Goal: Task Accomplishment & Management: Complete application form

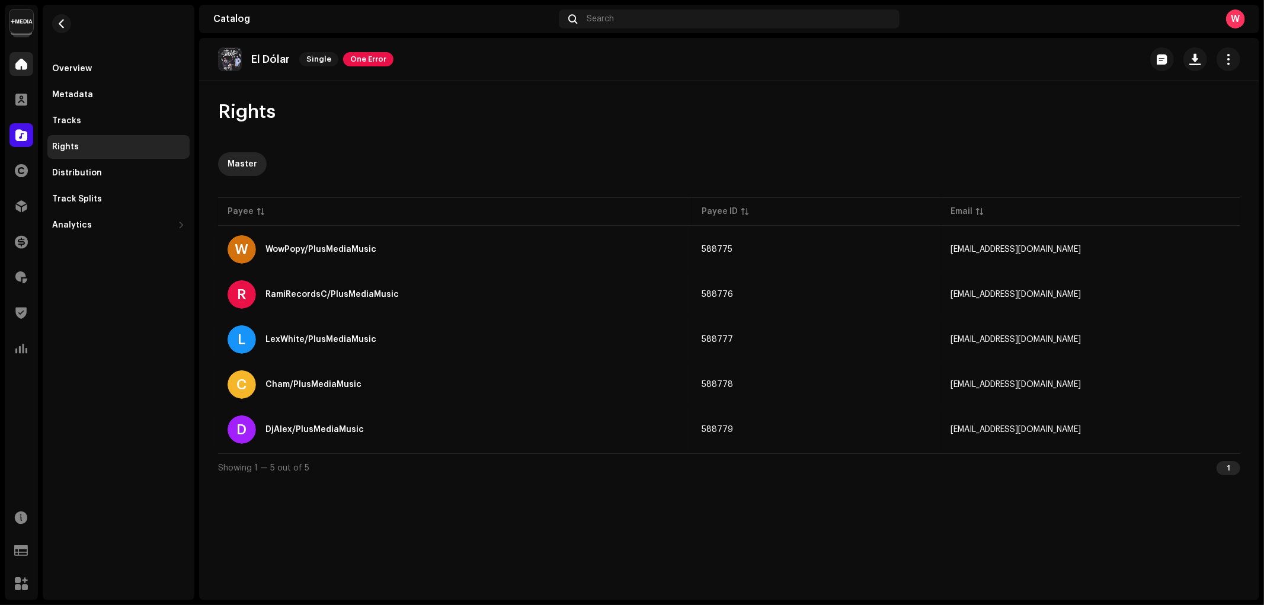
click at [19, 66] on span at bounding box center [21, 63] width 12 height 9
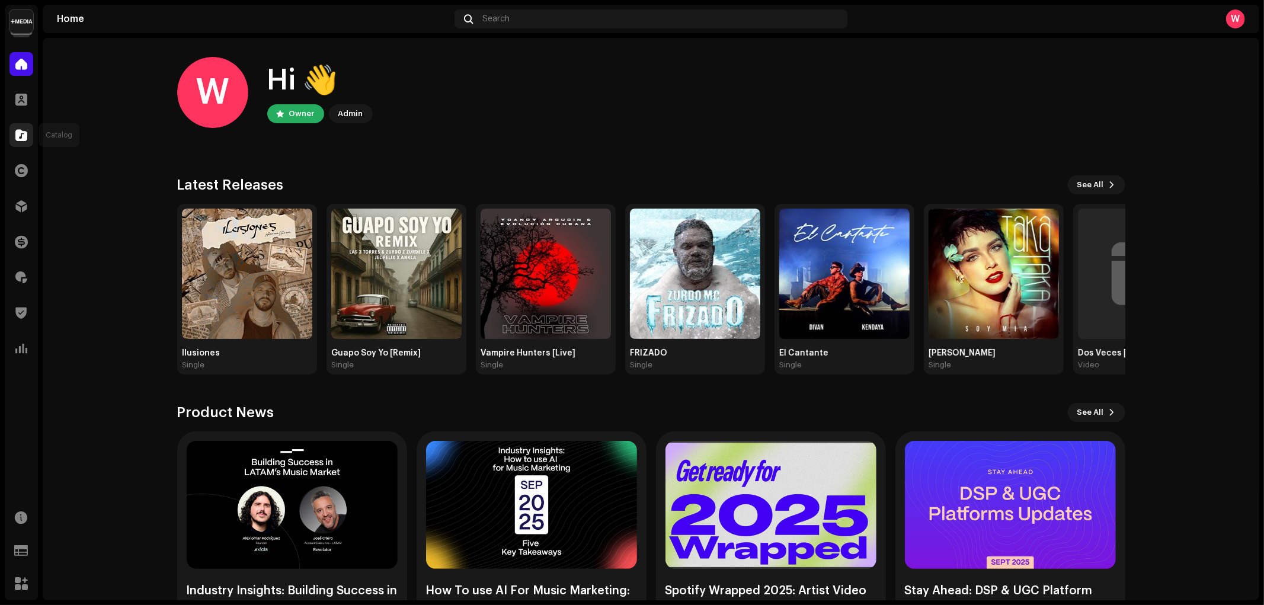
click at [17, 141] on div at bounding box center [21, 135] width 24 height 24
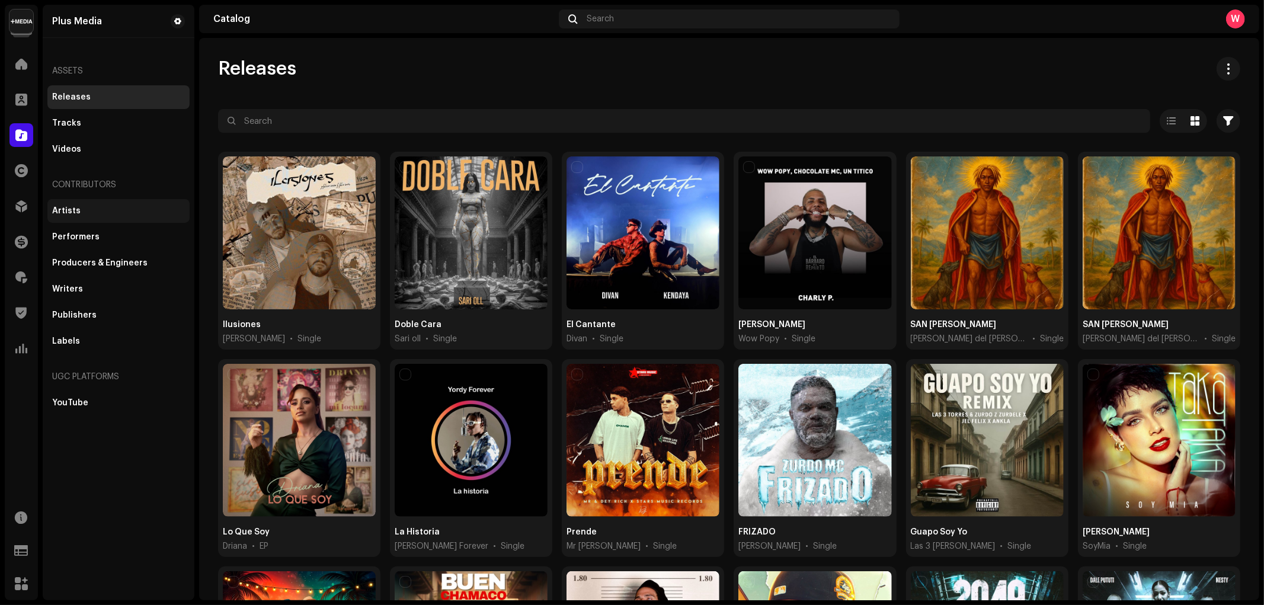
click at [73, 211] on div "Artists" at bounding box center [66, 210] width 28 height 9
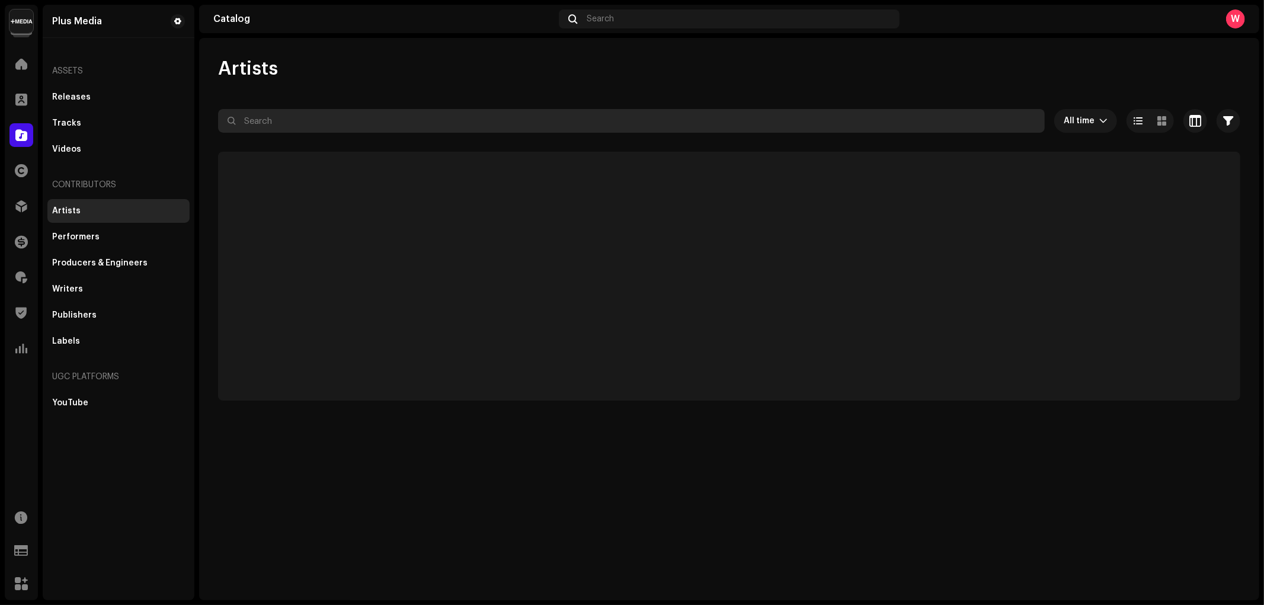
click at [305, 123] on input "text" at bounding box center [631, 121] width 826 height 24
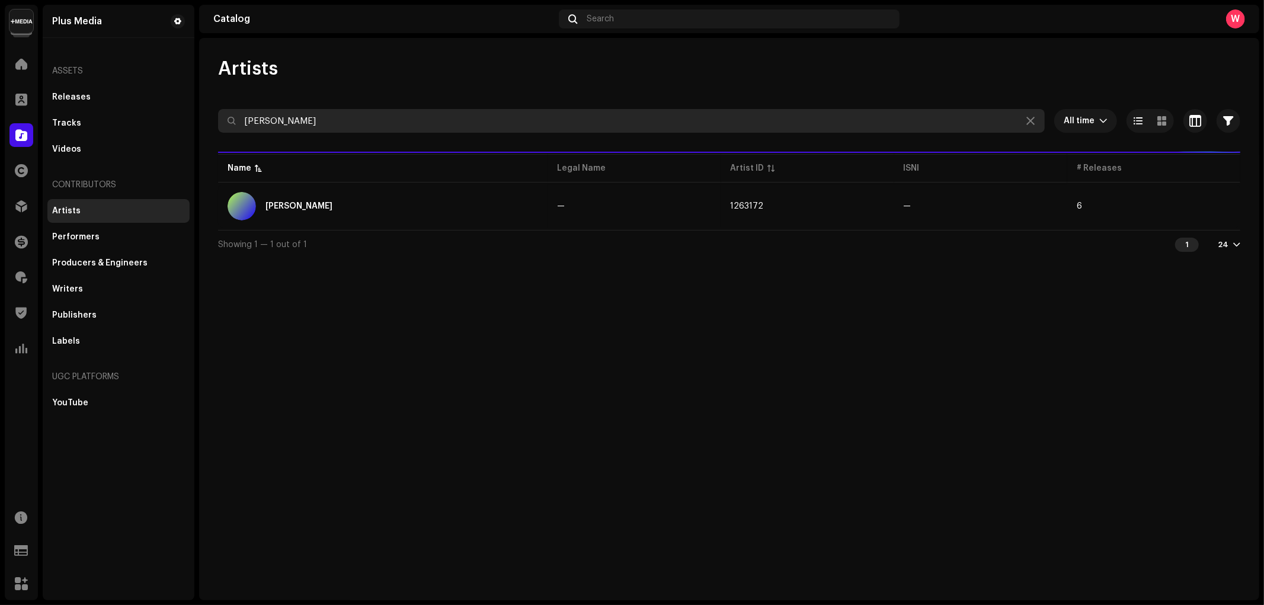
type input "harry"
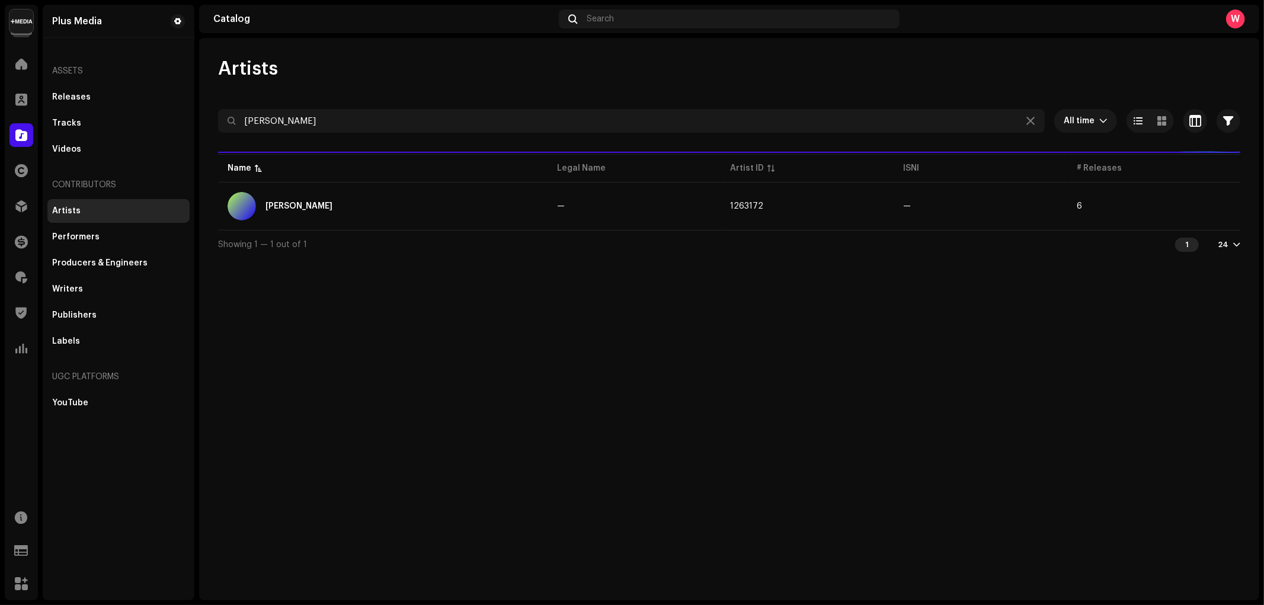
click at [360, 204] on div "Harryson" at bounding box center [382, 206] width 310 height 28
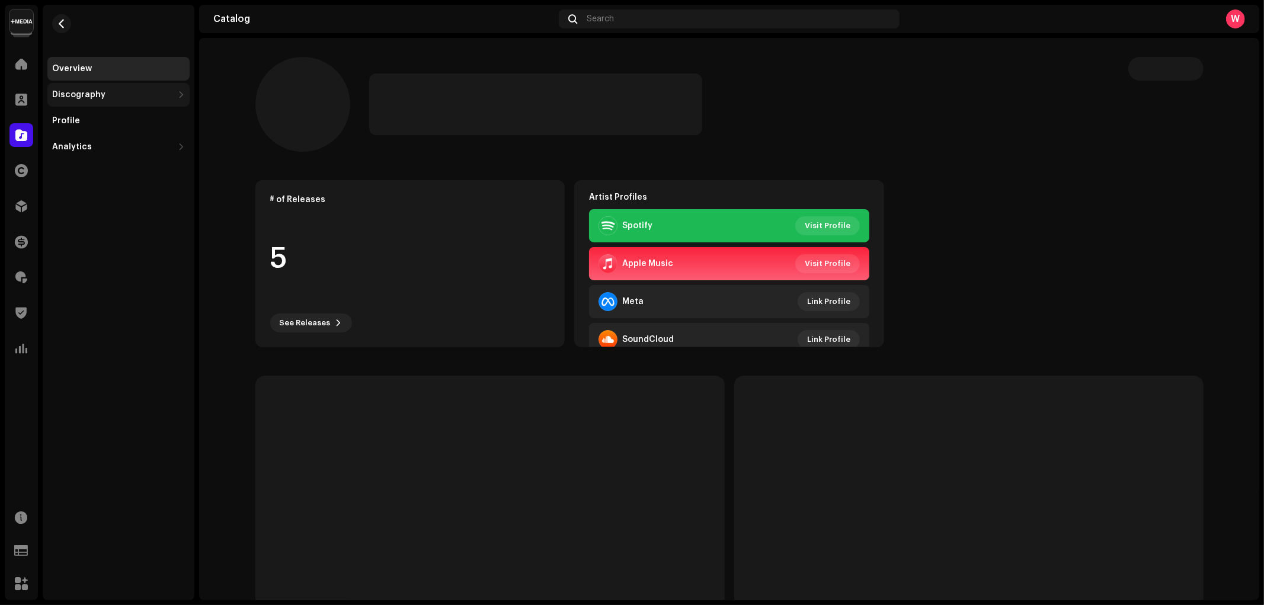
click at [128, 98] on div "Discography" at bounding box center [112, 94] width 121 height 9
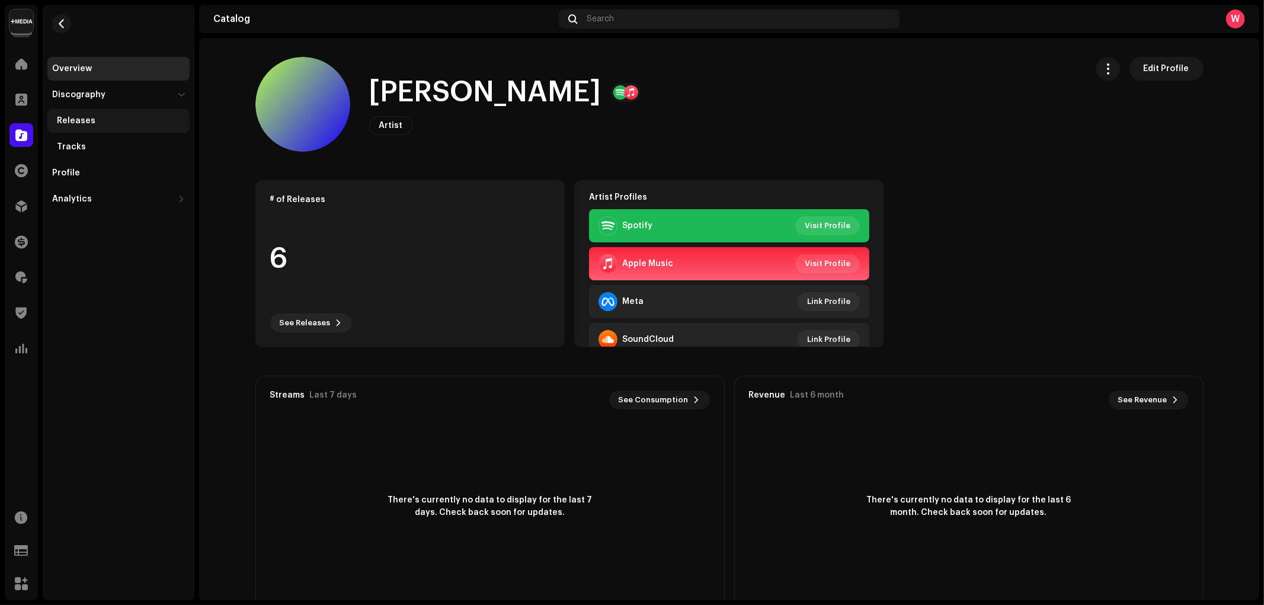
click at [139, 122] on div "Releases" at bounding box center [121, 120] width 128 height 9
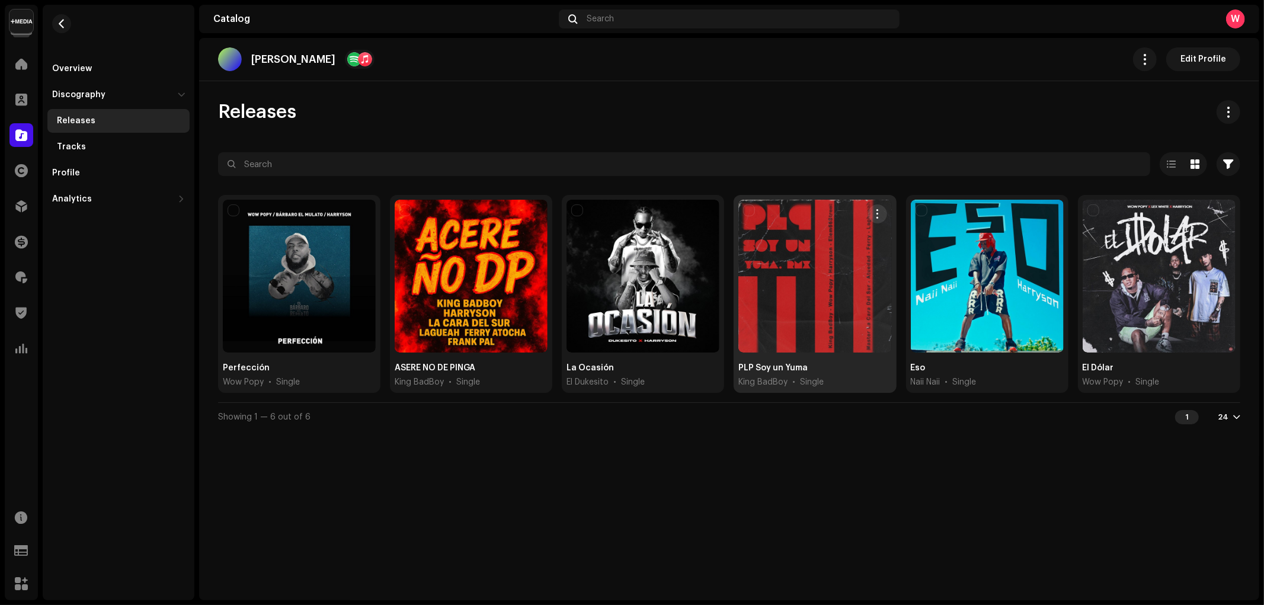
click at [765, 225] on div at bounding box center [814, 276] width 153 height 153
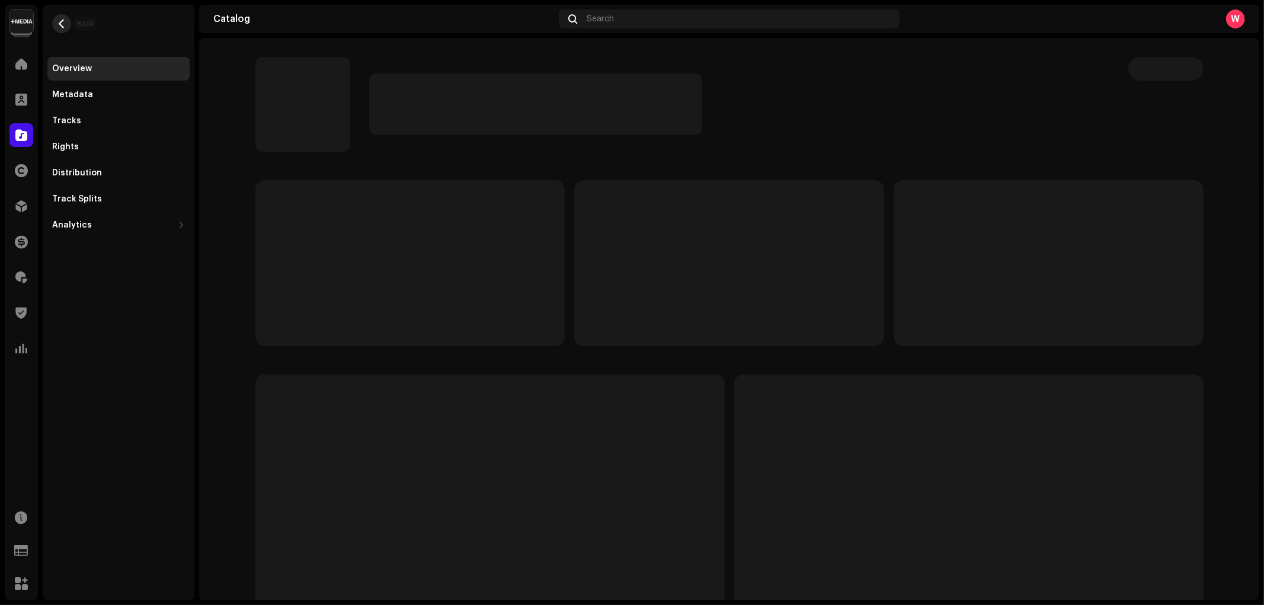
click at [60, 22] on span "button" at bounding box center [61, 23] width 9 height 9
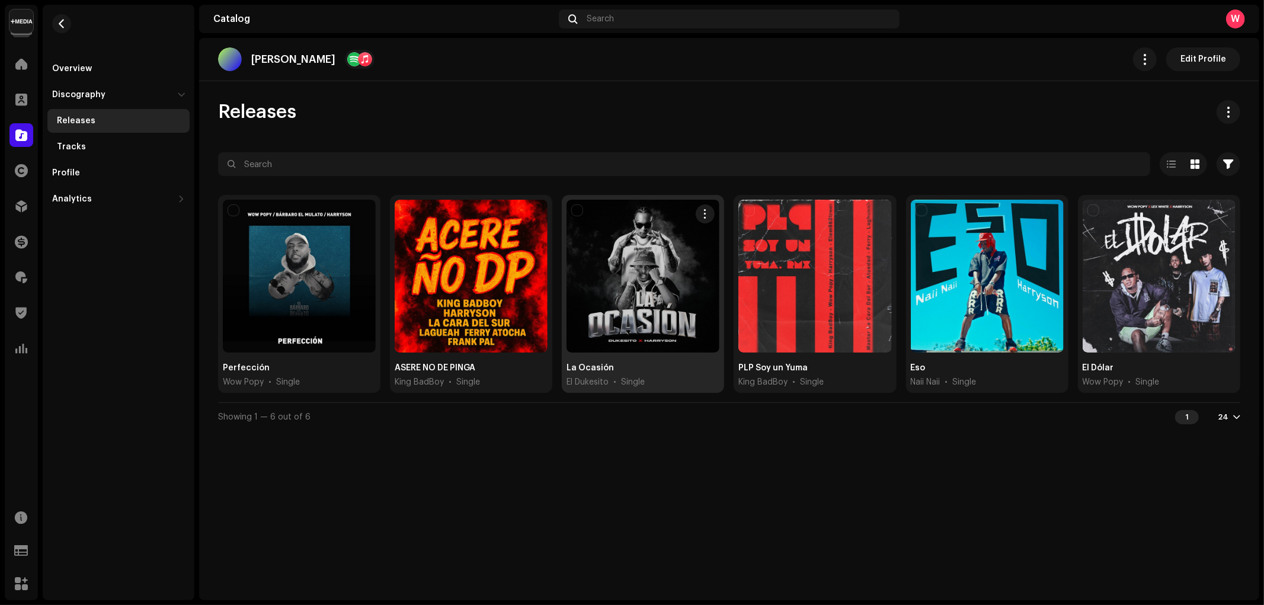
click at [649, 252] on div at bounding box center [642, 276] width 153 height 153
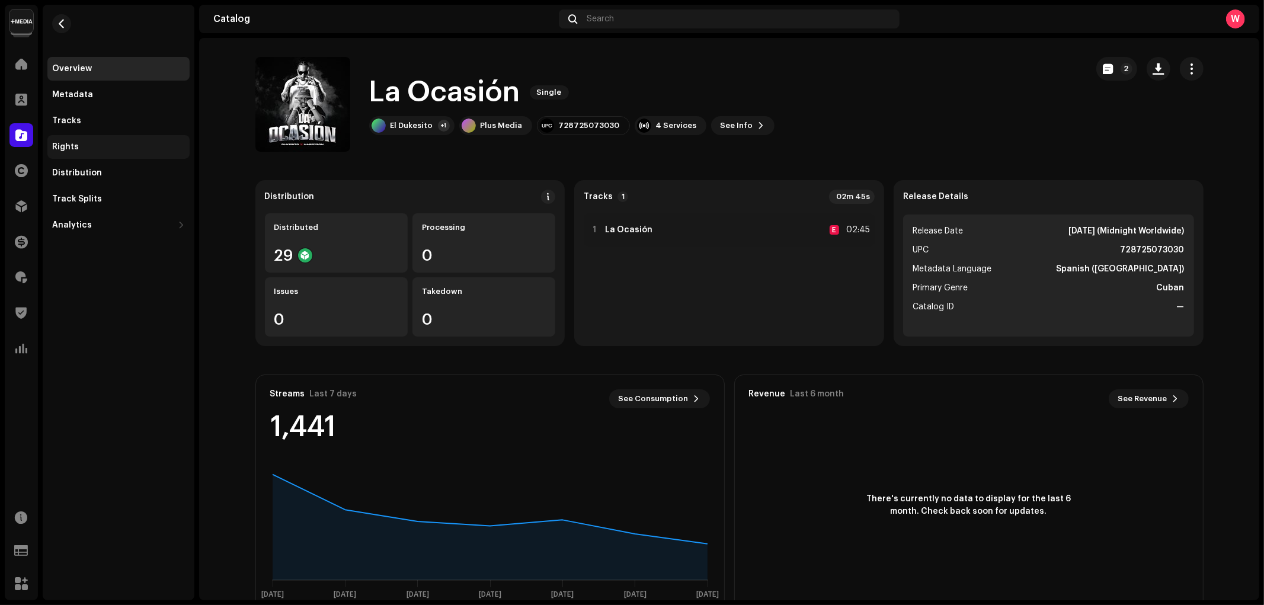
click at [101, 148] on div "Rights" at bounding box center [118, 146] width 133 height 9
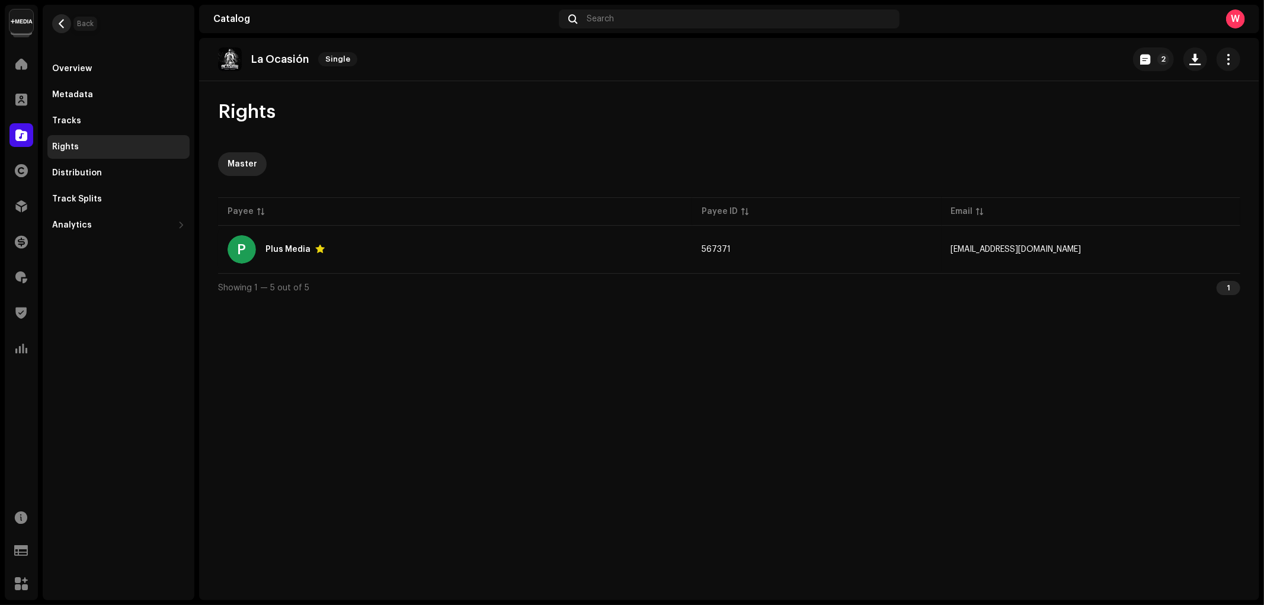
click at [61, 25] on span "button" at bounding box center [61, 23] width 9 height 9
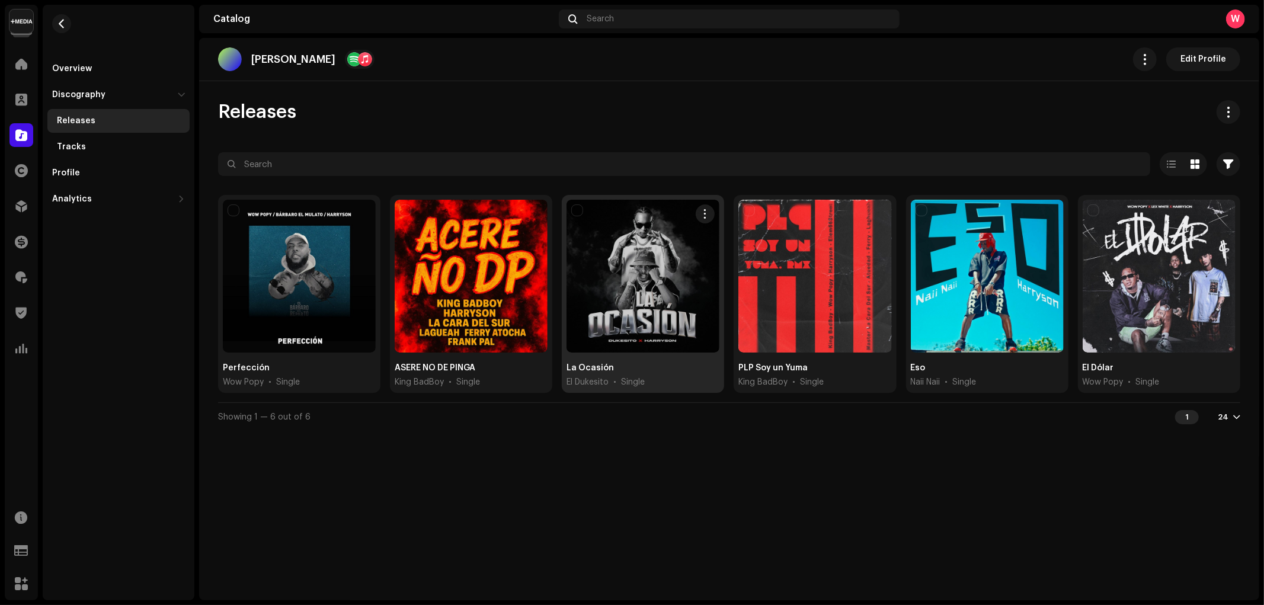
click at [662, 217] on div at bounding box center [642, 276] width 153 height 153
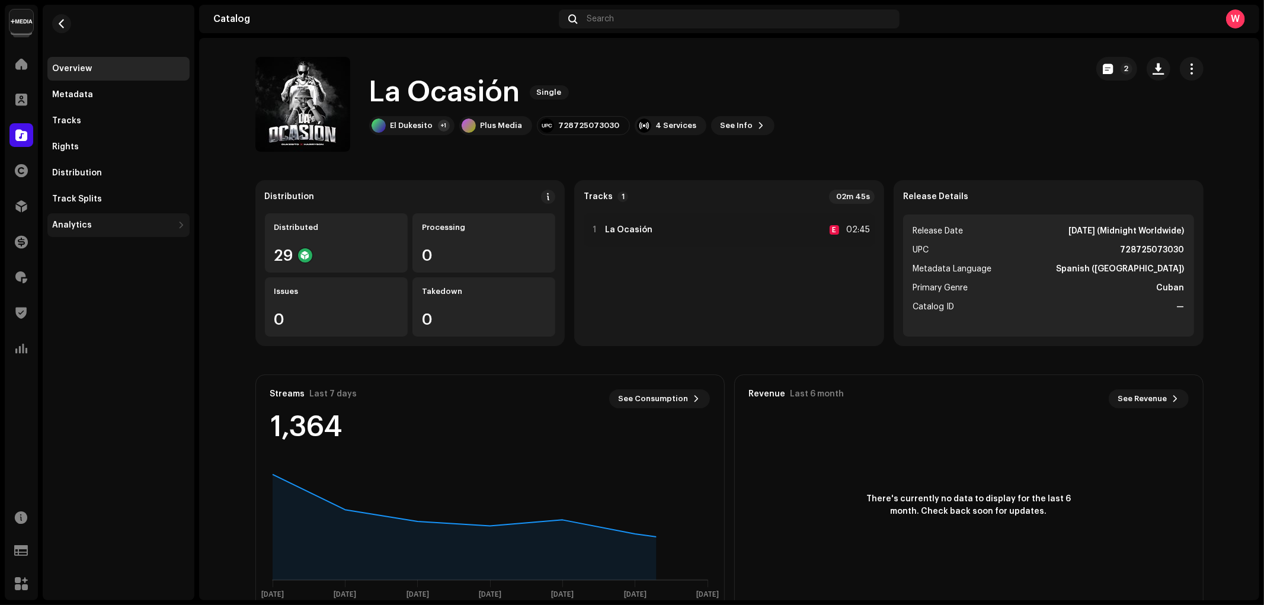
click at [89, 223] on div "Analytics" at bounding box center [72, 224] width 40 height 9
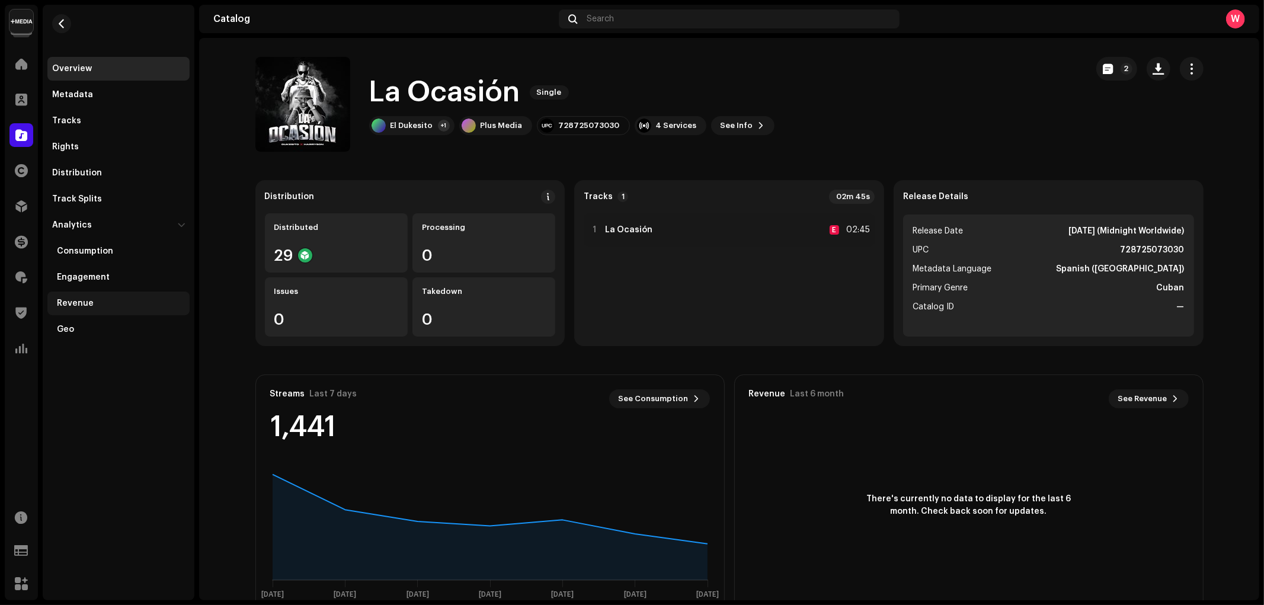
click at [95, 299] on div "Revenue" at bounding box center [121, 303] width 128 height 9
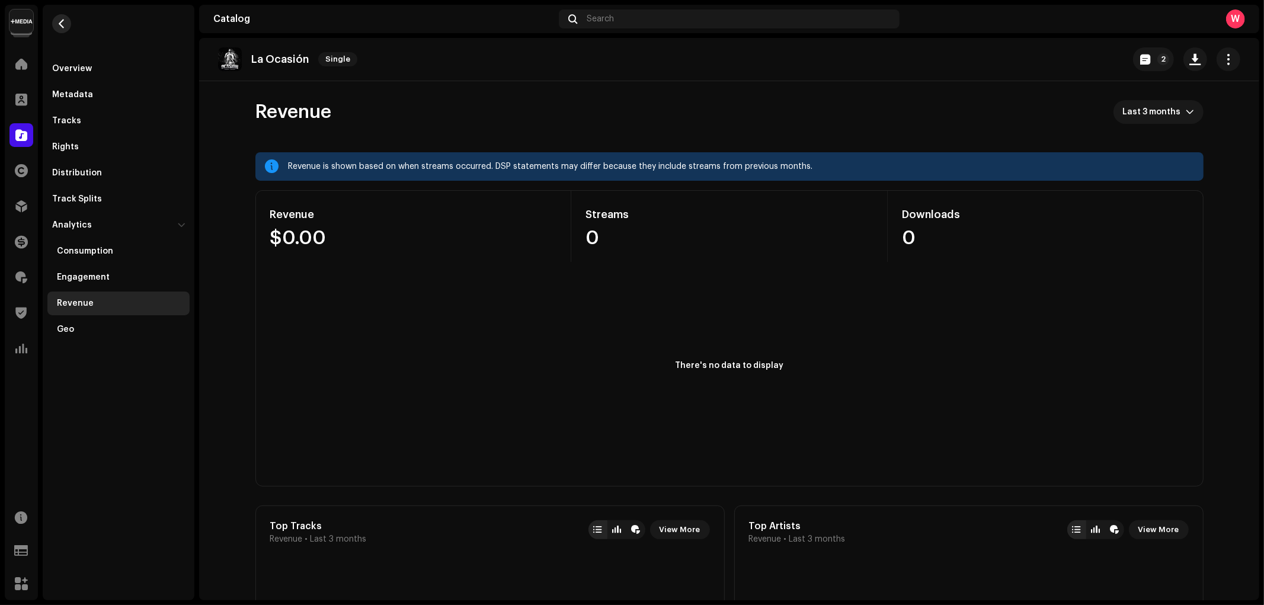
click at [66, 26] on span "button" at bounding box center [61, 23] width 9 height 9
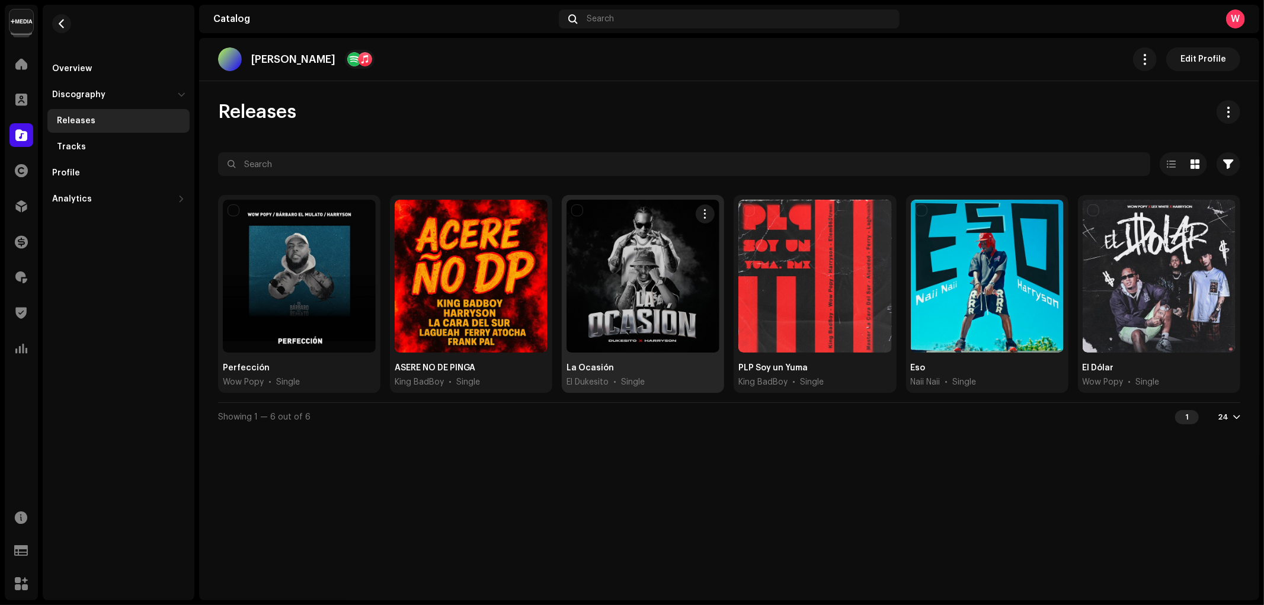
click at [606, 267] on div at bounding box center [642, 276] width 153 height 153
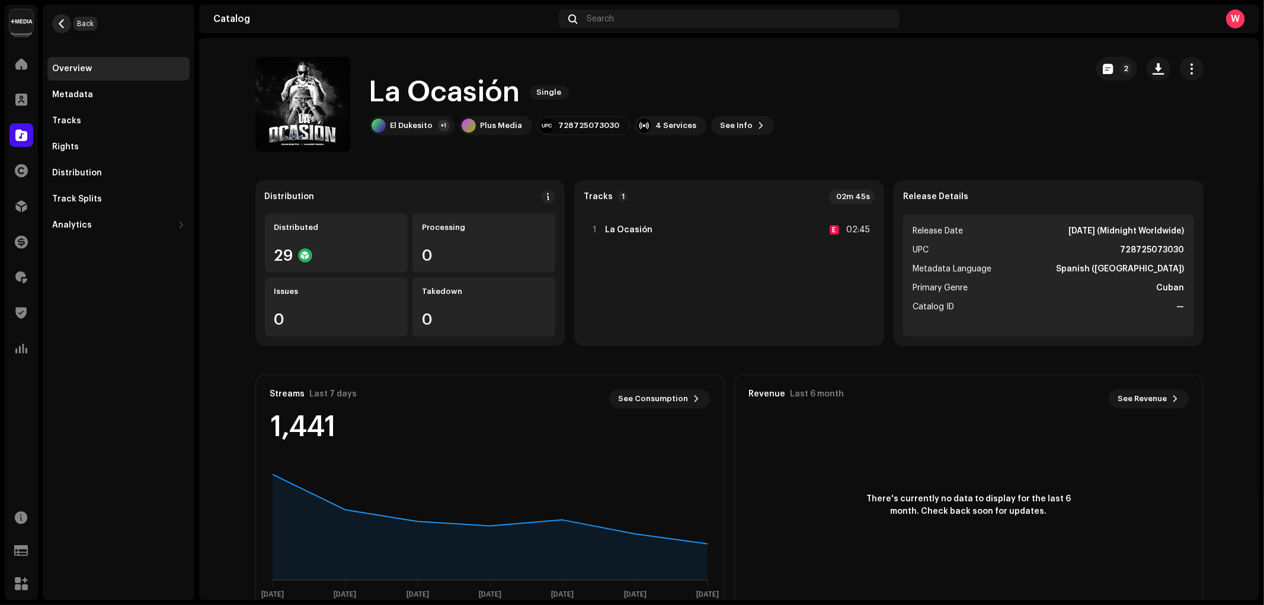
click at [62, 24] on span "button" at bounding box center [61, 23] width 9 height 9
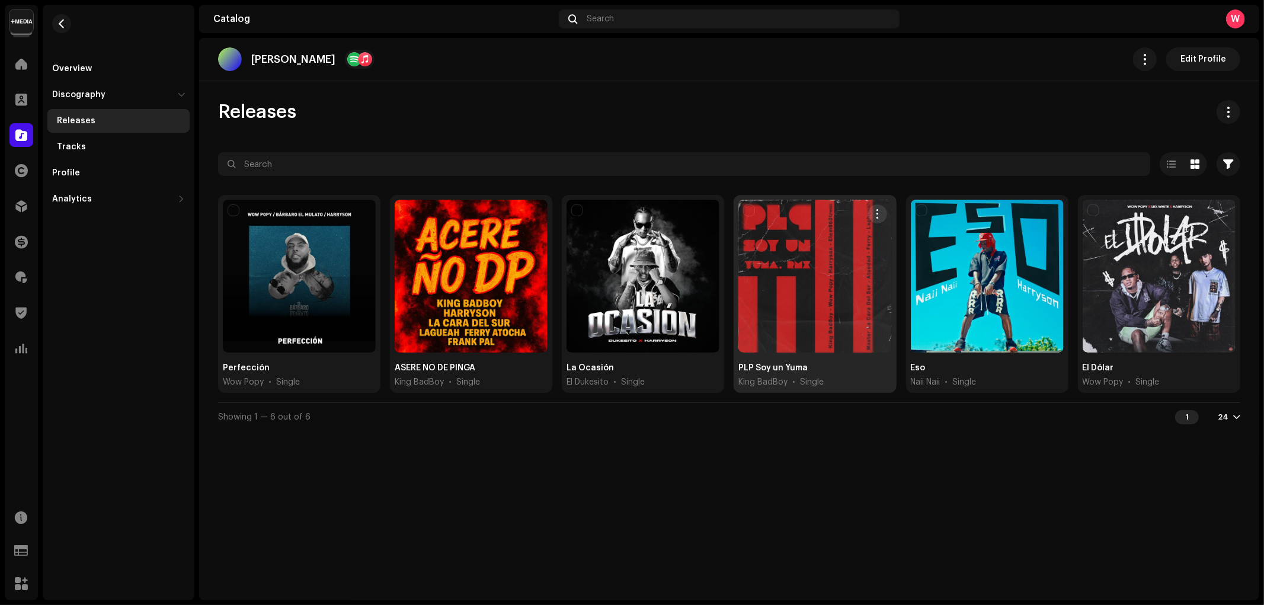
click at [780, 258] on div at bounding box center [814, 276] width 153 height 153
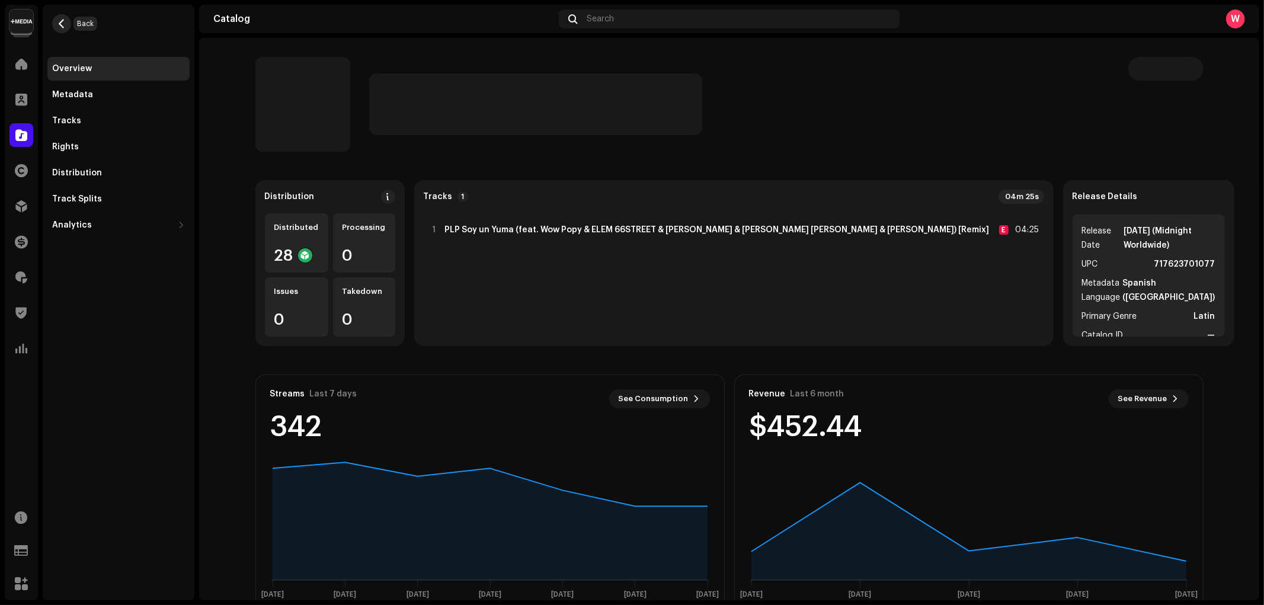
click at [55, 21] on button "button" at bounding box center [61, 23] width 19 height 19
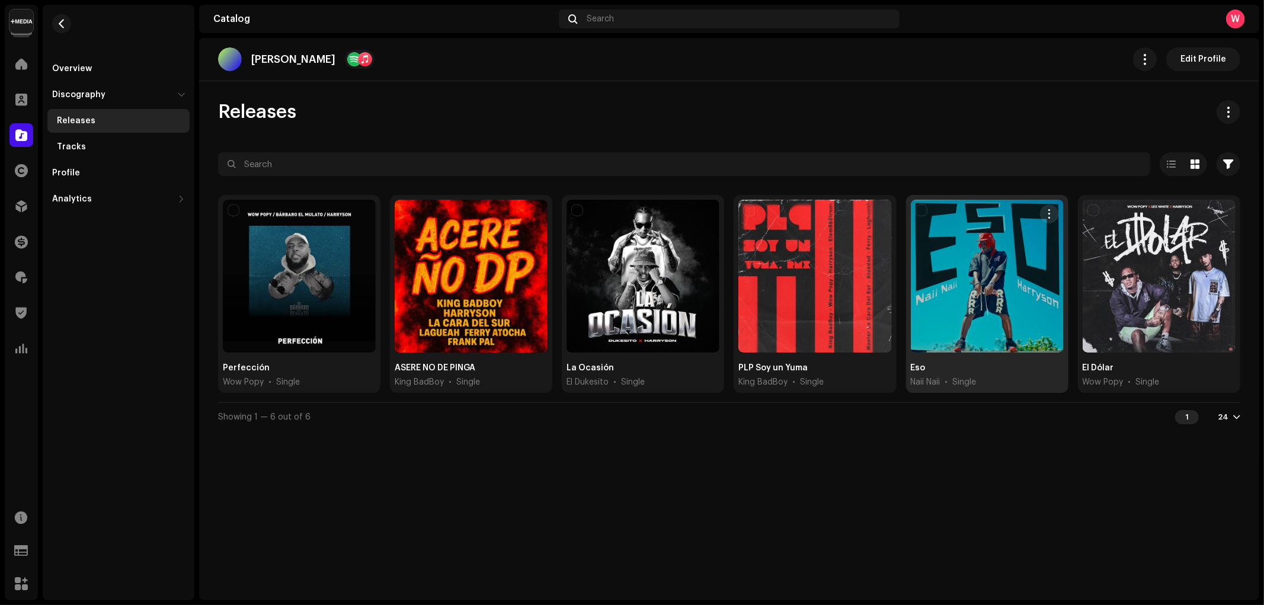
click at [973, 235] on div at bounding box center [987, 276] width 153 height 153
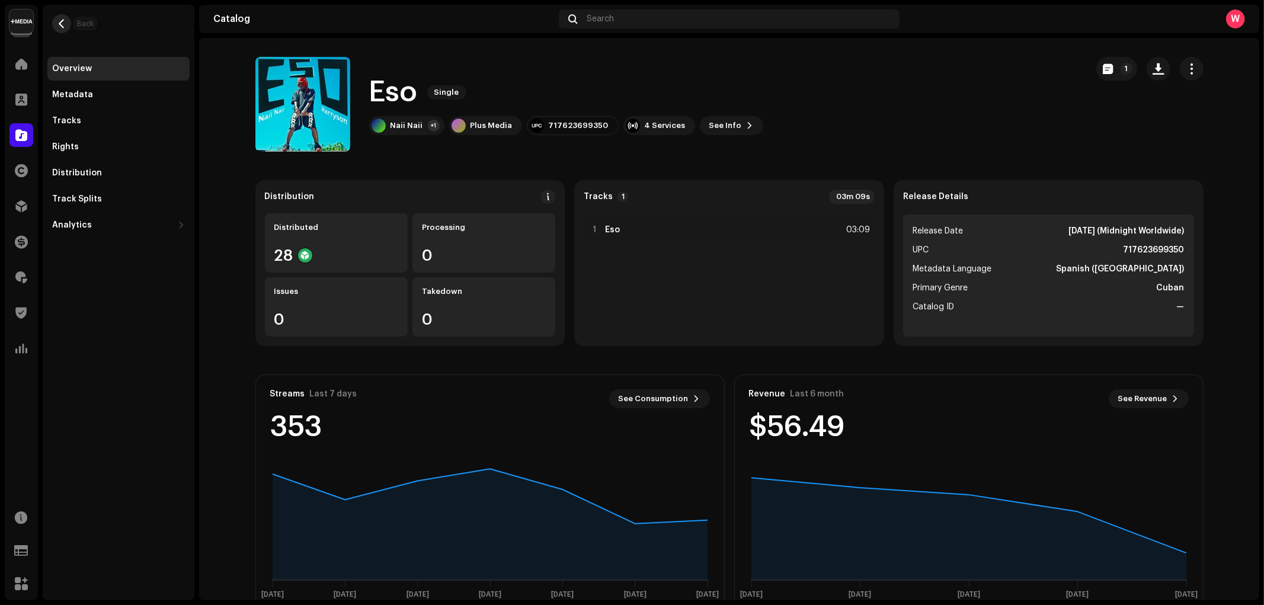
click at [62, 25] on span "button" at bounding box center [61, 23] width 9 height 9
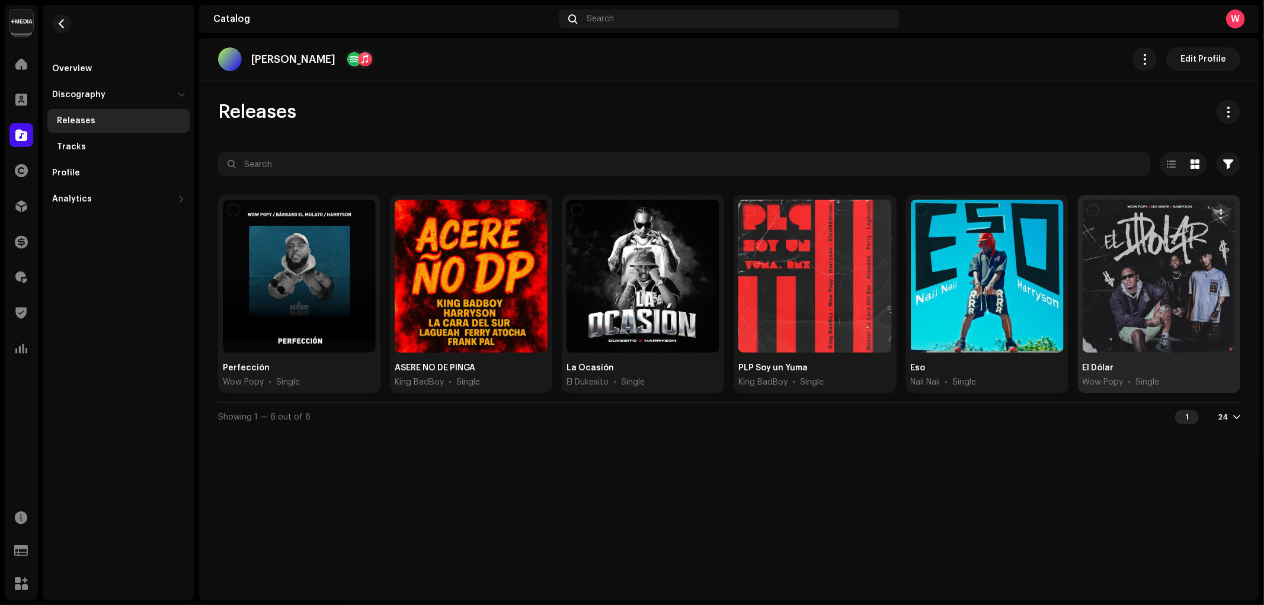
click at [1152, 280] on div at bounding box center [1158, 276] width 153 height 153
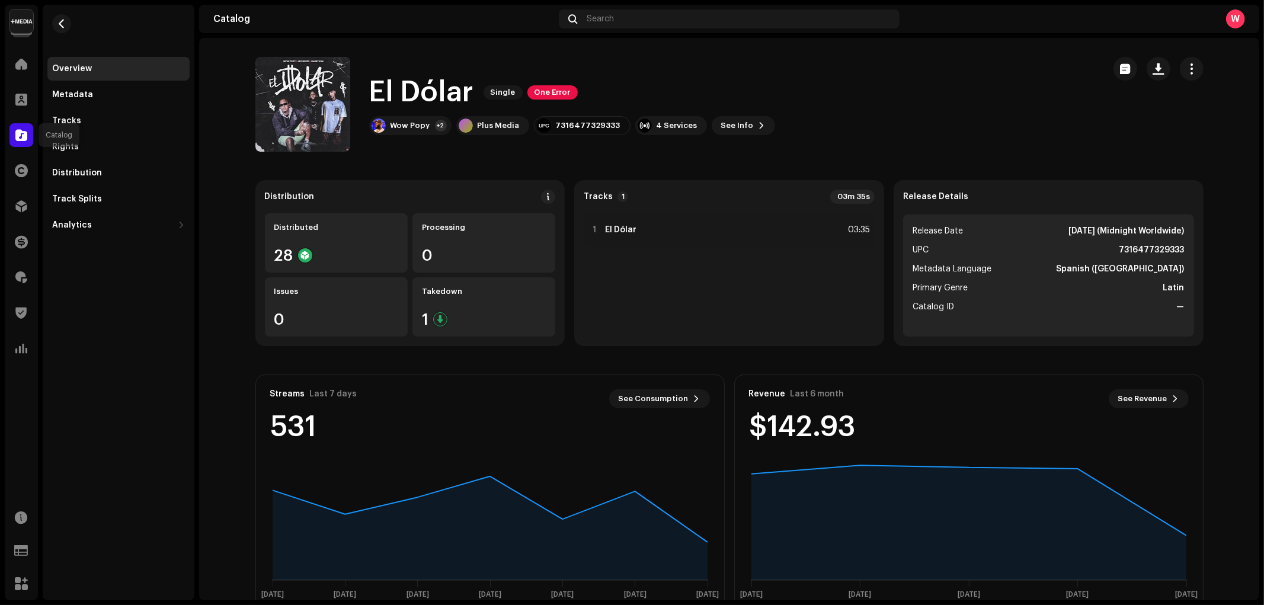
click at [14, 133] on div at bounding box center [21, 135] width 24 height 24
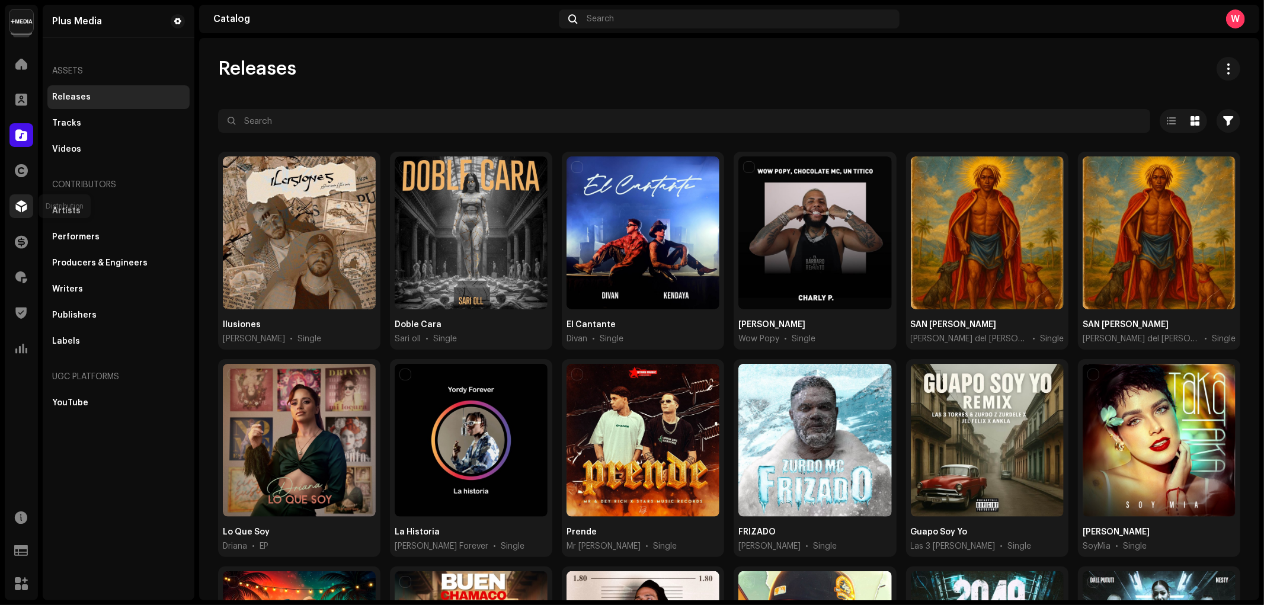
click at [12, 208] on div at bounding box center [21, 206] width 24 height 24
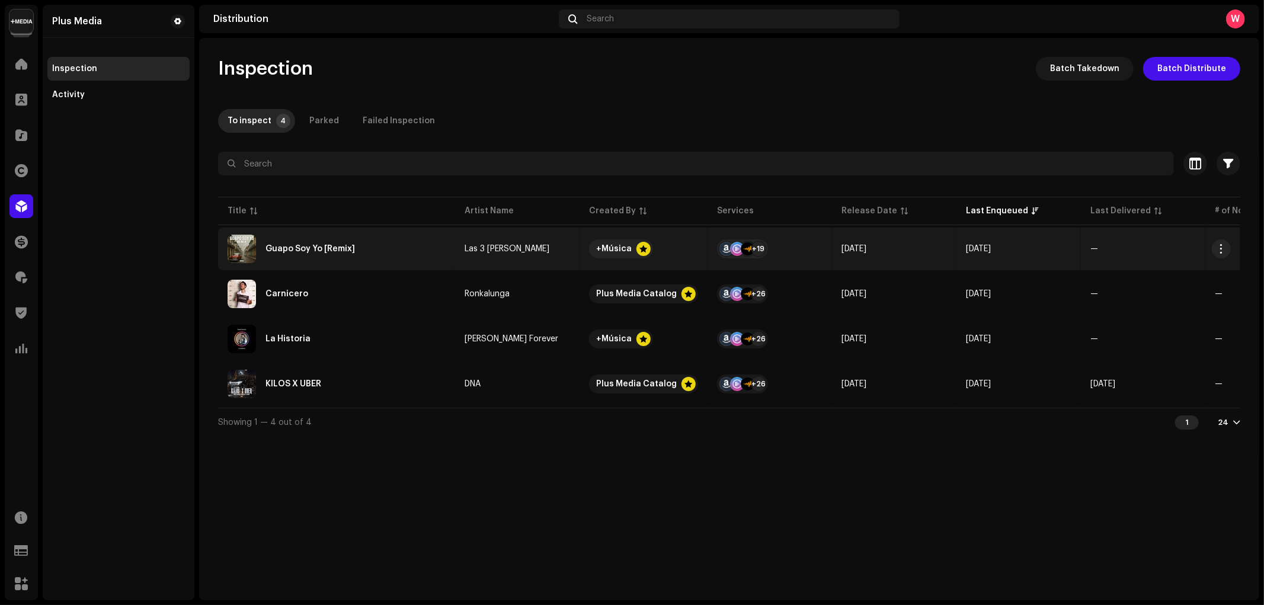
click at [328, 251] on div "Guapo Soy Yo [Remix]" at bounding box center [309, 249] width 89 height 8
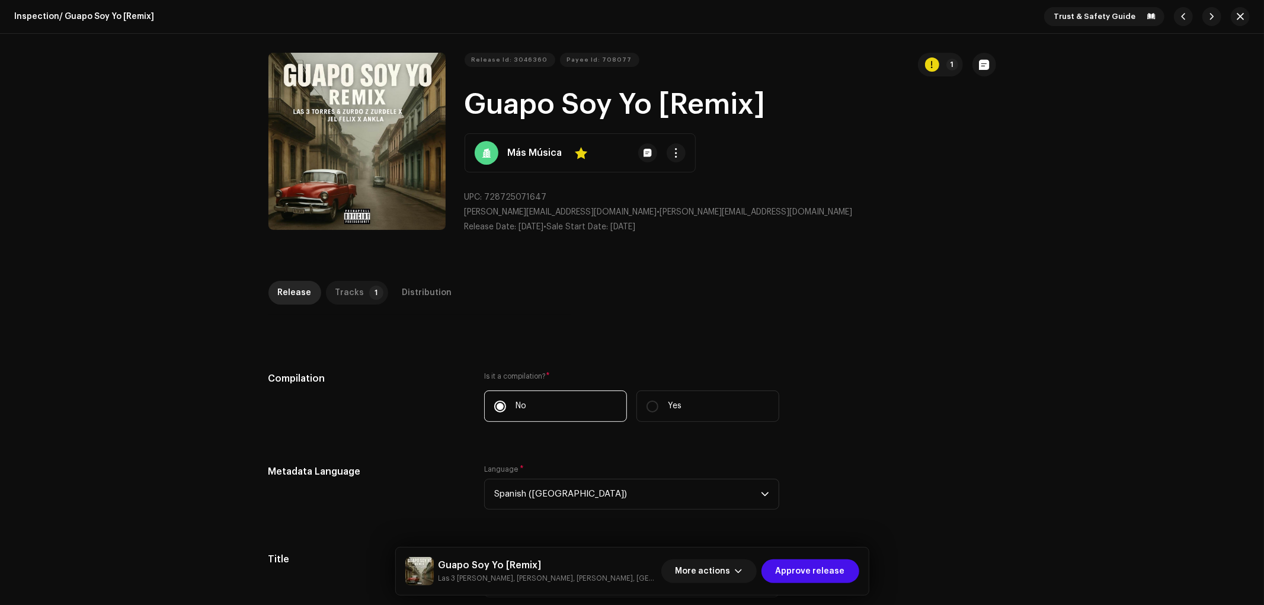
click at [350, 288] on div "Tracks" at bounding box center [349, 293] width 29 height 24
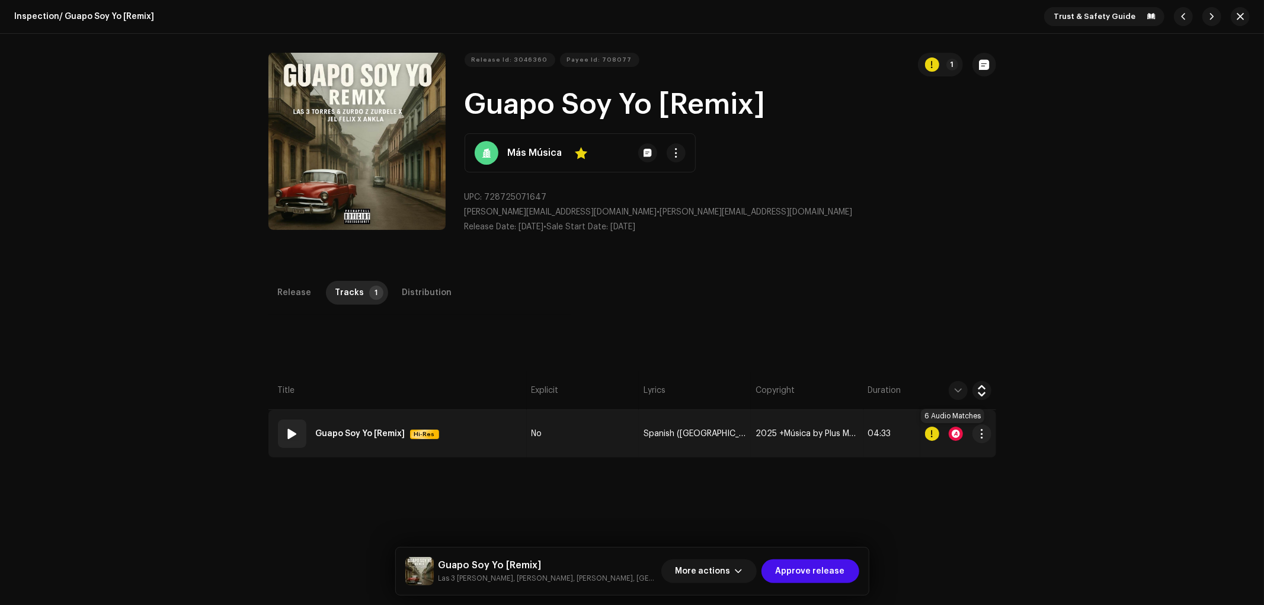
click at [954, 440] on div at bounding box center [955, 434] width 14 height 14
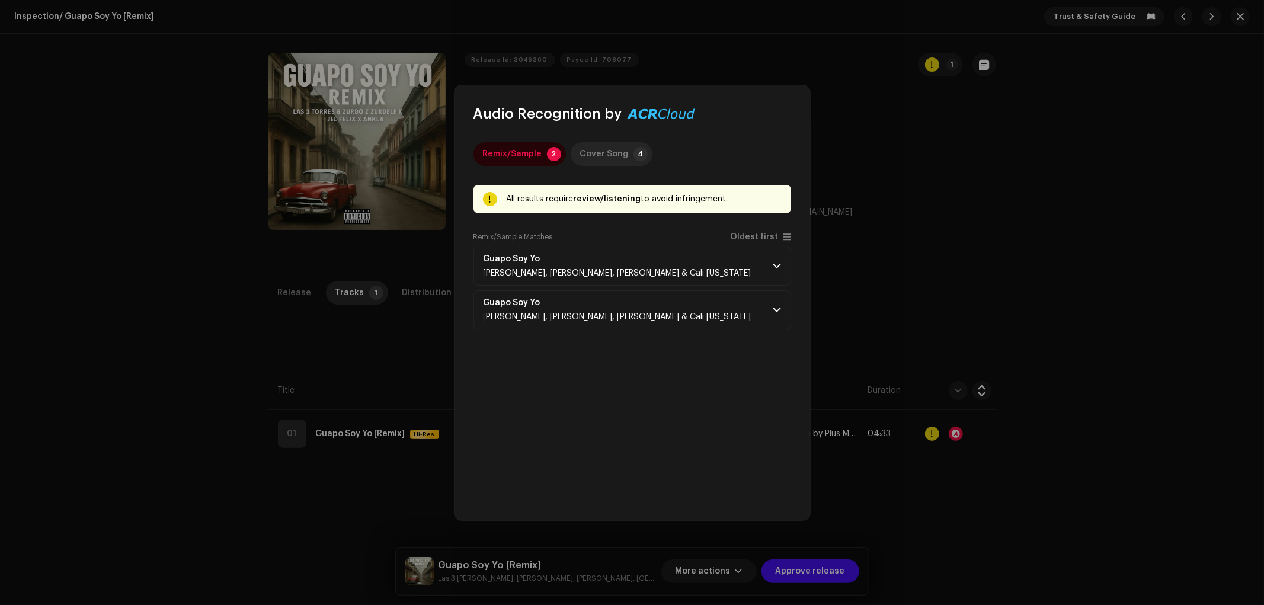
click at [600, 153] on div "Cover Song" at bounding box center [604, 154] width 49 height 24
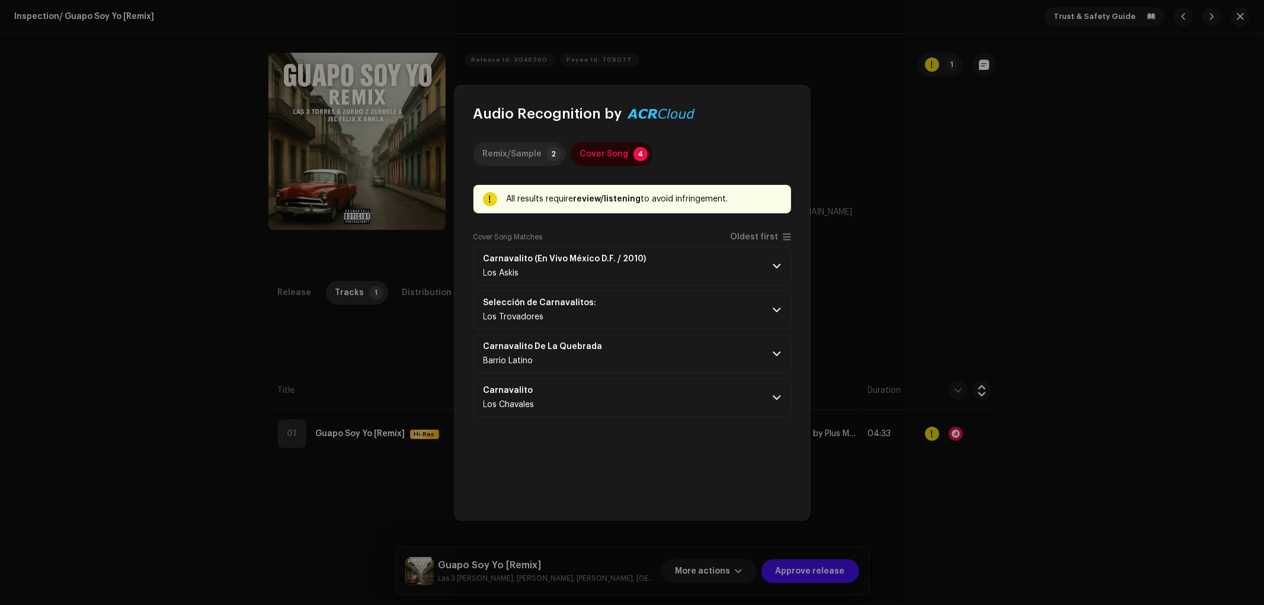
click at [495, 156] on div "Remix/Sample" at bounding box center [512, 154] width 59 height 24
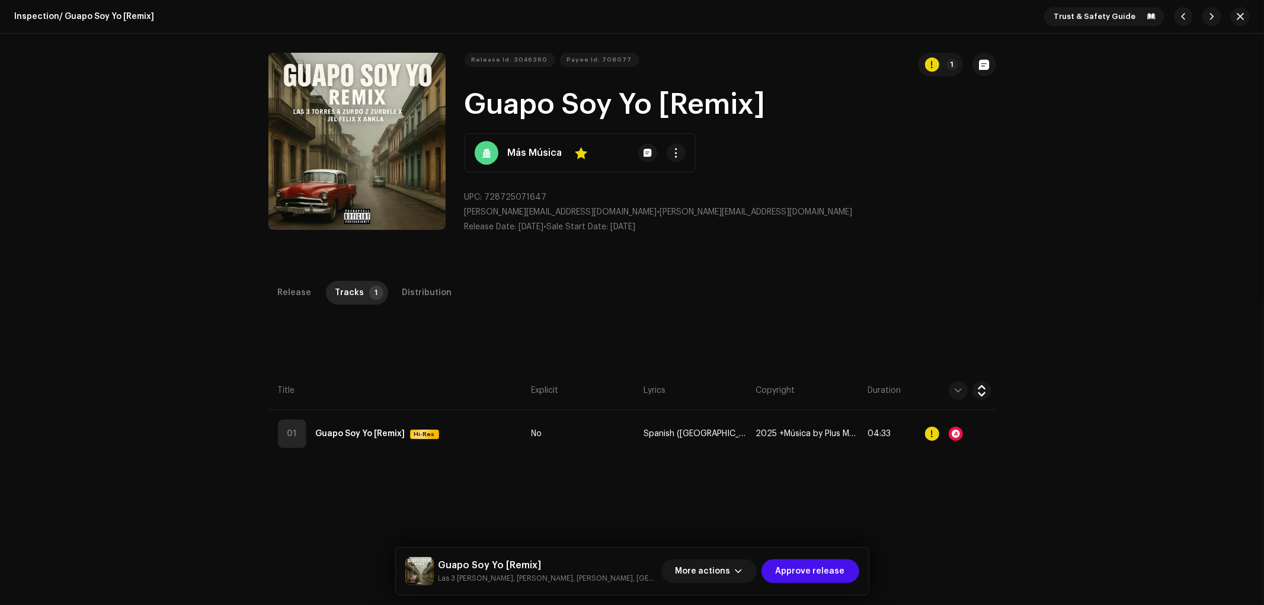
click at [402, 355] on div "Audio Recognition by Remix/Sample 2 Cover Song 4 All results require review/lis…" at bounding box center [632, 302] width 1264 height 605
click at [421, 297] on div "Distribution" at bounding box center [427, 293] width 50 height 24
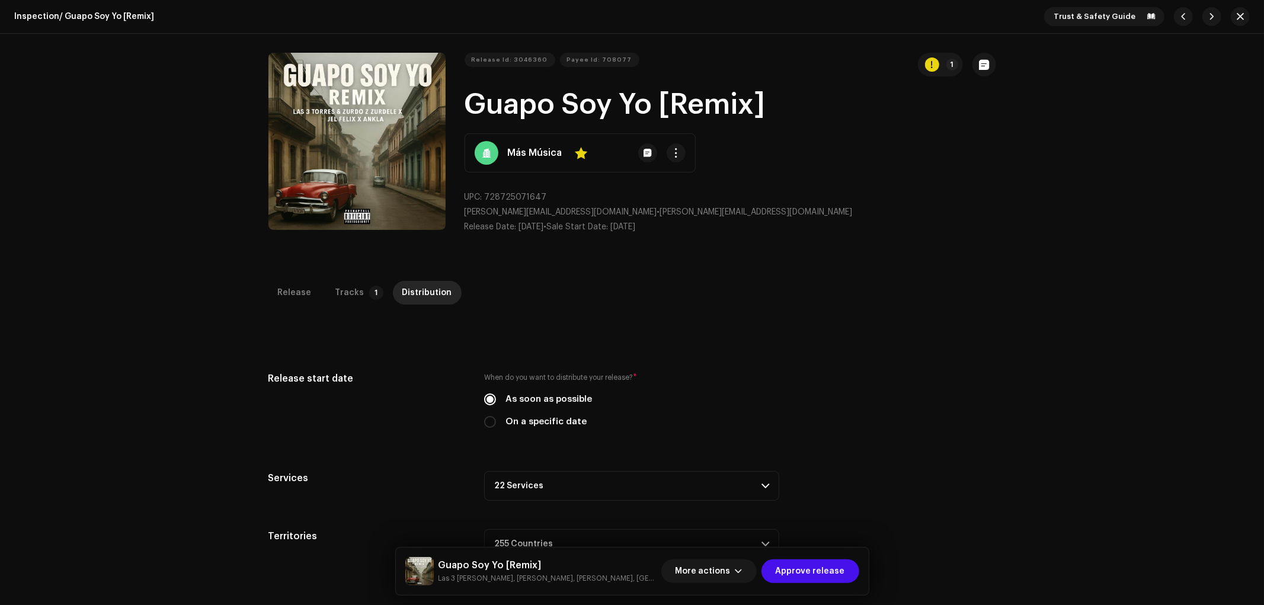
scroll to position [281, 0]
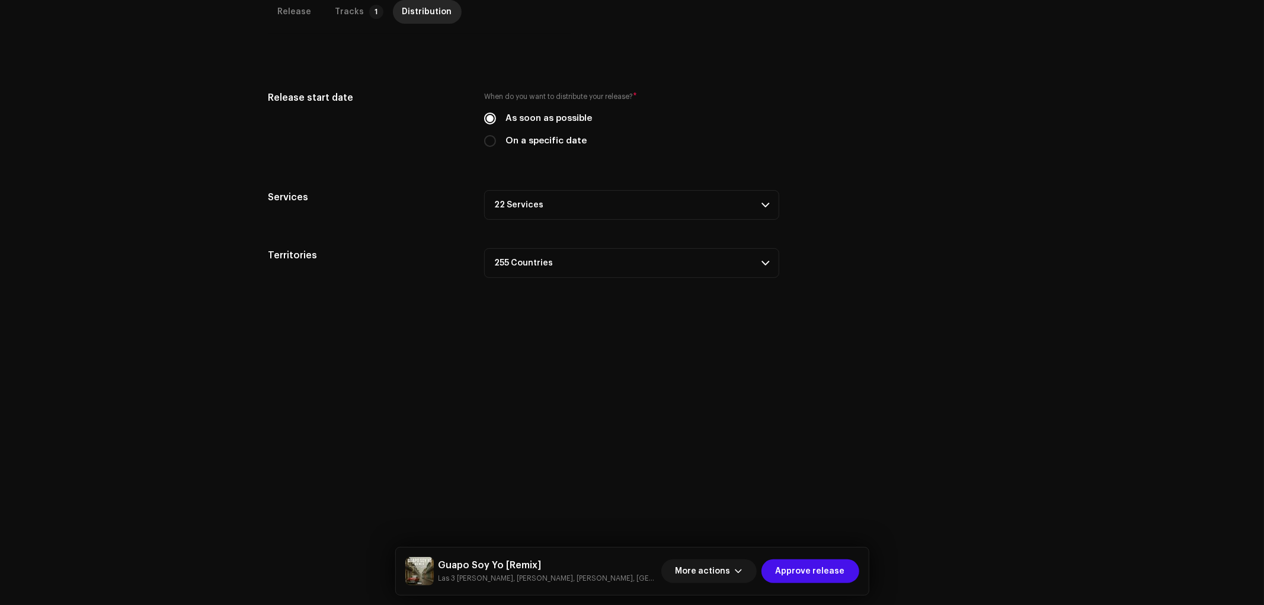
click at [566, 211] on p-accordion-header "22 Services" at bounding box center [631, 205] width 295 height 30
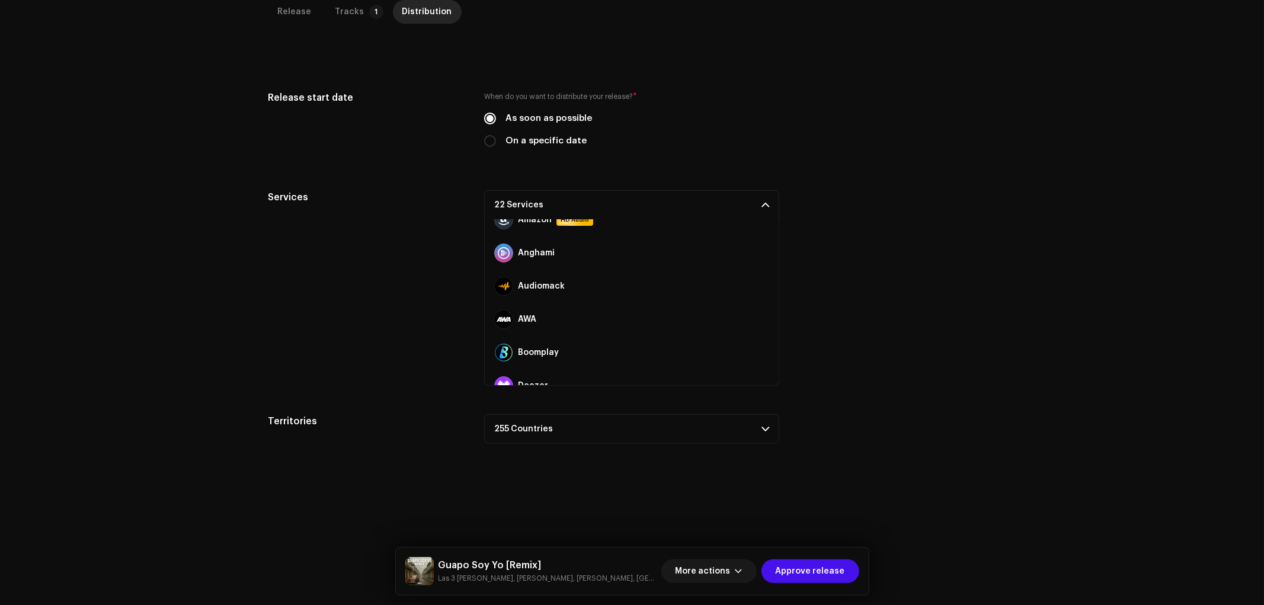
scroll to position [0, 0]
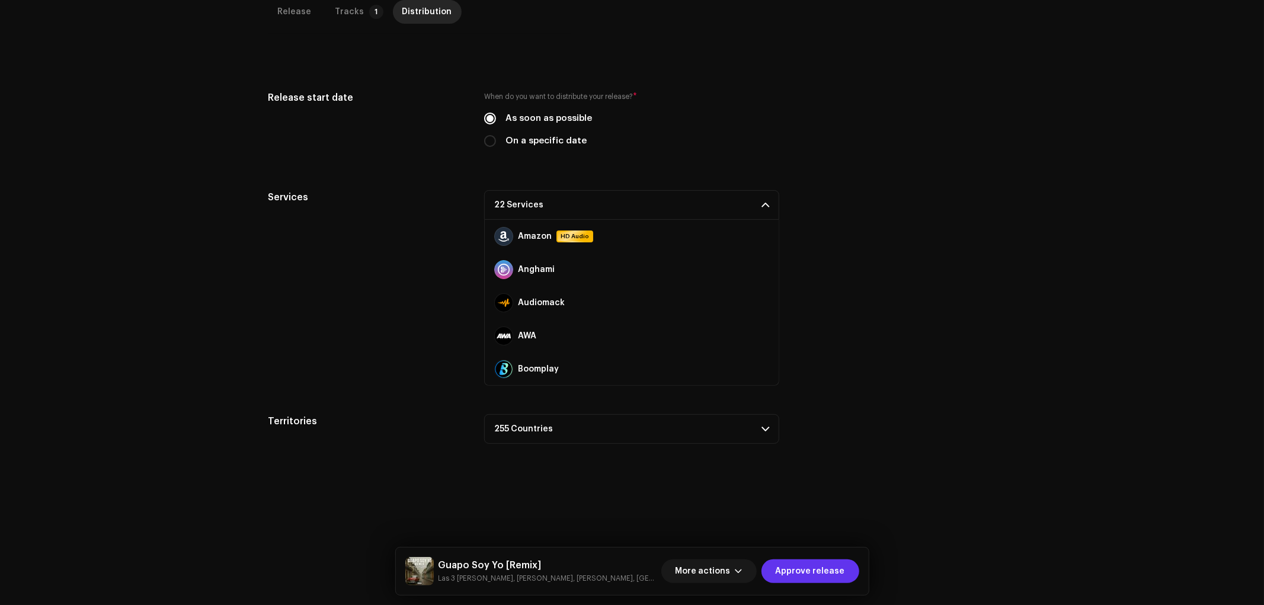
click at [819, 569] on span "Approve release" at bounding box center [809, 571] width 69 height 24
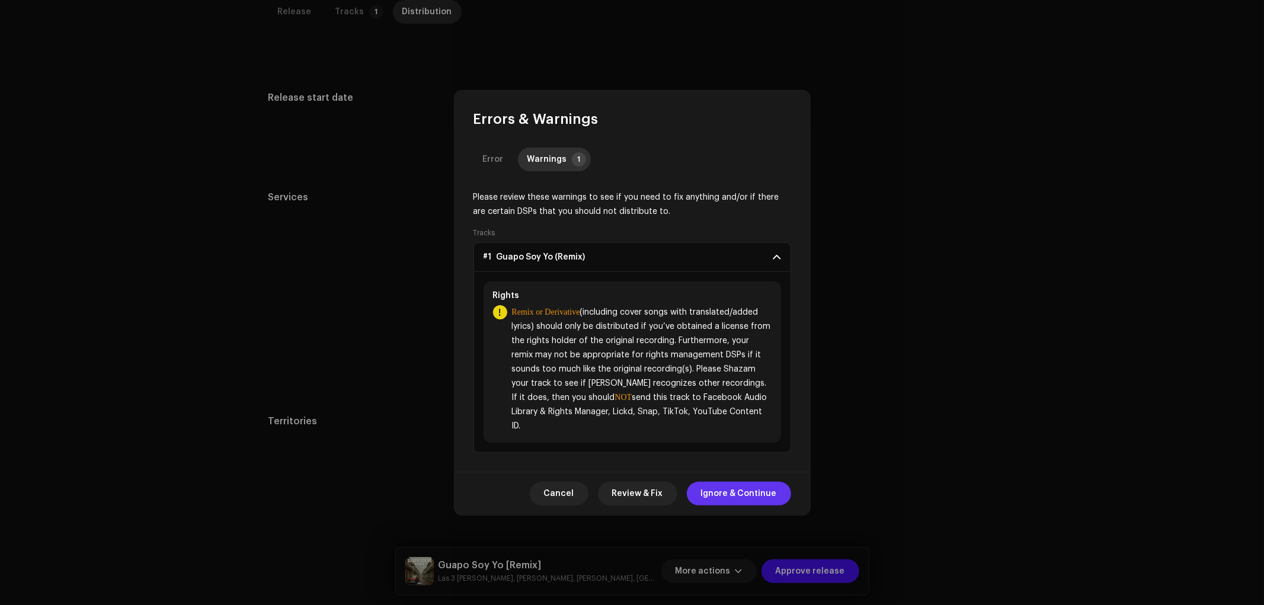
click at [737, 495] on span "Ignore & Continue" at bounding box center [739, 494] width 76 height 24
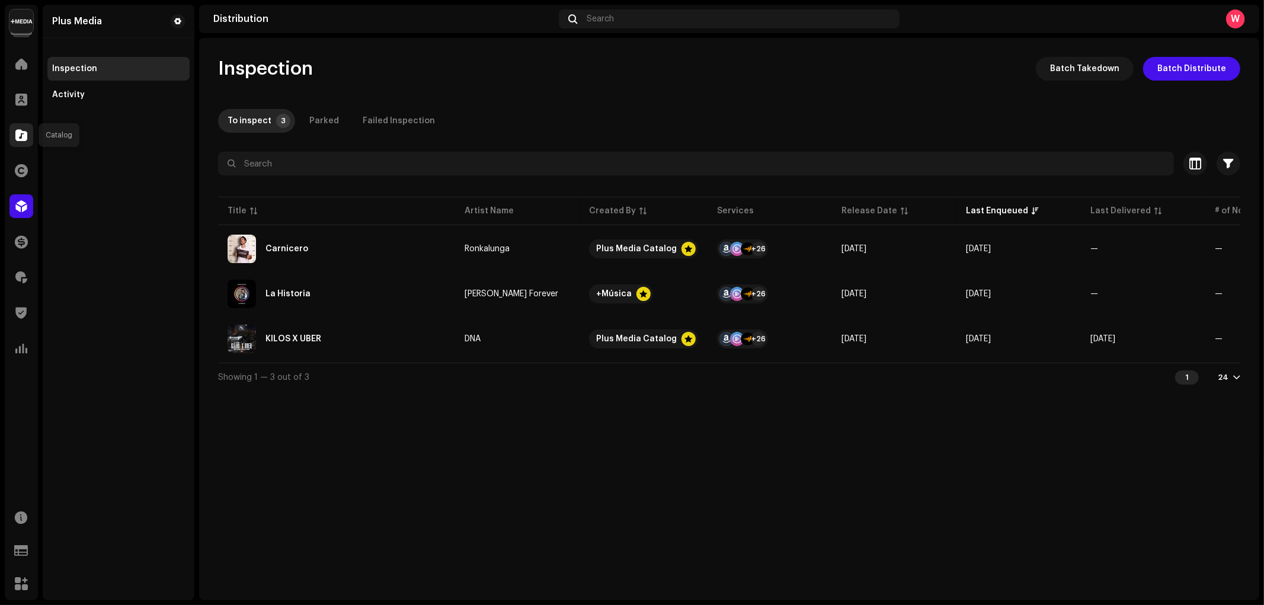
click at [21, 130] on span at bounding box center [21, 134] width 12 height 9
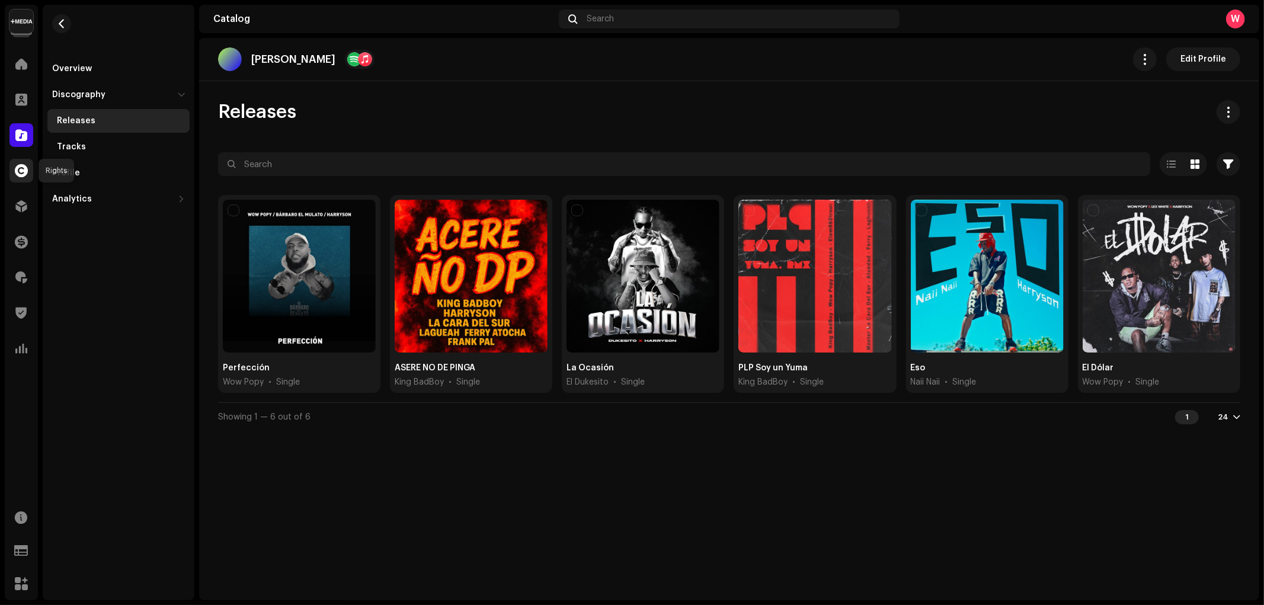
click at [26, 166] on span at bounding box center [21, 170] width 13 height 9
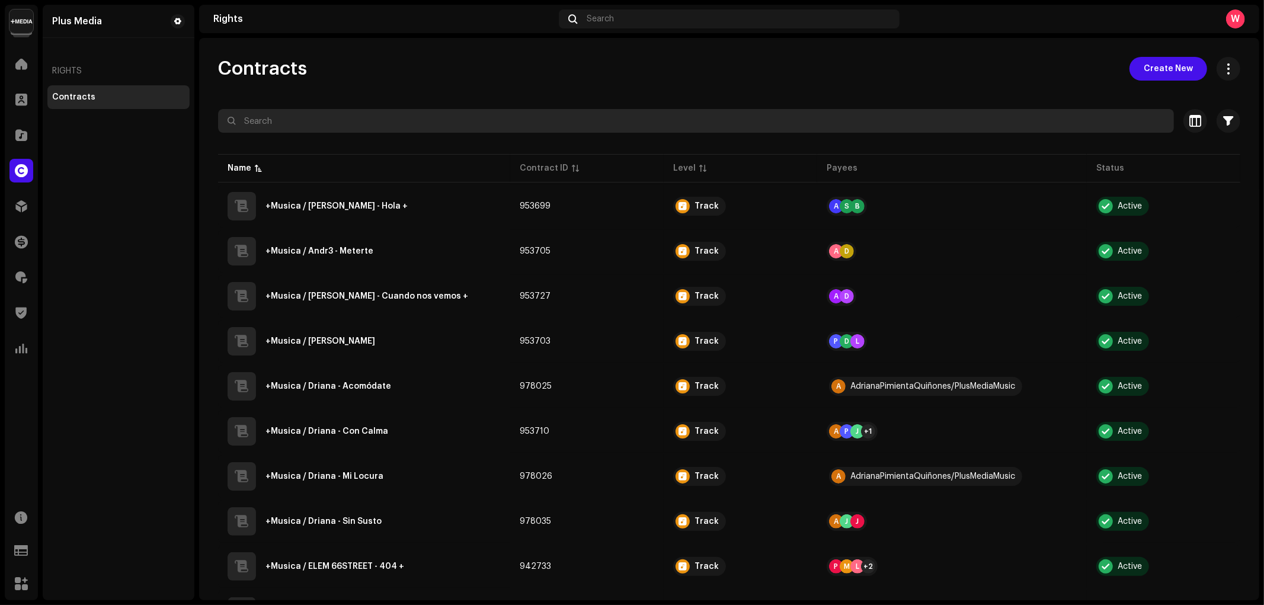
click at [306, 121] on input "text" at bounding box center [696, 121] width 956 height 24
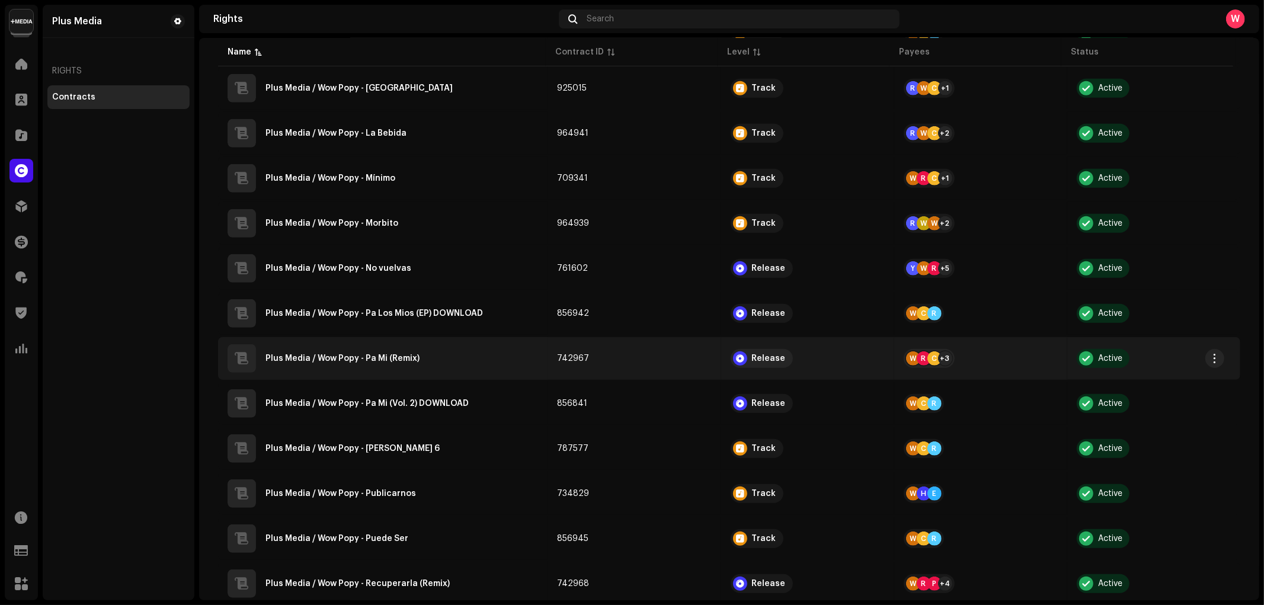
scroll to position [685, 0]
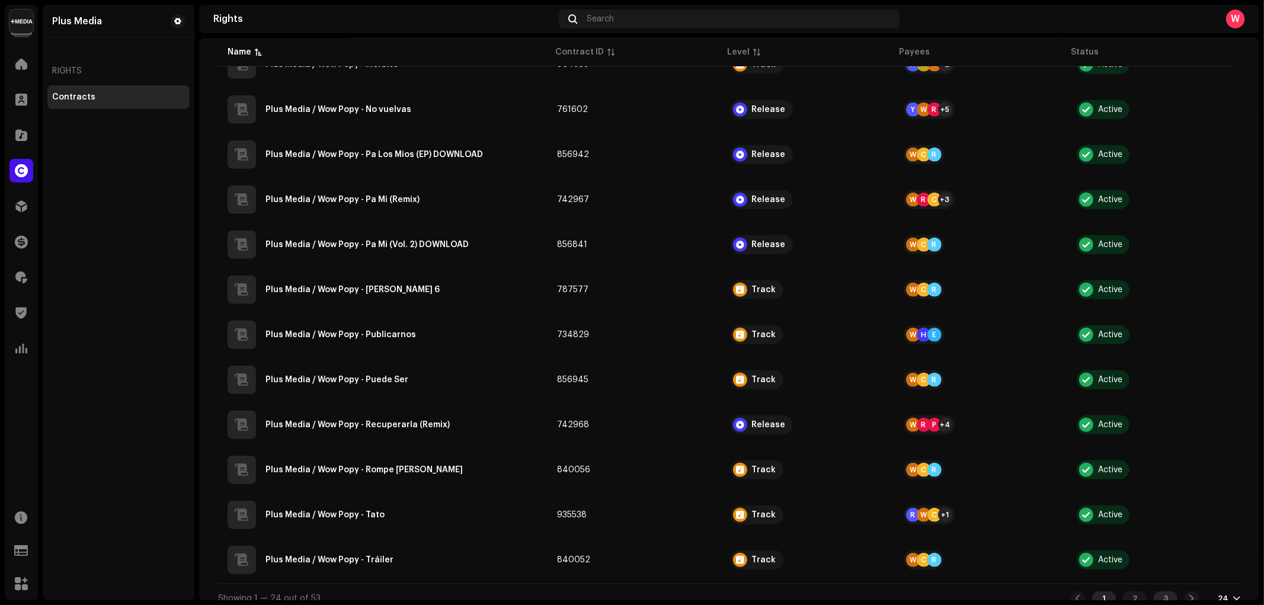
click at [1158, 591] on div "3" at bounding box center [1165, 598] width 24 height 14
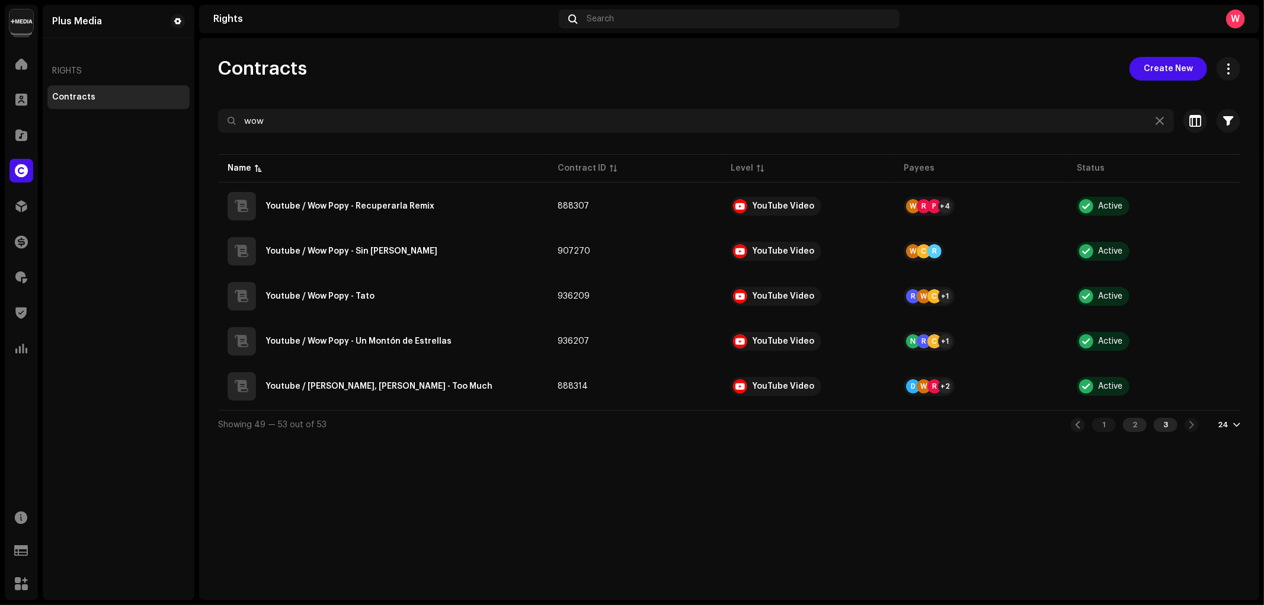
click at [1138, 428] on div "2" at bounding box center [1135, 425] width 24 height 14
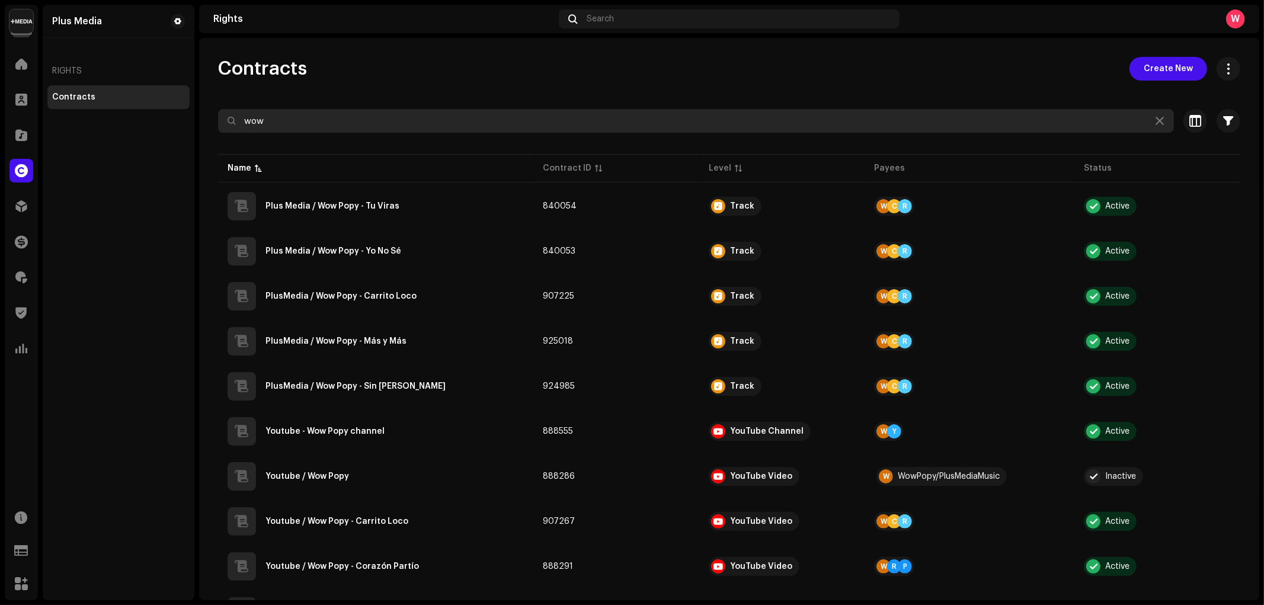
click at [327, 109] on input "wow" at bounding box center [696, 121] width 956 height 24
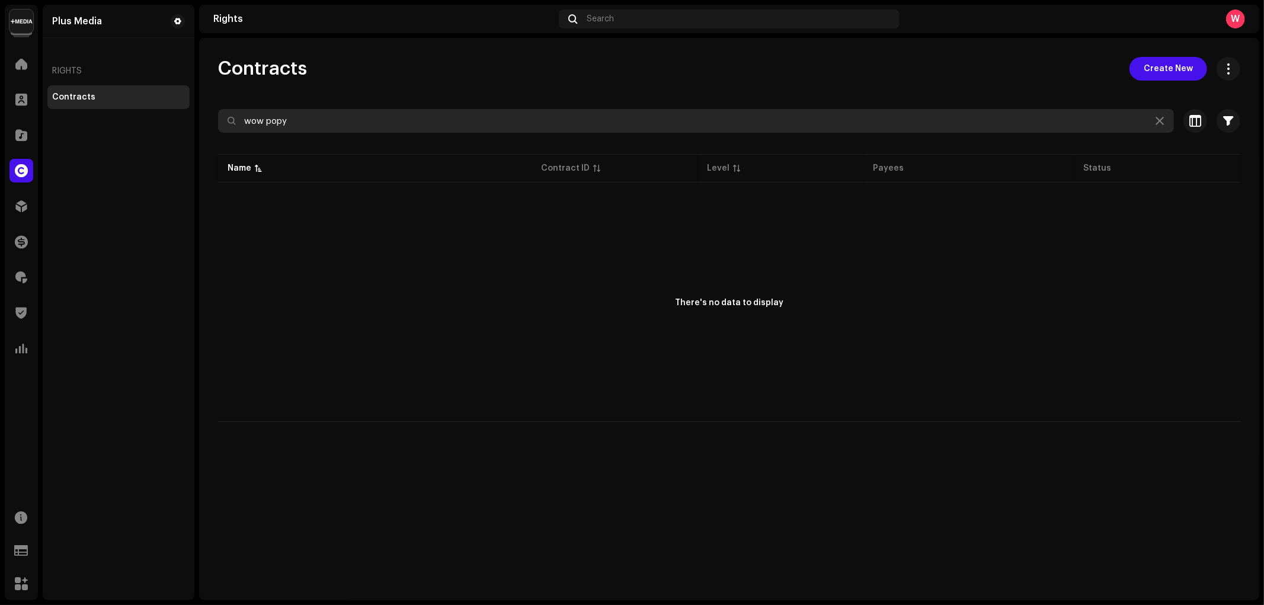
type input "wow popy"
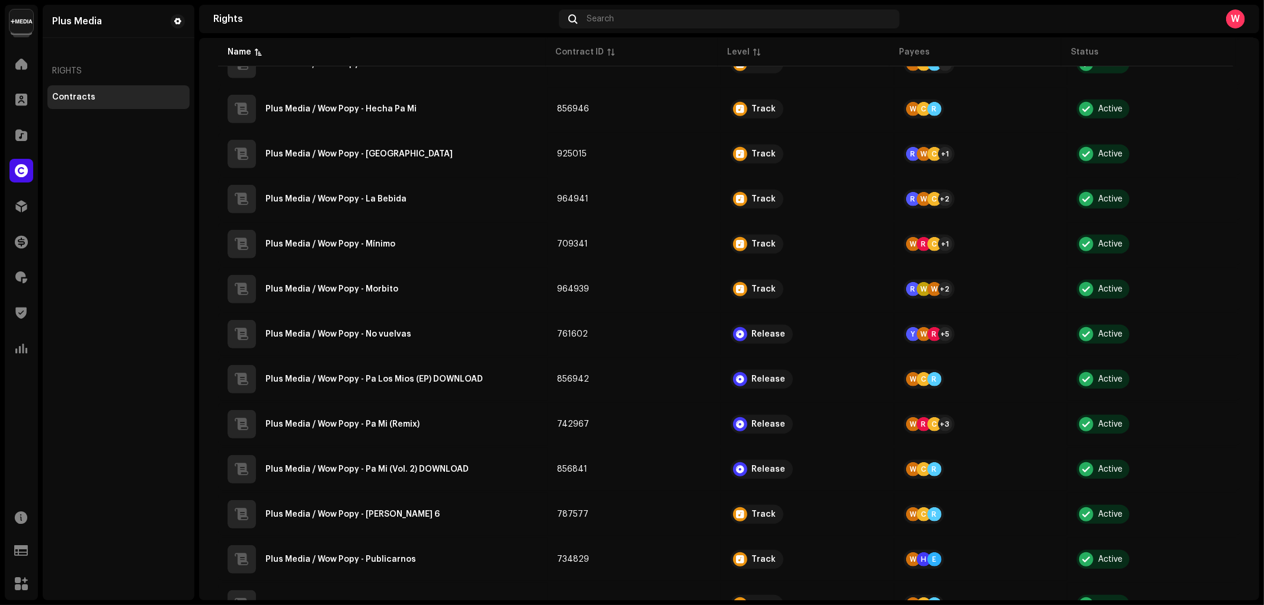
scroll to position [685, 0]
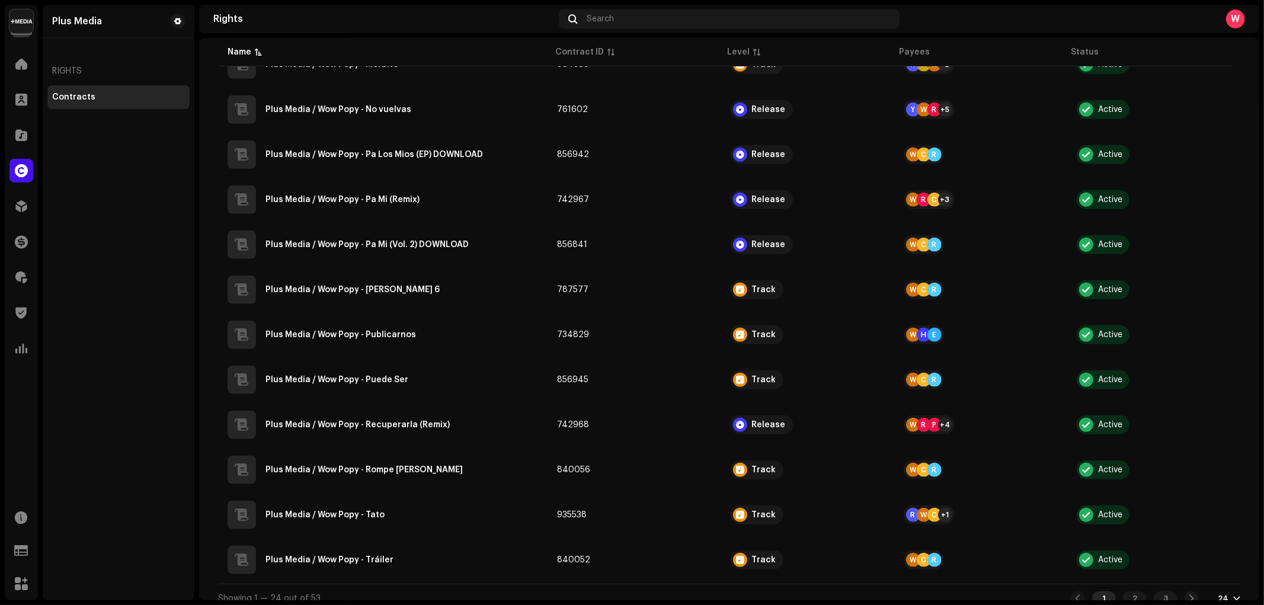
click at [1223, 594] on div "24" at bounding box center [1228, 598] width 23 height 9
click at [1210, 570] on div "72" at bounding box center [1203, 565] width 49 height 24
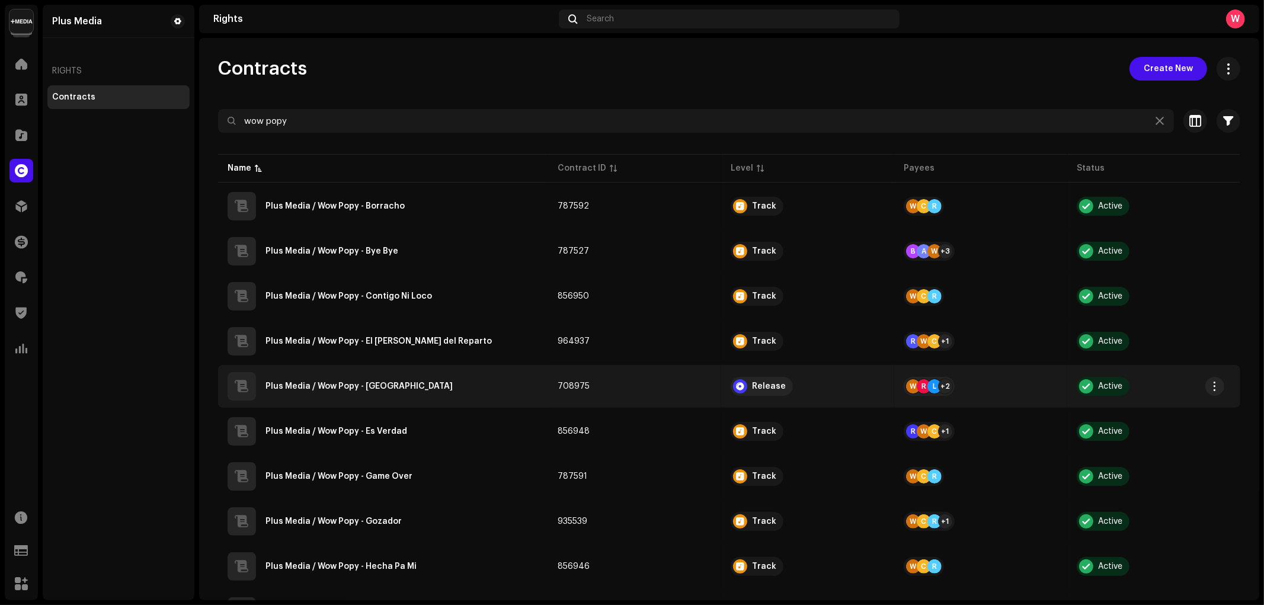
click at [431, 381] on div "Plus Media / Wow Popy - El Dólar" at bounding box center [382, 386] width 311 height 28
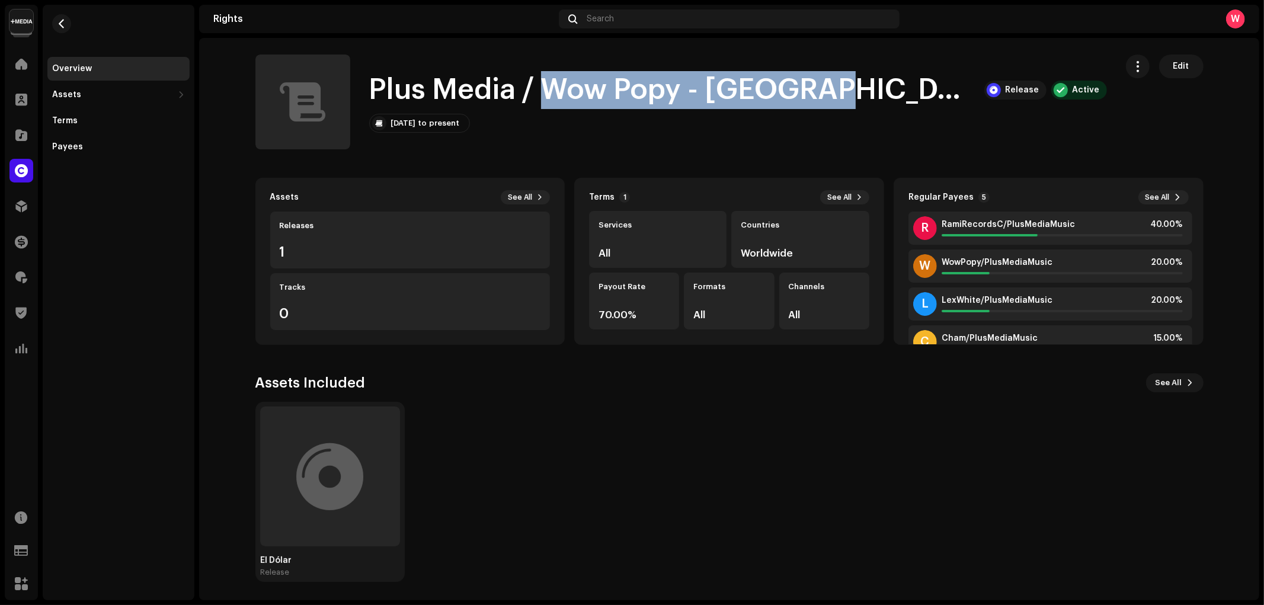
drag, startPoint x: 535, startPoint y: 86, endPoint x: 804, endPoint y: 95, distance: 269.1
click at [804, 95] on div "Plus Media / Wow Popy - El Dólar Release Active" at bounding box center [738, 90] width 738 height 38
copy h1 "Wow Popy - El Dólar"
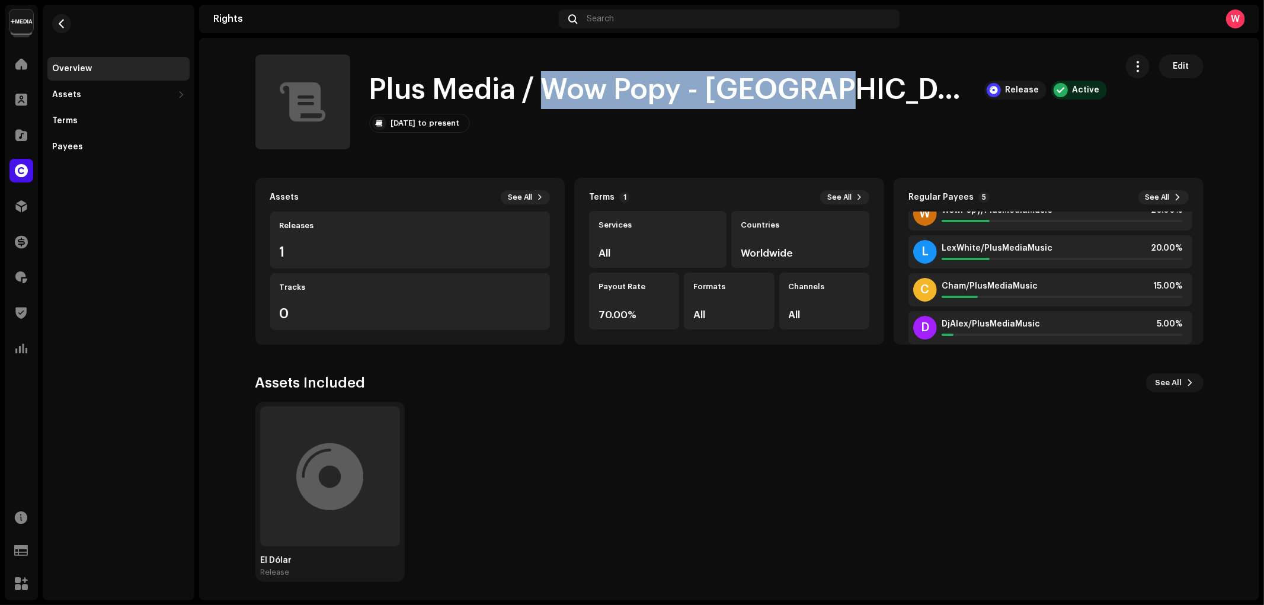
scroll to position [66, 0]
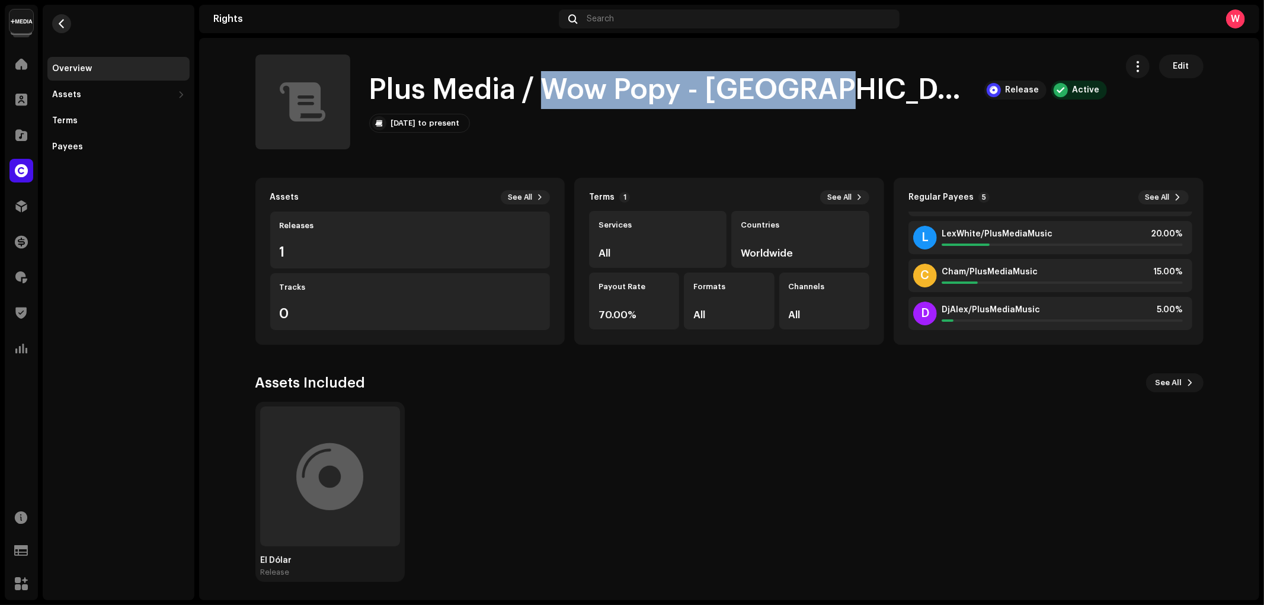
click at [56, 20] on button "button" at bounding box center [61, 23] width 19 height 19
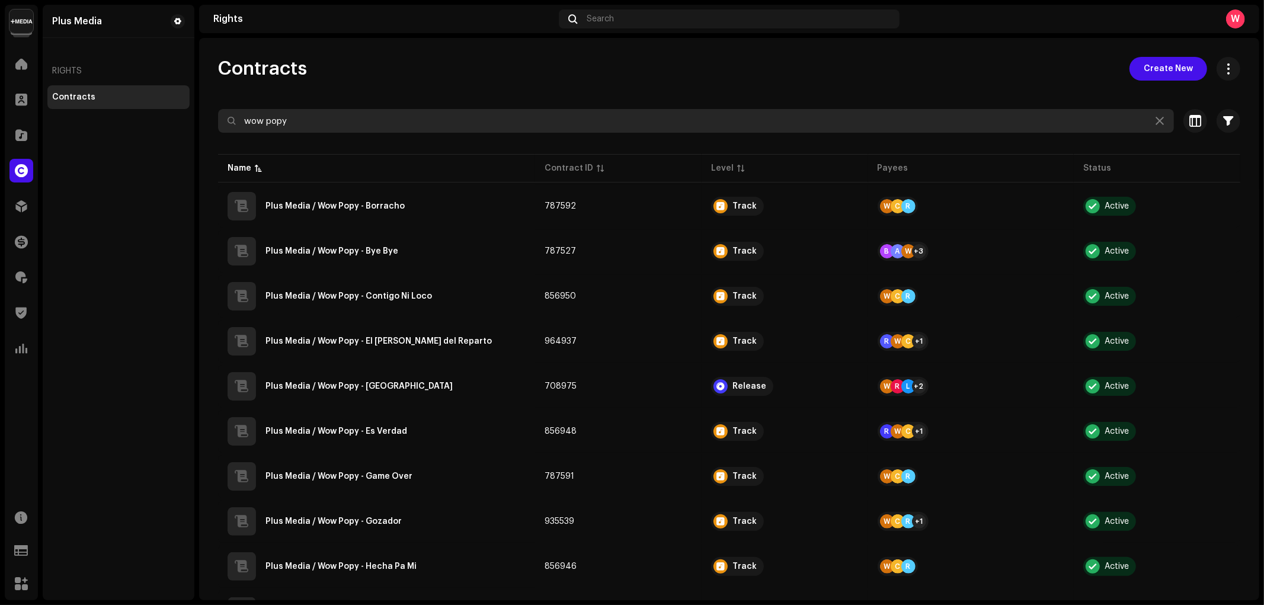
drag, startPoint x: 285, startPoint y: 123, endPoint x: 193, endPoint y: 127, distance: 91.9
click at [194, 127] on div "Plus Media Home Clients Catalog Rights Distribution Finance Royalties Trust & S…" at bounding box center [632, 302] width 1264 height 605
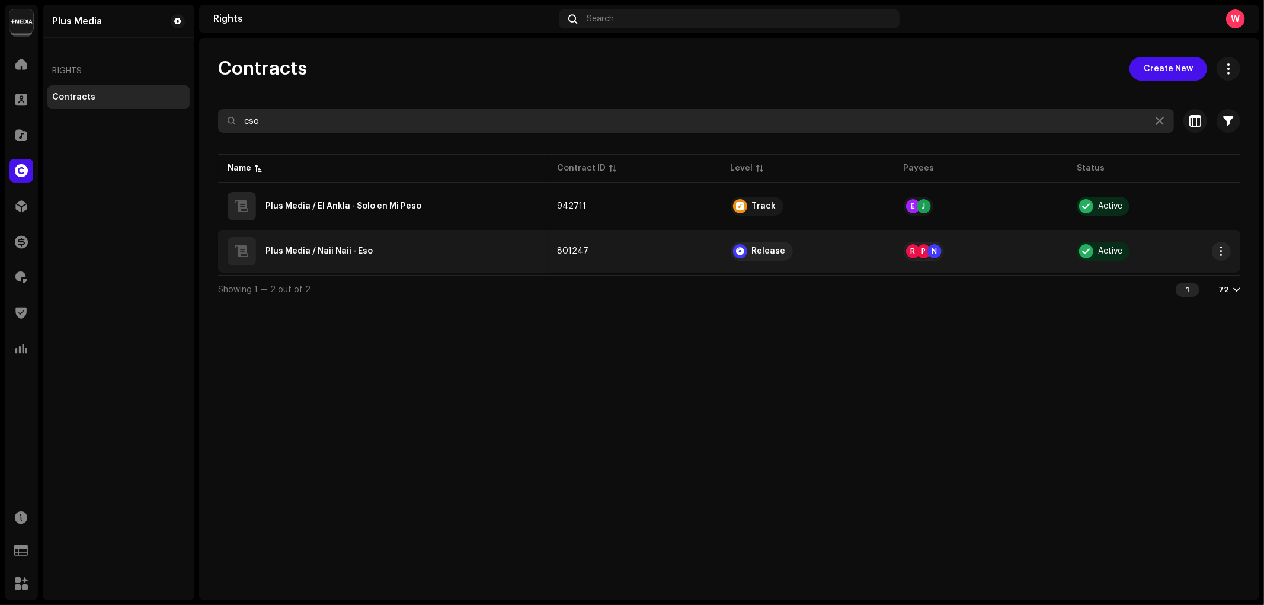
type input "eso"
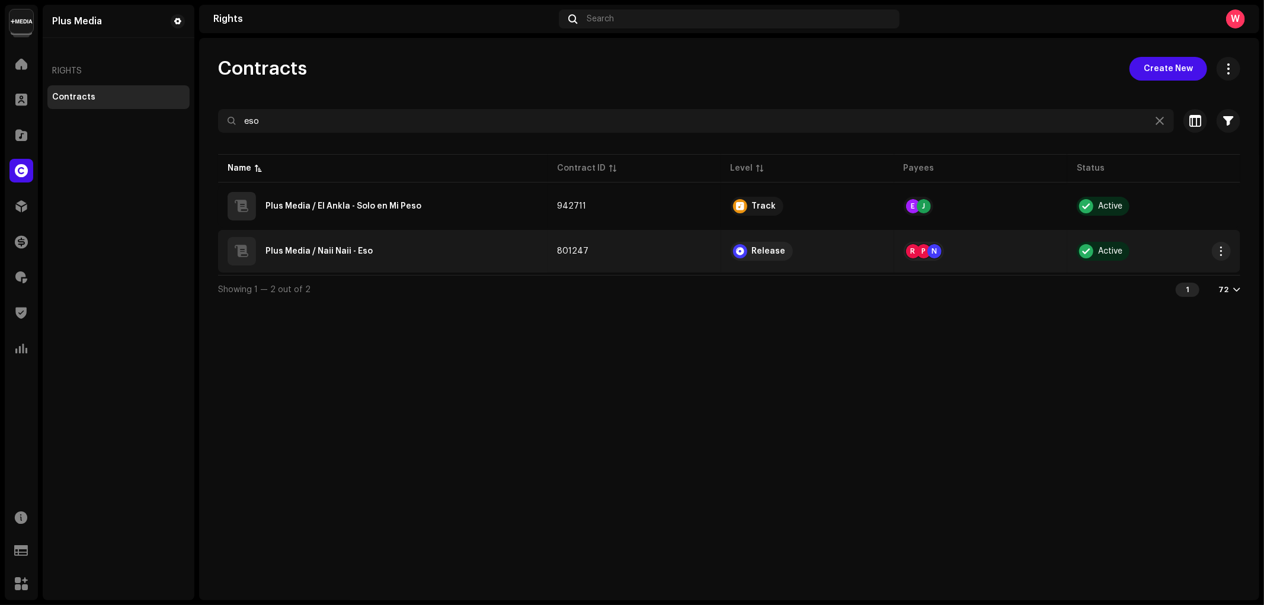
click at [392, 243] on div "Plus Media / Naii Naii - Eso" at bounding box center [382, 251] width 310 height 28
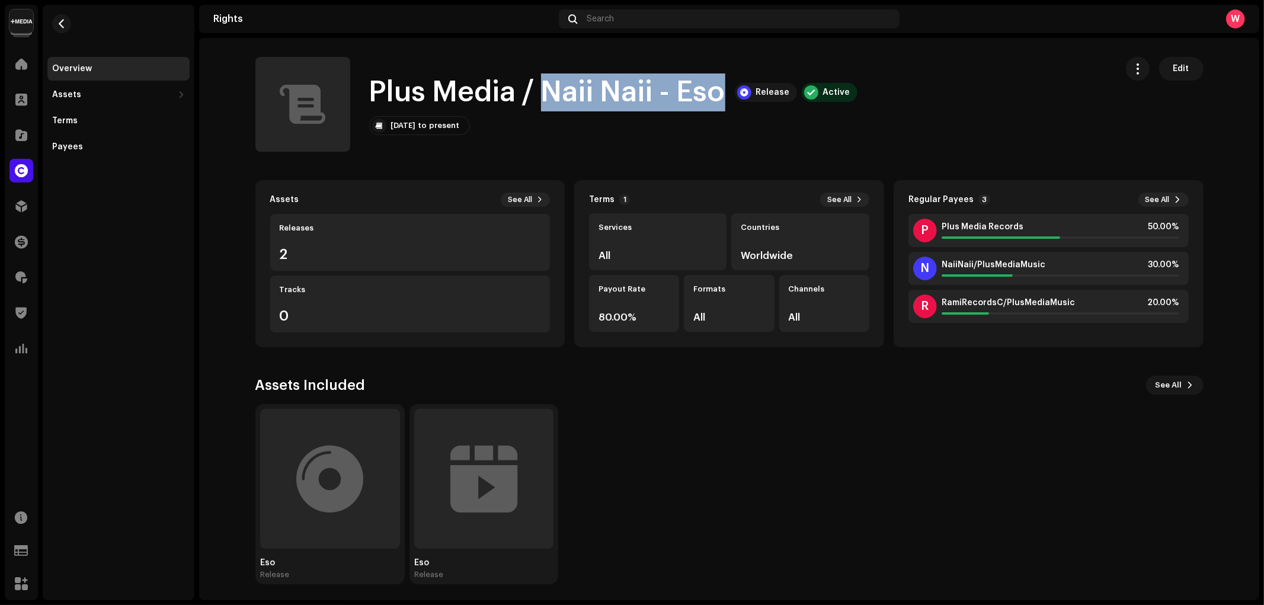
drag, startPoint x: 559, startPoint y: 89, endPoint x: 719, endPoint y: 91, distance: 160.0
click at [719, 91] on div "Plus Media / Naii Naii - Eso Release Active" at bounding box center [613, 92] width 488 height 38
copy h1 "Naii Naii - Eso"
click at [63, 25] on span "button" at bounding box center [61, 23] width 9 height 9
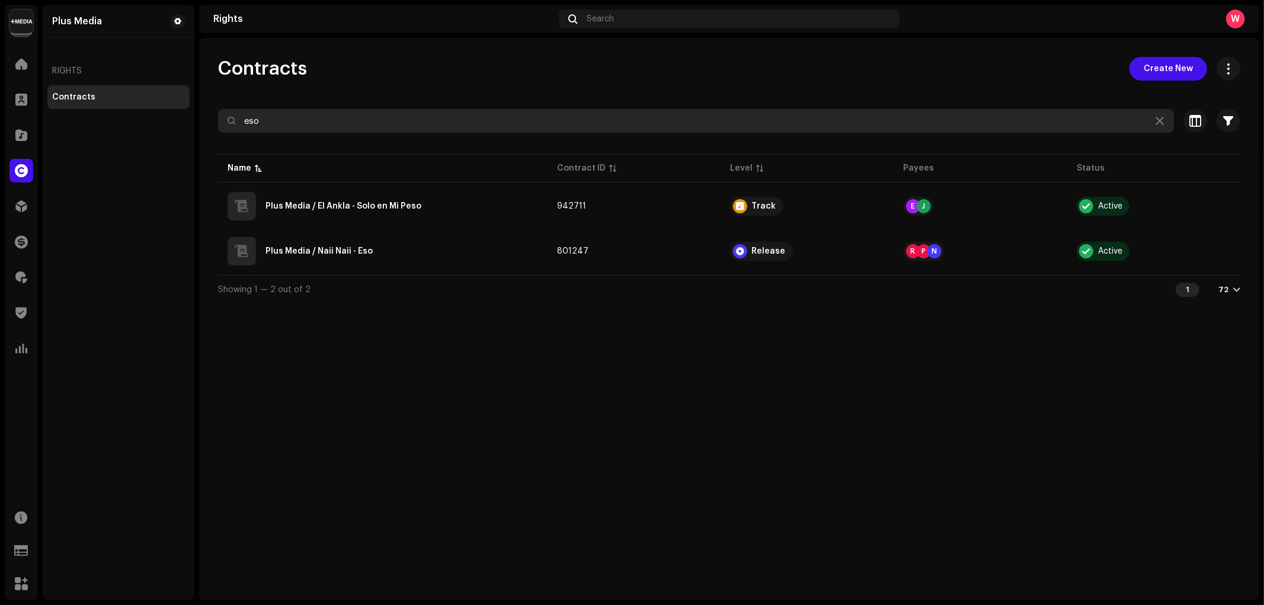
drag, startPoint x: 238, startPoint y: 120, endPoint x: 188, endPoint y: 121, distance: 49.8
click at [199, 122] on div "Contracts Create New eso Selected 0 Select all Options Filters Contract Level A…" at bounding box center [729, 180] width 1060 height 246
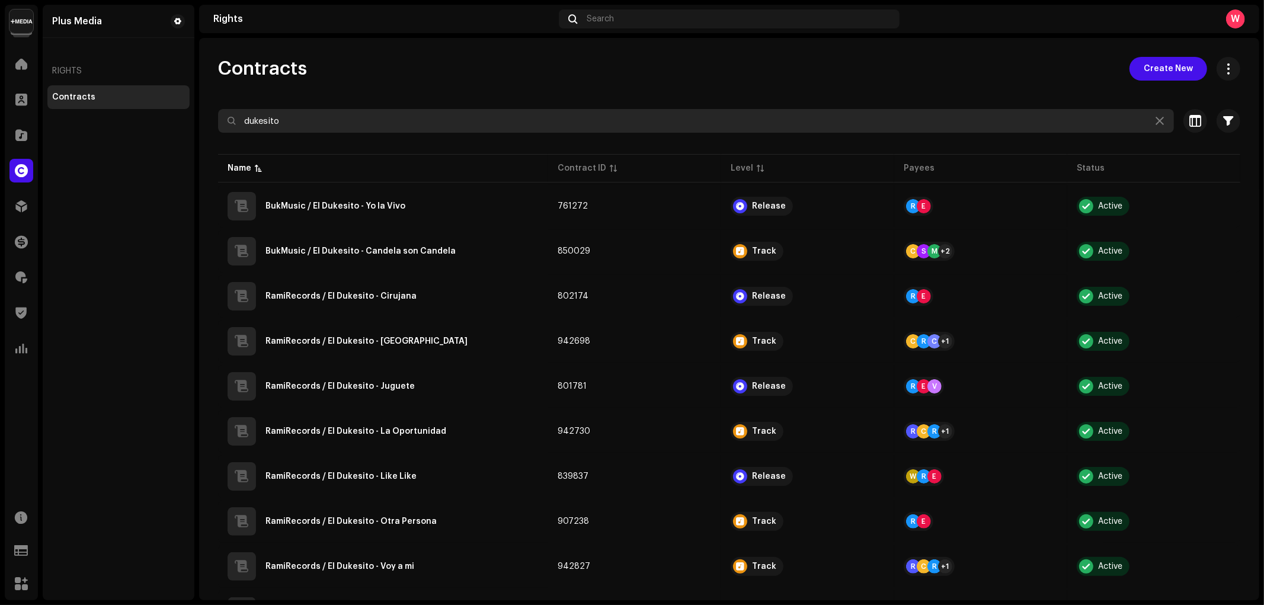
click at [293, 126] on input "dukesito" at bounding box center [696, 121] width 956 height 24
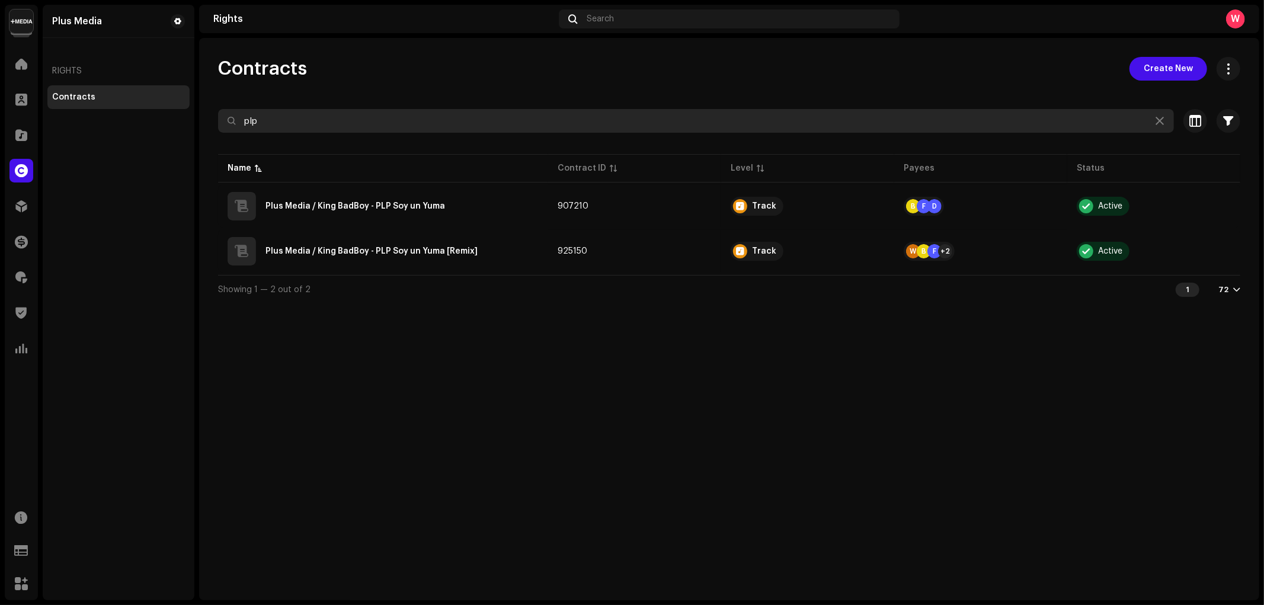
type input "plp"
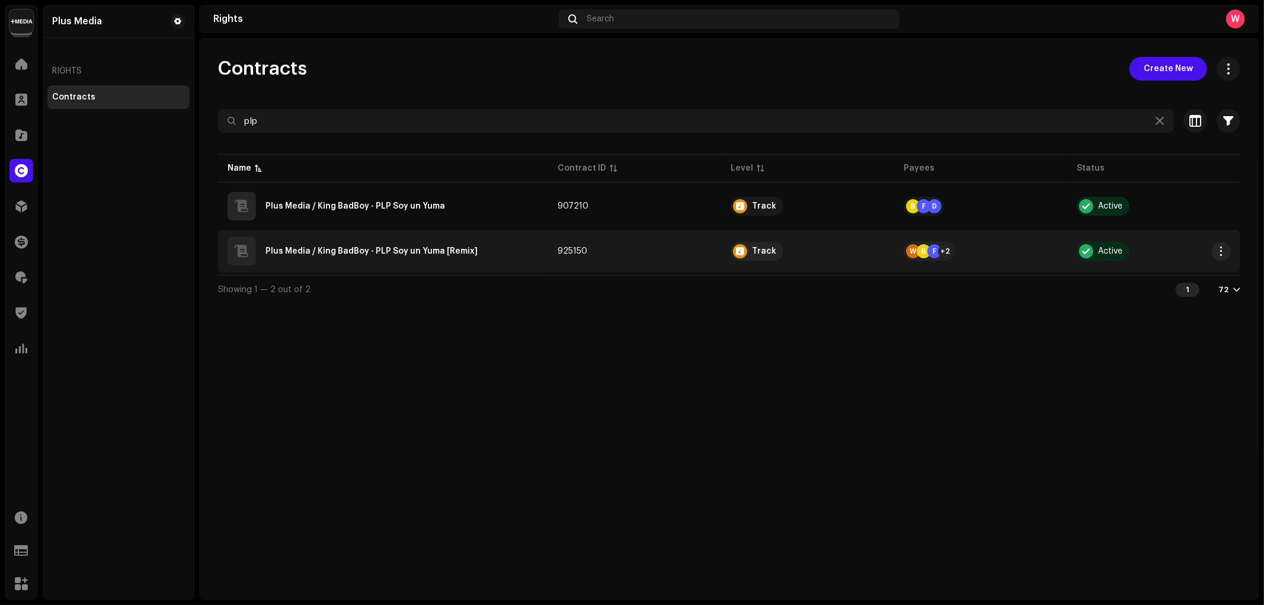
click at [468, 258] on div "Plus Media / King BadBoy - PLP Soy un Yuma [Remix]" at bounding box center [382, 251] width 311 height 28
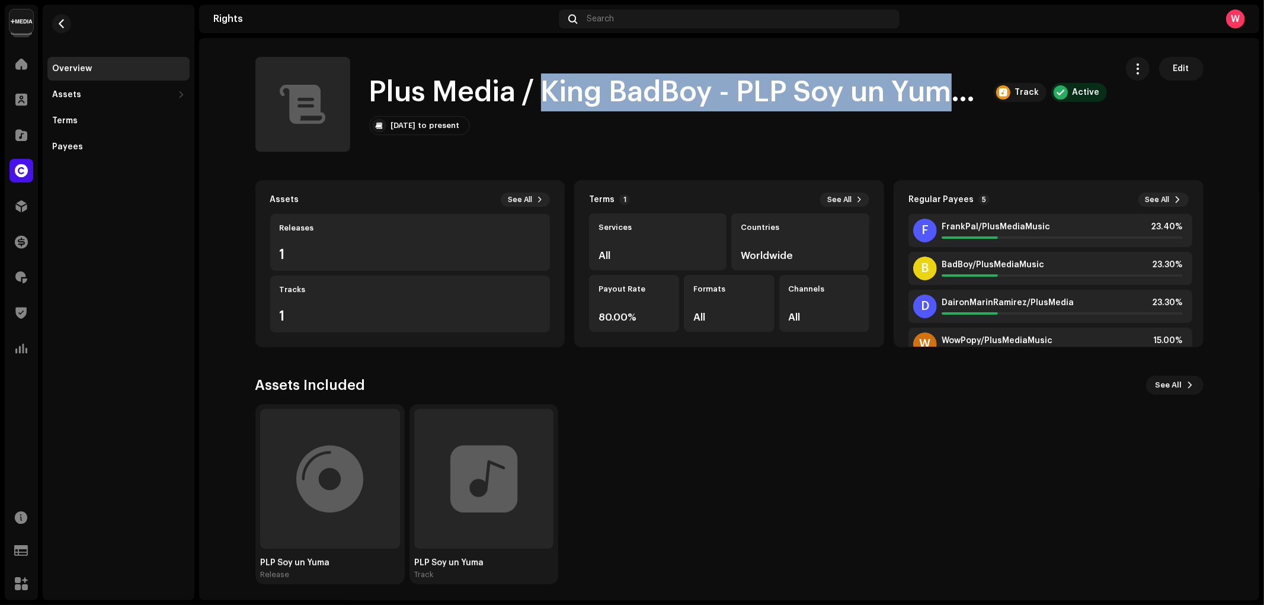
drag, startPoint x: 540, startPoint y: 91, endPoint x: 953, endPoint y: 93, distance: 412.9
click at [953, 93] on h1 "Plus Media / King BadBoy - PLP Soy un Yuma [Remix]" at bounding box center [676, 92] width 615 height 38
copy h1 "King BadBoy - PLP Soy un Yuma"
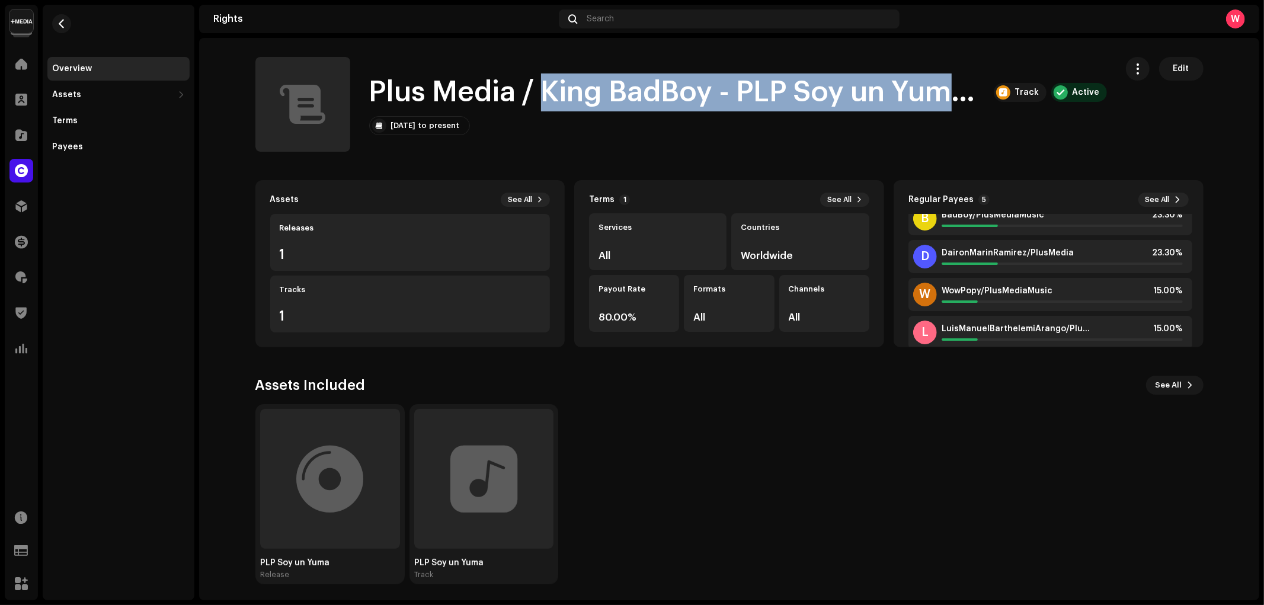
scroll to position [66, 0]
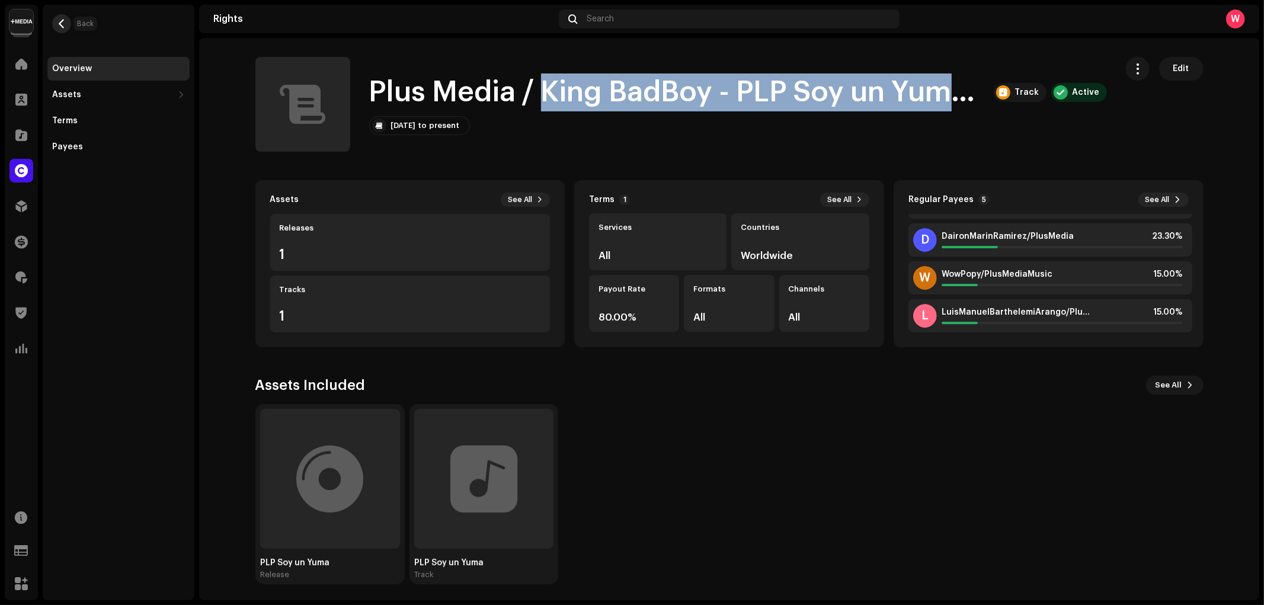
click at [63, 30] on button "button" at bounding box center [61, 23] width 19 height 19
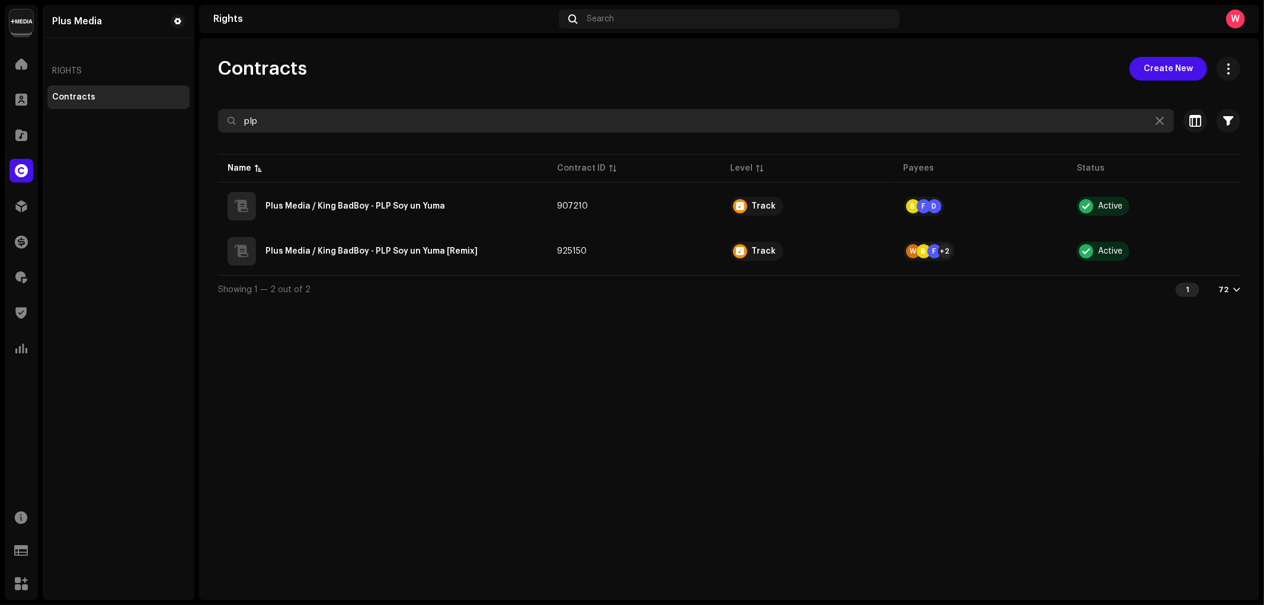
click at [355, 120] on input "plp" at bounding box center [696, 121] width 956 height 24
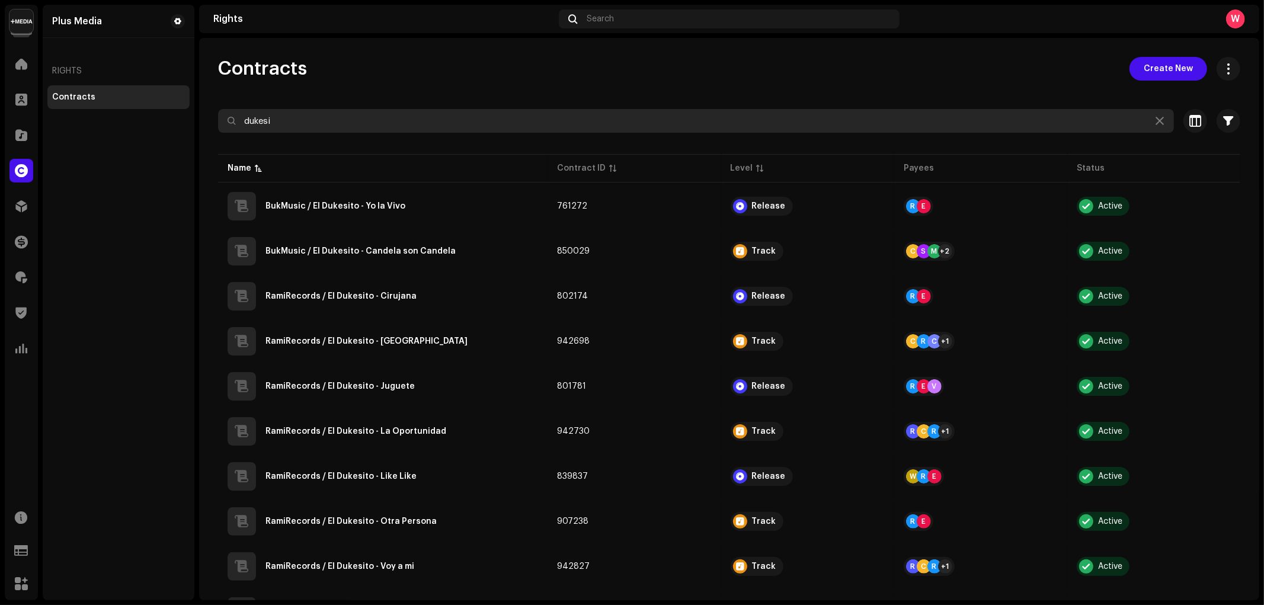
type input "dukesi"
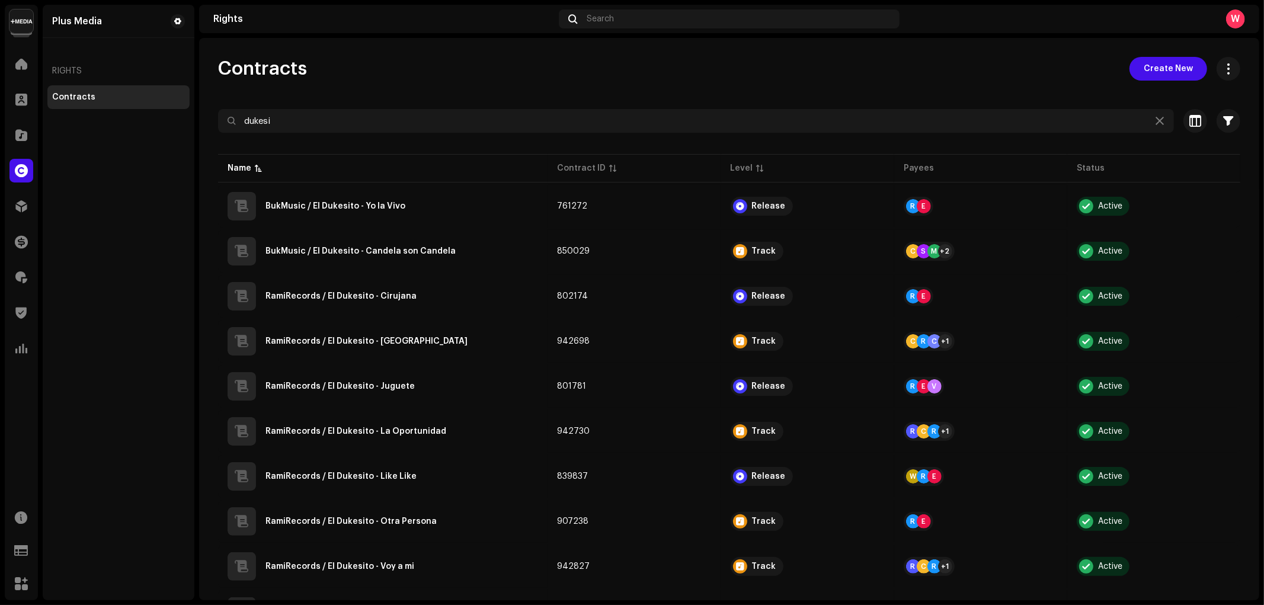
click at [650, 69] on div "Contracts Create New" at bounding box center [729, 69] width 1022 height 24
click at [15, 138] on span at bounding box center [21, 134] width 12 height 9
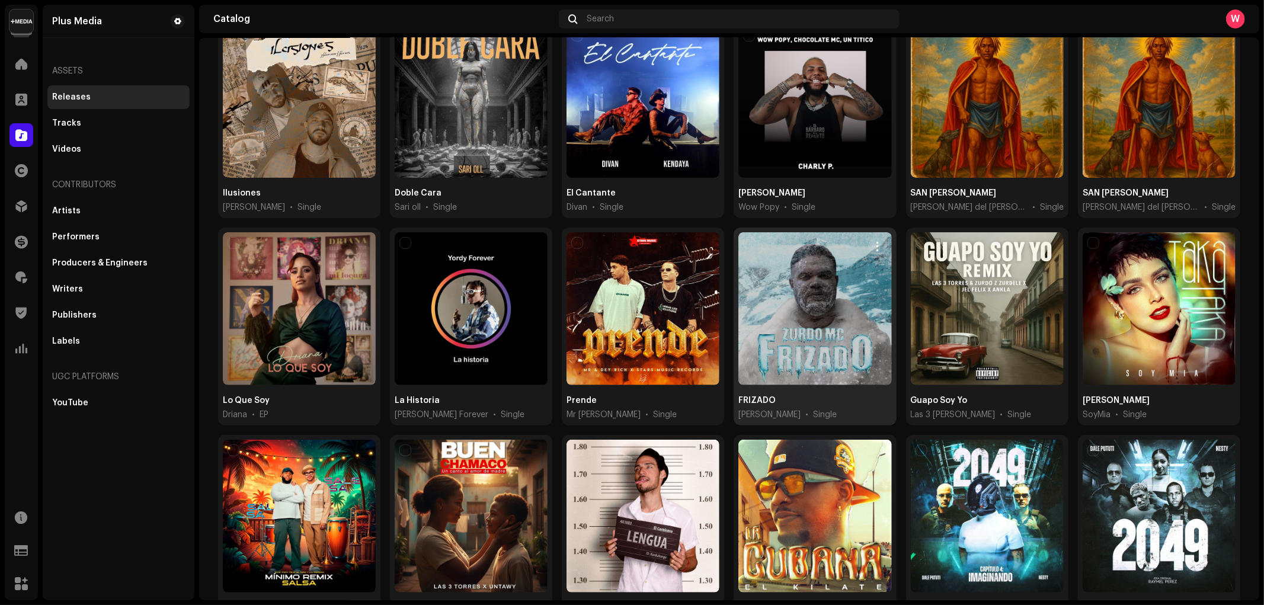
scroll to position [197, 0]
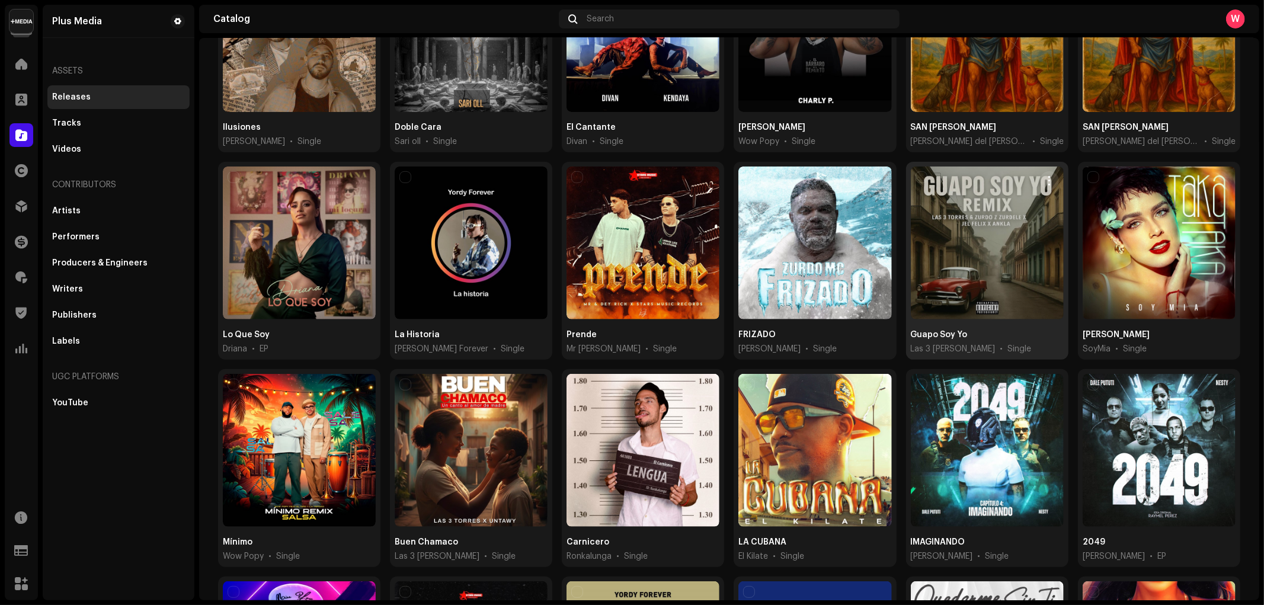
click at [956, 244] on div at bounding box center [987, 242] width 153 height 153
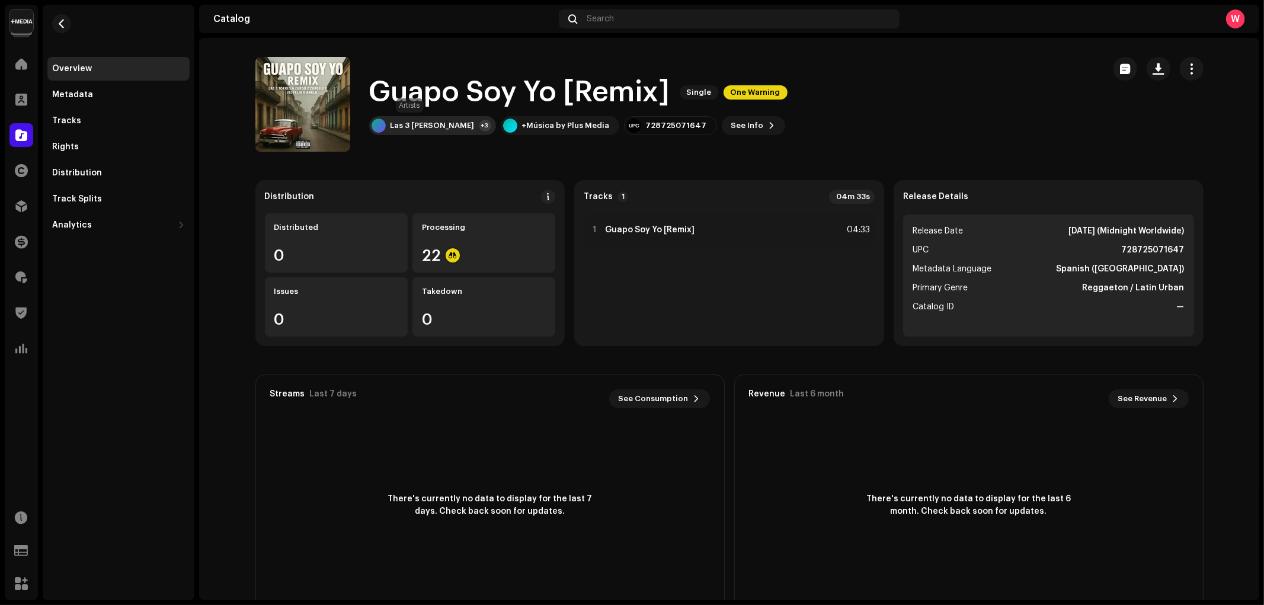
click at [399, 119] on div "Las 3 Torres +3" at bounding box center [432, 125] width 127 height 19
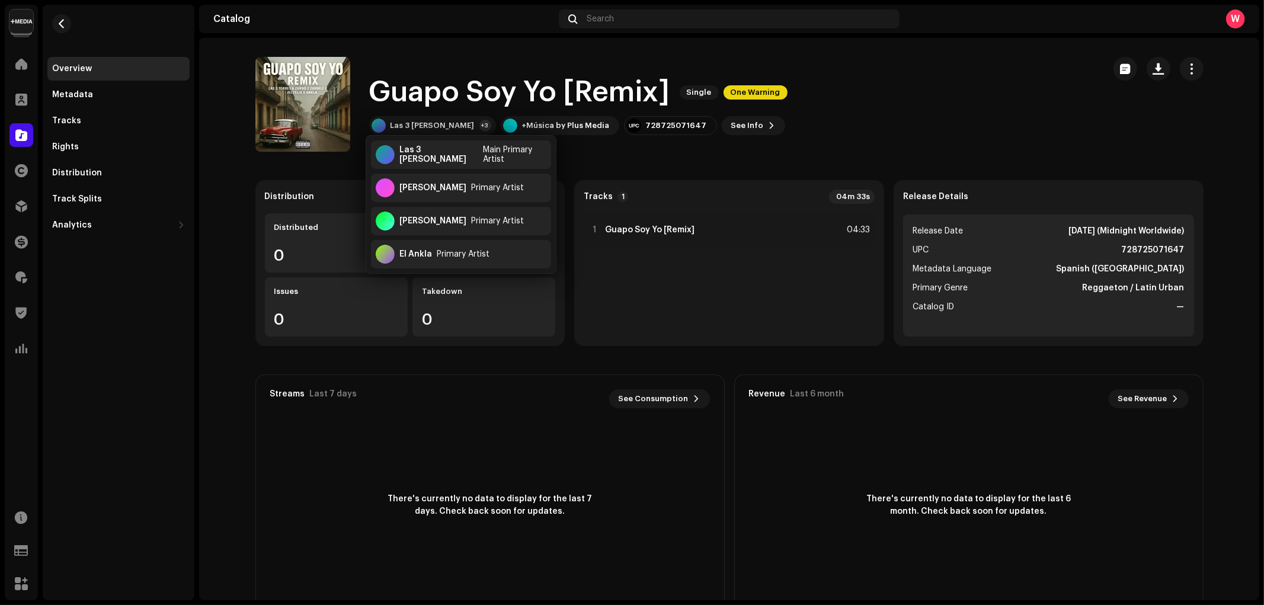
click at [1197, 79] on re-m-actions-button at bounding box center [1191, 69] width 24 height 24
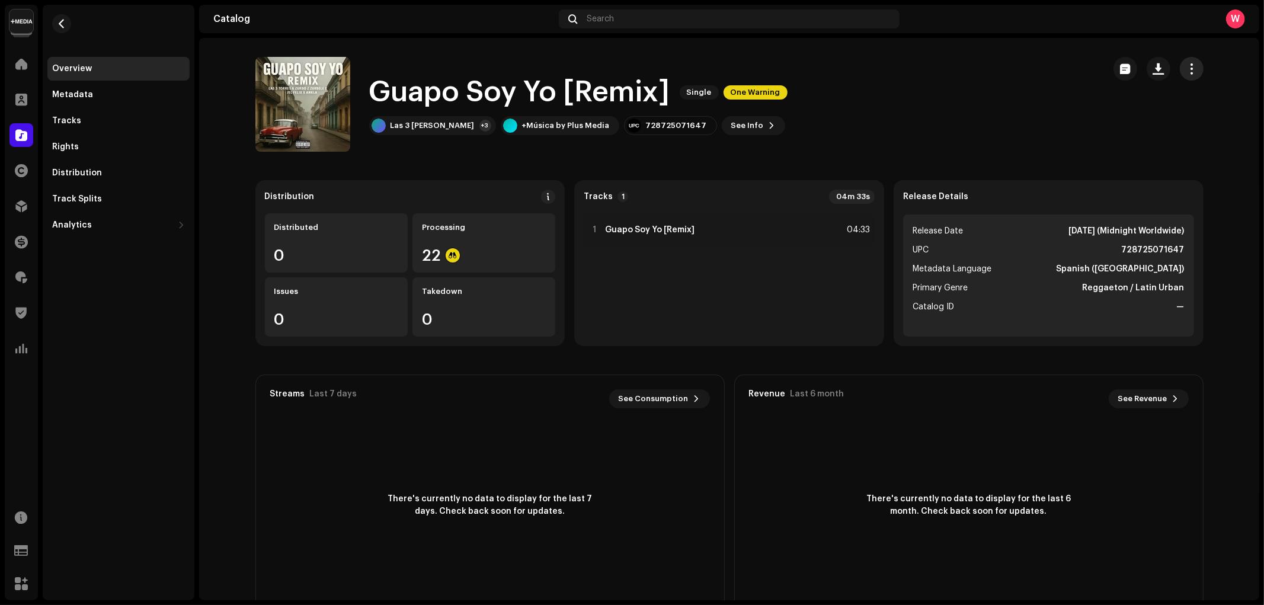
click at [1194, 74] on button "button" at bounding box center [1191, 69] width 24 height 24
click at [1134, 118] on div "Edit" at bounding box center [1134, 121] width 110 height 9
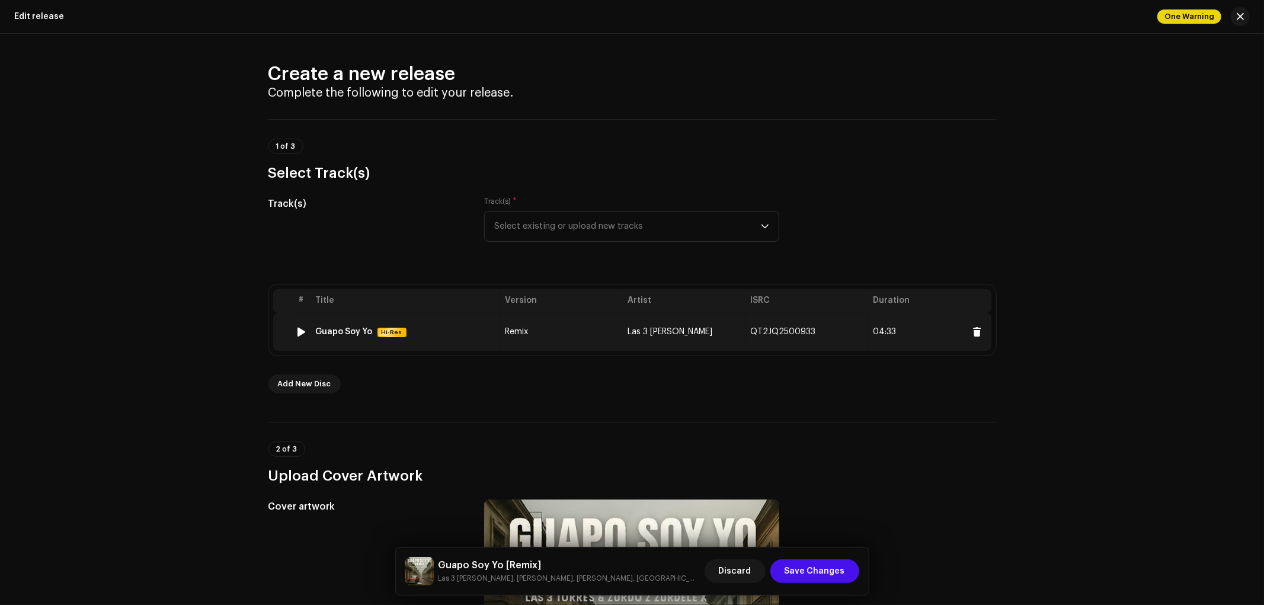
click at [604, 329] on td "Remix" at bounding box center [562, 332] width 123 height 38
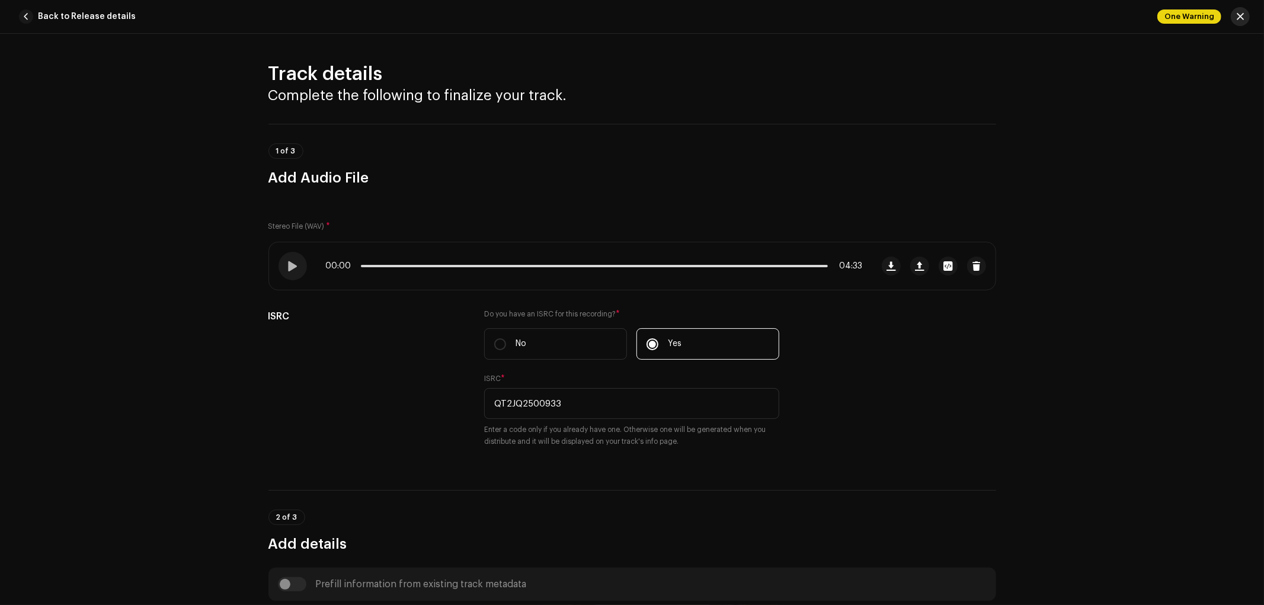
click at [1239, 15] on span "button" at bounding box center [1239, 16] width 7 height 9
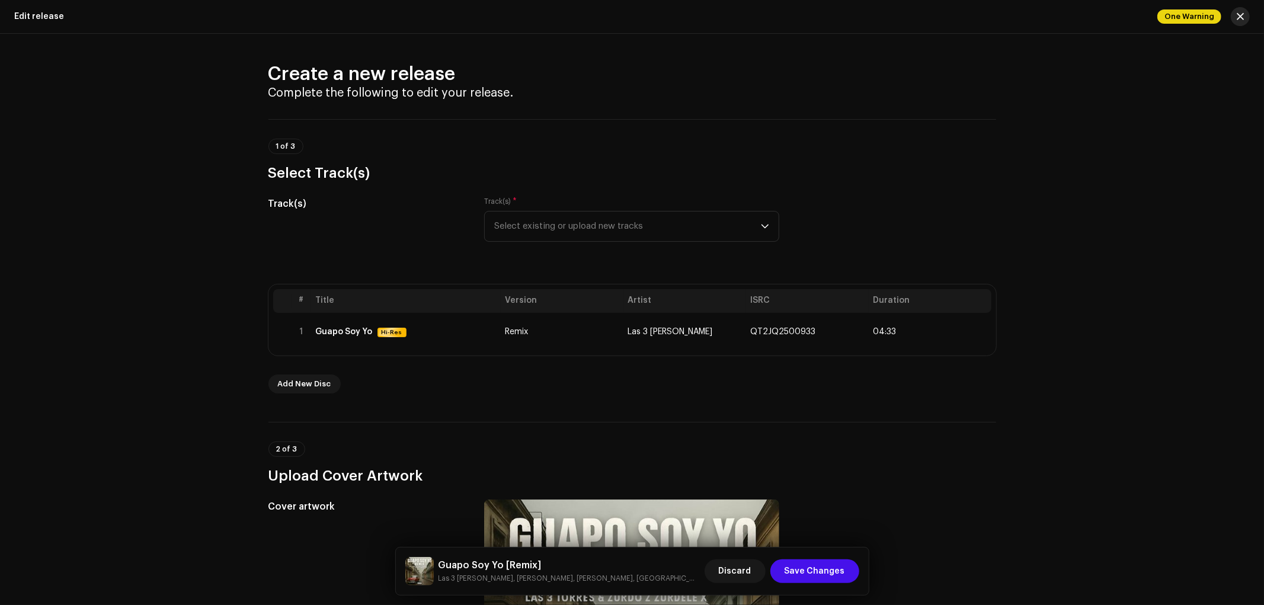
click at [1240, 15] on span "button" at bounding box center [1239, 16] width 7 height 9
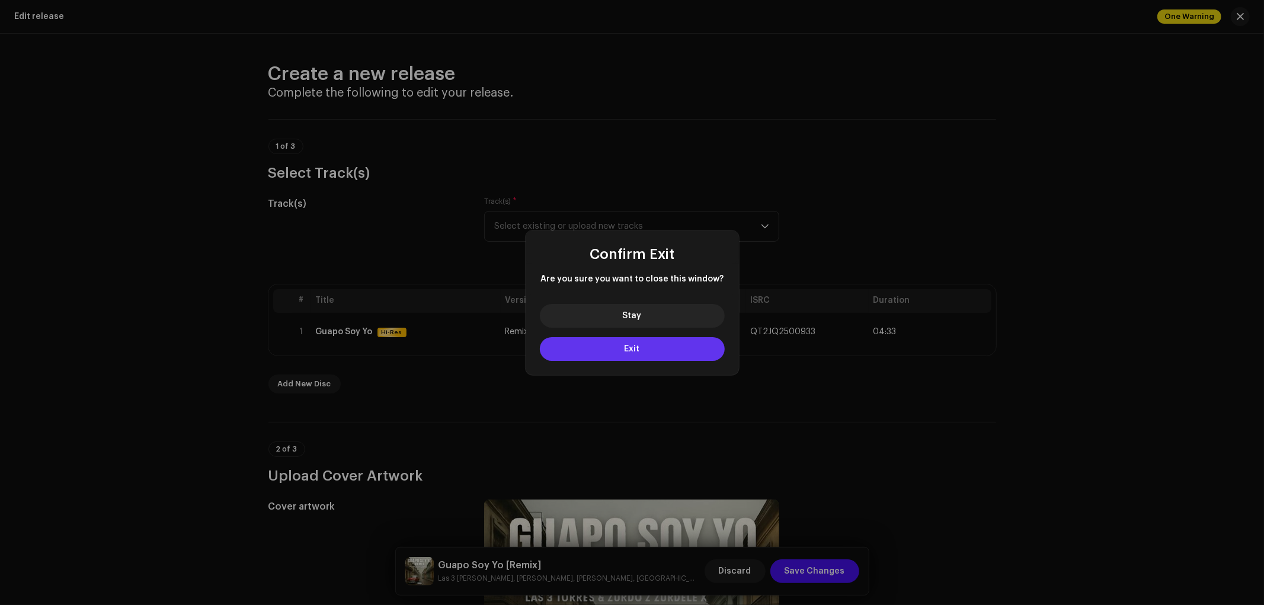
click at [646, 344] on button "Exit" at bounding box center [632, 349] width 185 height 24
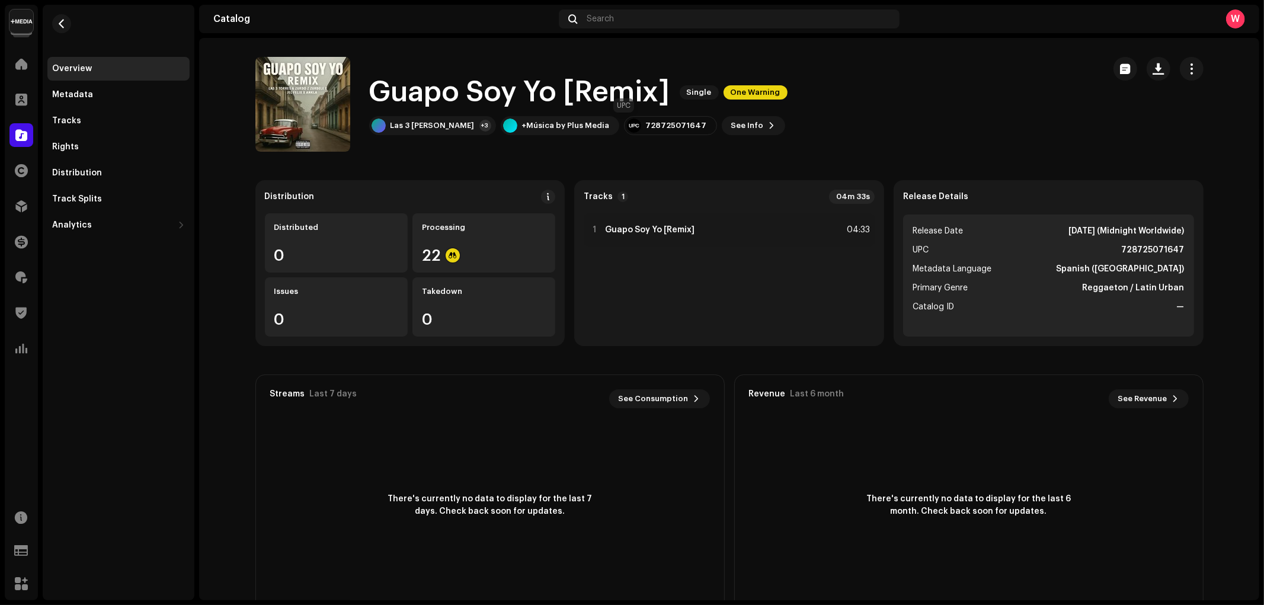
click at [646, 126] on div "728725071647" at bounding box center [676, 125] width 61 height 9
copy div "728725071647"
click at [83, 123] on div "Tracks" at bounding box center [118, 120] width 133 height 9
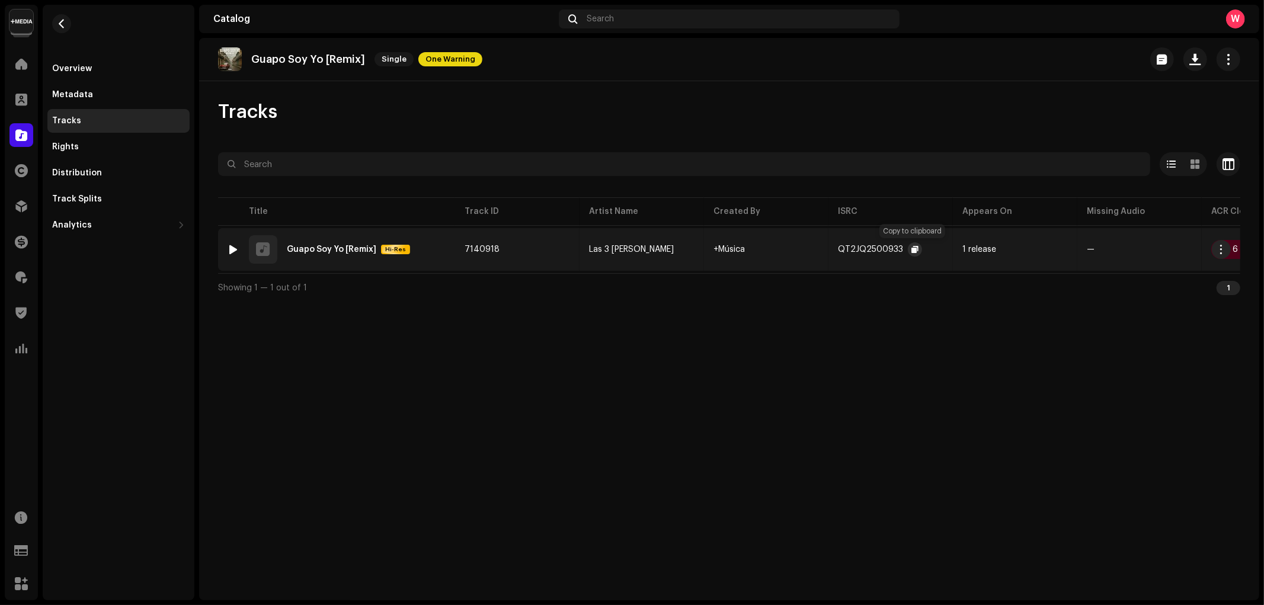
click at [916, 249] on span "button" at bounding box center [914, 249] width 7 height 9
click at [18, 60] on span at bounding box center [21, 63] width 12 height 9
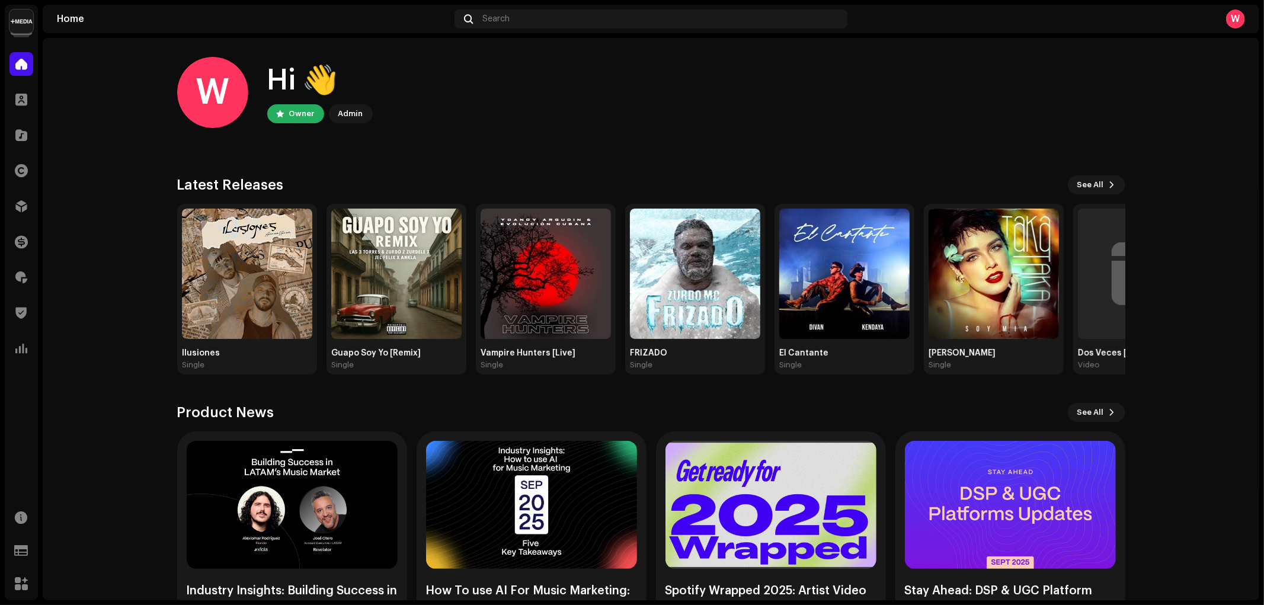
click at [27, 30] on img at bounding box center [21, 21] width 24 height 24
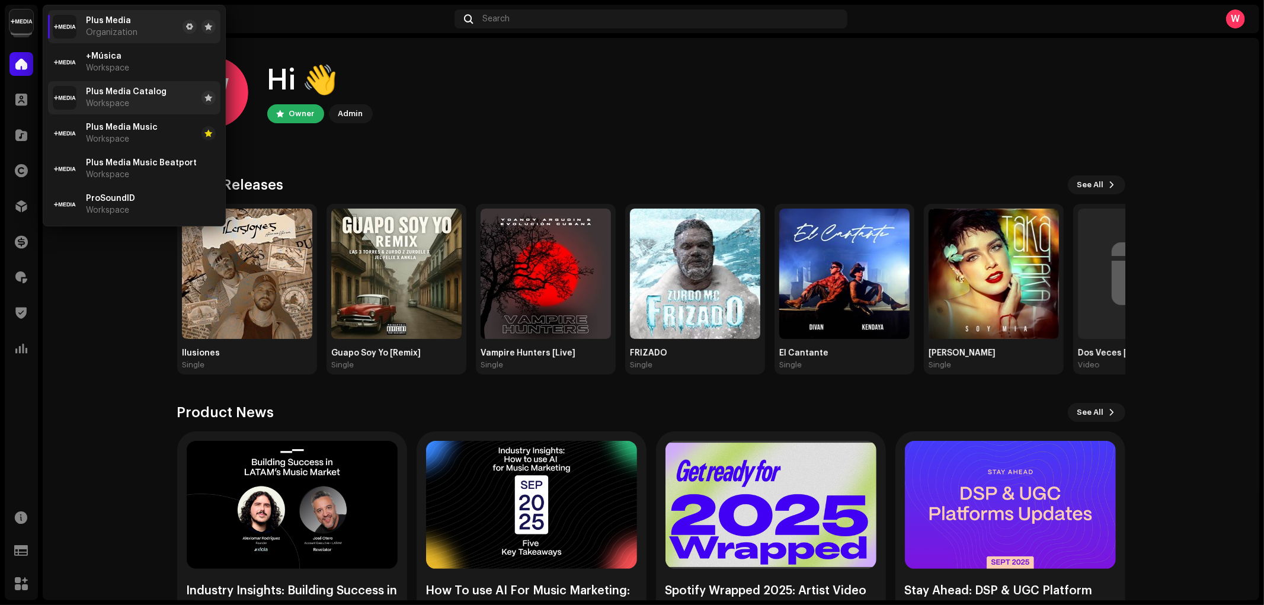
click at [137, 96] on span "Plus Media Catalog" at bounding box center [126, 91] width 81 height 9
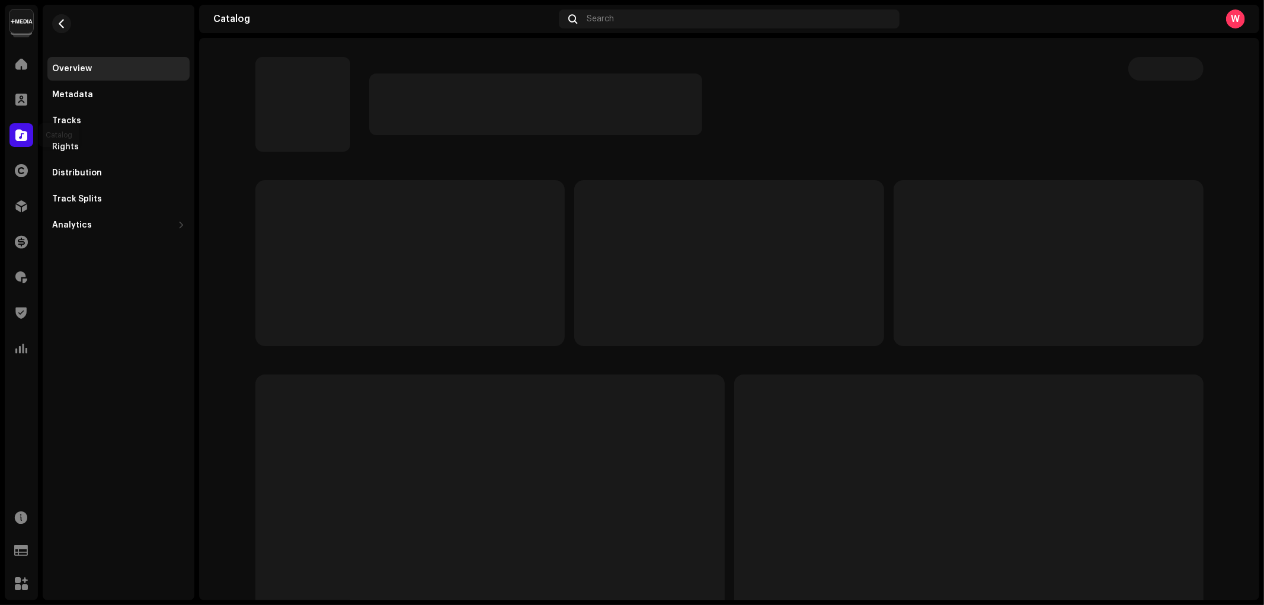
click at [14, 133] on div at bounding box center [21, 135] width 24 height 24
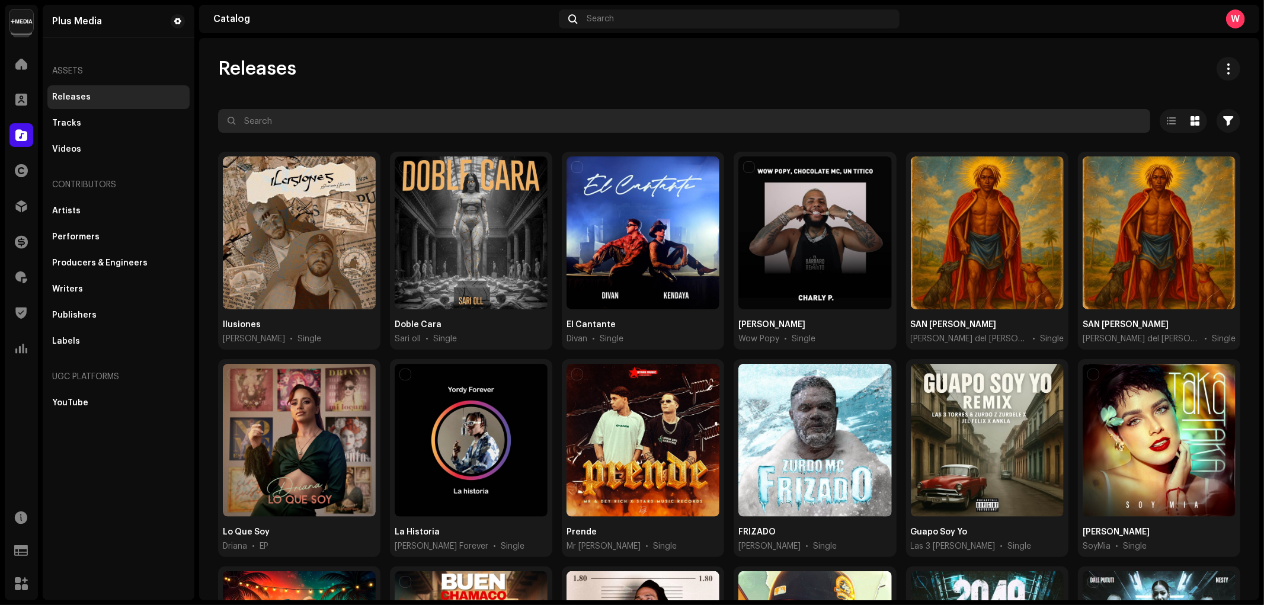
click at [407, 115] on input "text" at bounding box center [684, 121] width 932 height 24
paste input "728725071647"
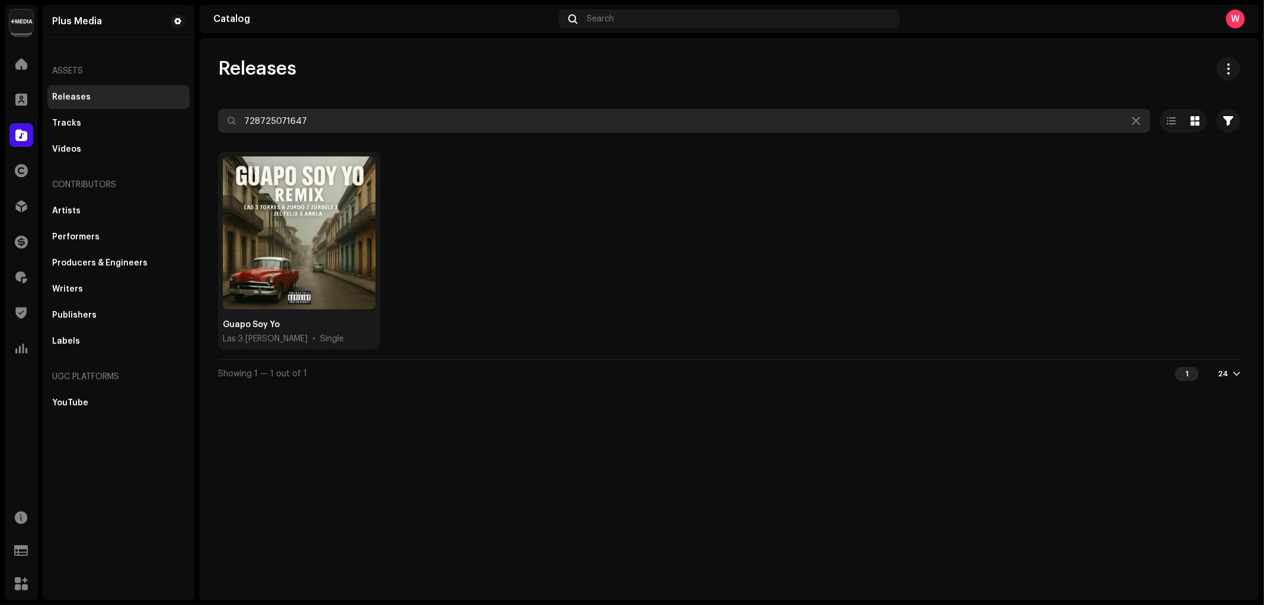
click at [389, 110] on input "728725071647" at bounding box center [684, 121] width 932 height 24
paste input "QT2JQ2500933"
type input "QT2JQ2500933"
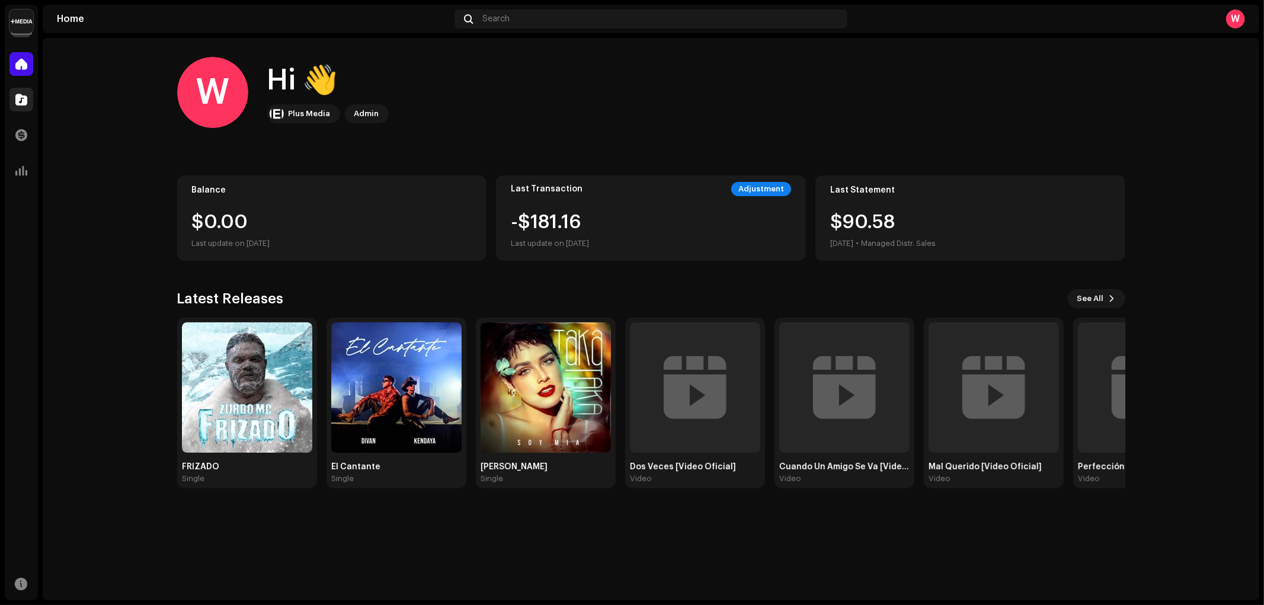
click at [17, 99] on span at bounding box center [21, 99] width 12 height 9
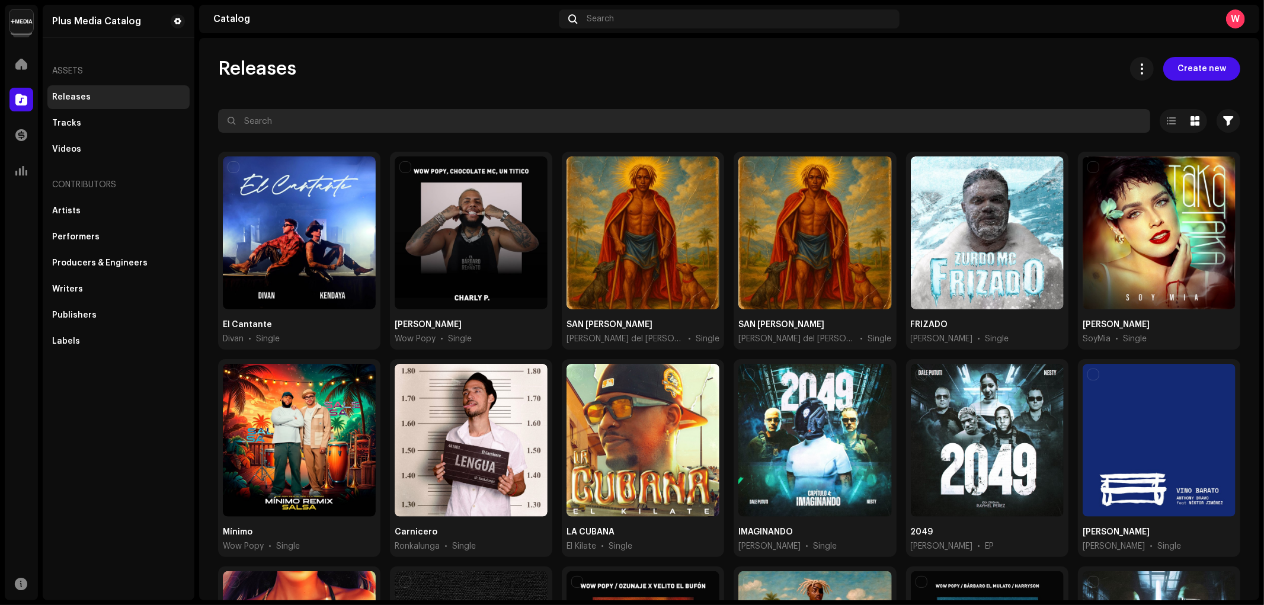
click at [299, 123] on input "text" at bounding box center [684, 121] width 932 height 24
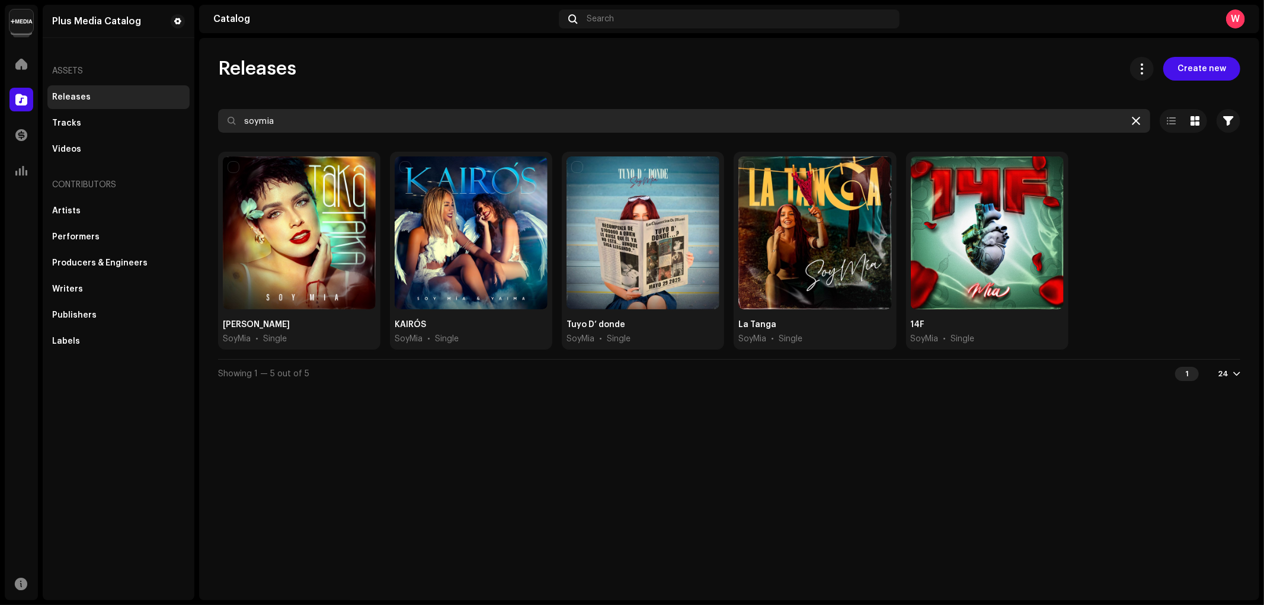
type input "soymia"
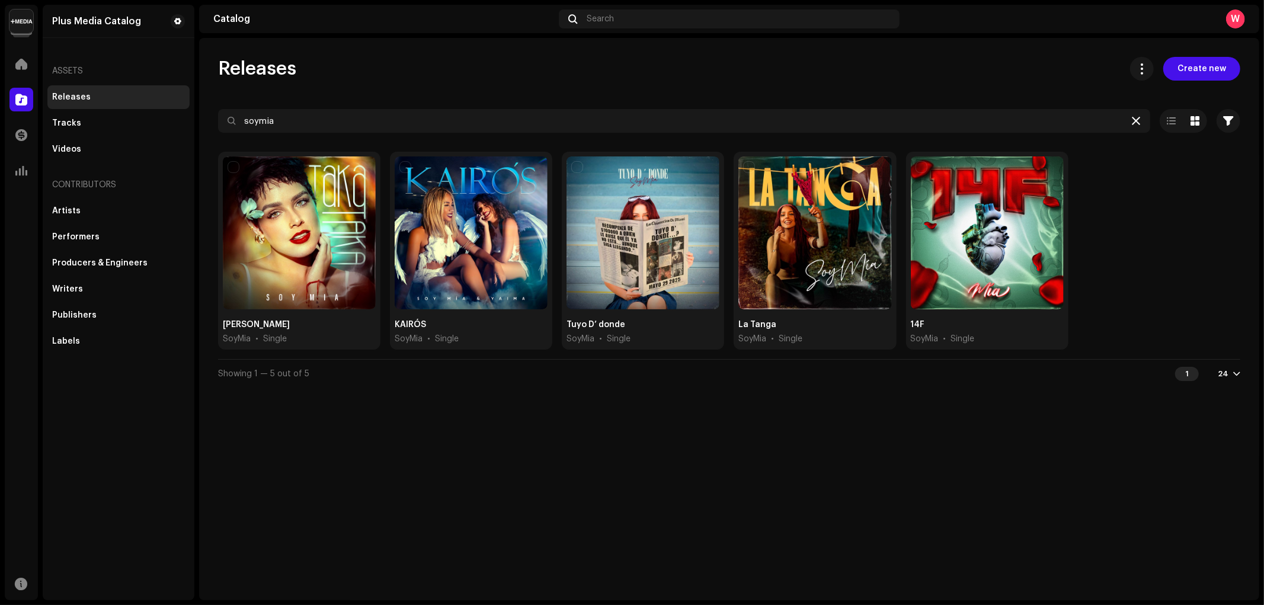
click at [1133, 116] on div at bounding box center [1136, 121] width 14 height 14
click at [1135, 123] on icon at bounding box center [1135, 120] width 8 height 9
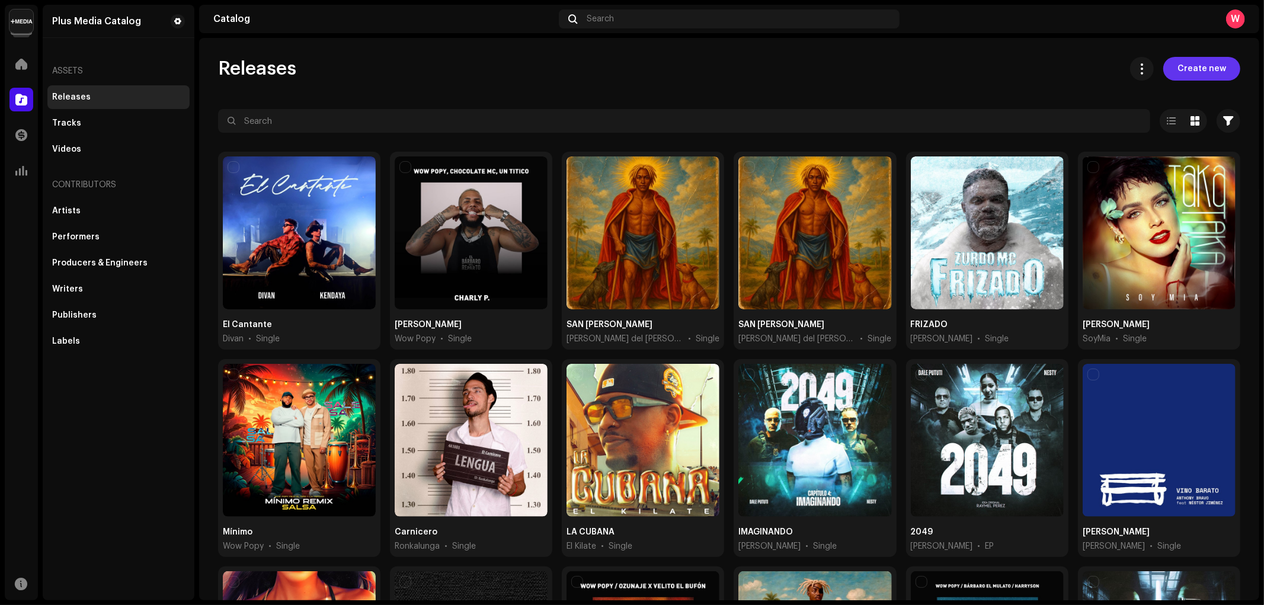
click at [1201, 68] on span "Create new" at bounding box center [1201, 69] width 49 height 24
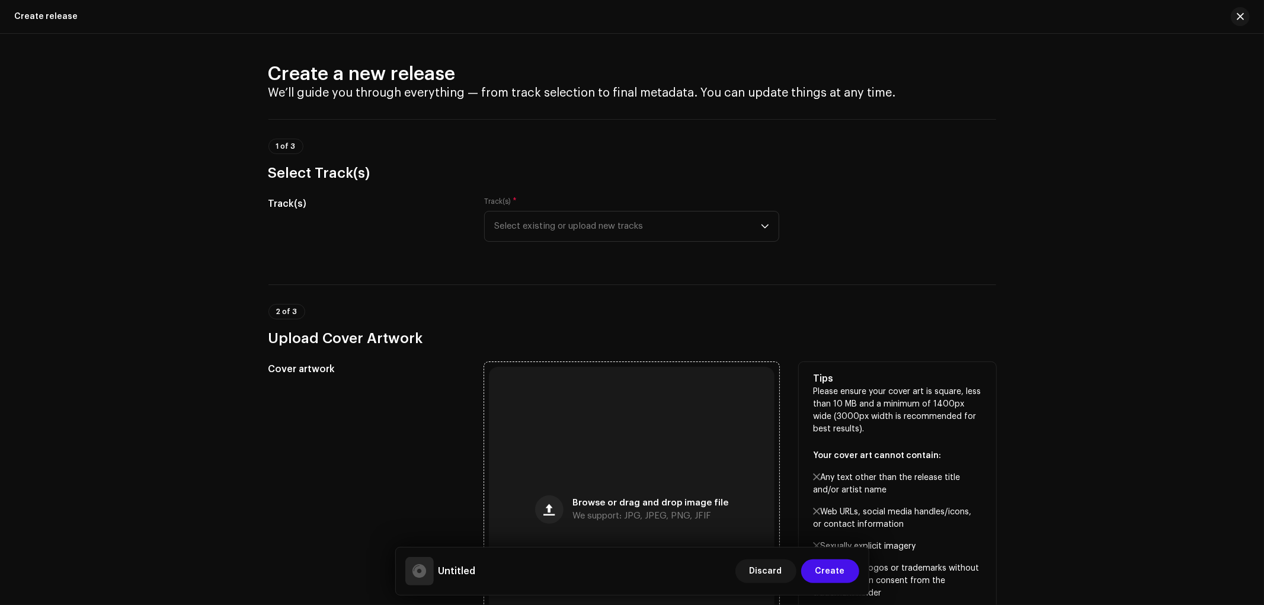
scroll to position [66, 0]
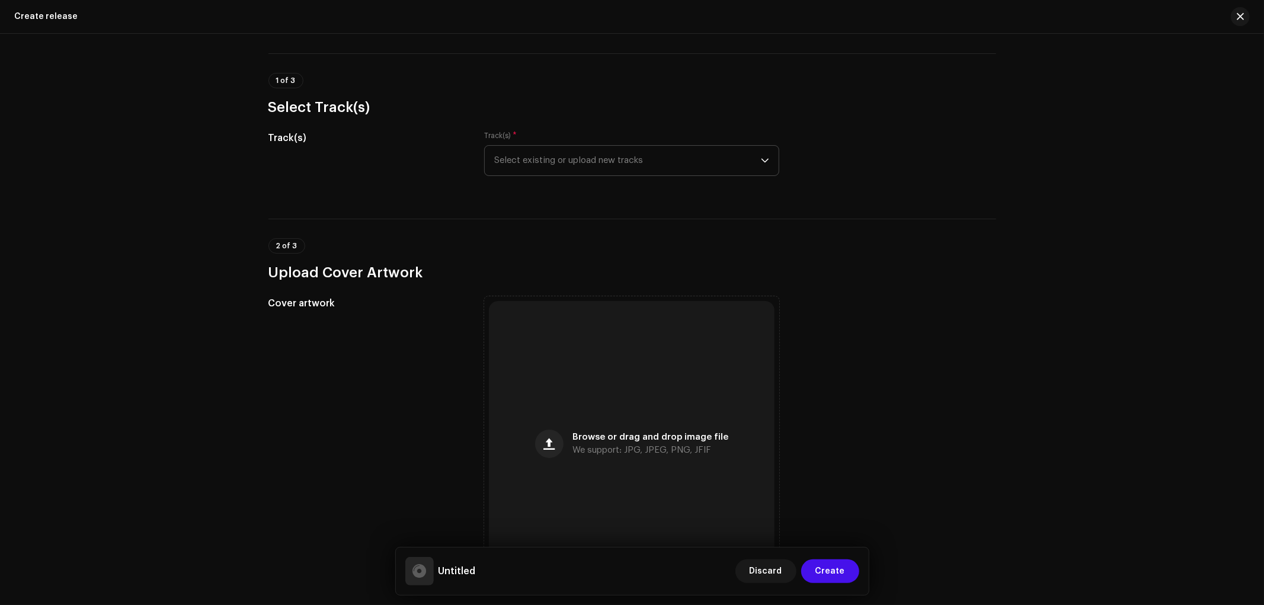
click at [550, 174] on div "Track(s) * Select existing or upload new tracks" at bounding box center [631, 160] width 295 height 59
click at [556, 151] on span "Select existing or upload new tracks" at bounding box center [627, 161] width 267 height 30
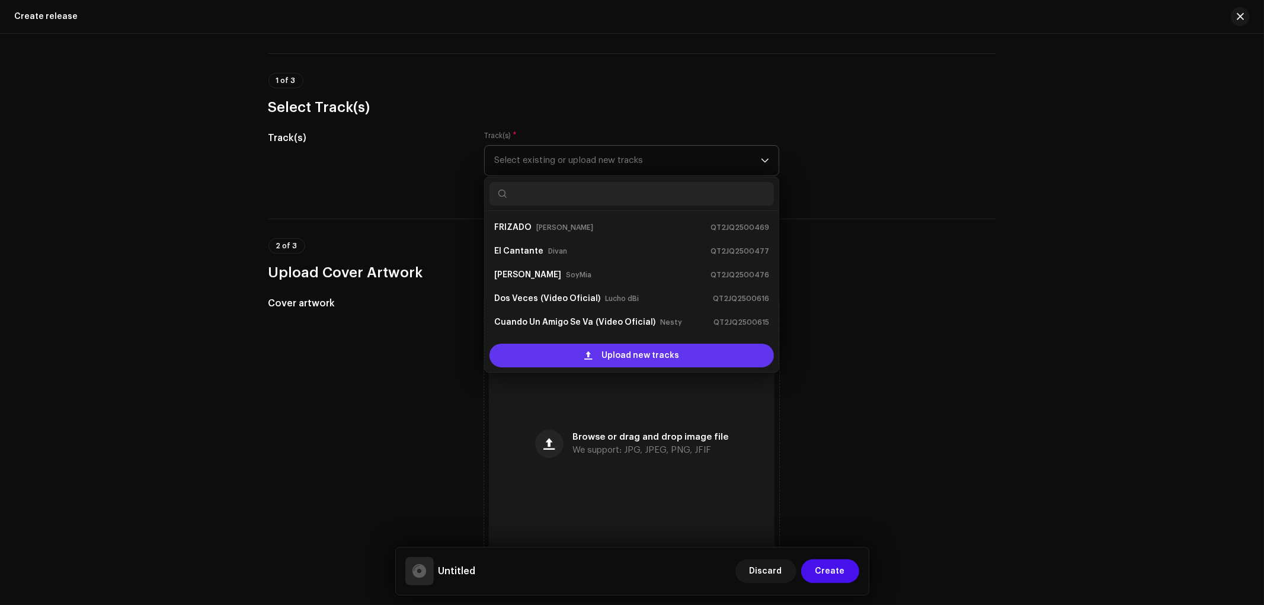
scroll to position [66, 0]
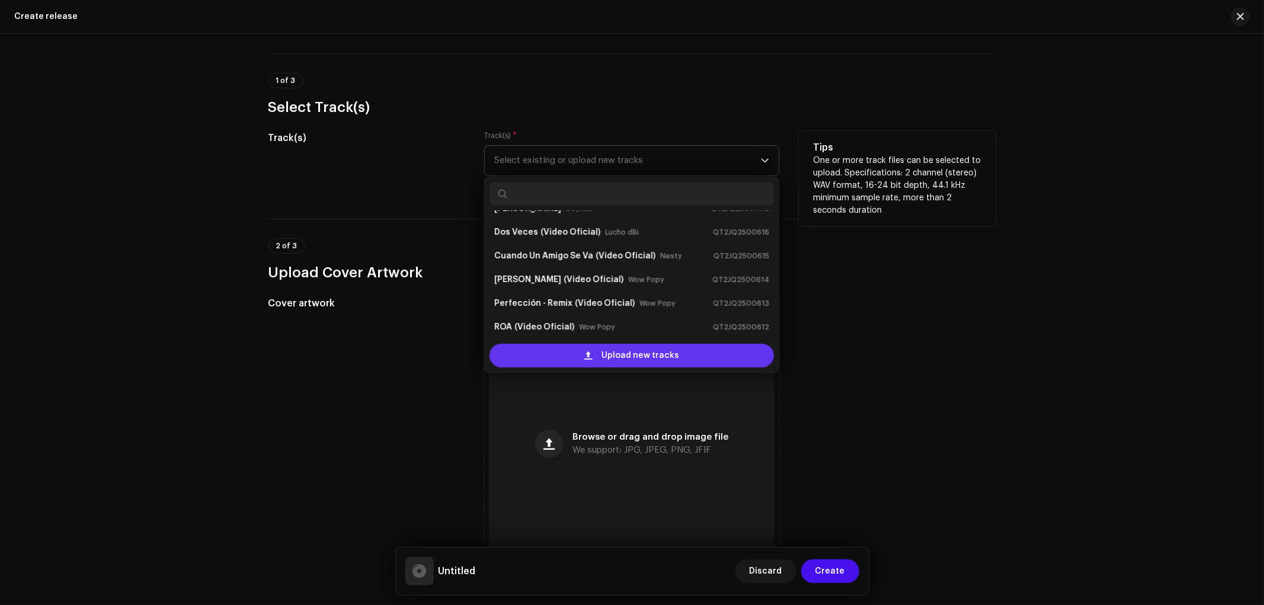
click at [551, 352] on div "Upload new tracks" at bounding box center [631, 356] width 284 height 24
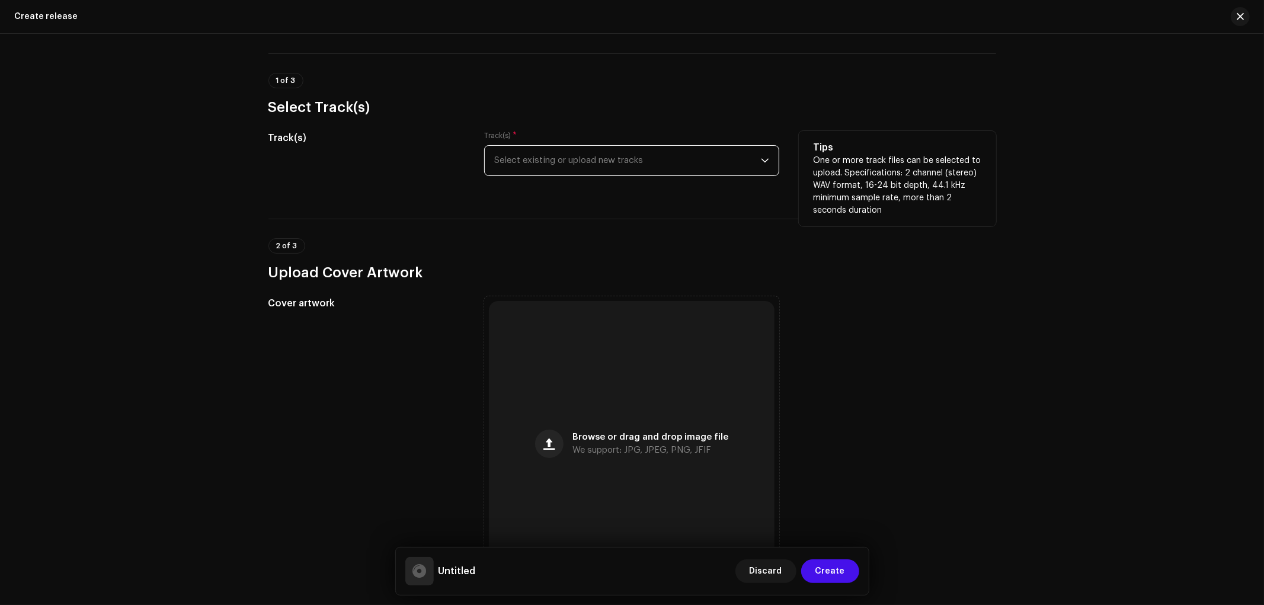
click at [594, 171] on span "Select existing or upload new tracks" at bounding box center [627, 161] width 267 height 30
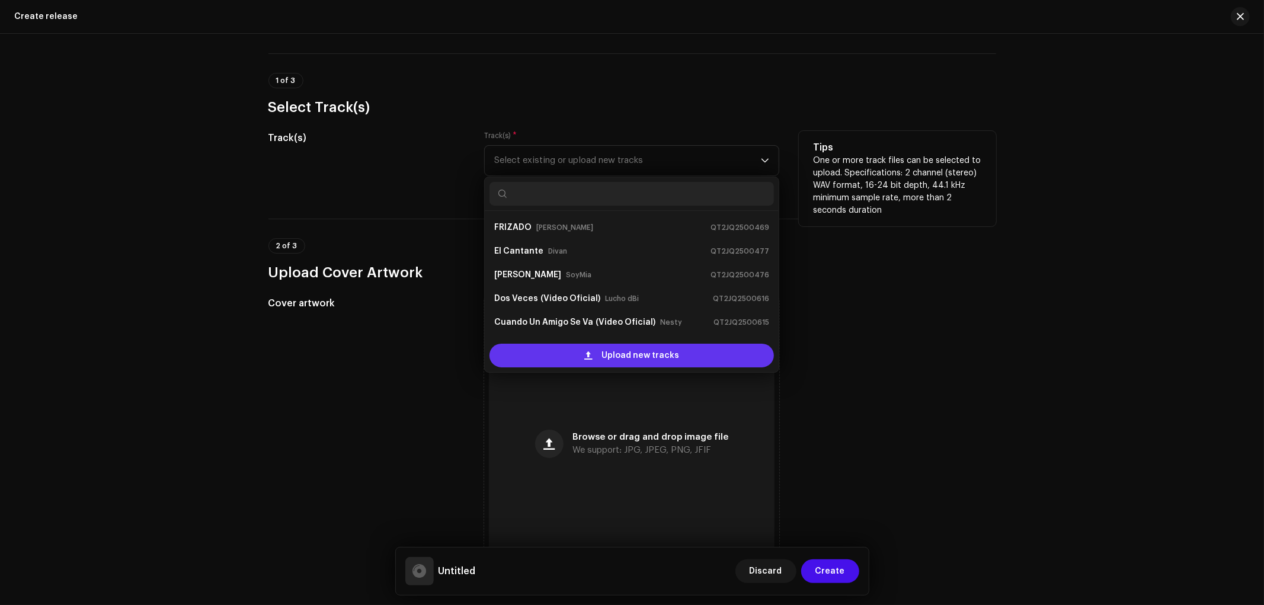
scroll to position [19, 0]
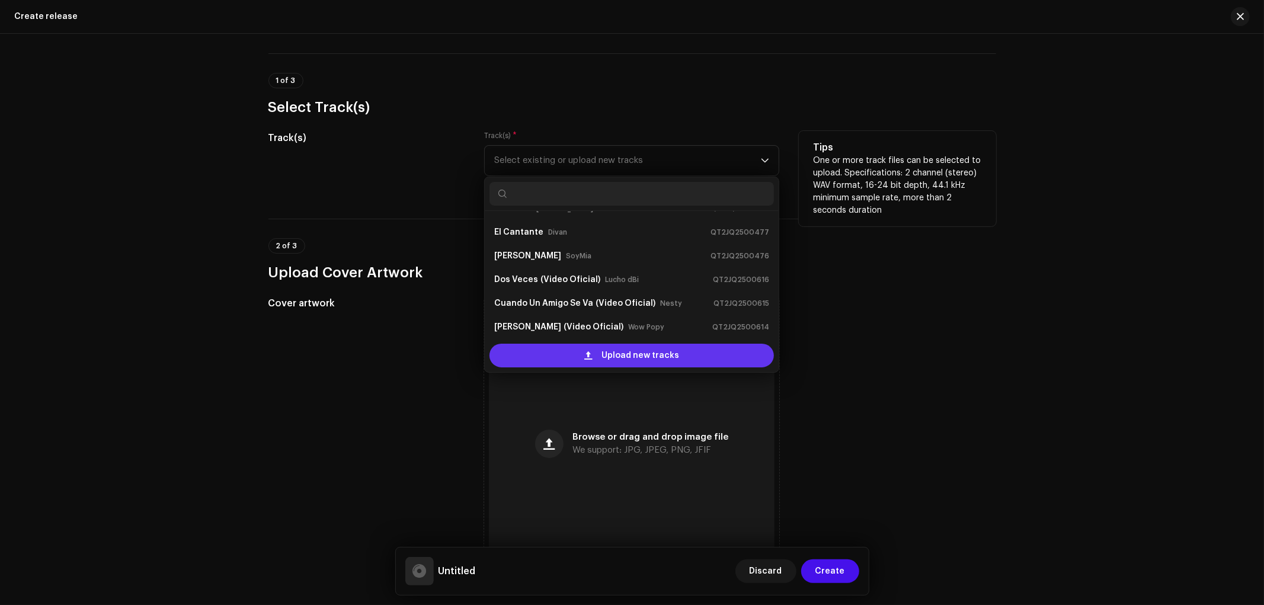
click at [560, 356] on div "Upload new tracks" at bounding box center [631, 356] width 284 height 24
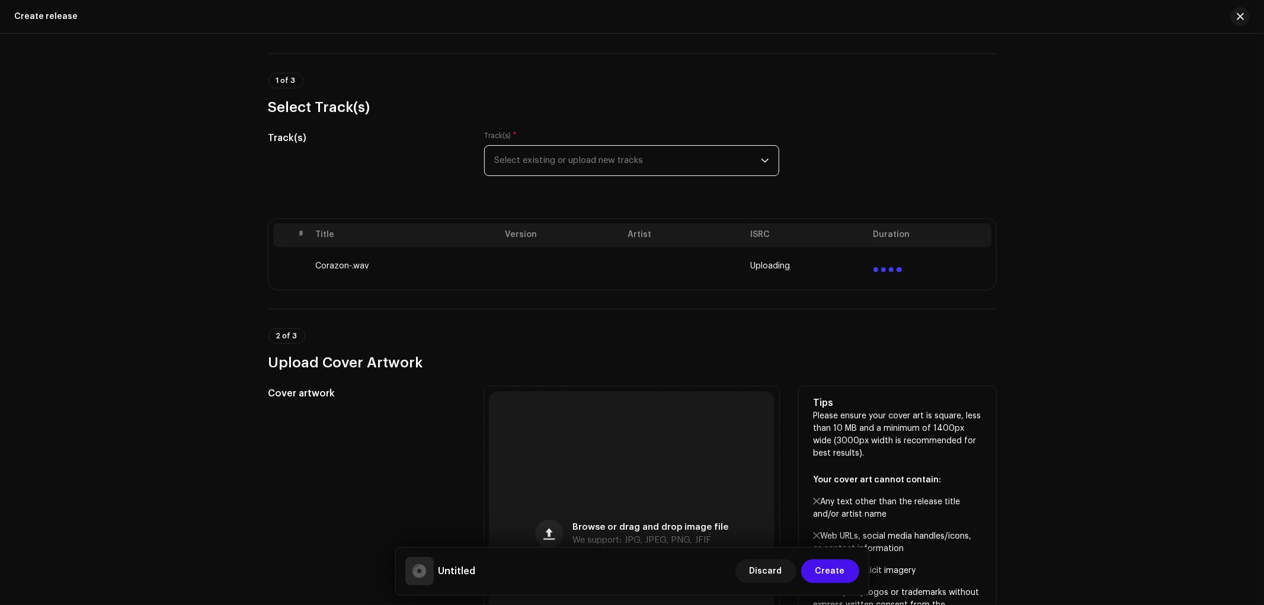
scroll to position [197, 0]
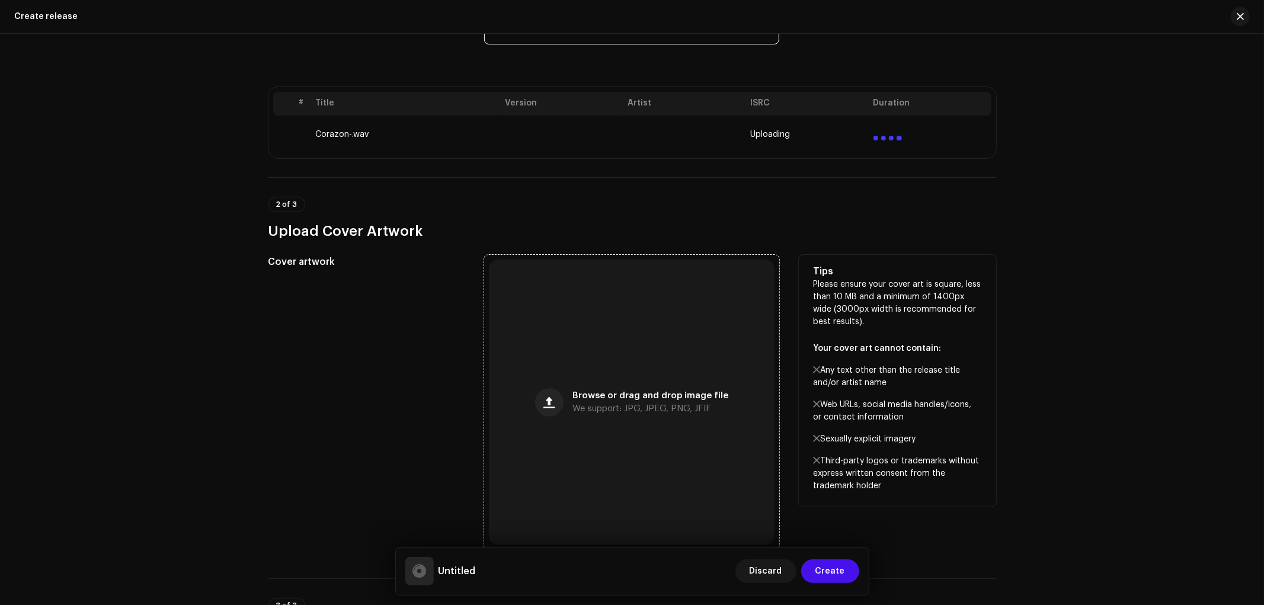
click at [536, 389] on div "Browse or drag and drop image file We support: JPG, JPEG, PNG, JFIF" at bounding box center [632, 402] width 286 height 286
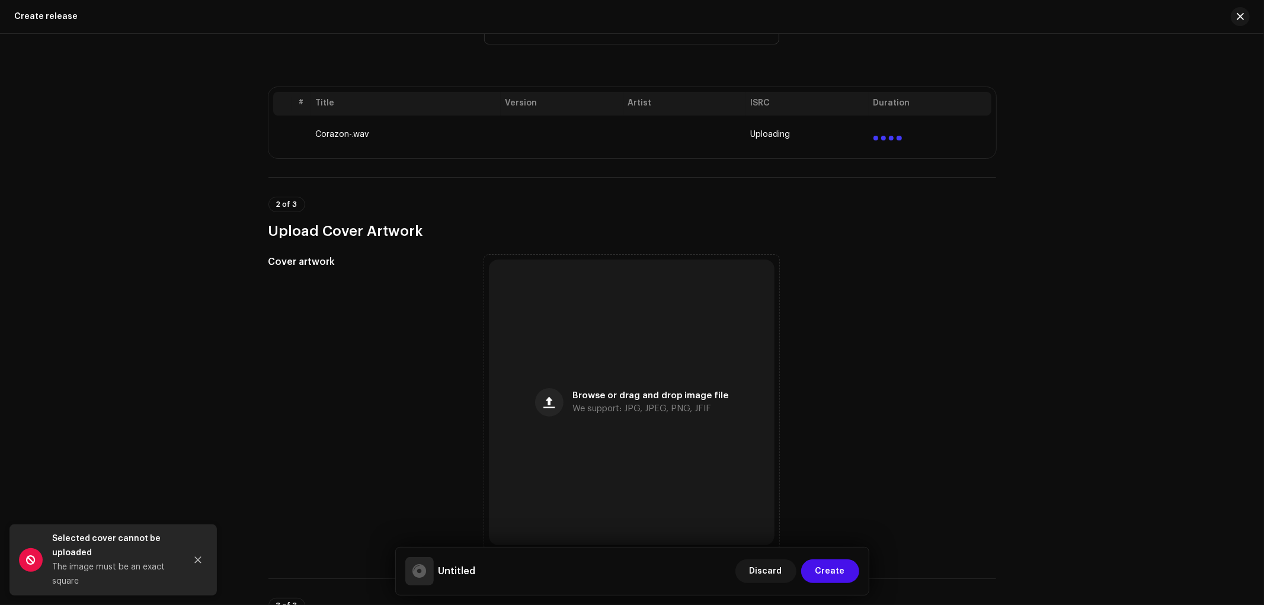
drag, startPoint x: 194, startPoint y: 563, endPoint x: 203, endPoint y: 560, distance: 9.9
click at [194, 562] on icon "Close" at bounding box center [198, 560] width 8 height 8
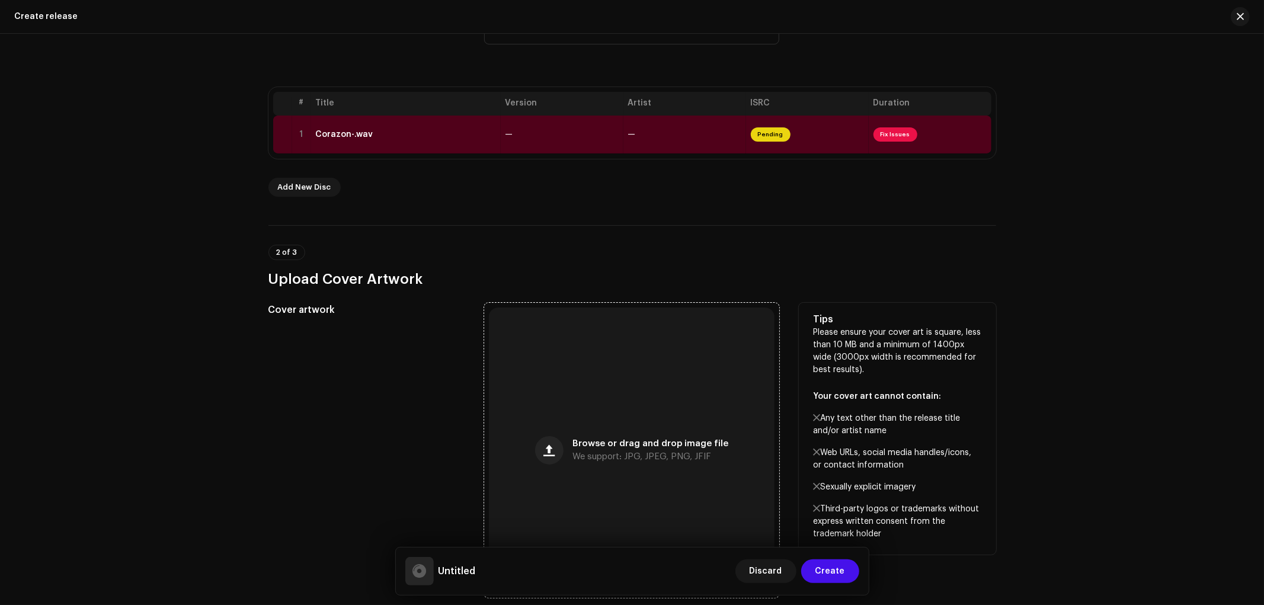
click at [577, 395] on div "Browse or drag and drop image file We support: JPG, JPEG, PNG, JFIF" at bounding box center [632, 450] width 286 height 286
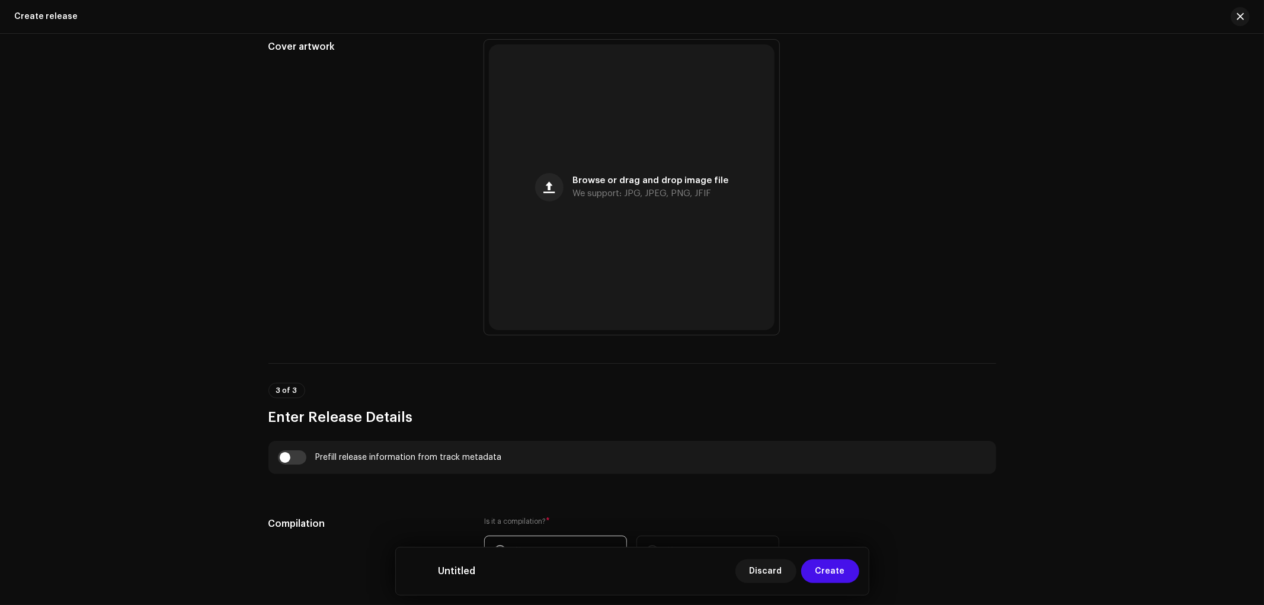
scroll to position [724, 0]
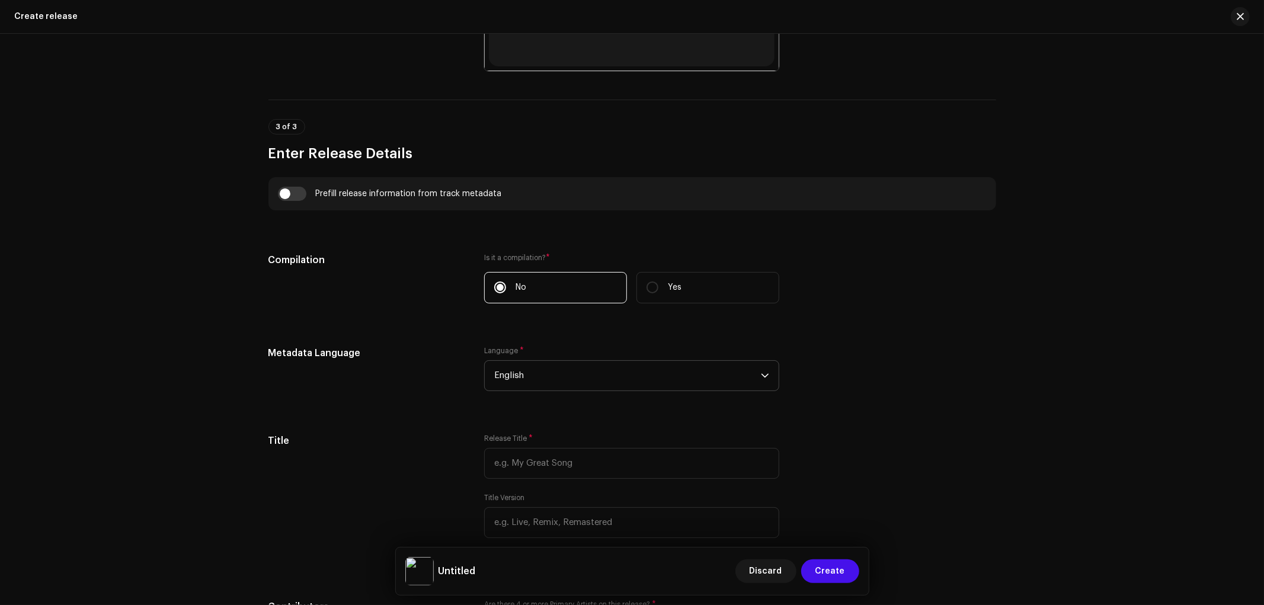
click at [541, 385] on span "English" at bounding box center [627, 376] width 267 height 30
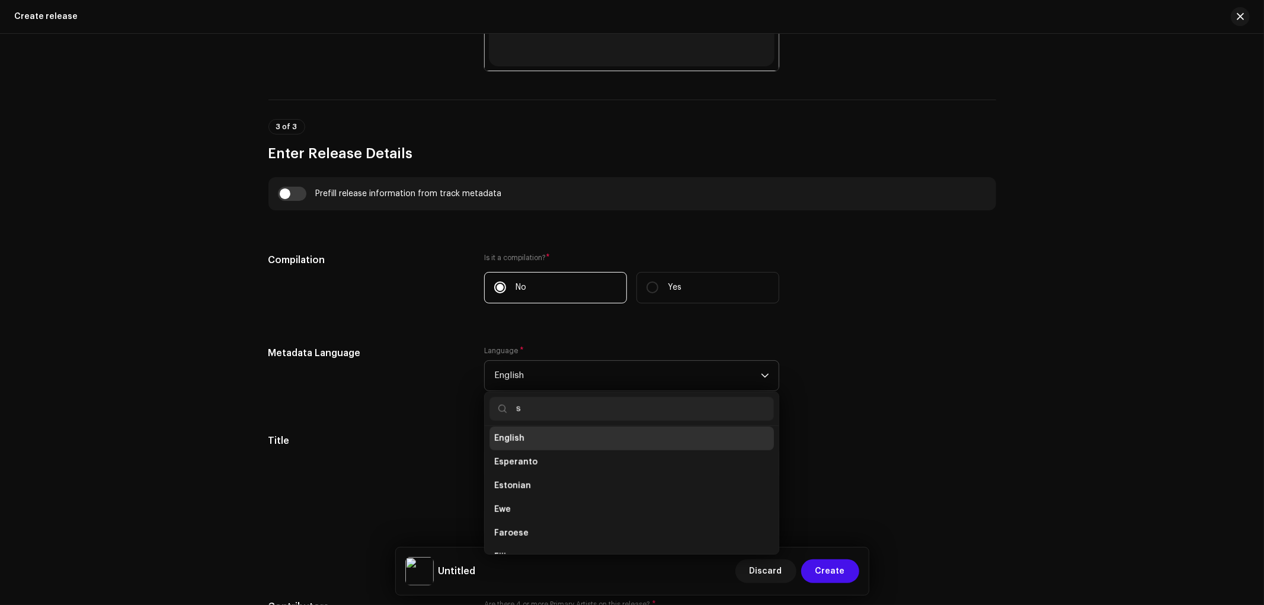
scroll to position [0, 0]
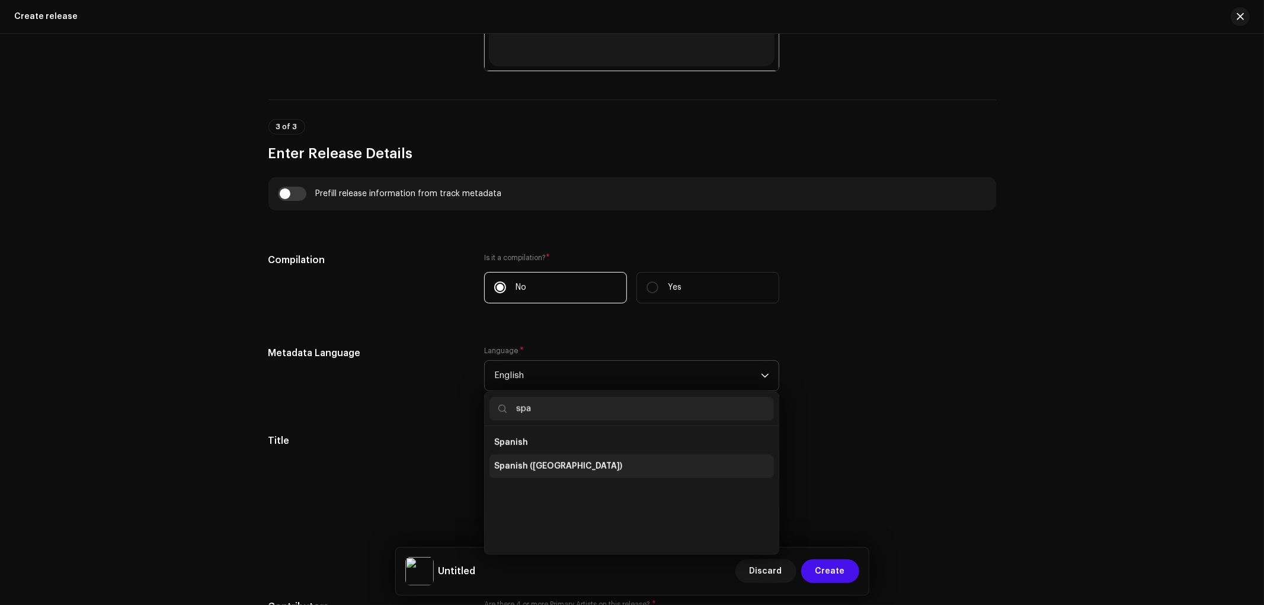
type input "spa"
click at [550, 460] on li "Spanish ([GEOGRAPHIC_DATA])" at bounding box center [631, 466] width 284 height 24
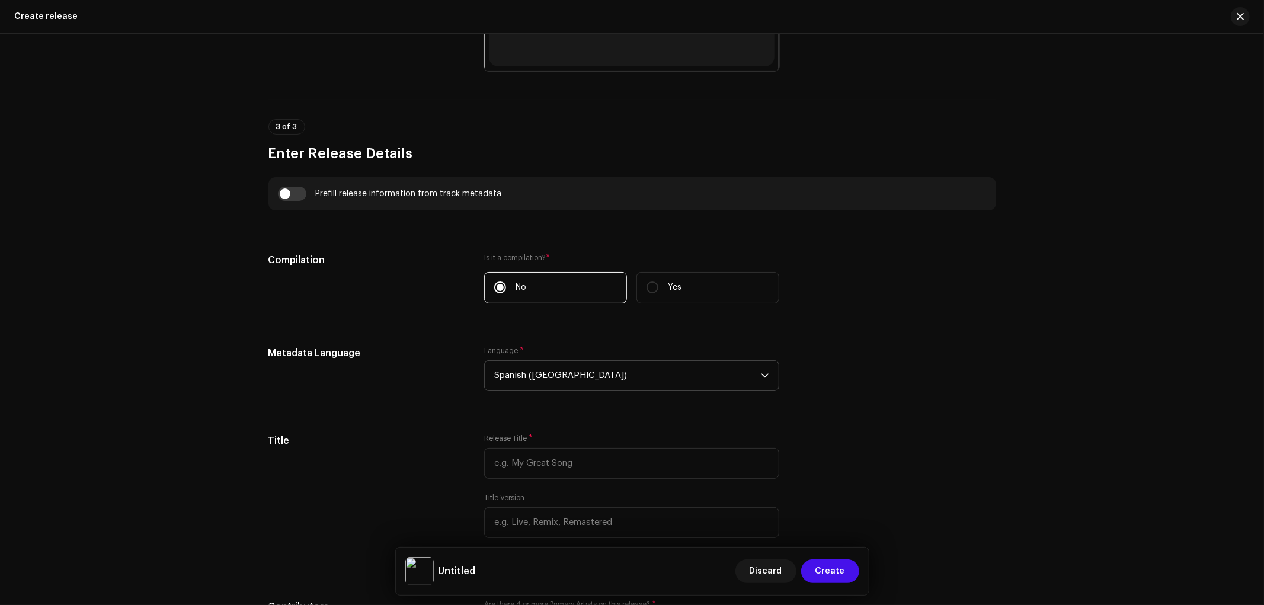
click at [84, 314] on div "Create a new release We’ll guide you through everything — from track selection …" at bounding box center [632, 319] width 1264 height 571
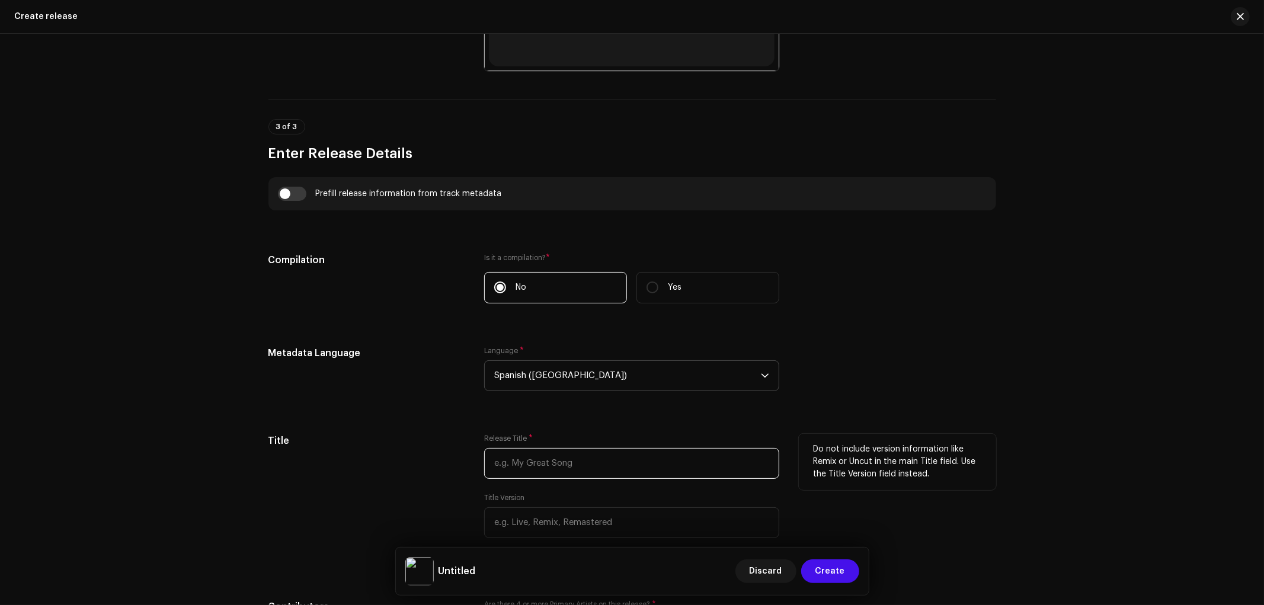
click at [544, 464] on input "text" at bounding box center [631, 463] width 295 height 31
paste input "Afrodita"
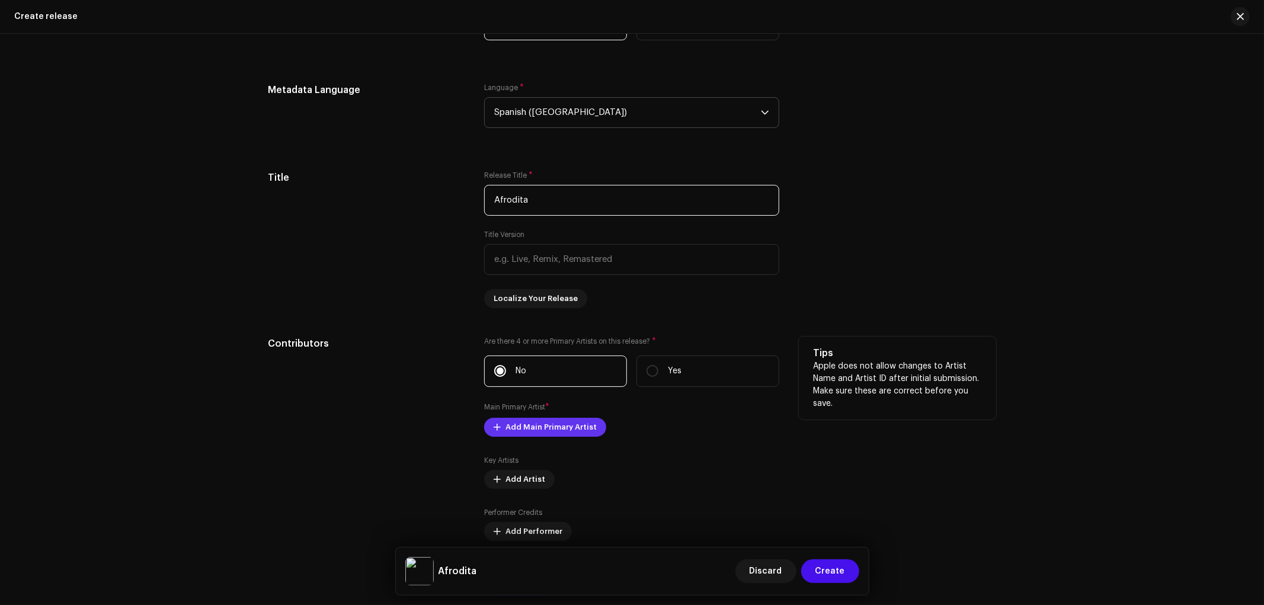
type input "Afrodita"
click at [545, 435] on span "Add Main Primary Artist" at bounding box center [550, 427] width 91 height 24
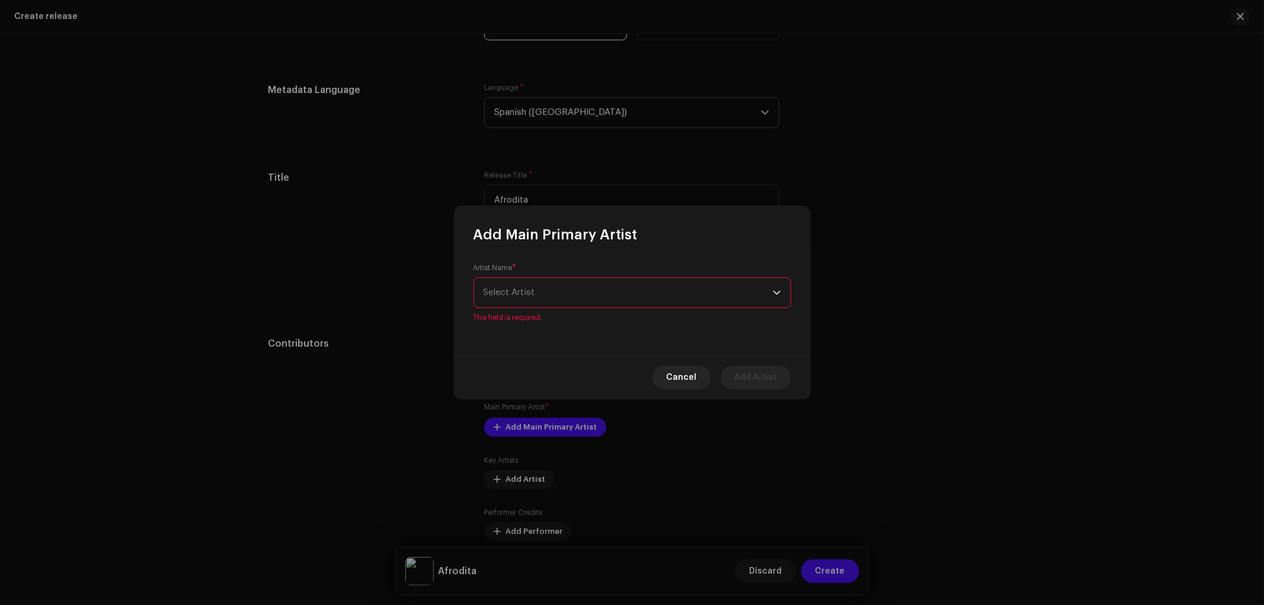
click at [544, 293] on span "Select Artist" at bounding box center [627, 293] width 289 height 30
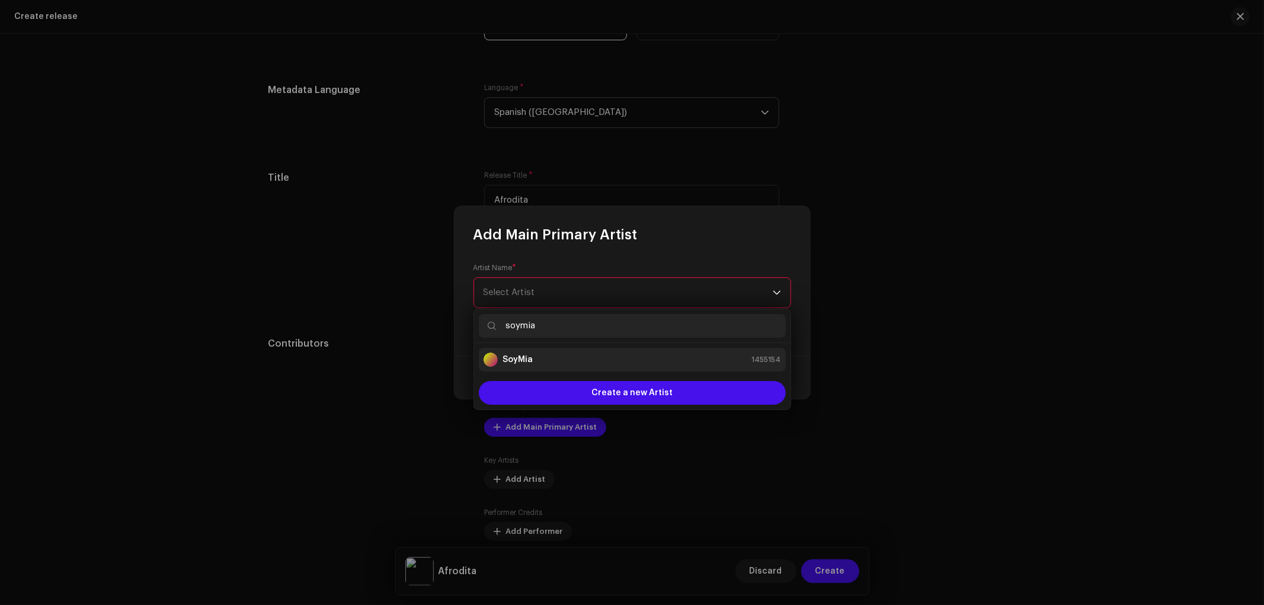
type input "soymia"
click at [565, 358] on div "SoyMia 1455154" at bounding box center [631, 359] width 297 height 14
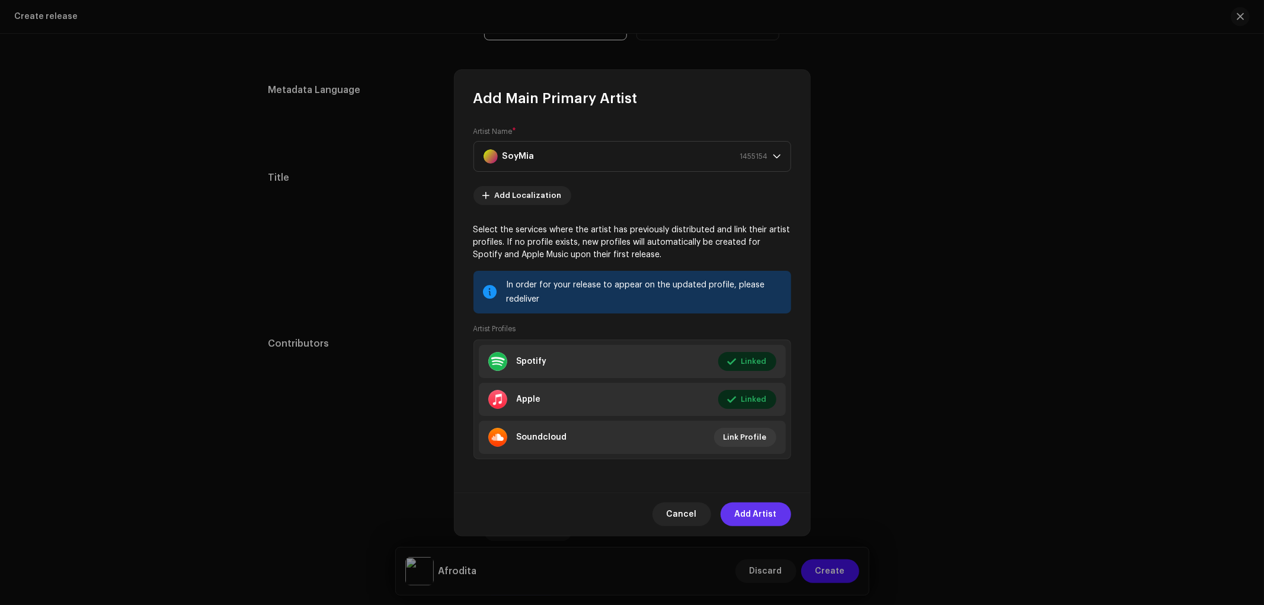
click at [754, 518] on span "Add Artist" at bounding box center [756, 514] width 42 height 24
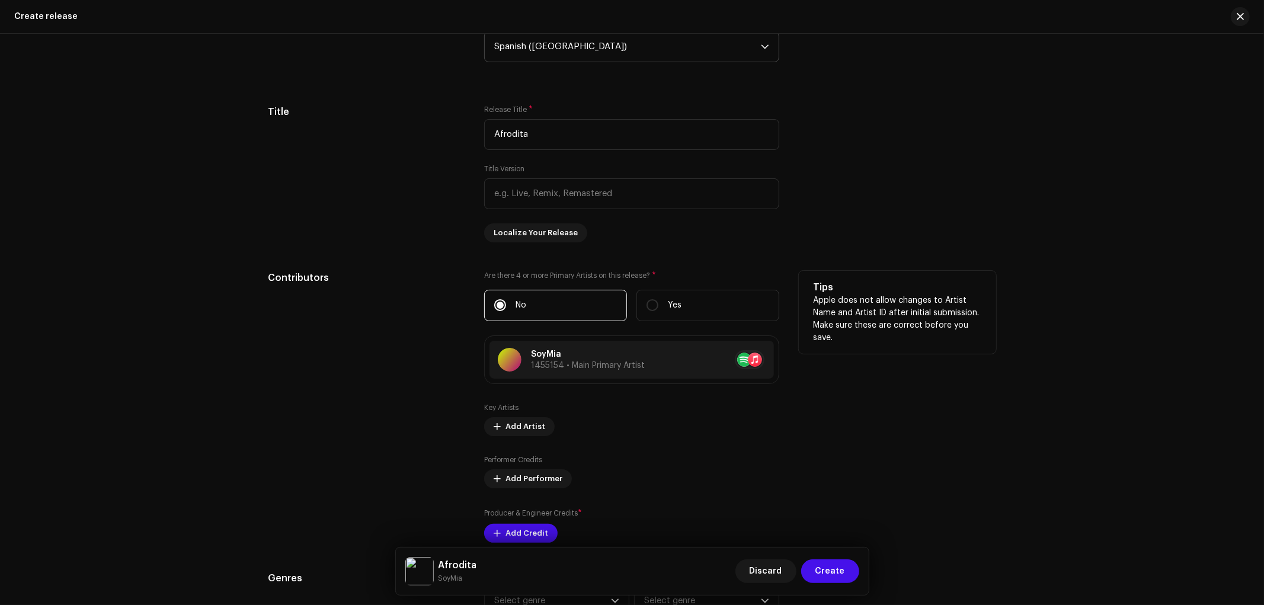
scroll to position [1118, 0]
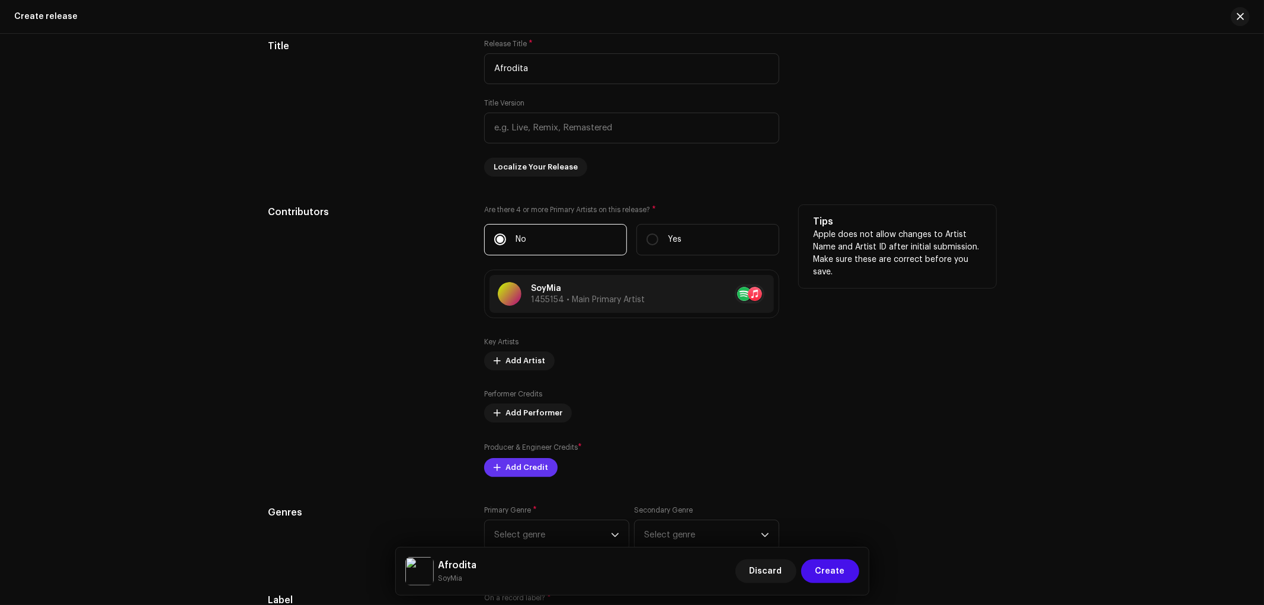
click at [512, 477] on span "Add Credit" at bounding box center [526, 468] width 43 height 24
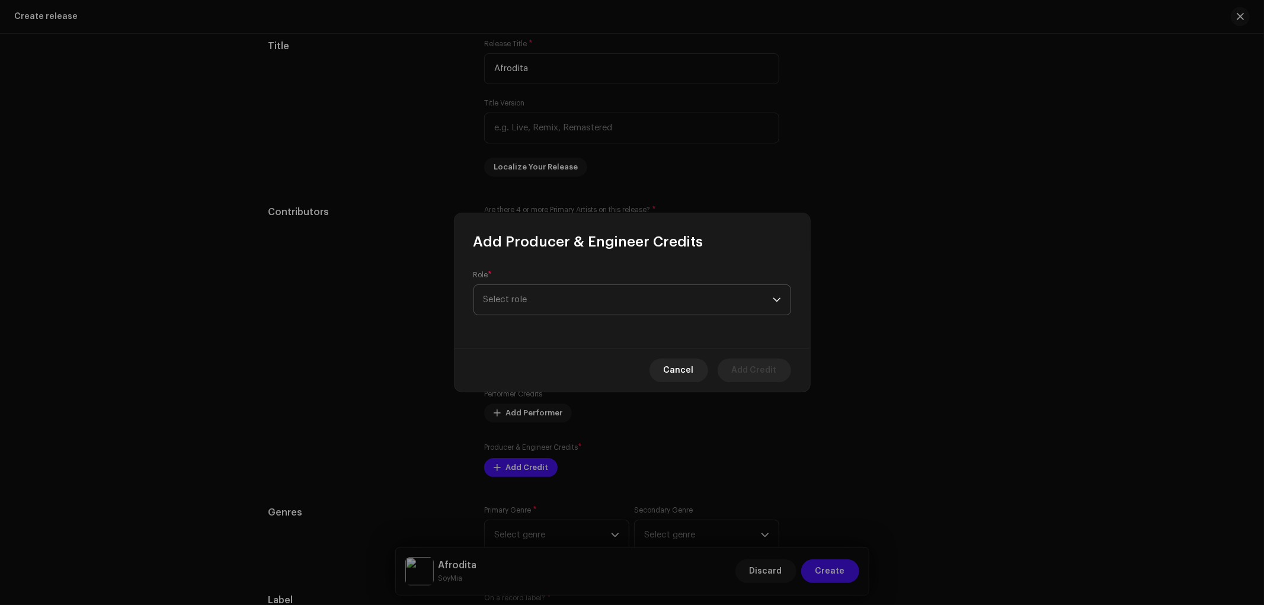
click at [529, 304] on span "Select role" at bounding box center [627, 300] width 289 height 30
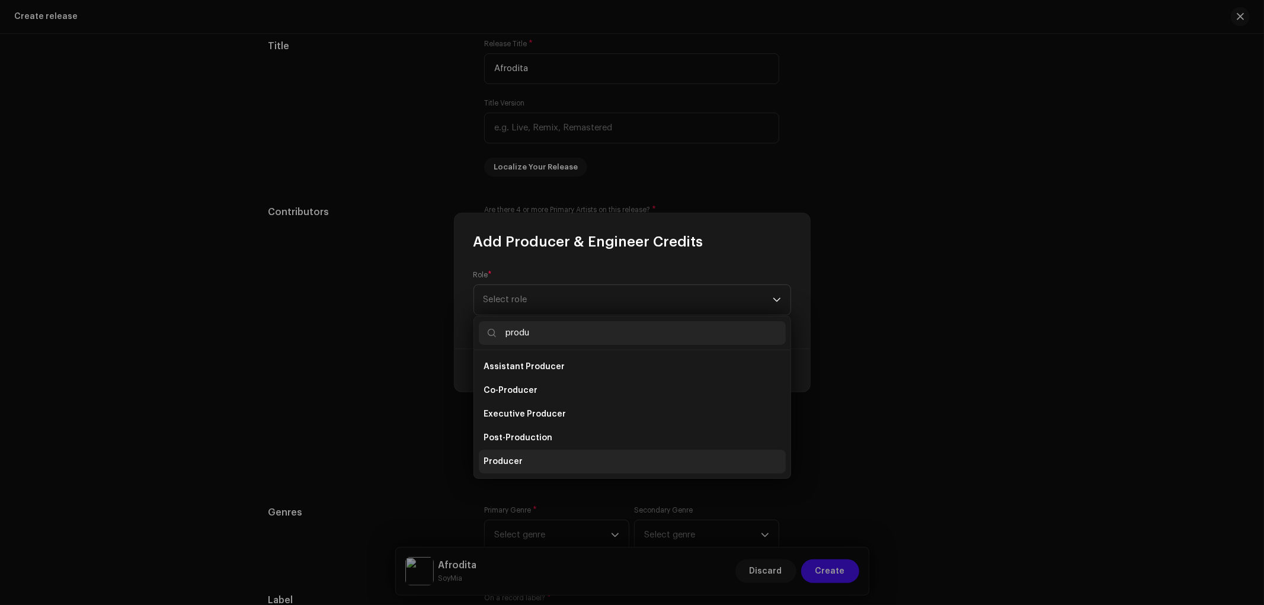
type input "produ"
click at [538, 460] on li "Producer" at bounding box center [632, 462] width 307 height 24
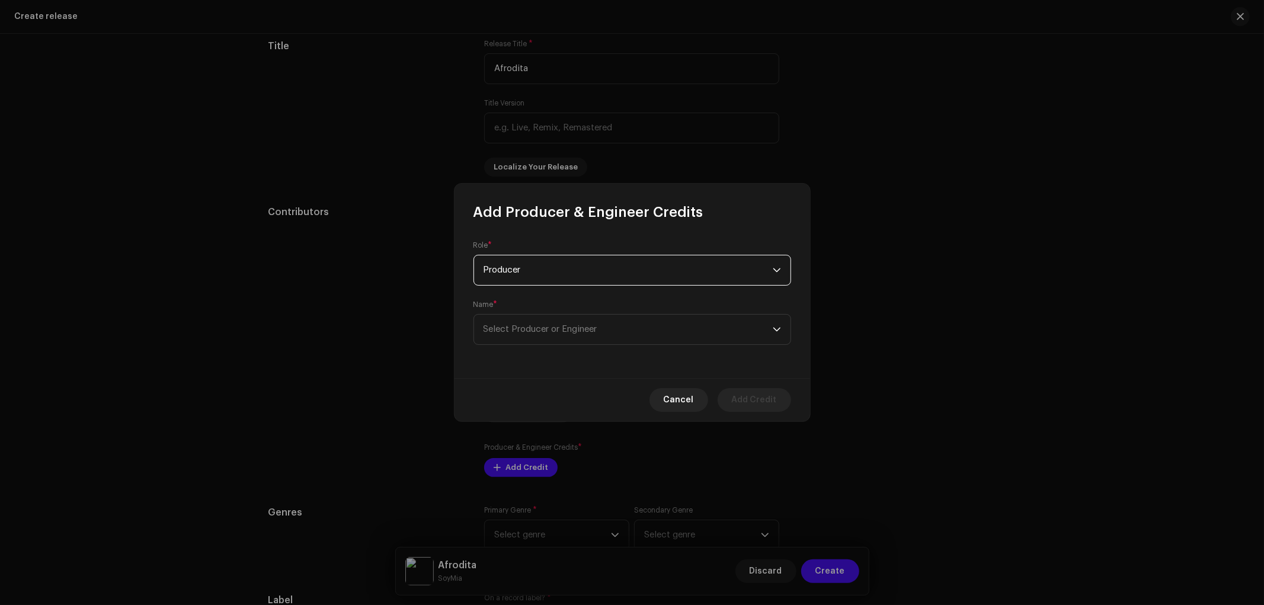
click at [561, 348] on div "Role * Producer Name * Select Producer or Engineer" at bounding box center [631, 300] width 355 height 156
click at [565, 326] on span "Select Producer or Engineer" at bounding box center [540, 329] width 114 height 9
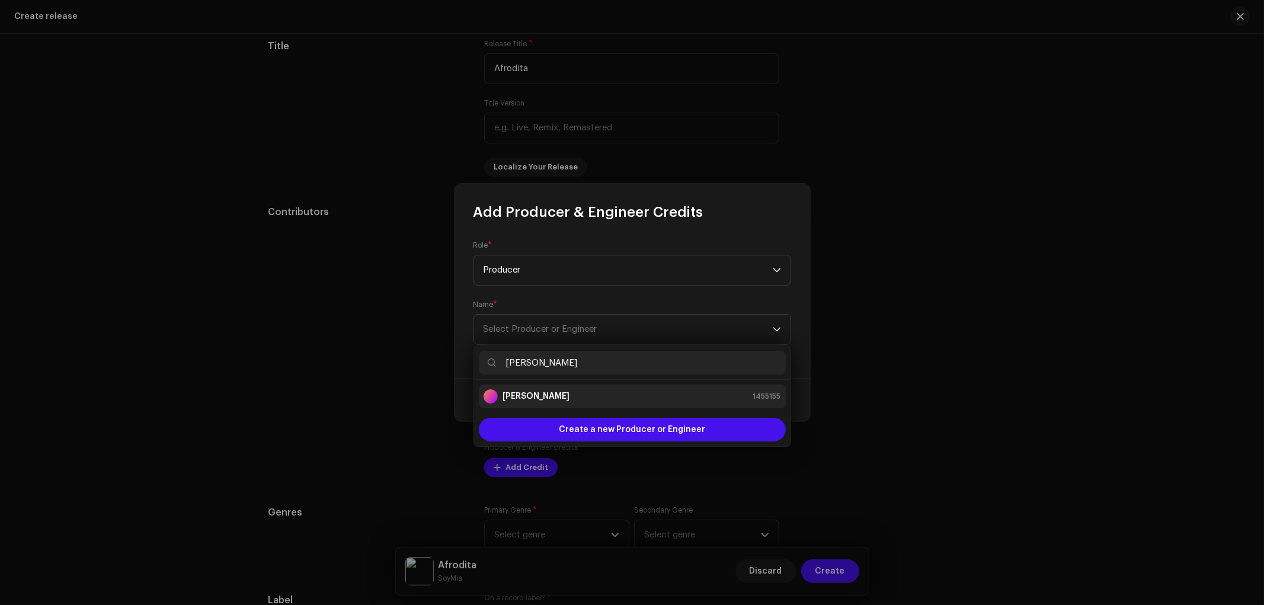
type input "[PERSON_NAME]"
click at [549, 393] on strong "[PERSON_NAME]" at bounding box center [535, 396] width 67 height 12
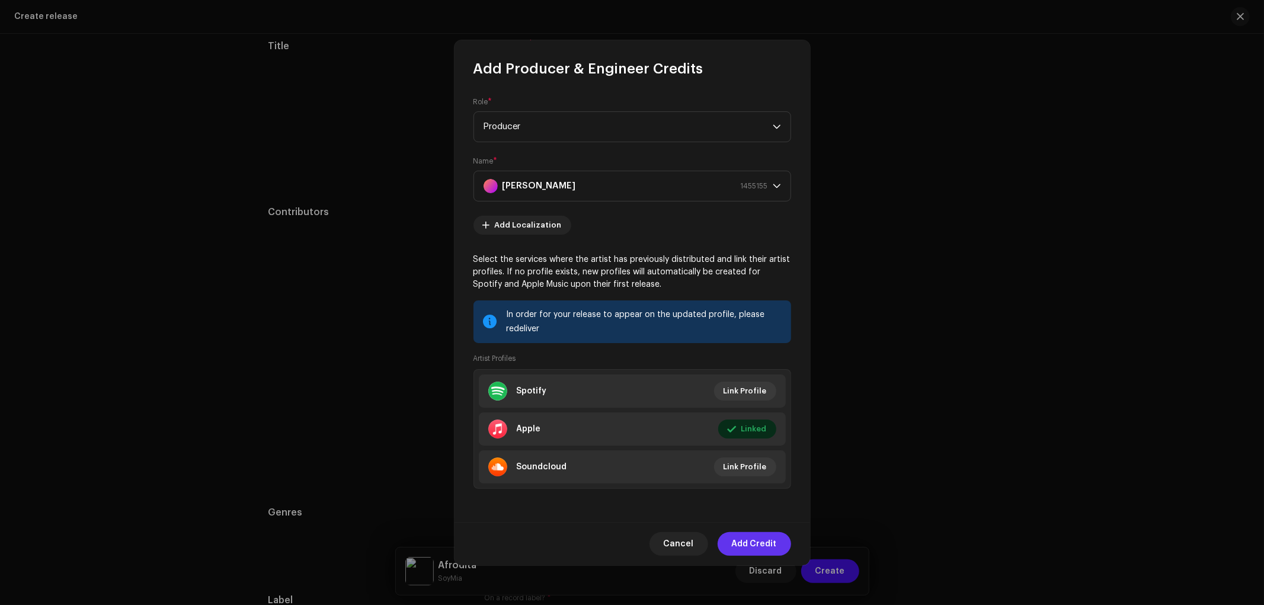
click at [754, 538] on span "Add Credit" at bounding box center [754, 544] width 45 height 24
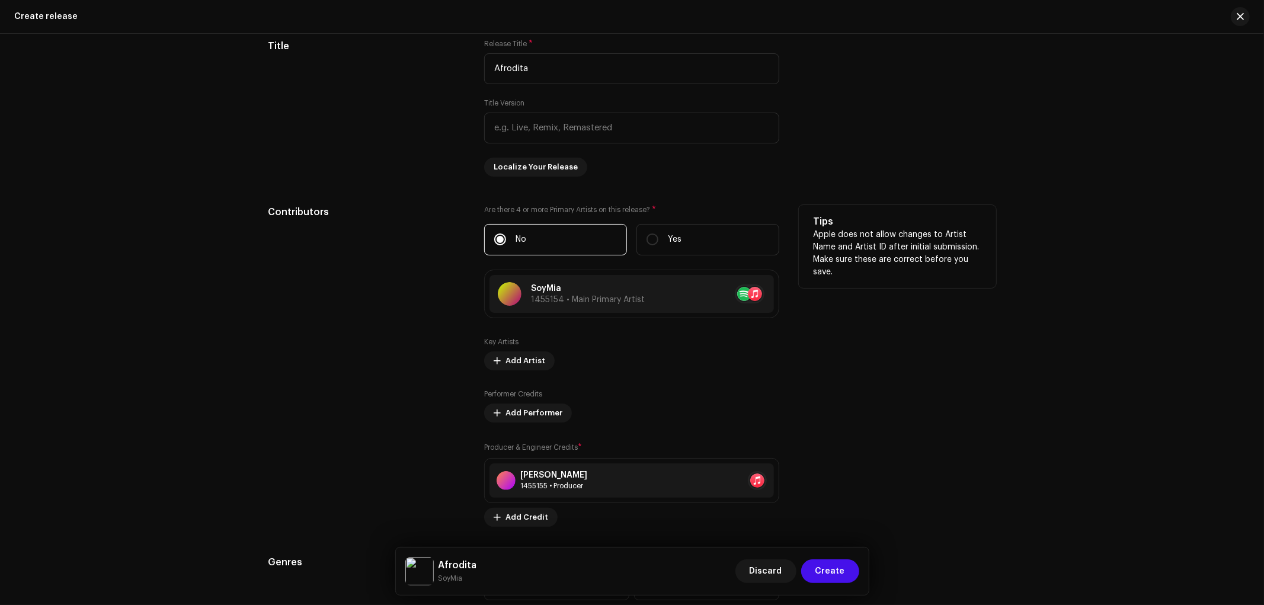
scroll to position [1185, 0]
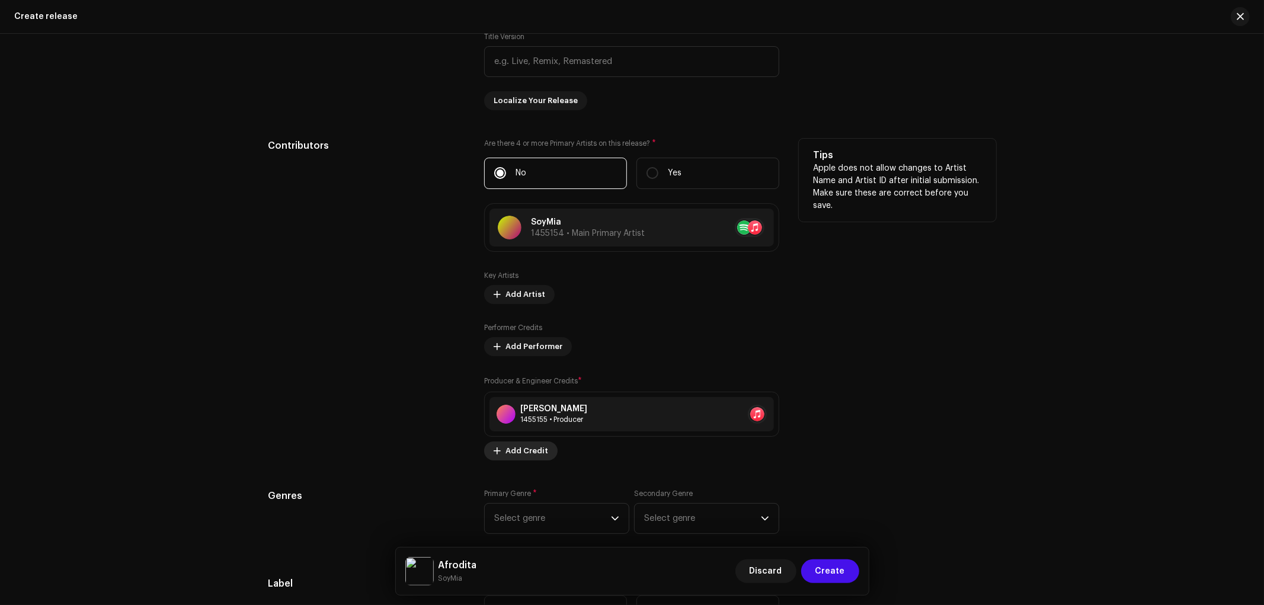
click at [528, 449] on span "Add Credit" at bounding box center [526, 451] width 43 height 24
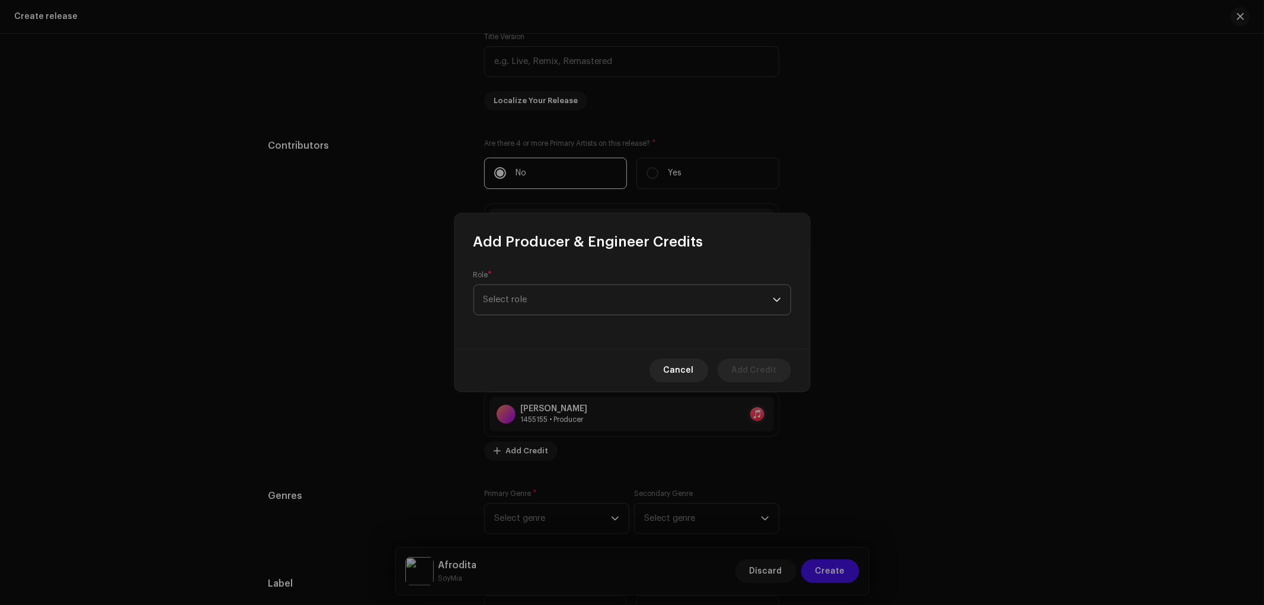
click at [552, 287] on span "Select role" at bounding box center [627, 300] width 289 height 30
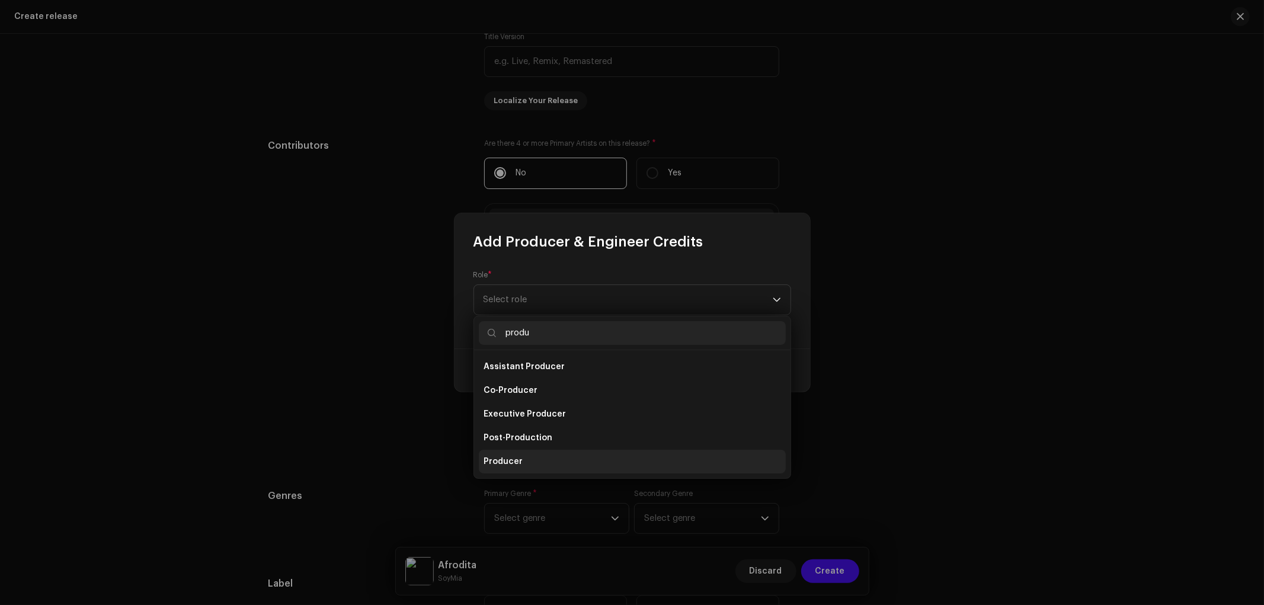
type input "produ"
click at [530, 456] on li "Producer" at bounding box center [632, 462] width 307 height 24
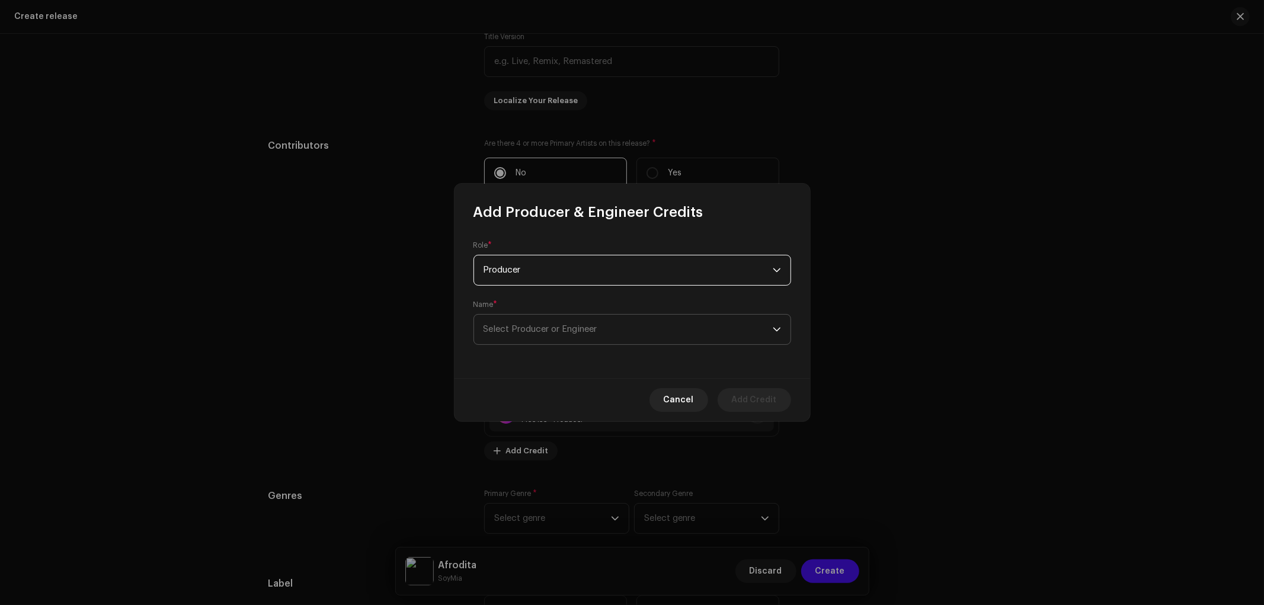
click at [561, 327] on span "Select Producer or Engineer" at bounding box center [540, 329] width 114 height 9
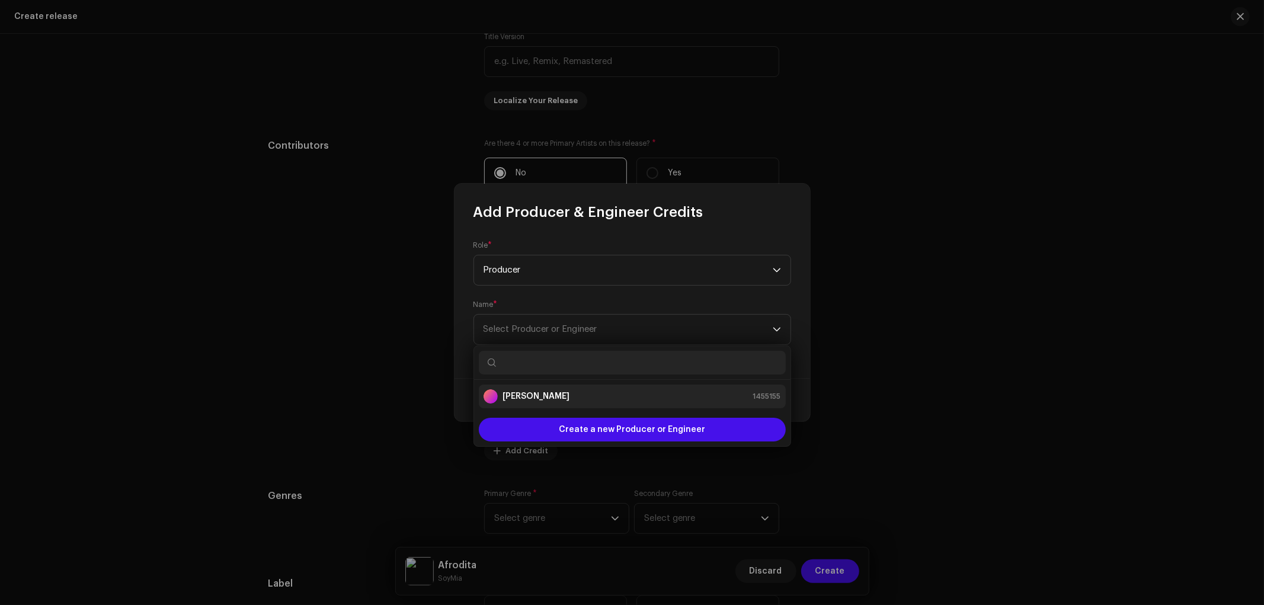
click at [555, 389] on div "[PERSON_NAME]" at bounding box center [526, 396] width 86 height 14
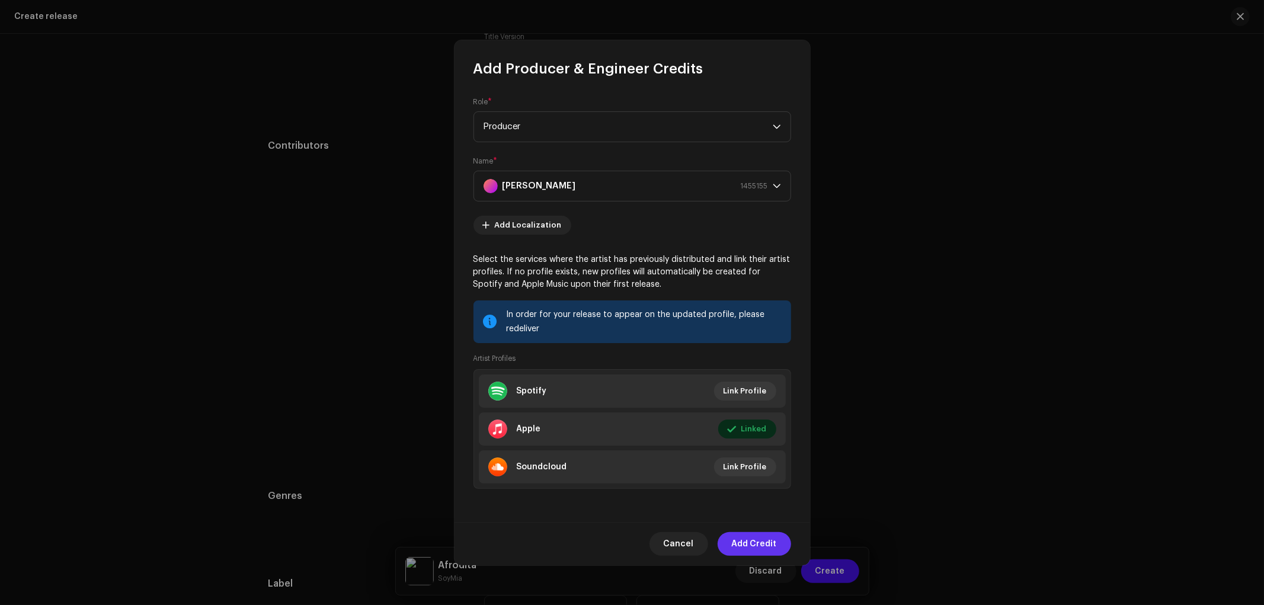
click at [754, 541] on span "Add Credit" at bounding box center [754, 544] width 45 height 24
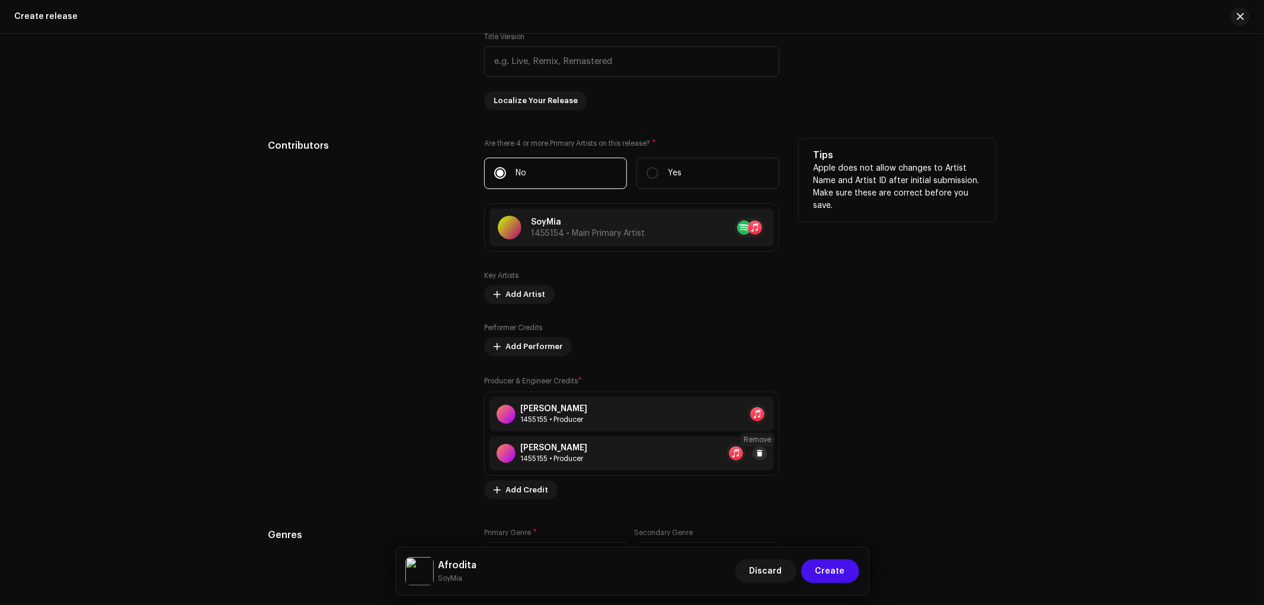
click at [758, 457] on span at bounding box center [759, 452] width 7 height 9
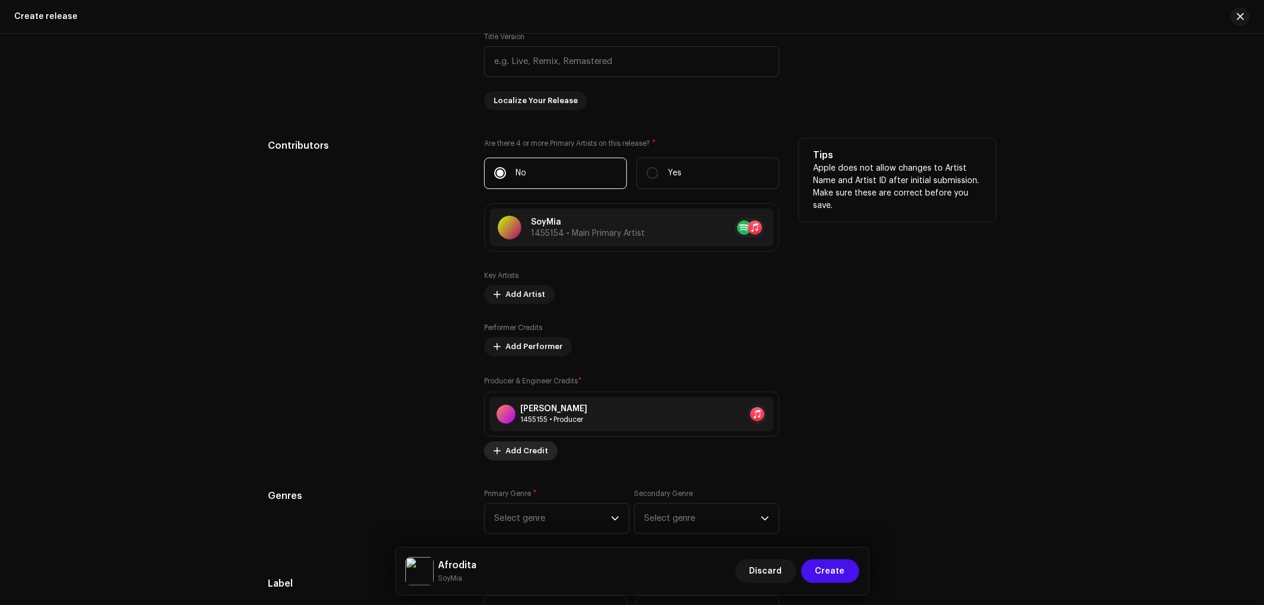
click at [525, 453] on span "Add Credit" at bounding box center [526, 451] width 43 height 24
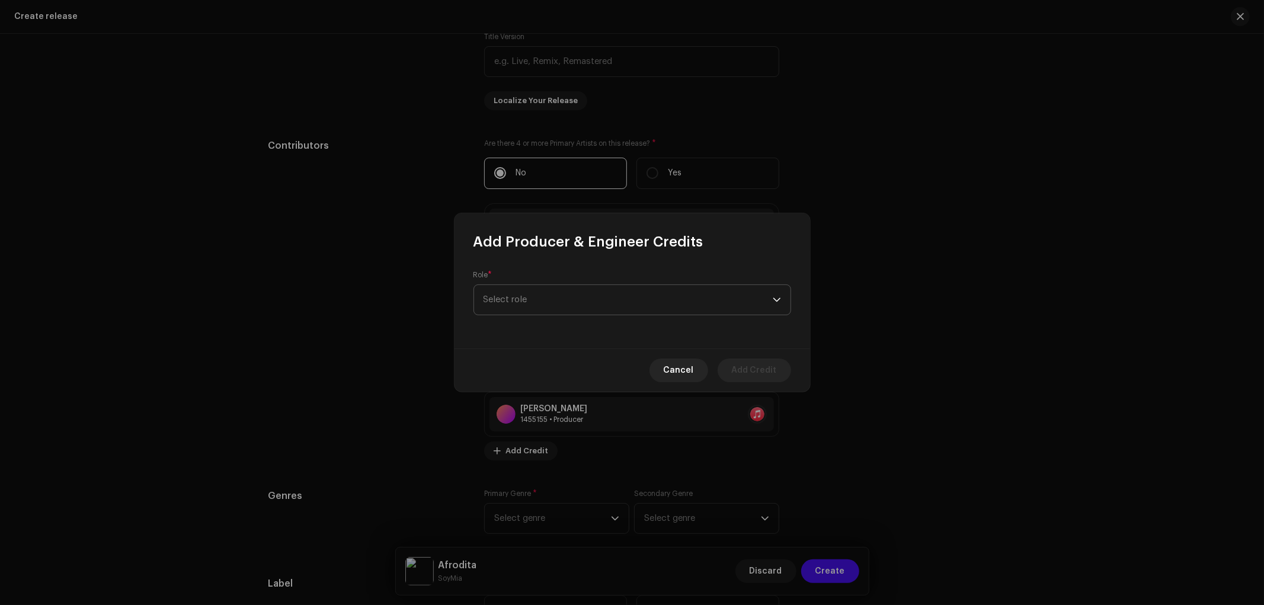
click at [557, 297] on span "Select role" at bounding box center [627, 300] width 289 height 30
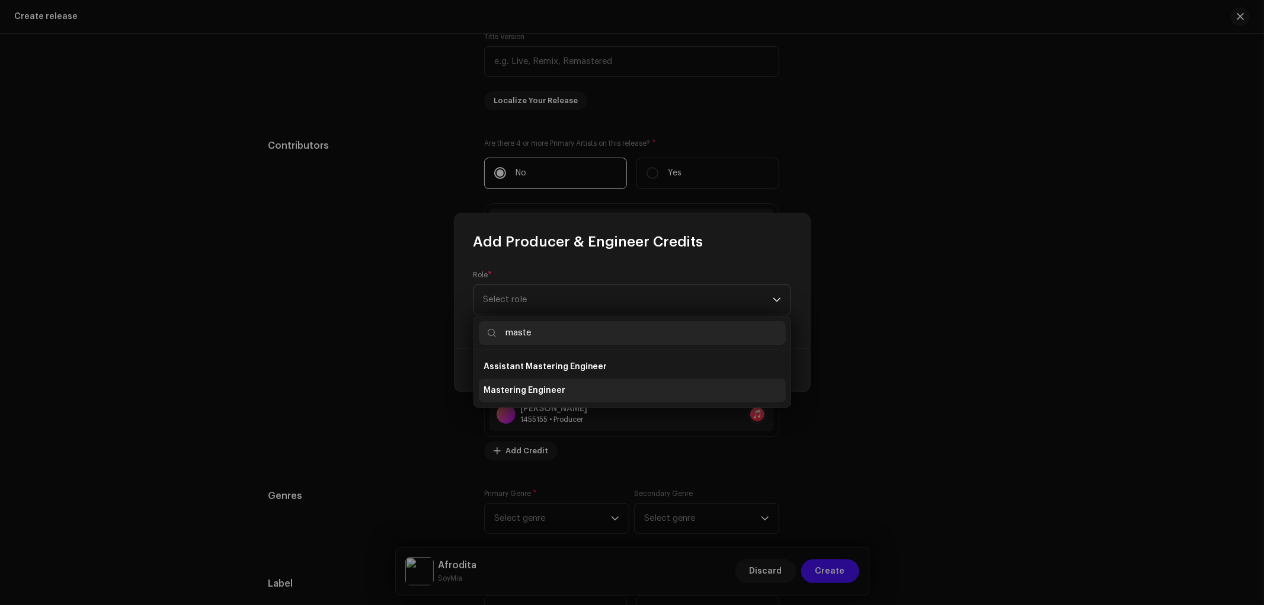
type input "maste"
click at [553, 392] on span "Mastering Engineer" at bounding box center [524, 390] width 82 height 12
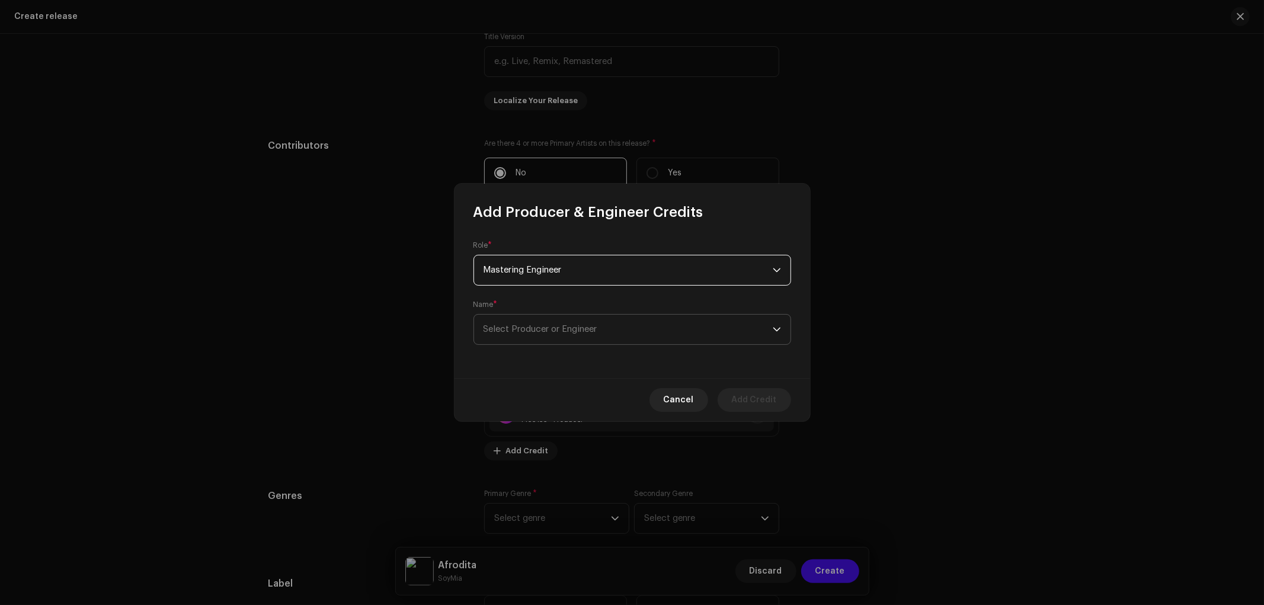
click at [569, 326] on span "Select Producer or Engineer" at bounding box center [540, 329] width 114 height 9
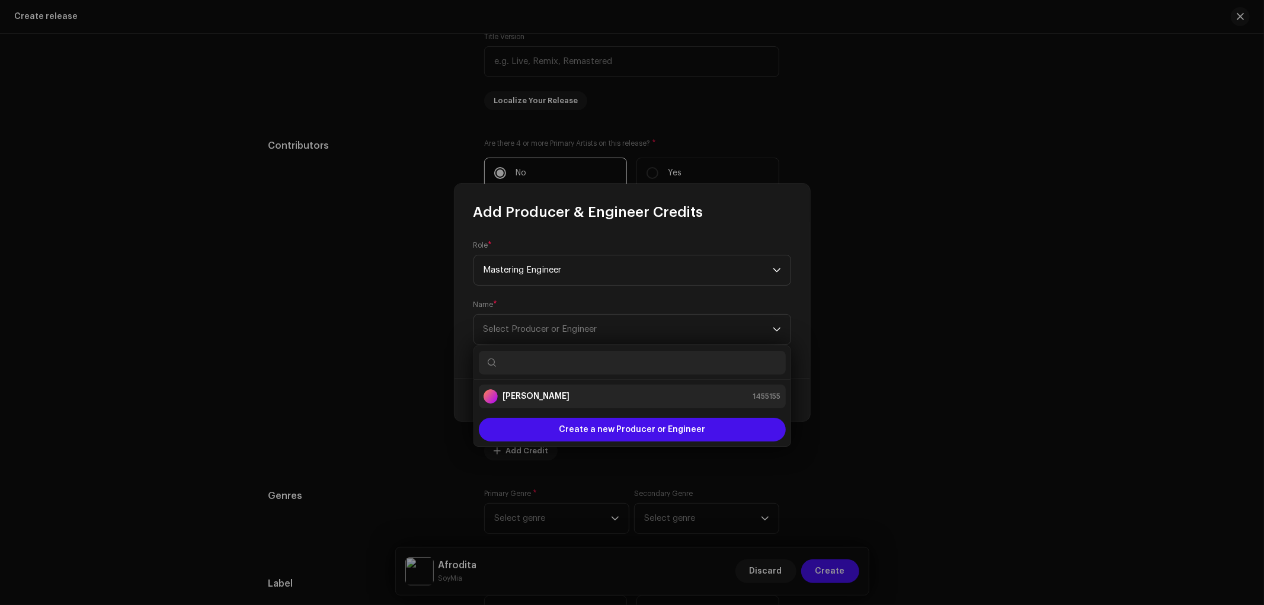
click at [560, 393] on div "Vladimir Díaz 1455155" at bounding box center [631, 396] width 297 height 14
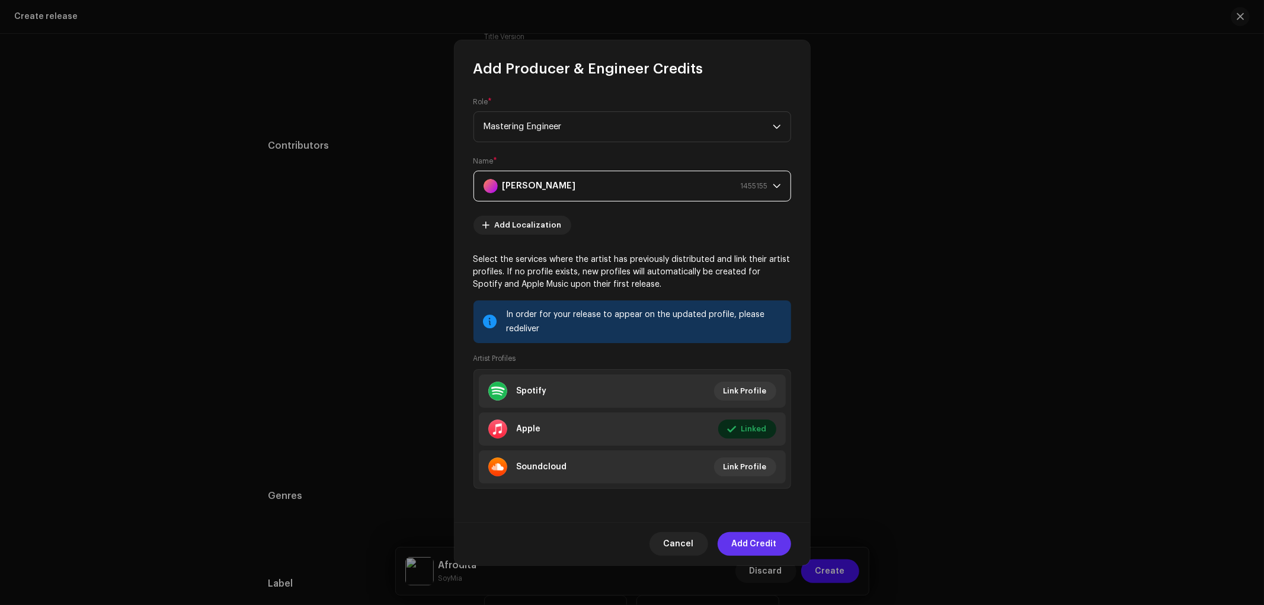
click at [760, 550] on span "Add Credit" at bounding box center [754, 544] width 45 height 24
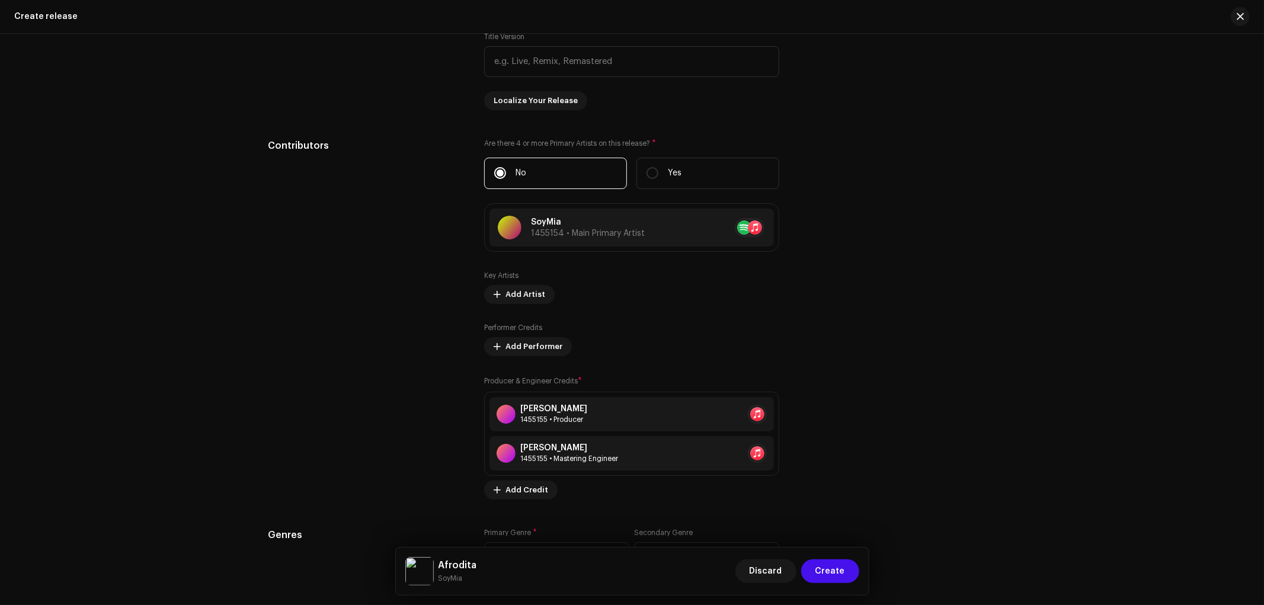
scroll to position [1382, 0]
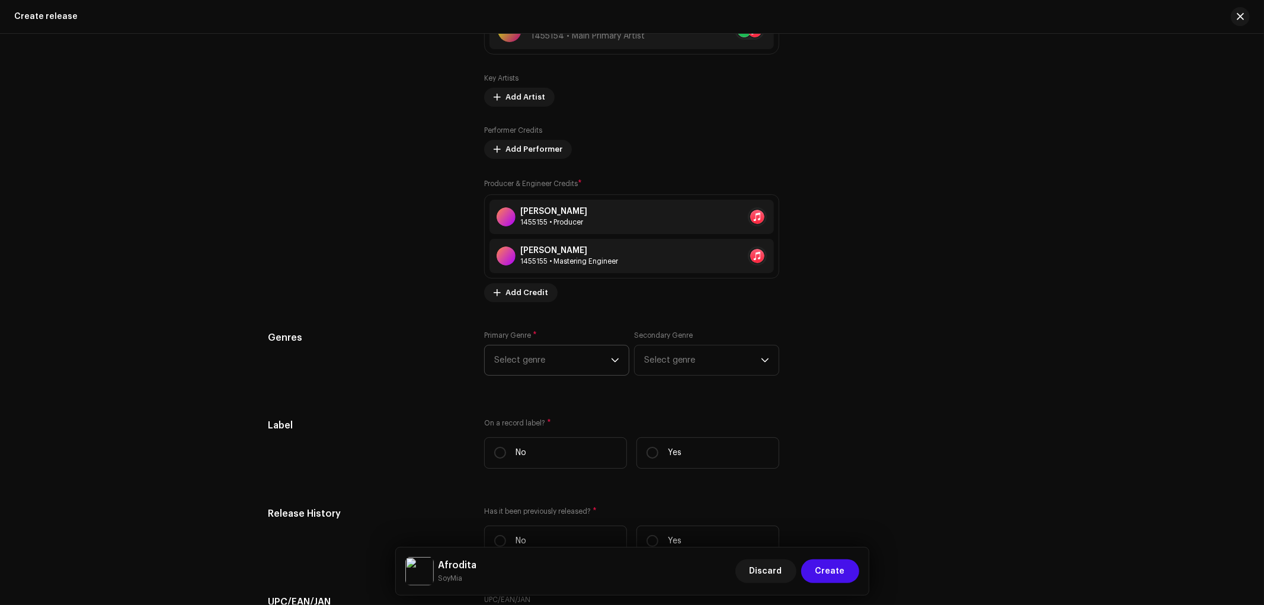
click at [532, 357] on span "Select genre" at bounding box center [552, 360] width 117 height 30
type input "cuba"
click at [546, 450] on li "Cuban" at bounding box center [556, 451] width 134 height 24
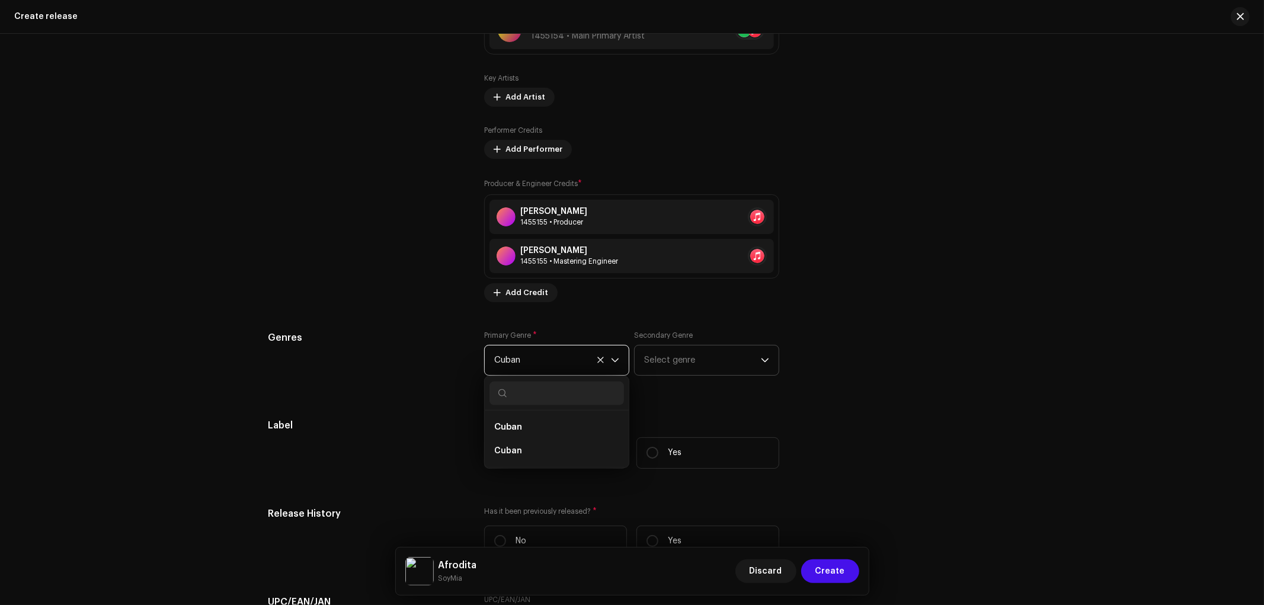
click at [678, 357] on span "Select genre" at bounding box center [702, 360] width 117 height 30
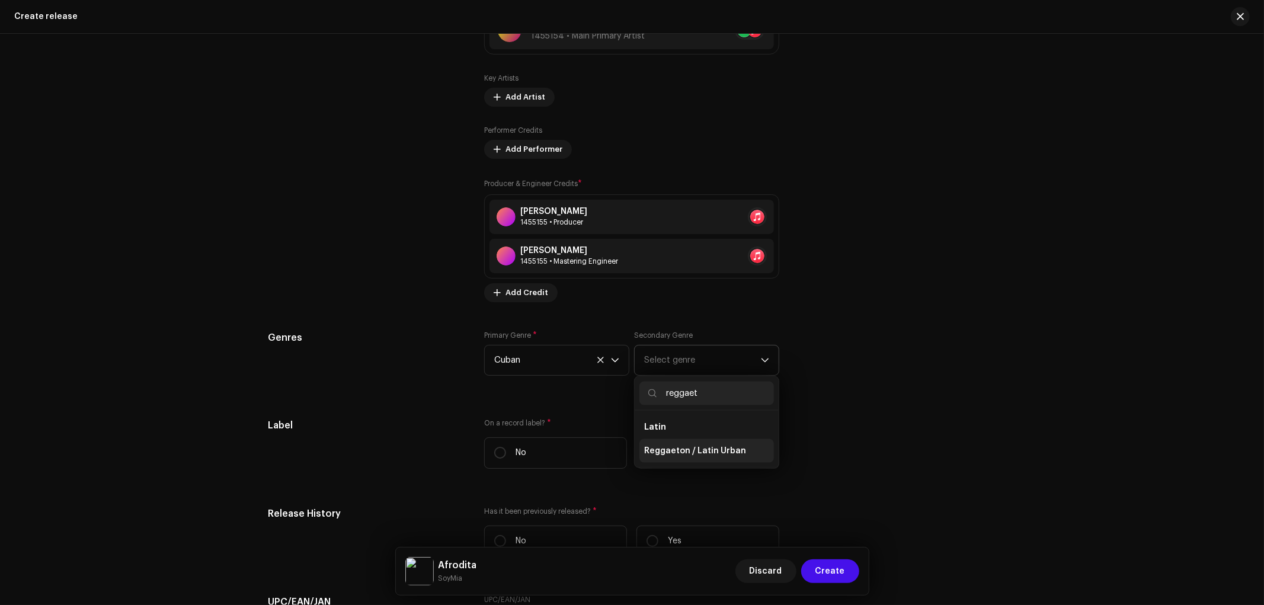
type input "reggaet"
drag, startPoint x: 680, startPoint y: 450, endPoint x: 737, endPoint y: 436, distance: 58.6
click at [679, 450] on span "Reggaeton / Latin Urban" at bounding box center [695, 451] width 102 height 12
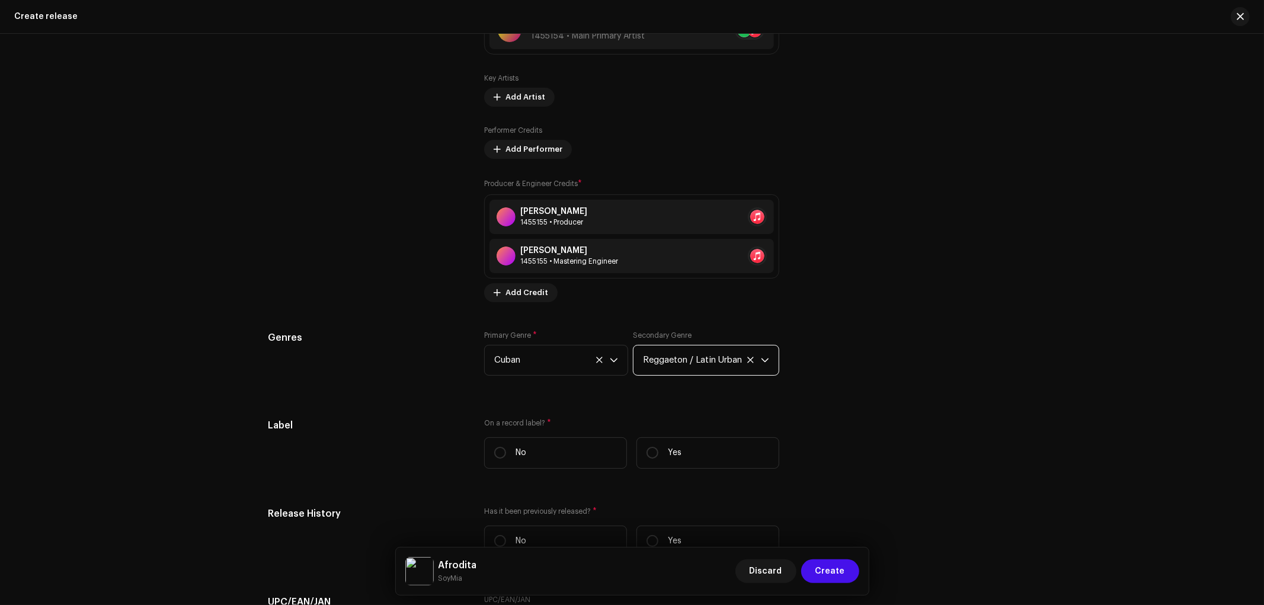
click at [881, 398] on div "Prefill release information from track metadata Compilation Is it a compilation…" at bounding box center [631, 204] width 727 height 1370
click at [689, 460] on label "Yes" at bounding box center [707, 452] width 143 height 31
click at [658, 459] on input "Yes" at bounding box center [652, 453] width 12 height 12
radio input "true"
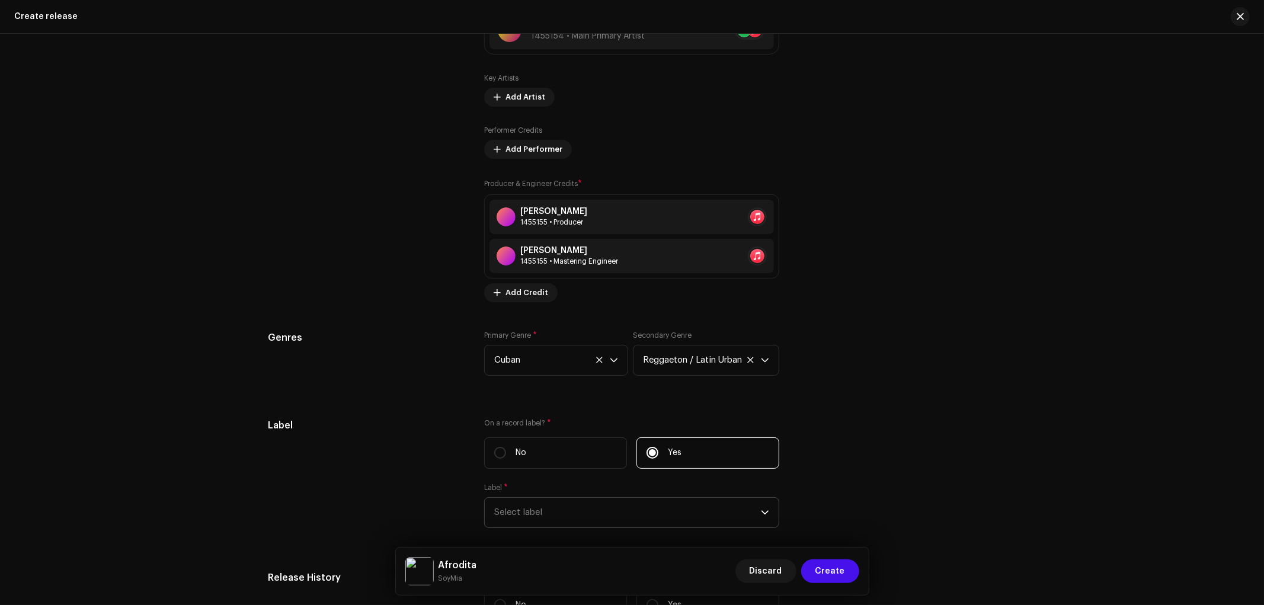
click at [603, 508] on span "Select label" at bounding box center [627, 513] width 267 height 30
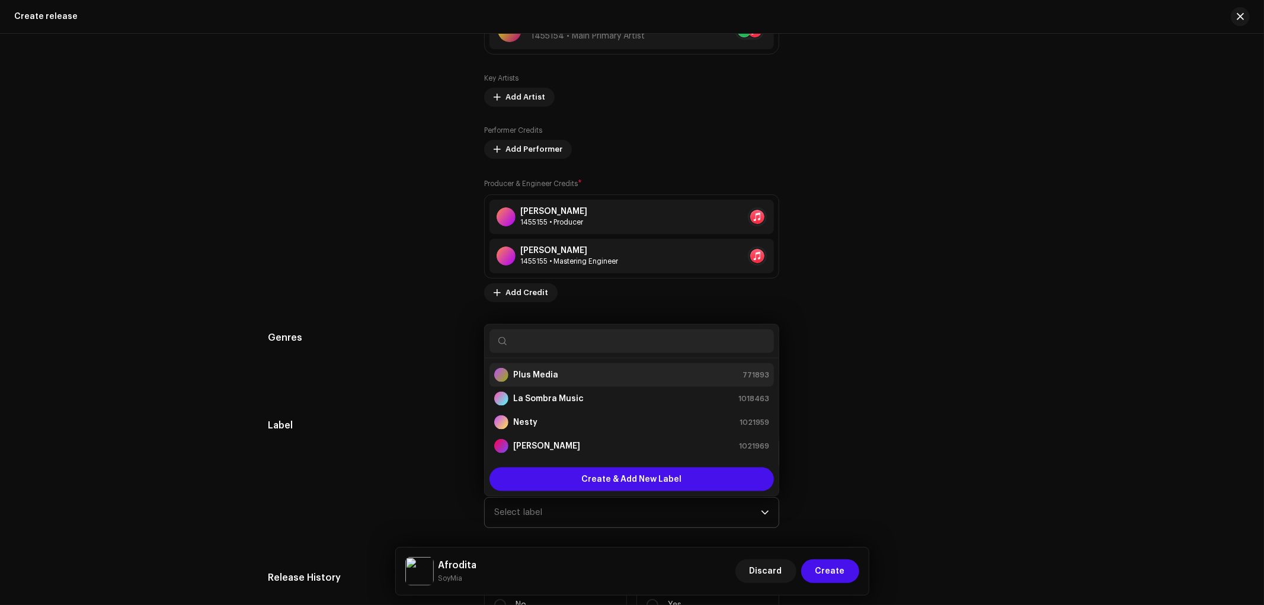
drag, startPoint x: 599, startPoint y: 380, endPoint x: 618, endPoint y: 377, distance: 19.1
click at [599, 379] on div "Plus Media 771893" at bounding box center [631, 375] width 275 height 14
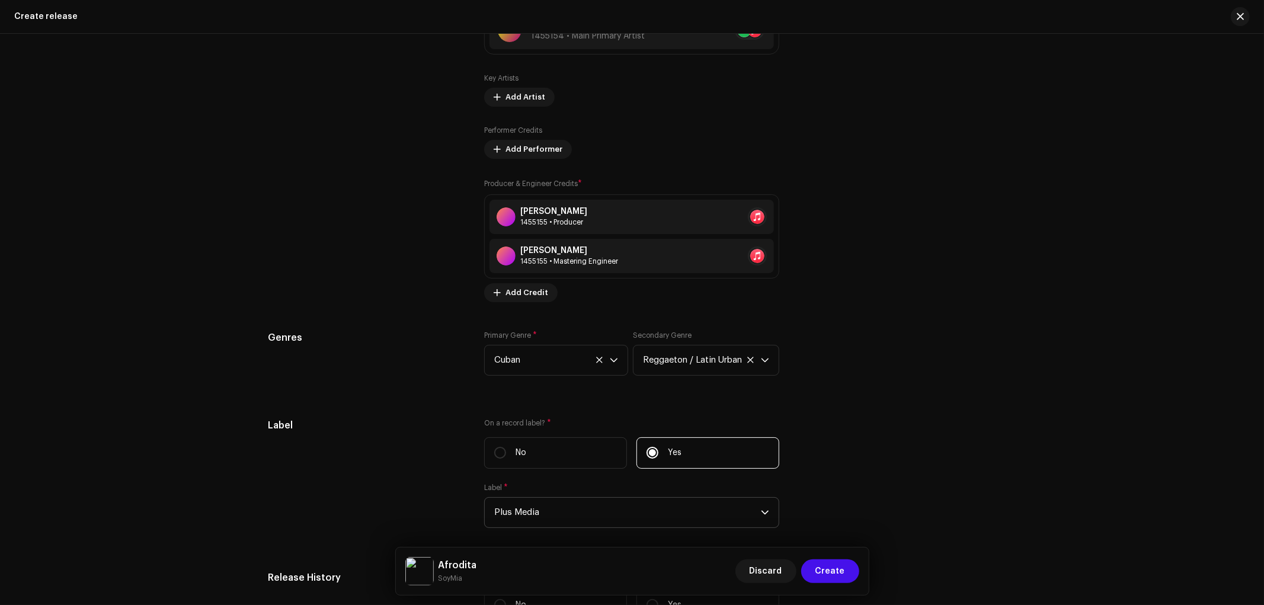
click at [935, 412] on div "Prefill release information from track metadata Compilation Is it a compilation…" at bounding box center [631, 236] width 727 height 1434
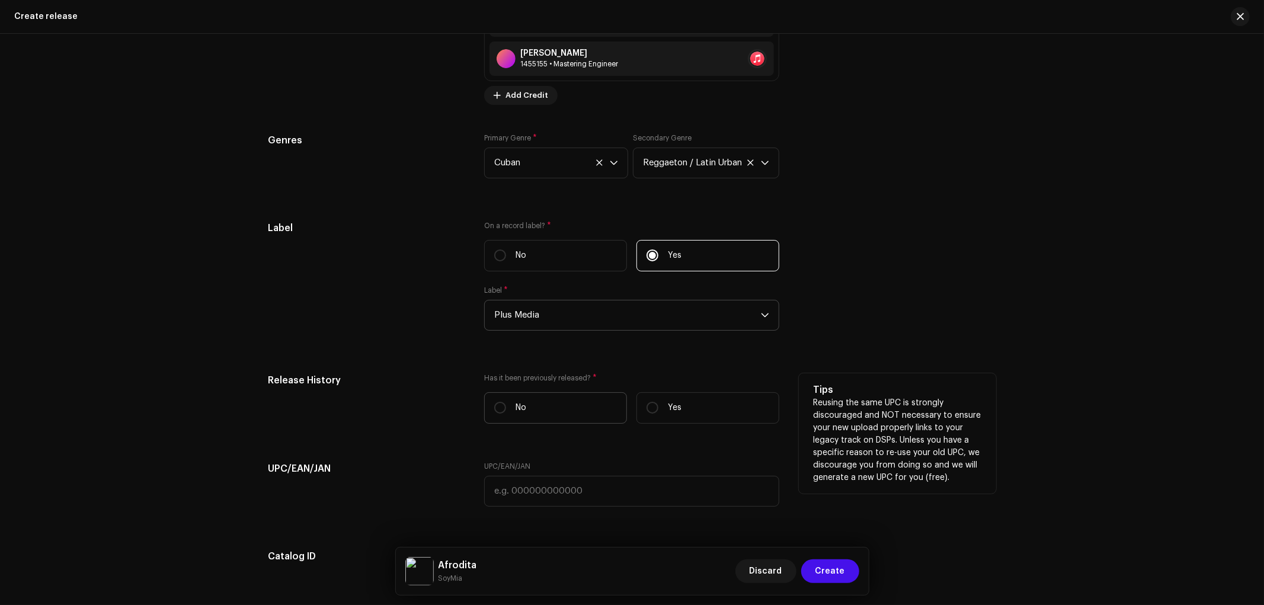
click at [518, 412] on p "No" at bounding box center [520, 408] width 11 height 12
click at [506, 412] on input "No" at bounding box center [500, 408] width 12 height 12
radio input "true"
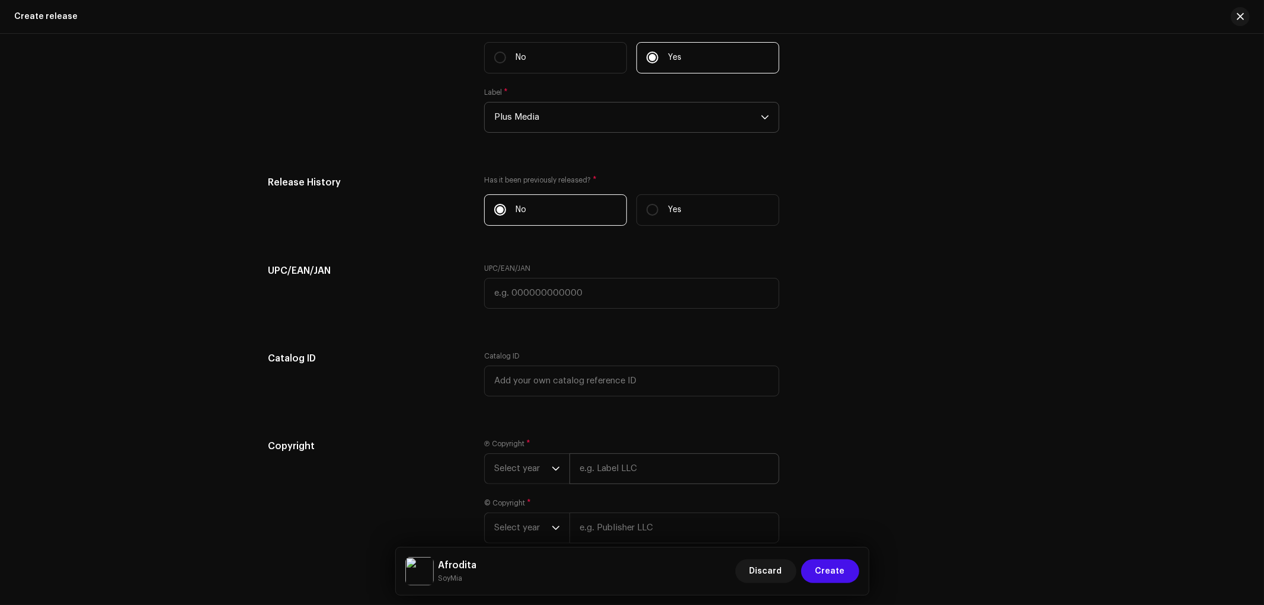
scroll to position [1843, 0]
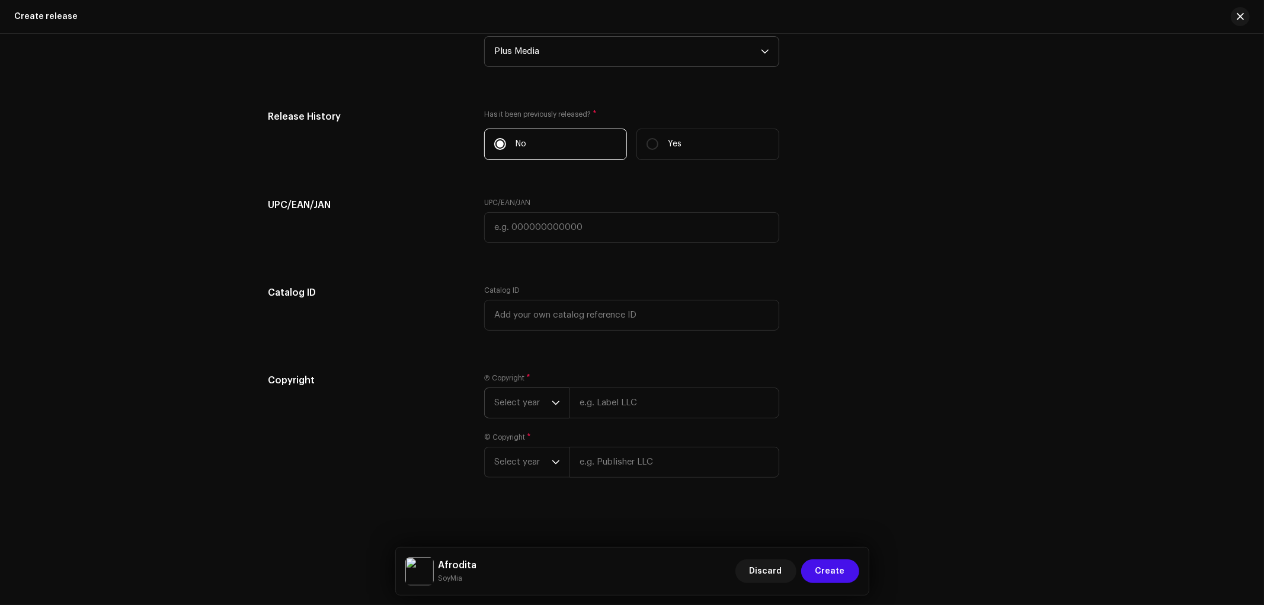
click at [537, 418] on span "Select year" at bounding box center [522, 403] width 57 height 30
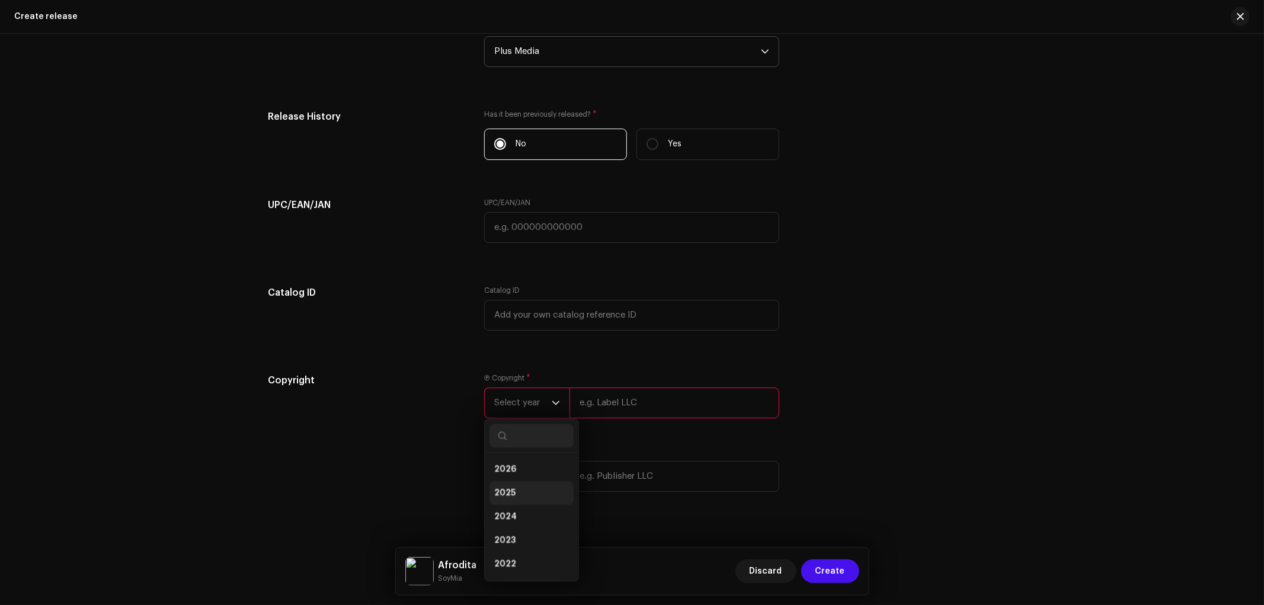
click at [525, 500] on li "2025" at bounding box center [531, 494] width 84 height 24
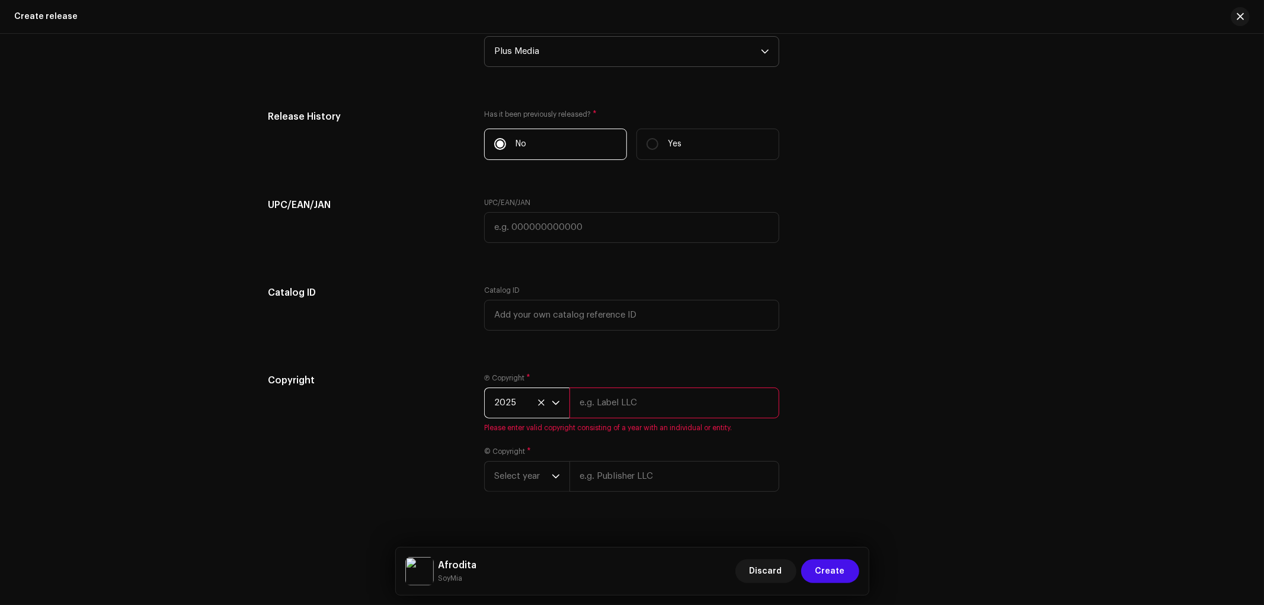
click at [626, 429] on div "Ⓟ Copyright * 2025 Please enter valid copyright consisting of a year with an in…" at bounding box center [631, 402] width 295 height 59
click at [644, 418] on input "text" at bounding box center [674, 402] width 210 height 31
type input "Plus Media"
click at [622, 472] on input "text" at bounding box center [674, 462] width 210 height 31
type input "Plus Media"
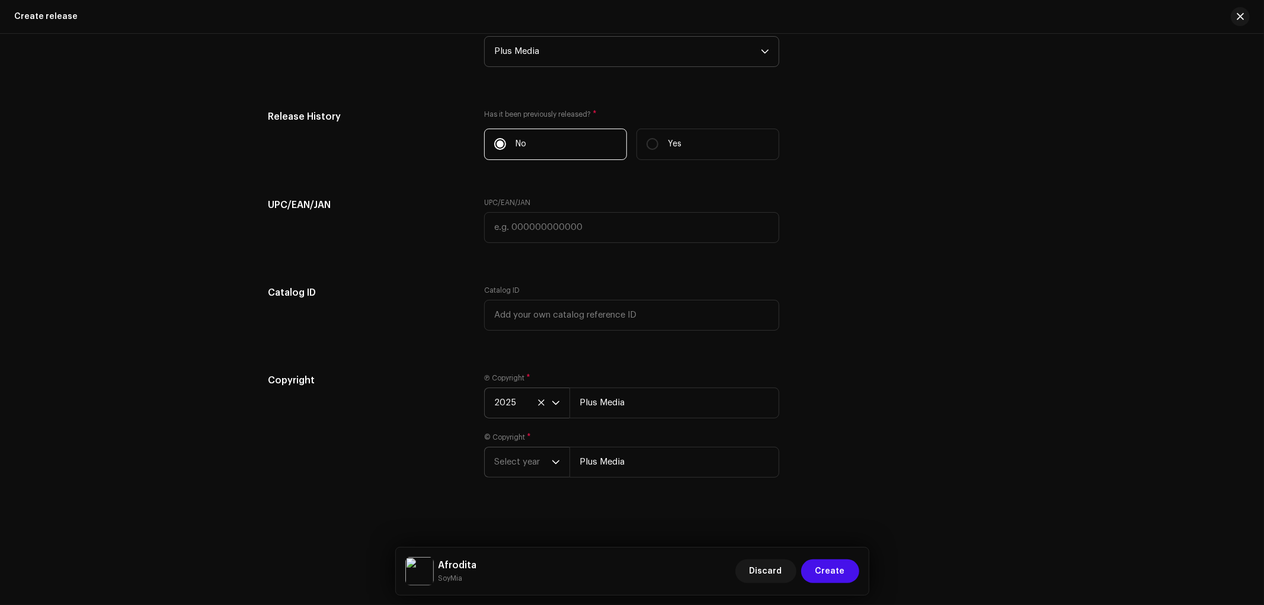
click at [514, 471] on span "Select year" at bounding box center [522, 462] width 57 height 30
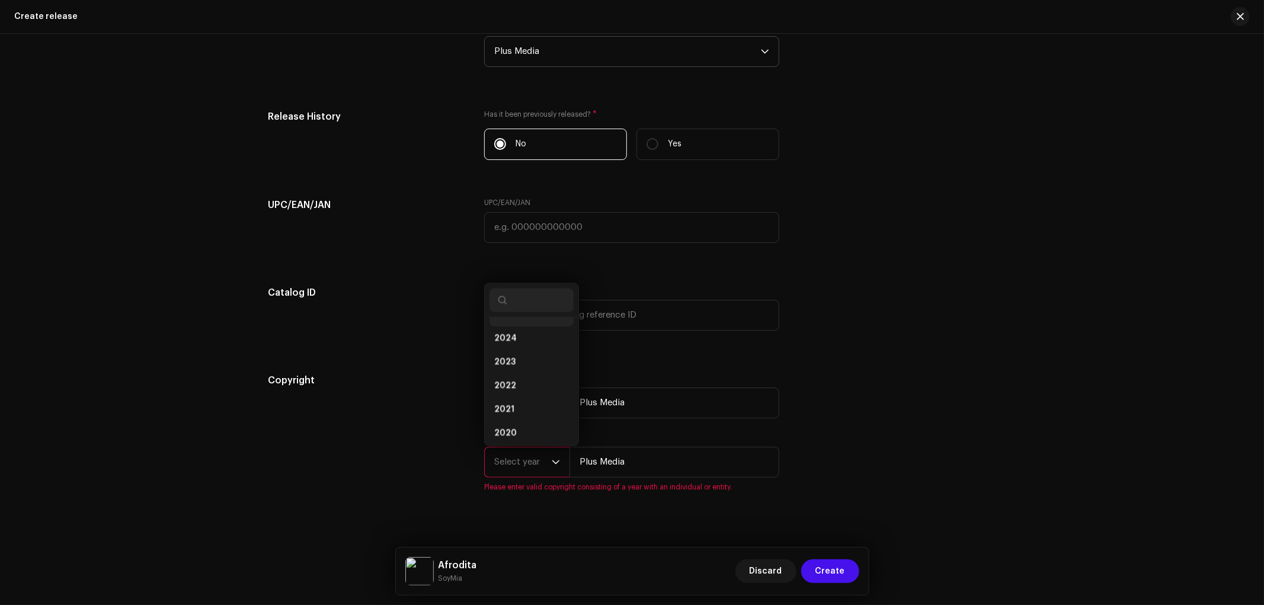
scroll to position [0, 0]
click at [524, 363] on li "2025" at bounding box center [531, 358] width 84 height 24
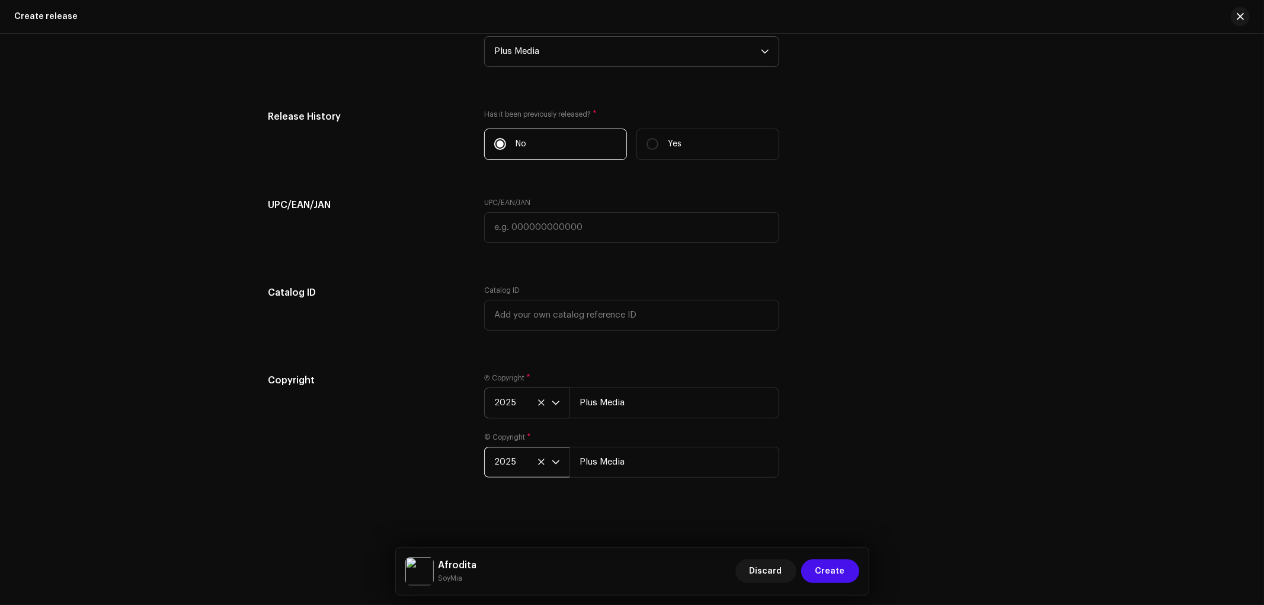
click at [896, 408] on div "Copyright Ⓟ Copyright * 2025 Plus Media © Copyright * 2025 Plus Media" at bounding box center [631, 432] width 727 height 118
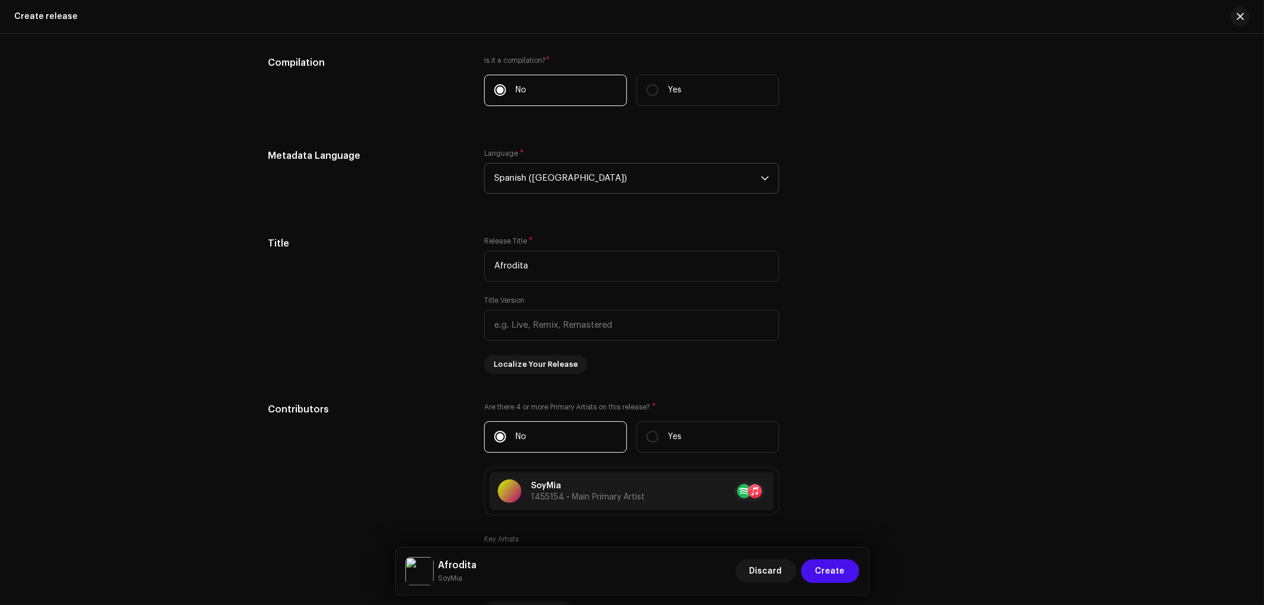
scroll to position [658, 0]
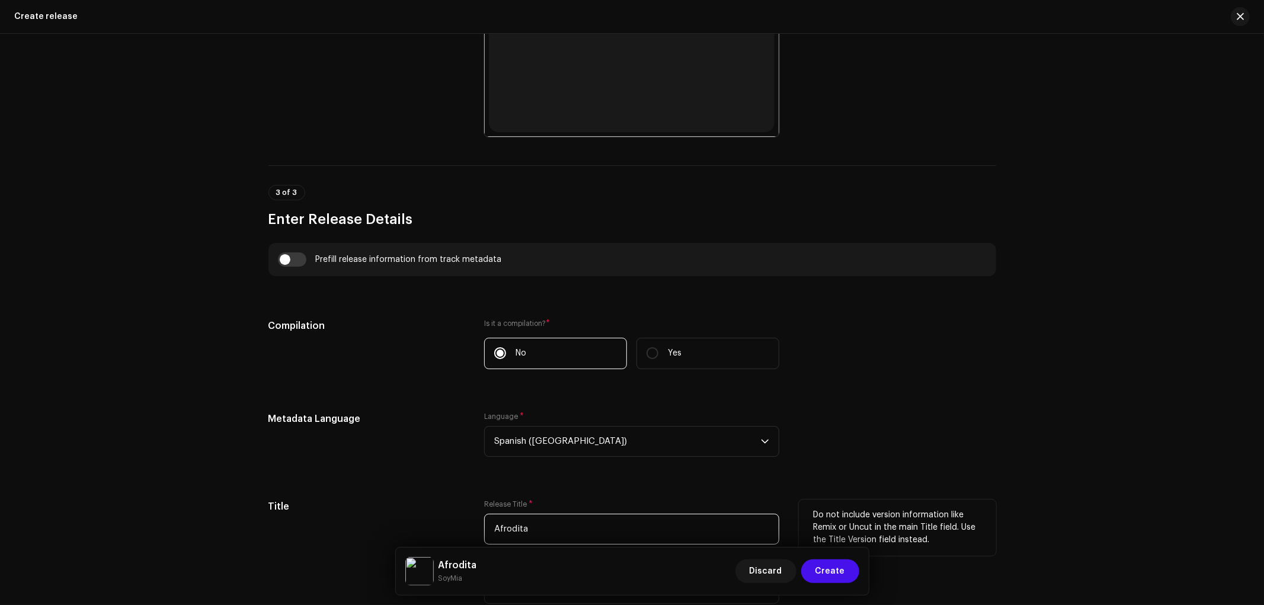
click at [588, 529] on input "Afrodita" at bounding box center [631, 529] width 295 height 31
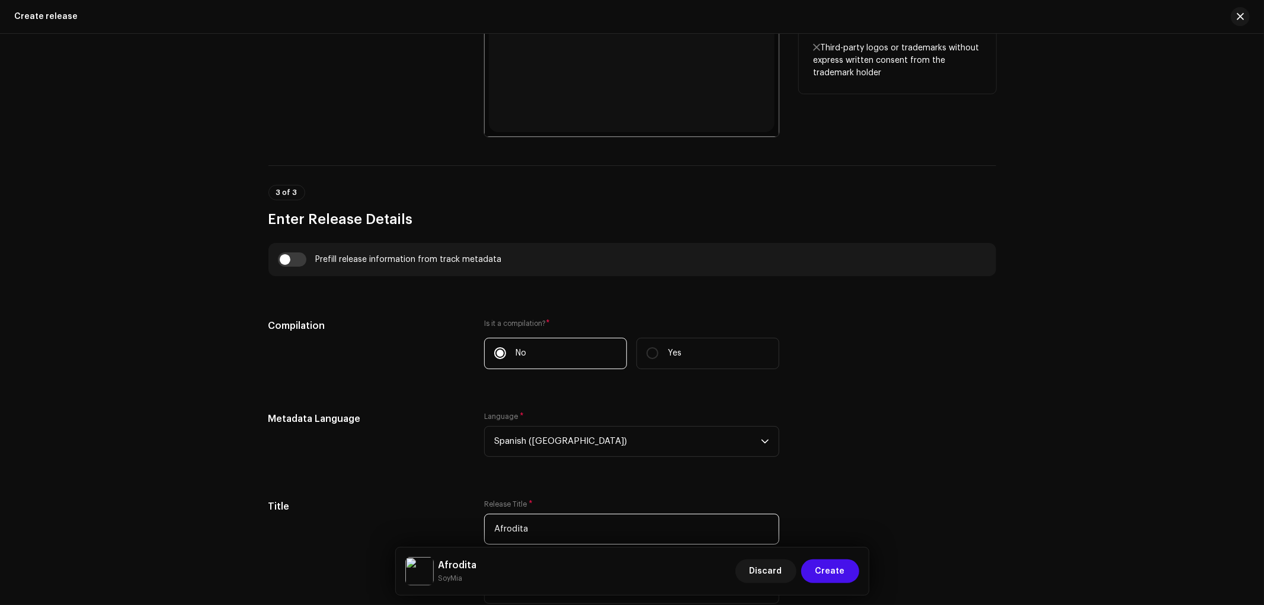
scroll to position [263, 0]
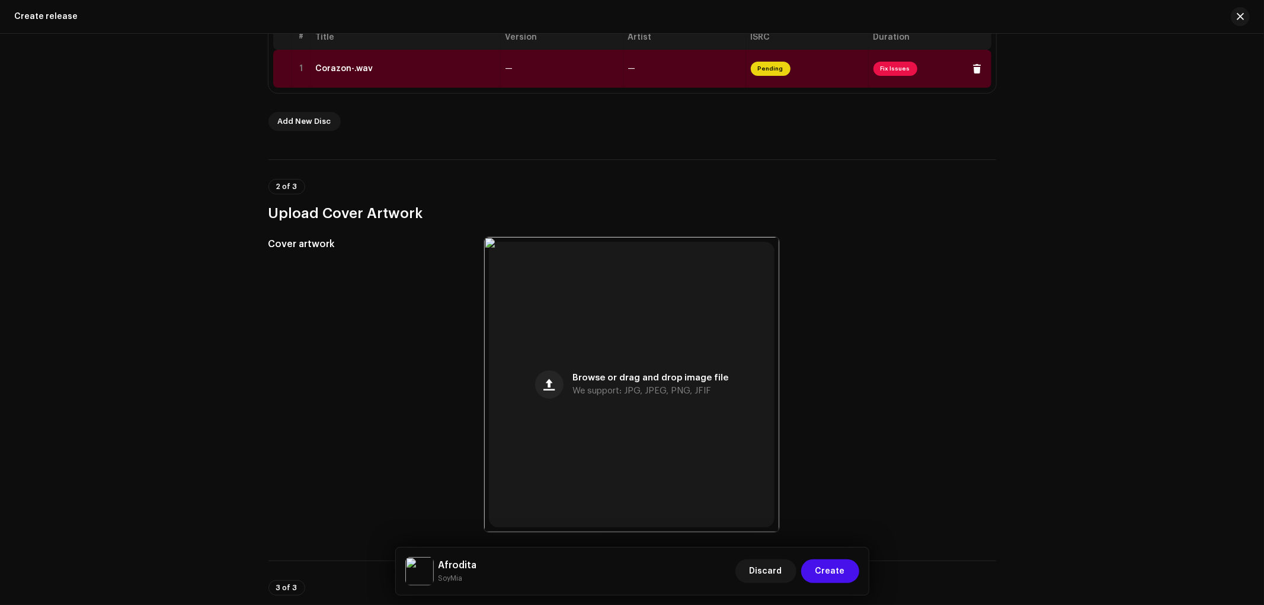
click at [429, 64] on div "Corazon-.wav" at bounding box center [406, 68] width 180 height 9
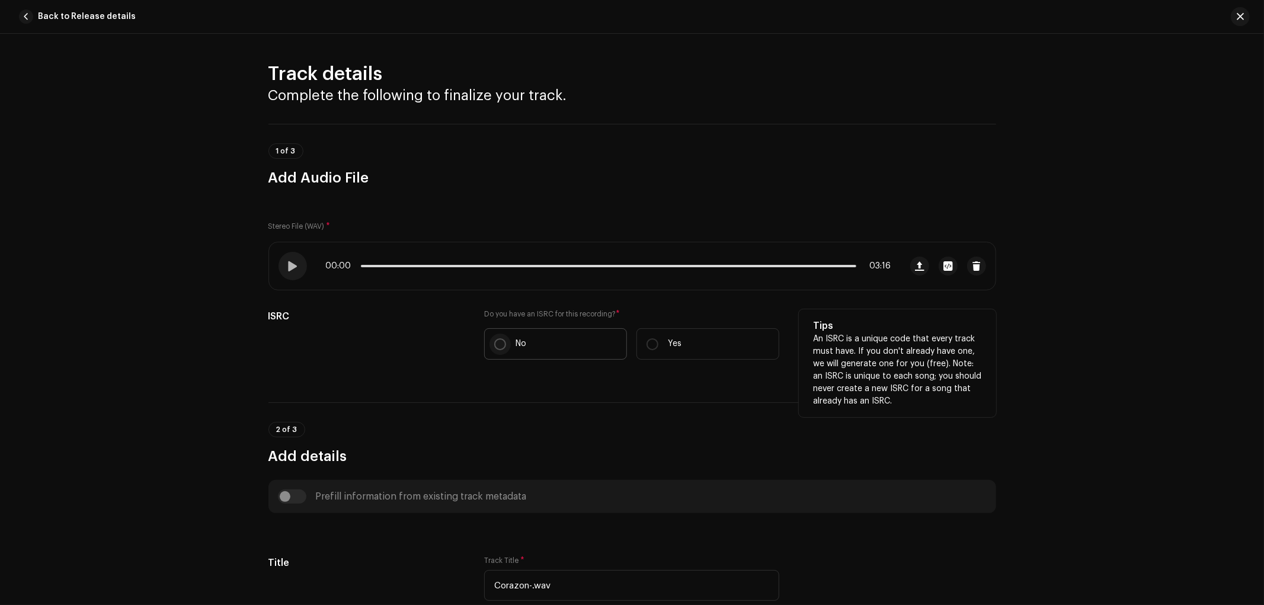
click at [502, 342] on input "No" at bounding box center [500, 344] width 12 height 12
radio input "true"
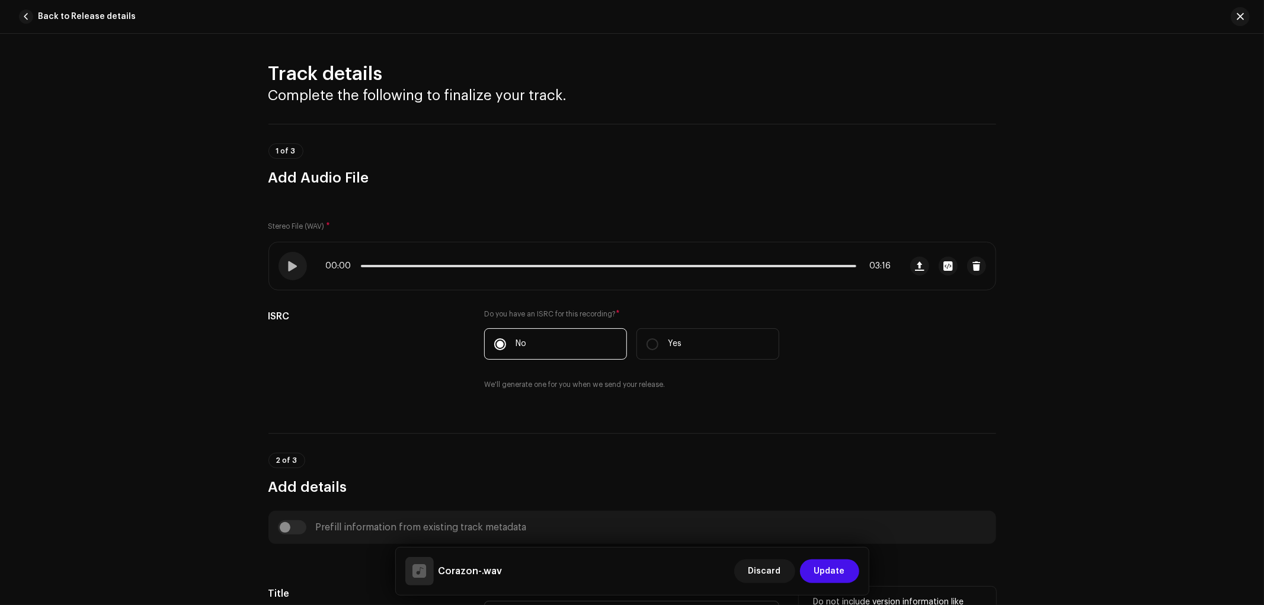
scroll to position [197, 0]
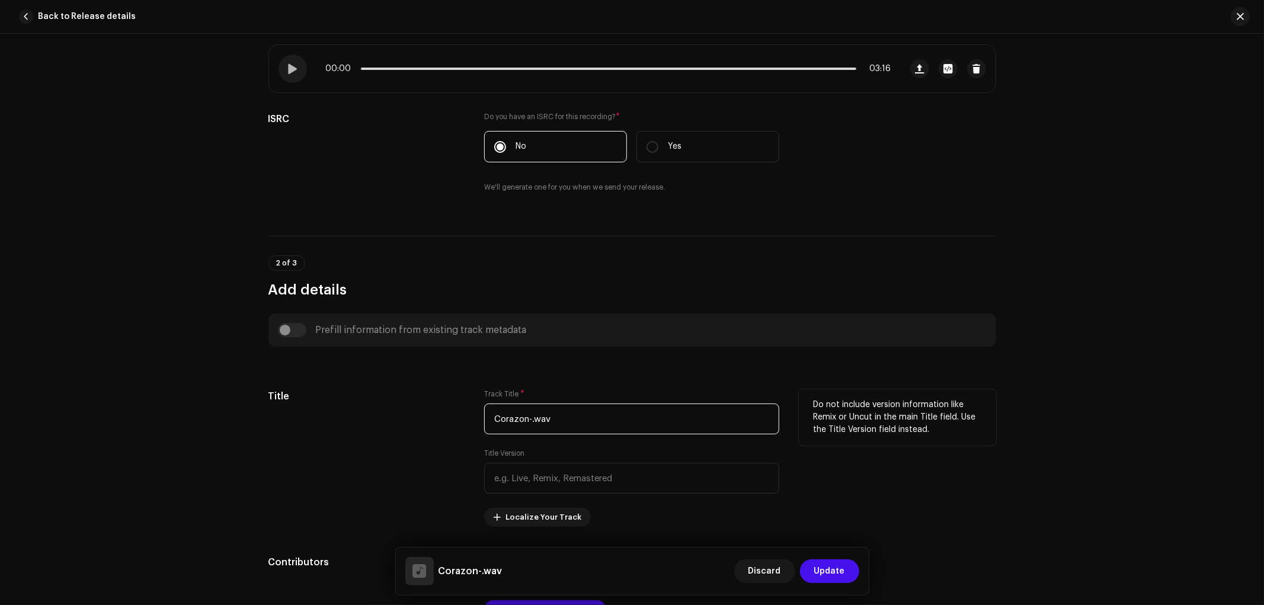
click at [569, 425] on input "Corazon-.wav" at bounding box center [631, 418] width 295 height 31
paste input "Afrodita"
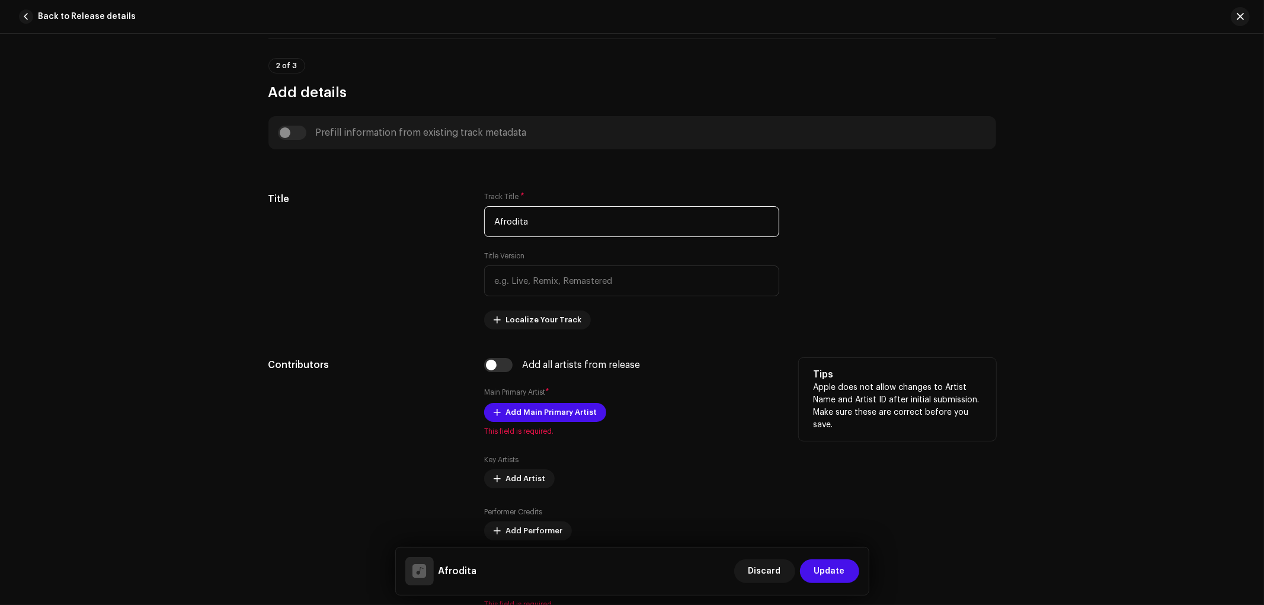
scroll to position [460, 0]
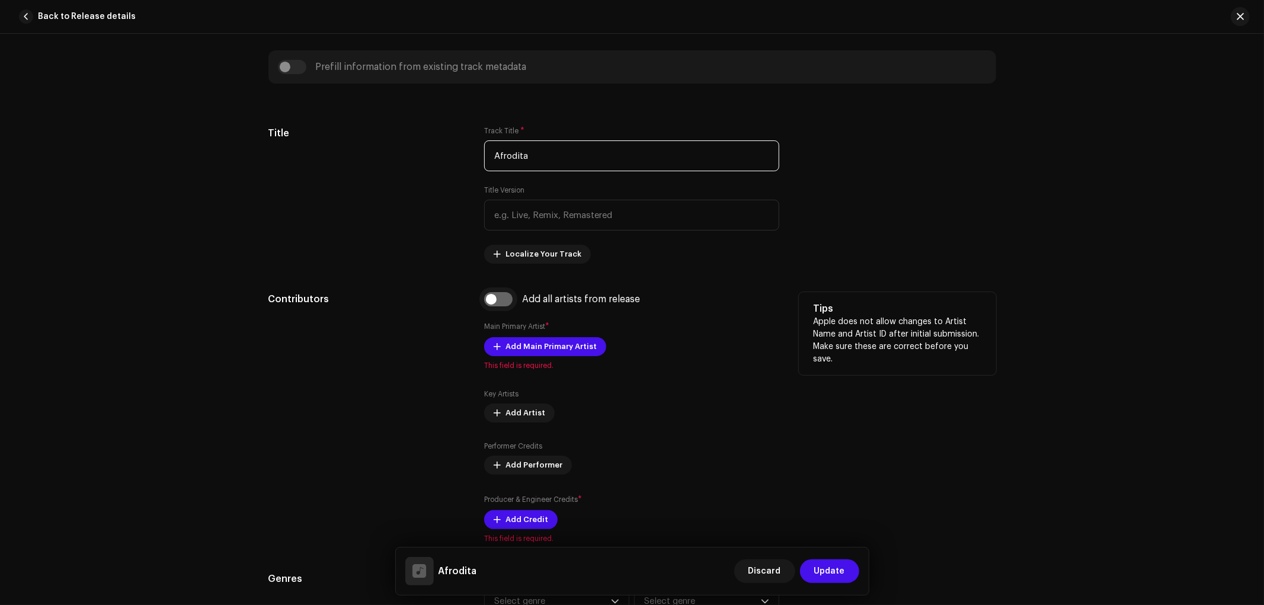
type input "Afrodita"
click at [499, 297] on input "checkbox" at bounding box center [498, 299] width 28 height 14
checkbox input "true"
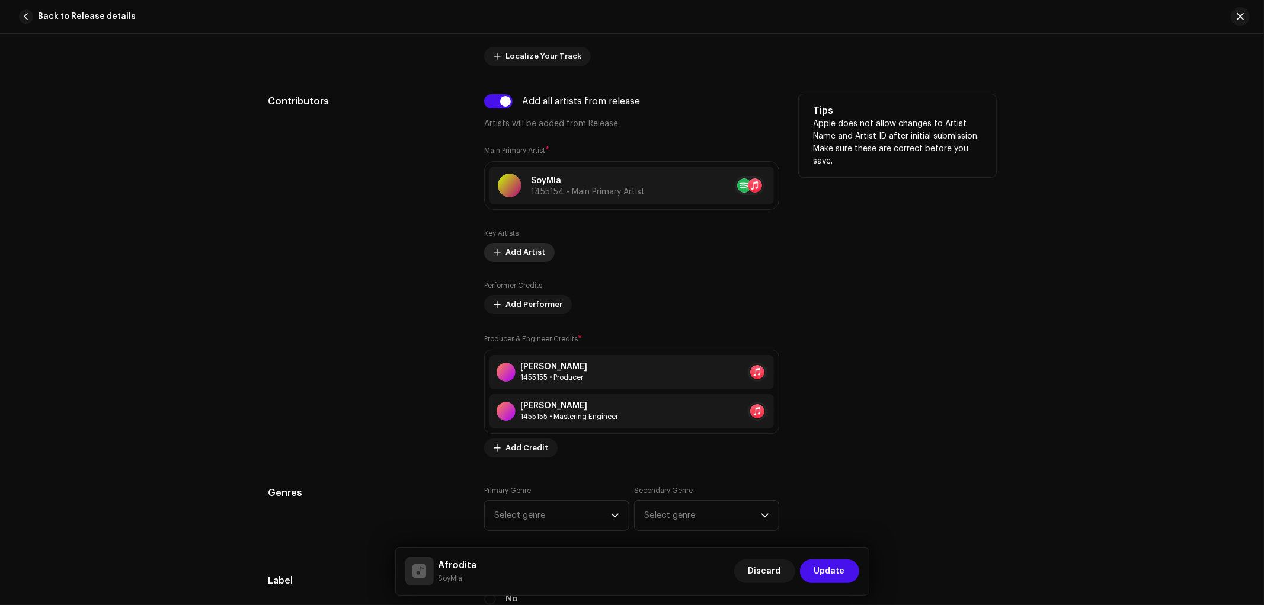
scroll to position [724, 0]
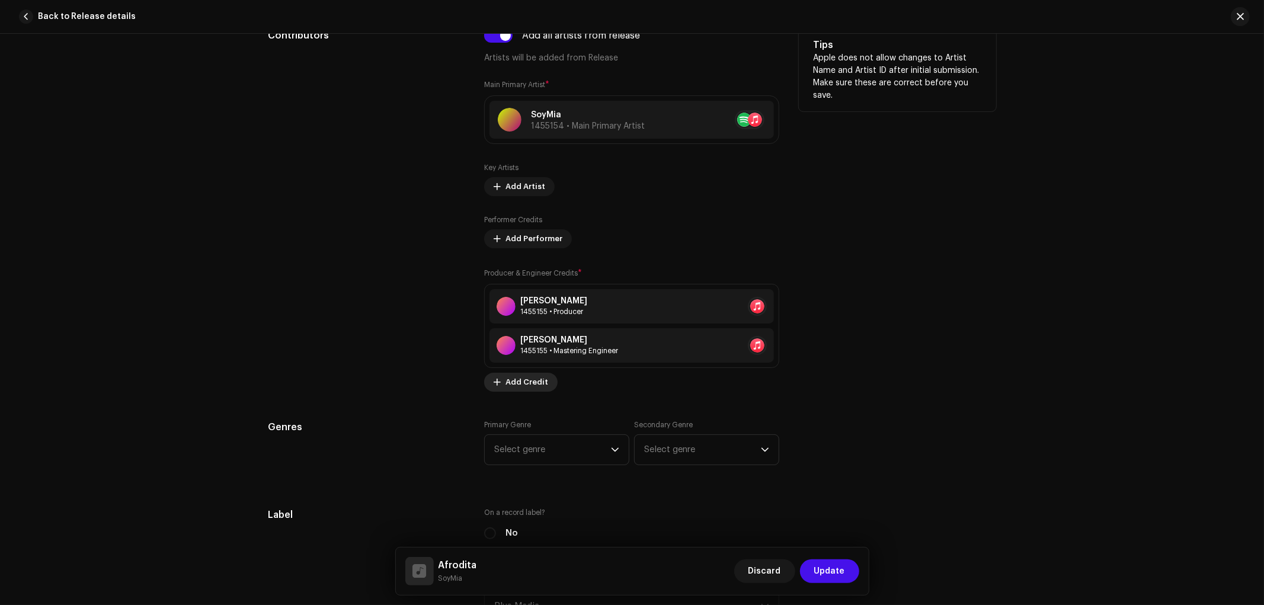
click at [514, 386] on span "Add Credit" at bounding box center [526, 382] width 43 height 24
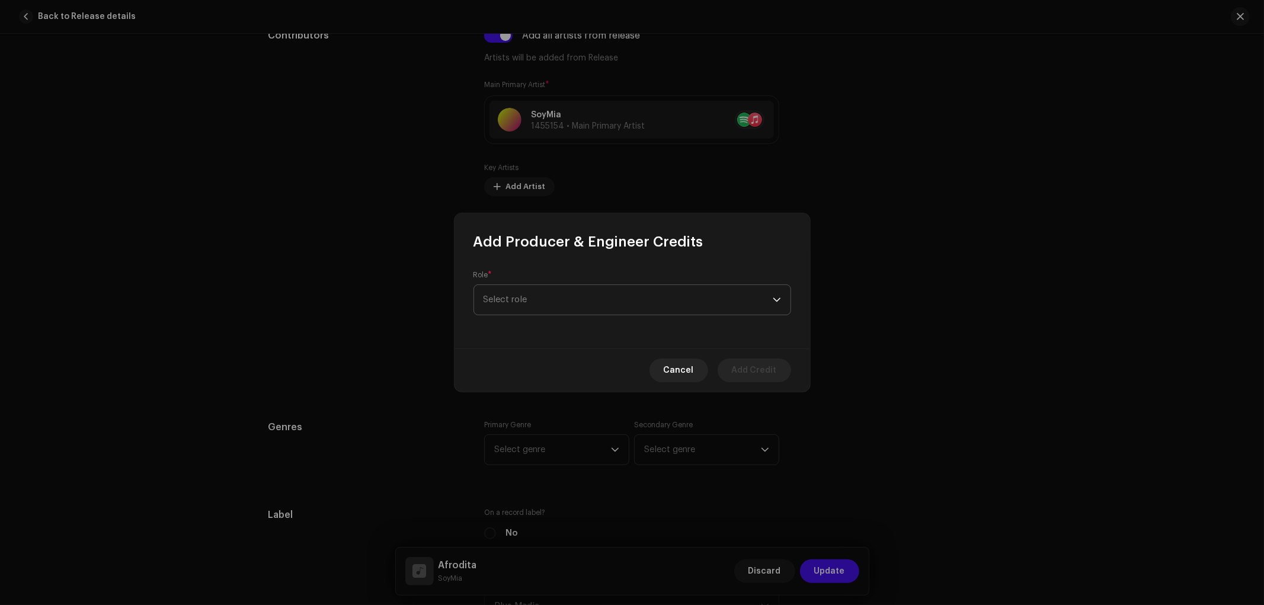
click at [534, 302] on span "Select role" at bounding box center [627, 300] width 289 height 30
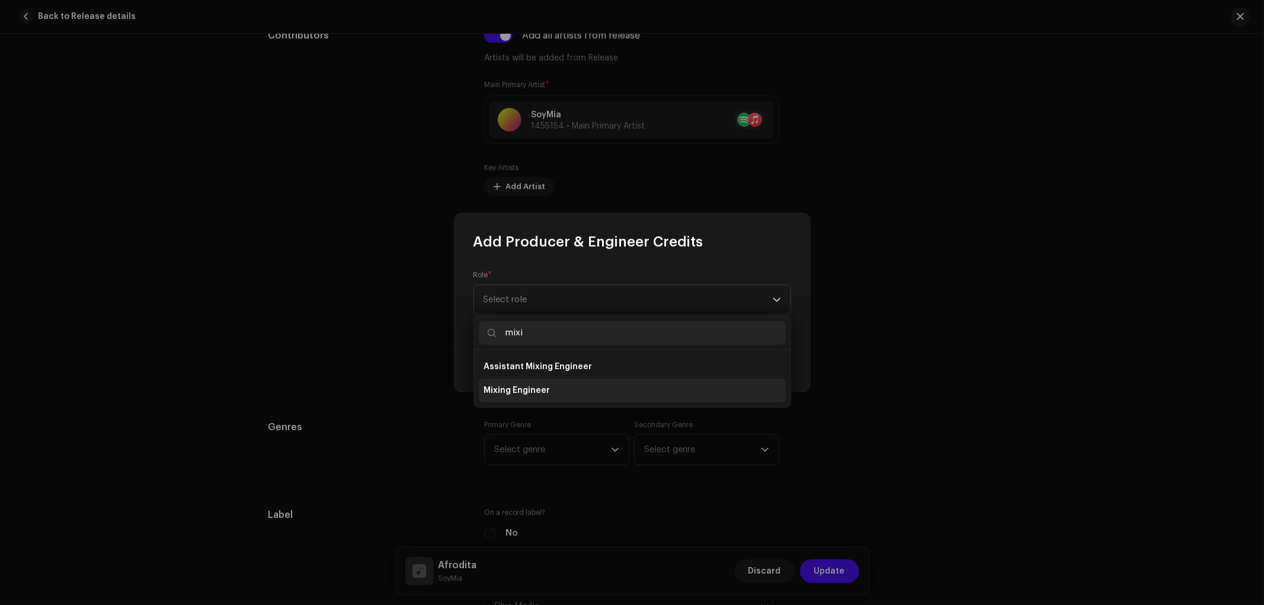
type input "mixi"
click at [546, 390] on span "Mixing Engineer" at bounding box center [516, 390] width 66 height 12
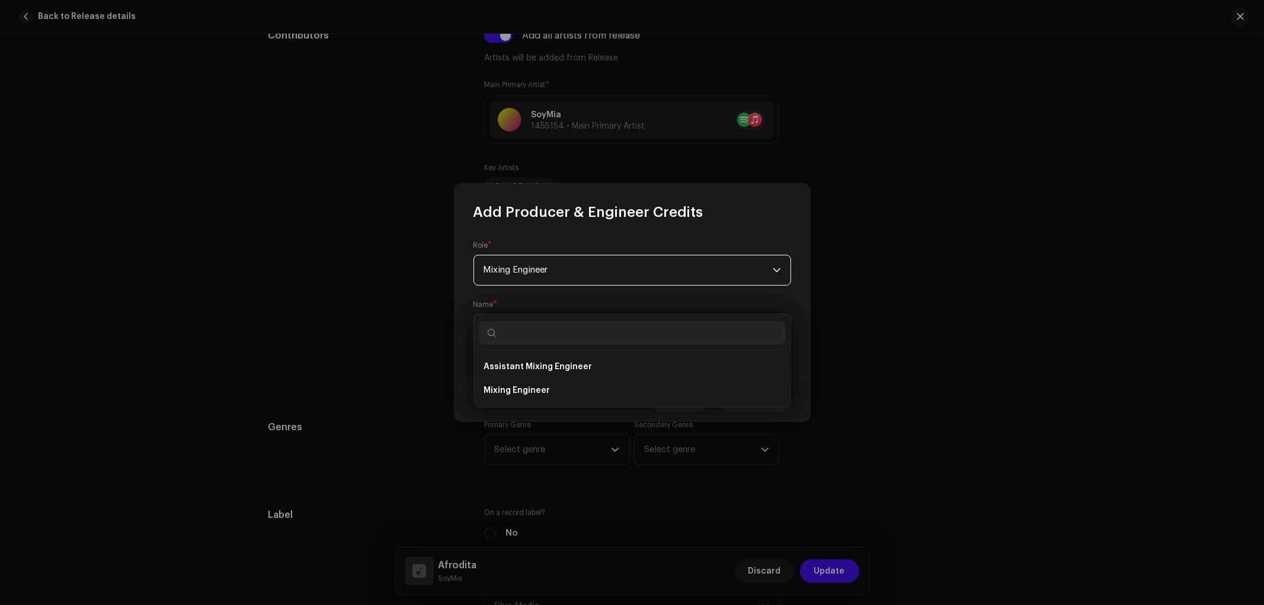
click at [545, 332] on span "Select Producer or Engineer" at bounding box center [540, 329] width 114 height 9
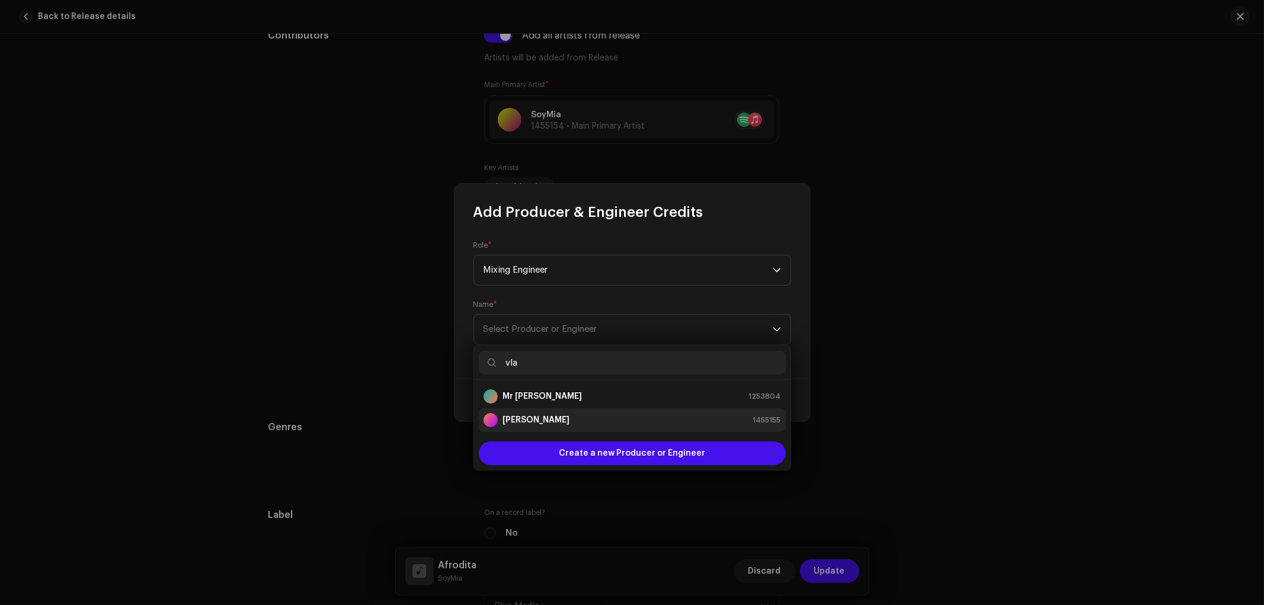
type input "vla"
click at [537, 415] on strong "[PERSON_NAME]" at bounding box center [535, 420] width 67 height 12
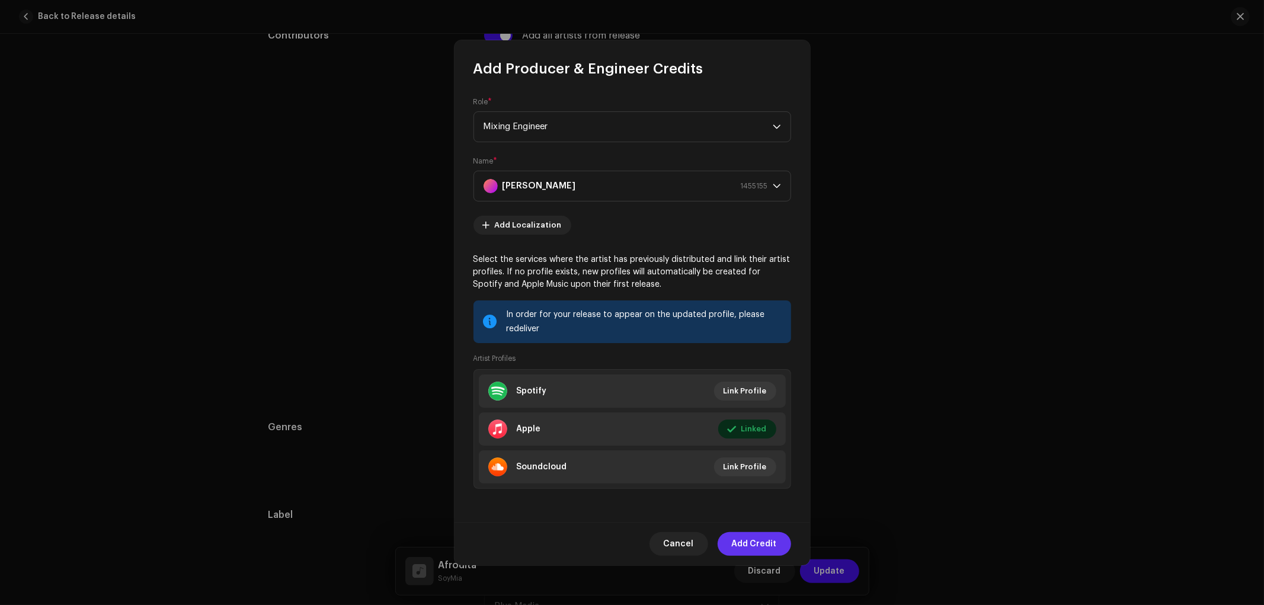
click at [755, 550] on span "Add Credit" at bounding box center [754, 544] width 45 height 24
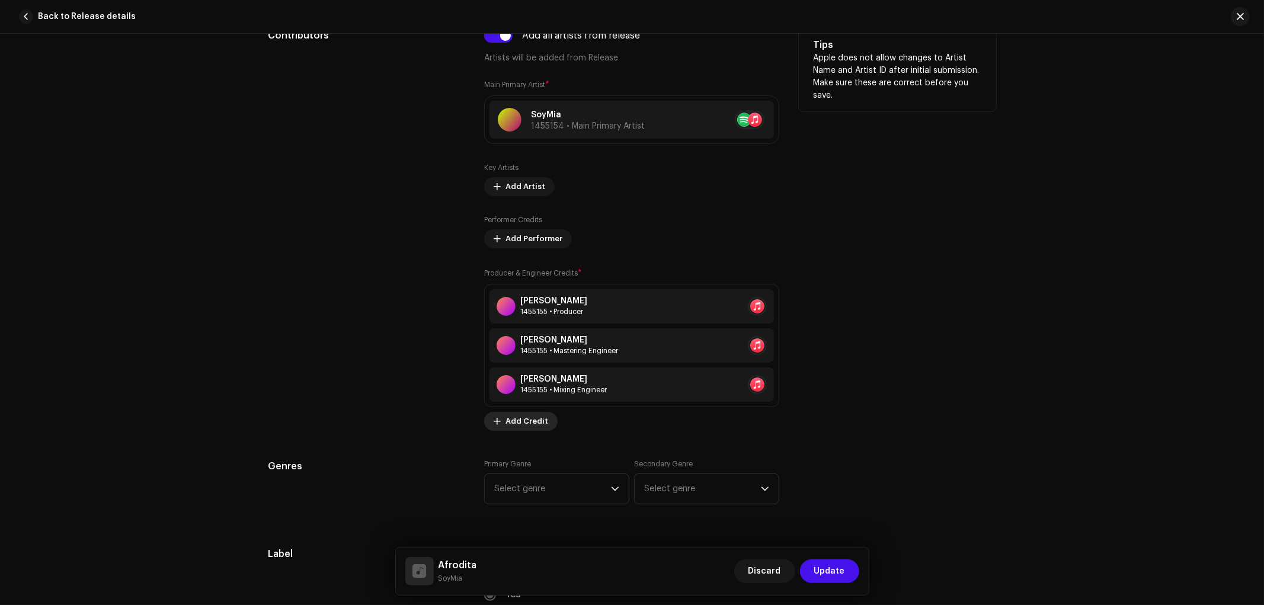
click at [540, 422] on span "Add Credit" at bounding box center [526, 421] width 43 height 24
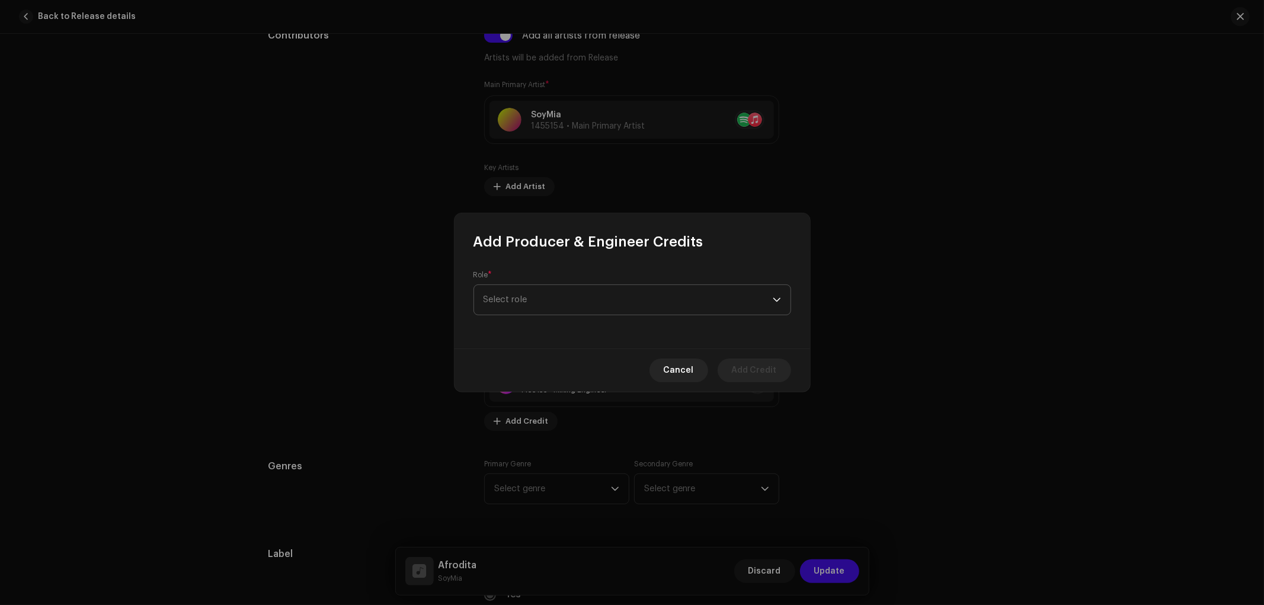
click at [566, 315] on div "Role * Select role" at bounding box center [632, 292] width 318 height 45
drag, startPoint x: 584, startPoint y: 302, endPoint x: 581, endPoint y: 290, distance: 12.1
click at [582, 292] on span "Select role" at bounding box center [627, 293] width 289 height 30
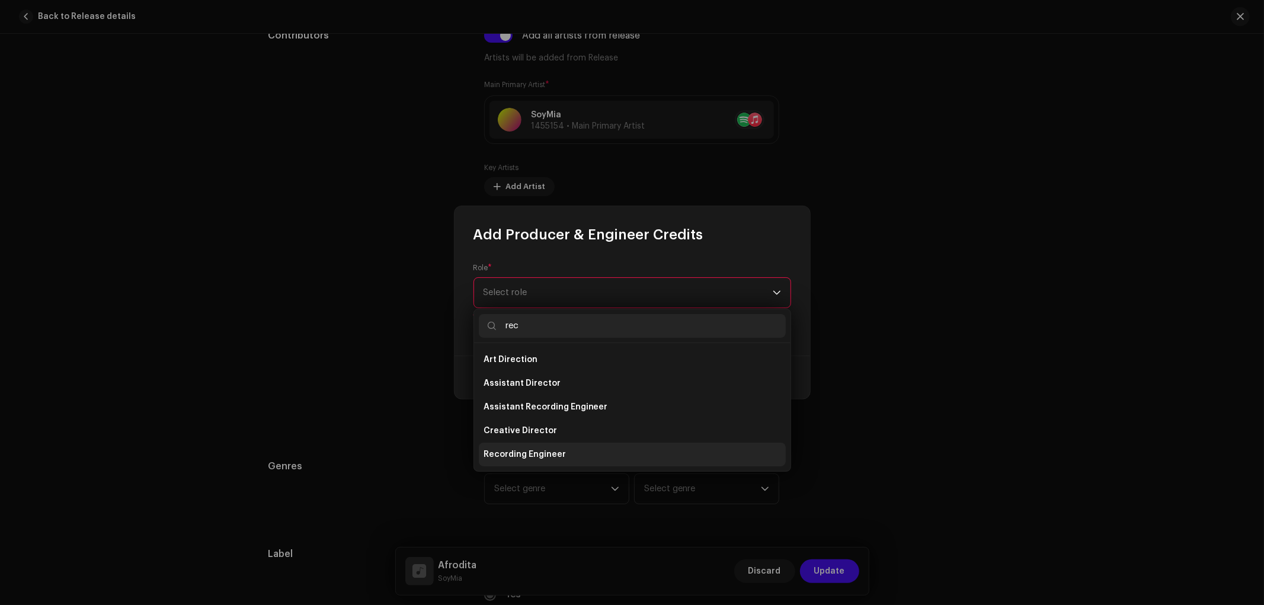
type input "rec"
click at [537, 451] on span "Recording Engineer" at bounding box center [524, 454] width 82 height 12
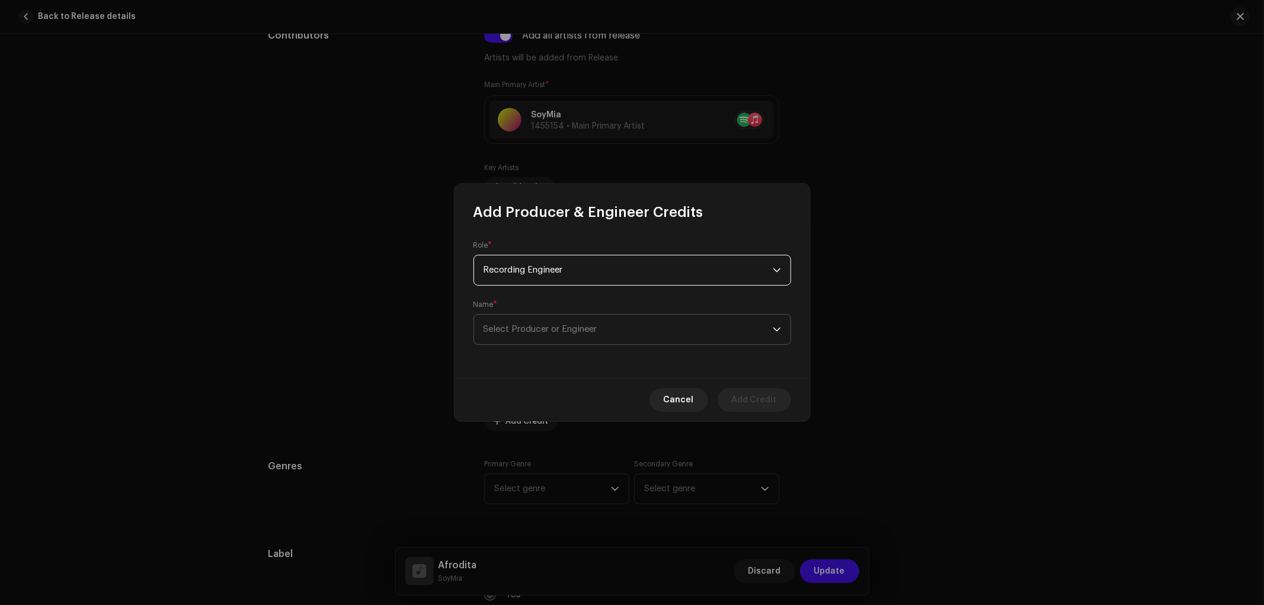
click at [546, 336] on span "Select Producer or Engineer" at bounding box center [627, 330] width 289 height 30
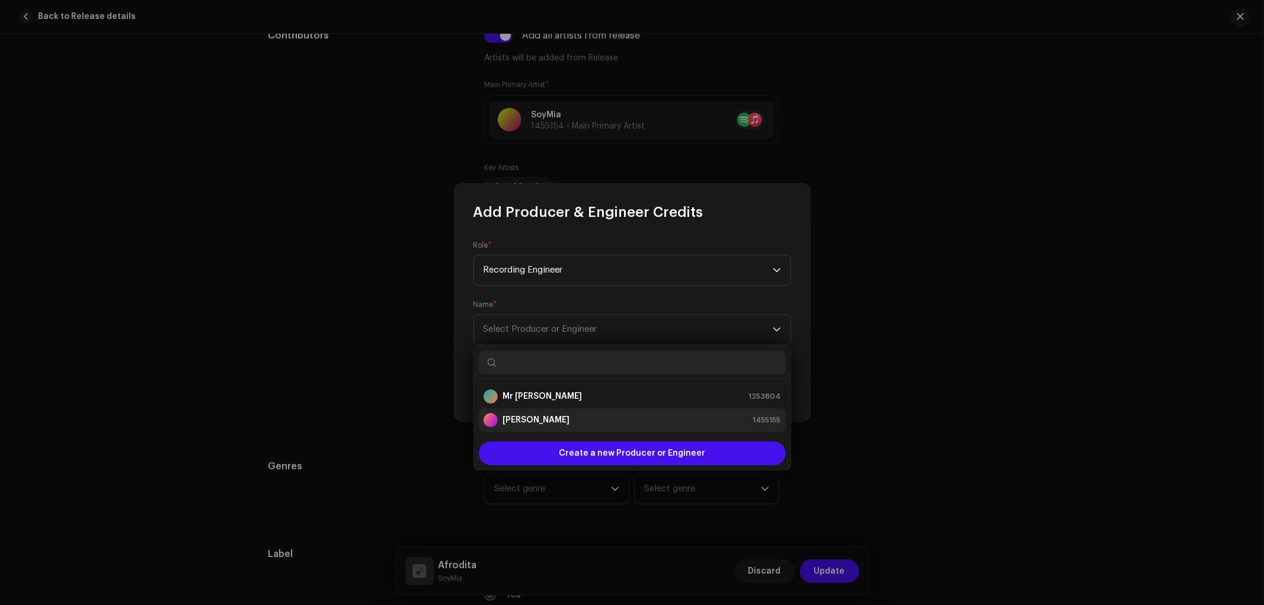
click at [529, 415] on strong "[PERSON_NAME]" at bounding box center [535, 420] width 67 height 12
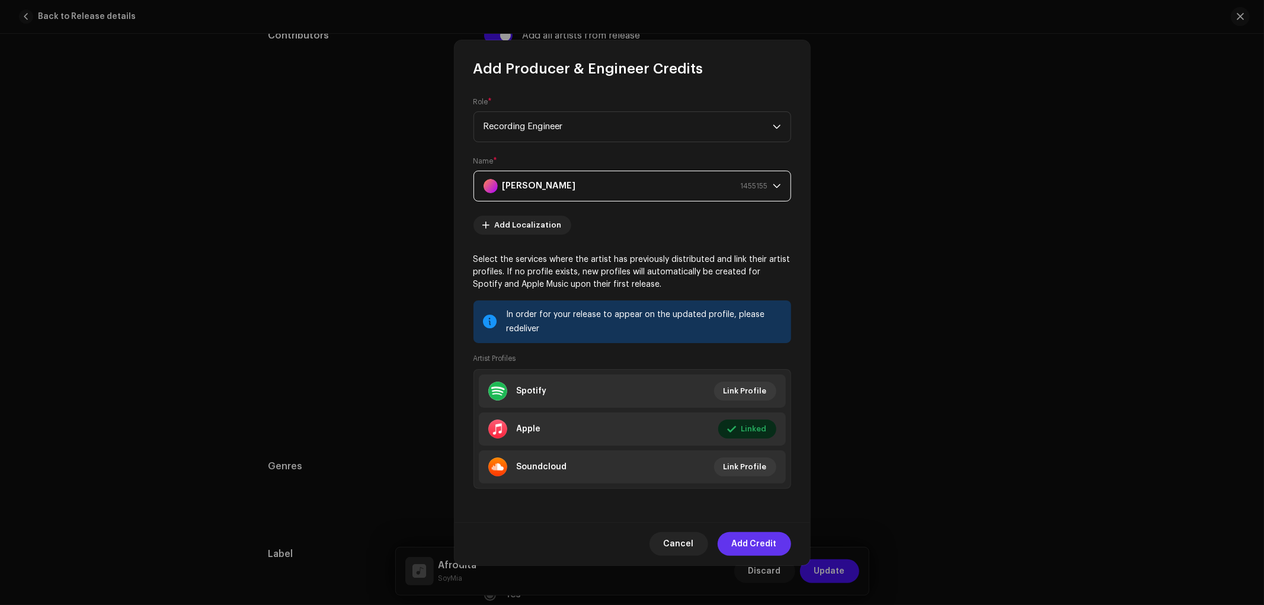
click at [752, 544] on span "Add Credit" at bounding box center [754, 544] width 45 height 24
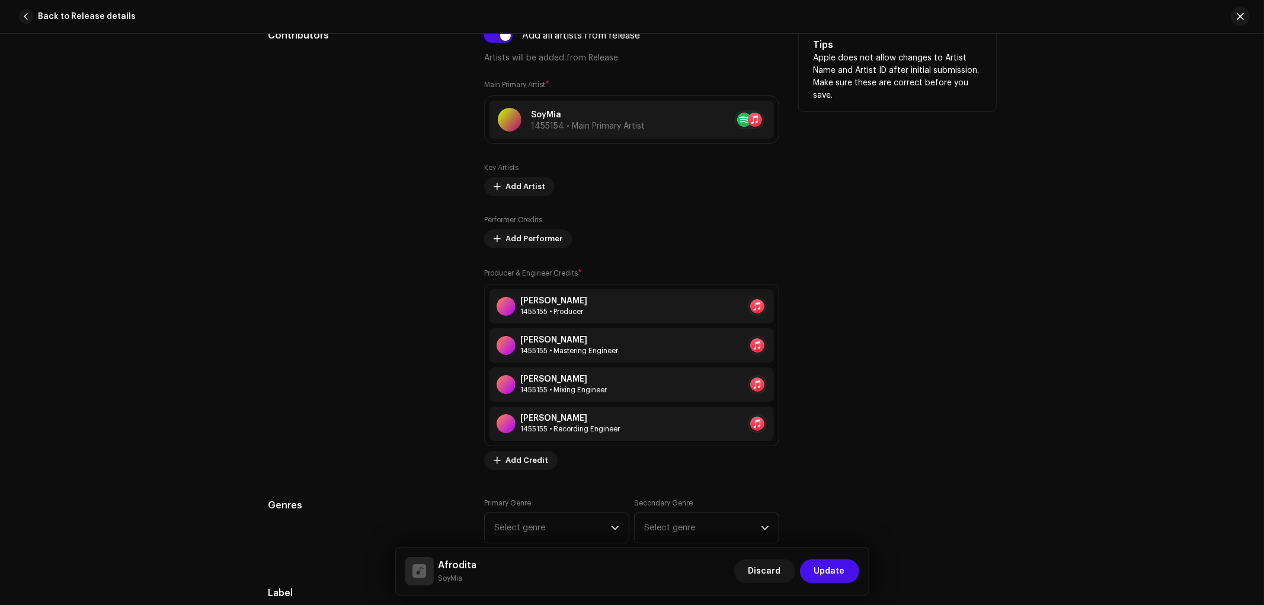
drag, startPoint x: 367, startPoint y: 294, endPoint x: 365, endPoint y: 307, distance: 13.2
click at [368, 296] on div "Contributors" at bounding box center [366, 248] width 197 height 441
click at [534, 525] on span "Select genre" at bounding box center [552, 528] width 117 height 30
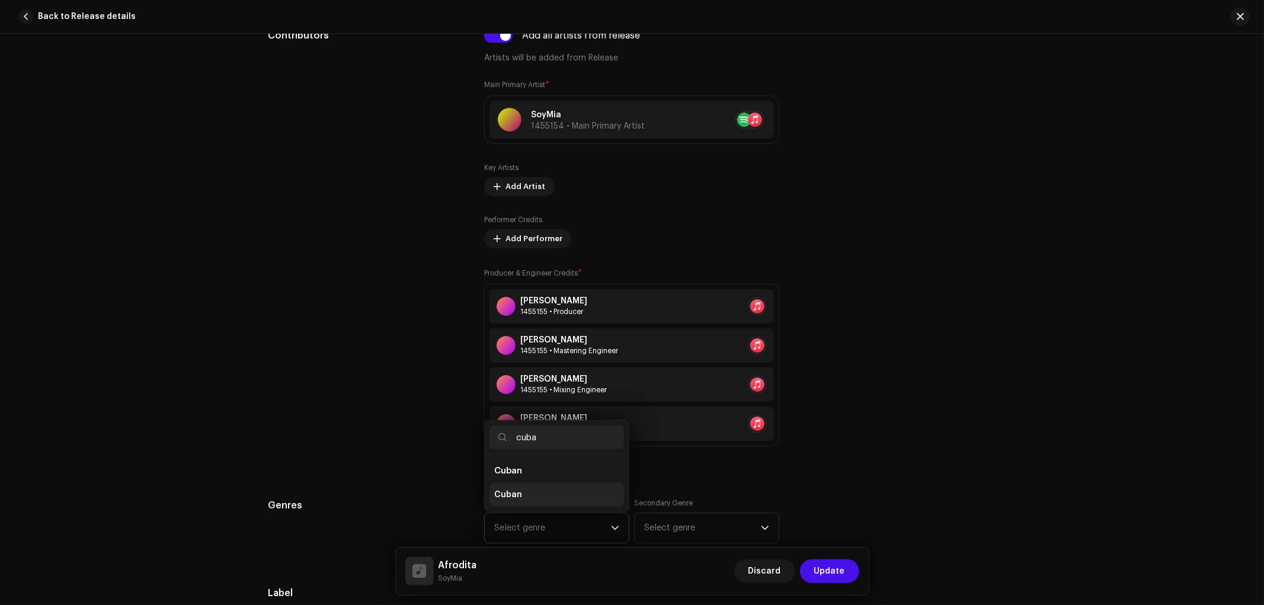
type input "cuba"
drag, startPoint x: 563, startPoint y: 488, endPoint x: 629, endPoint y: 514, distance: 70.0
click at [563, 488] on li "Cuban" at bounding box center [556, 495] width 134 height 24
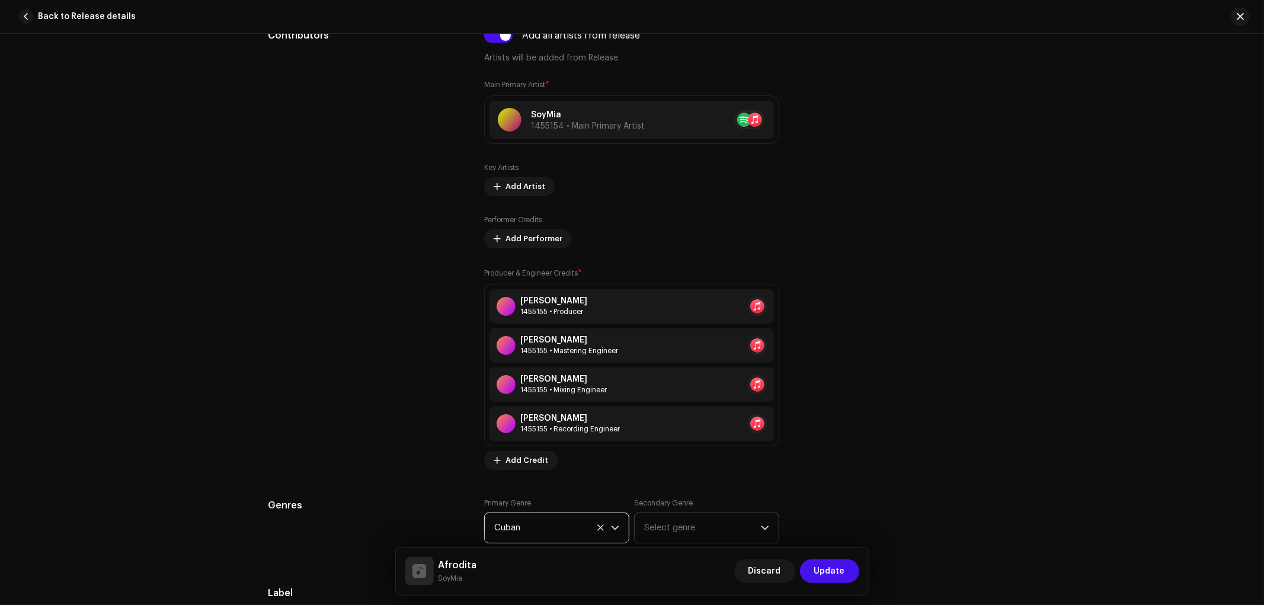
click at [700, 534] on span "Select genre" at bounding box center [702, 528] width 117 height 30
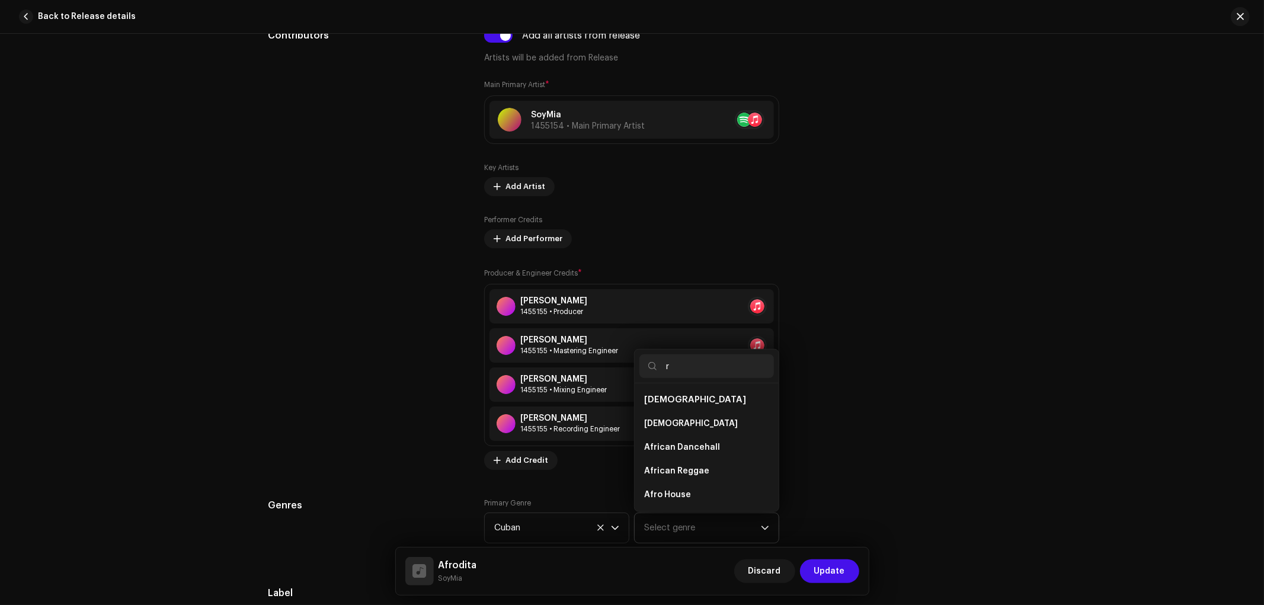
scroll to position [0, 0]
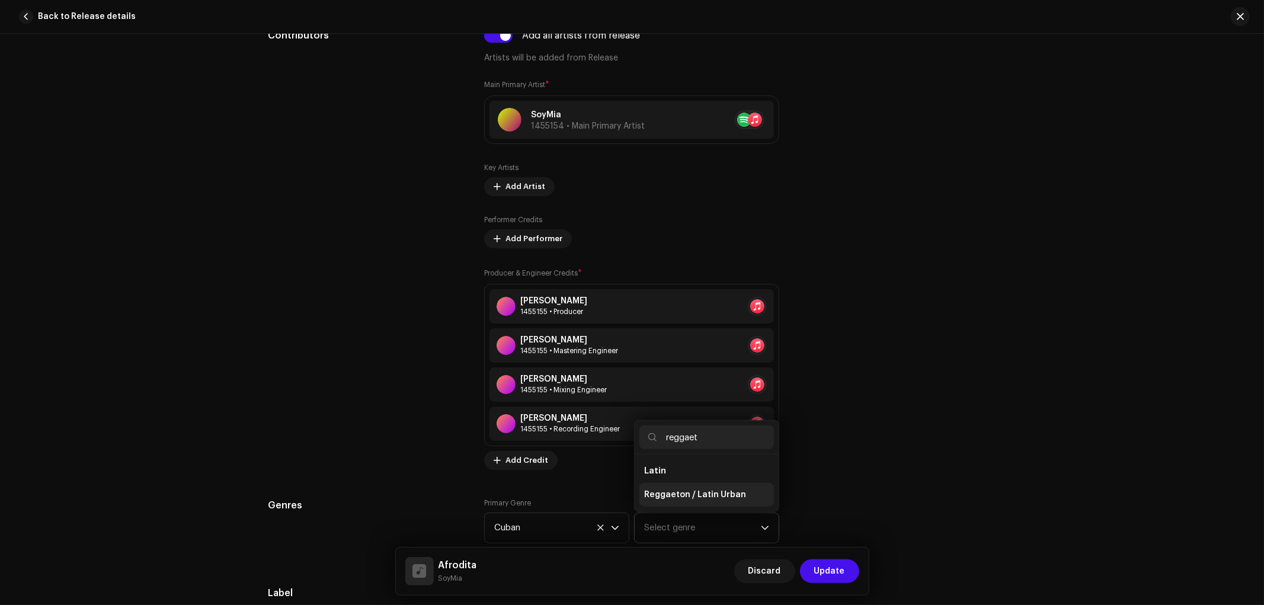
type input "reggaet"
click at [715, 495] on span "Reggaeton / Latin Urban" at bounding box center [695, 495] width 102 height 12
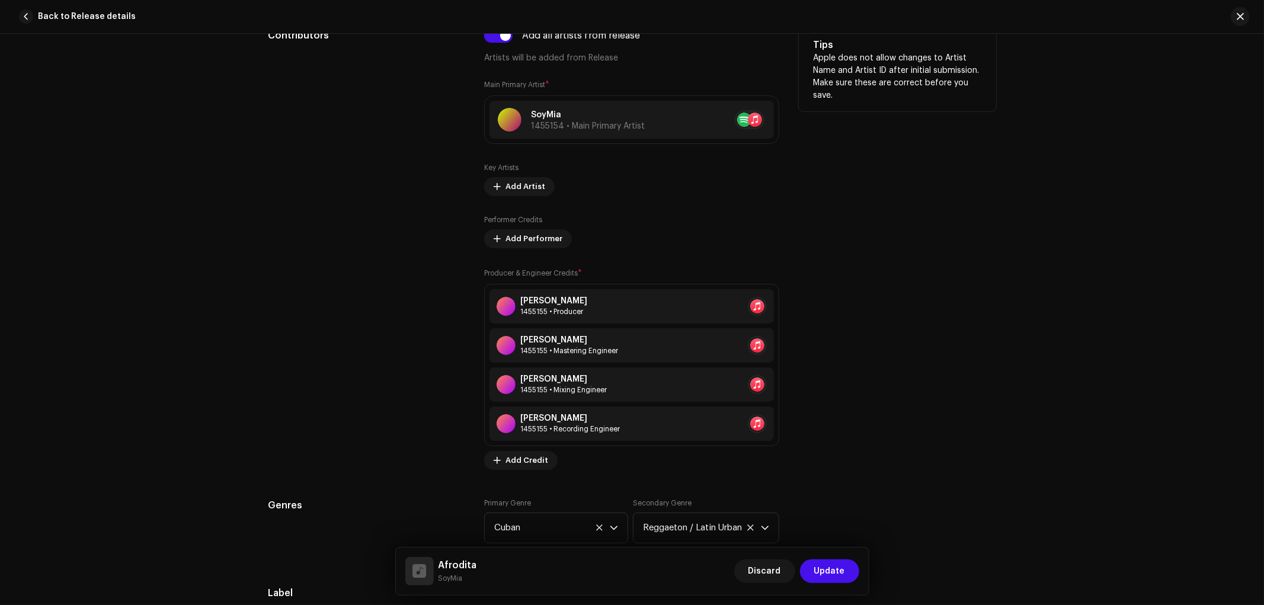
click at [867, 454] on div "Tips Apple does not allow changes to Artist Name and Artist ID after initial su…" at bounding box center [897, 248] width 197 height 441
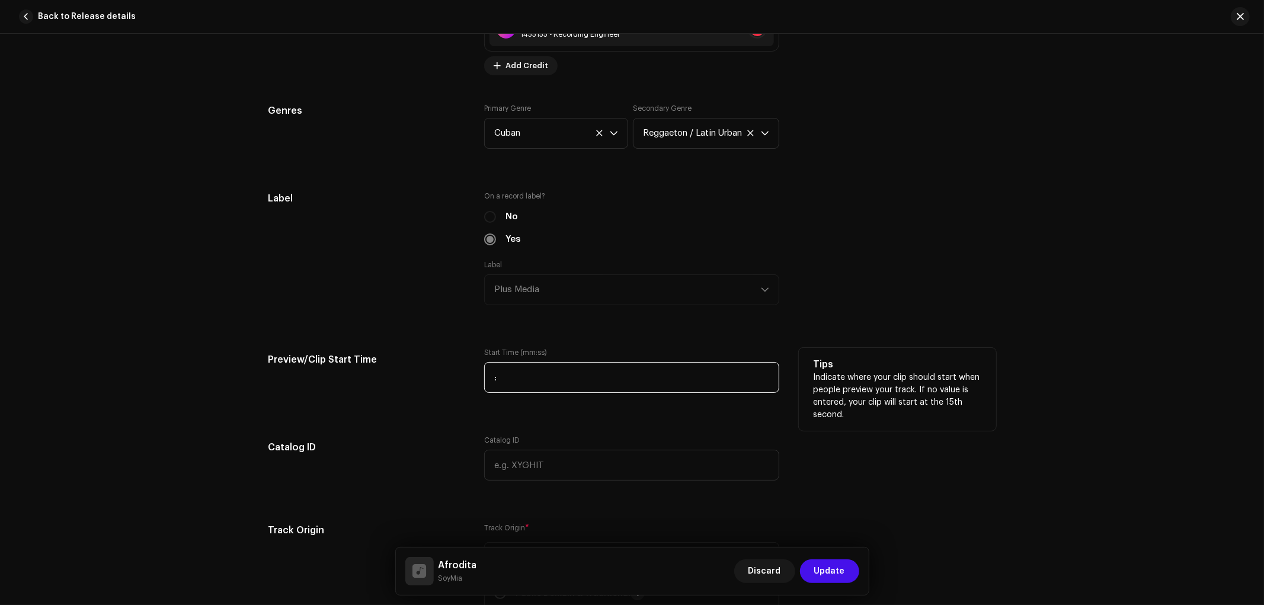
click at [538, 385] on input ":" at bounding box center [631, 377] width 295 height 31
type input "00:00"
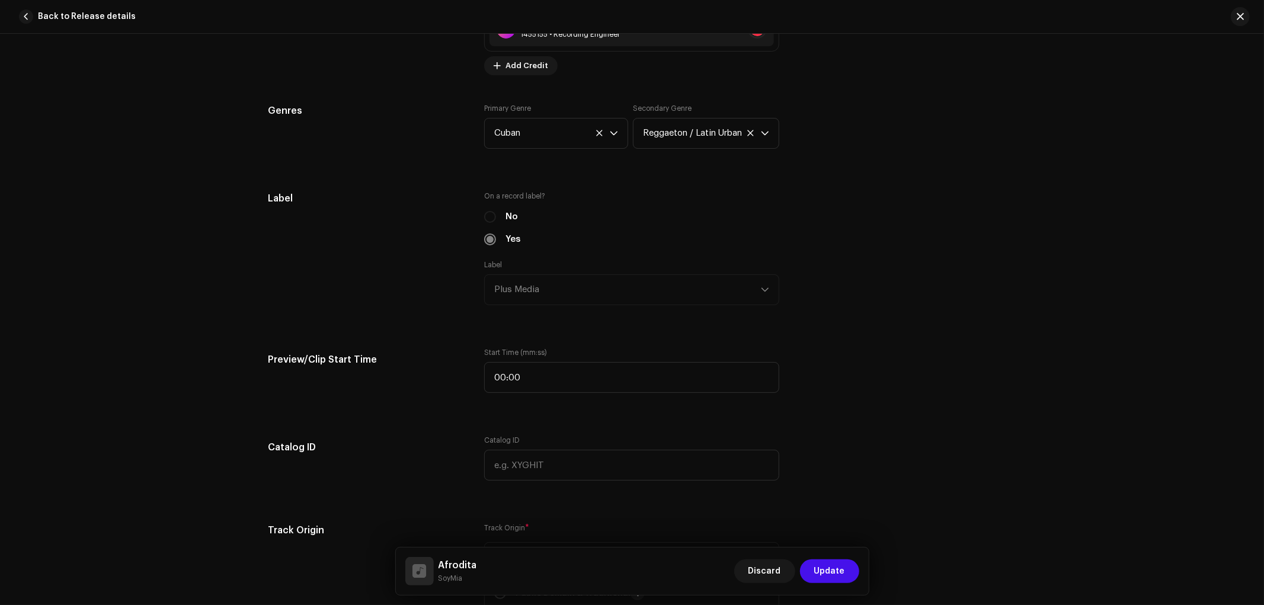
click at [771, 415] on div "Track details Complete the following to finalize your track. 1 of 3 Add Audio F…" at bounding box center [631, 333] width 765 height 2779
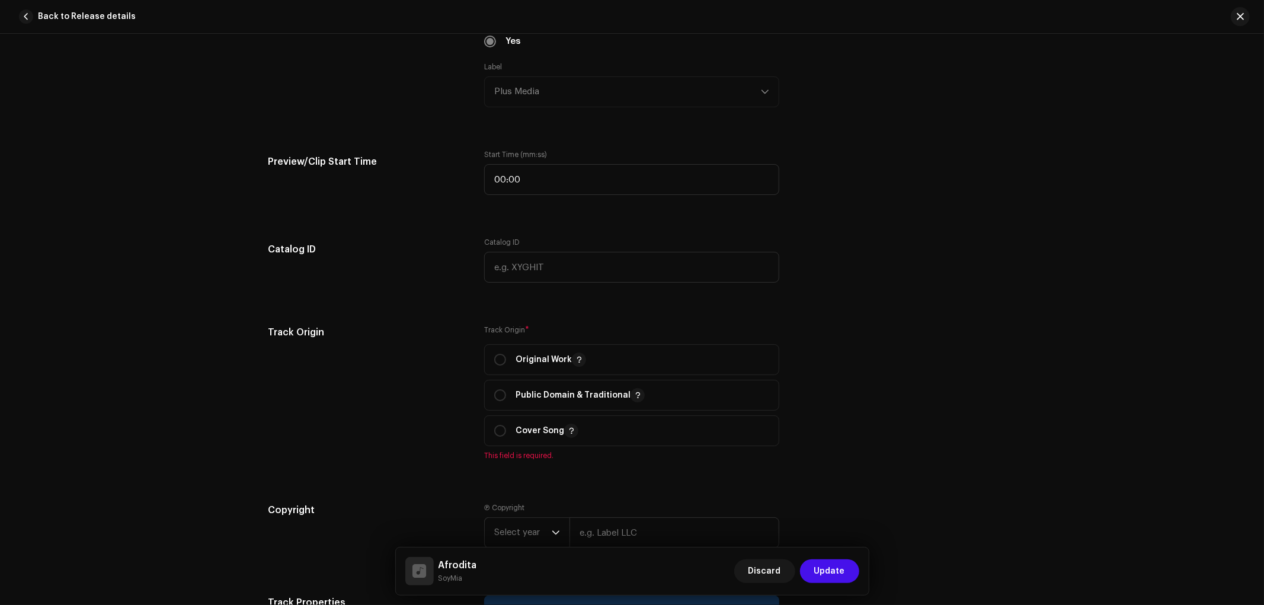
scroll to position [1382, 0]
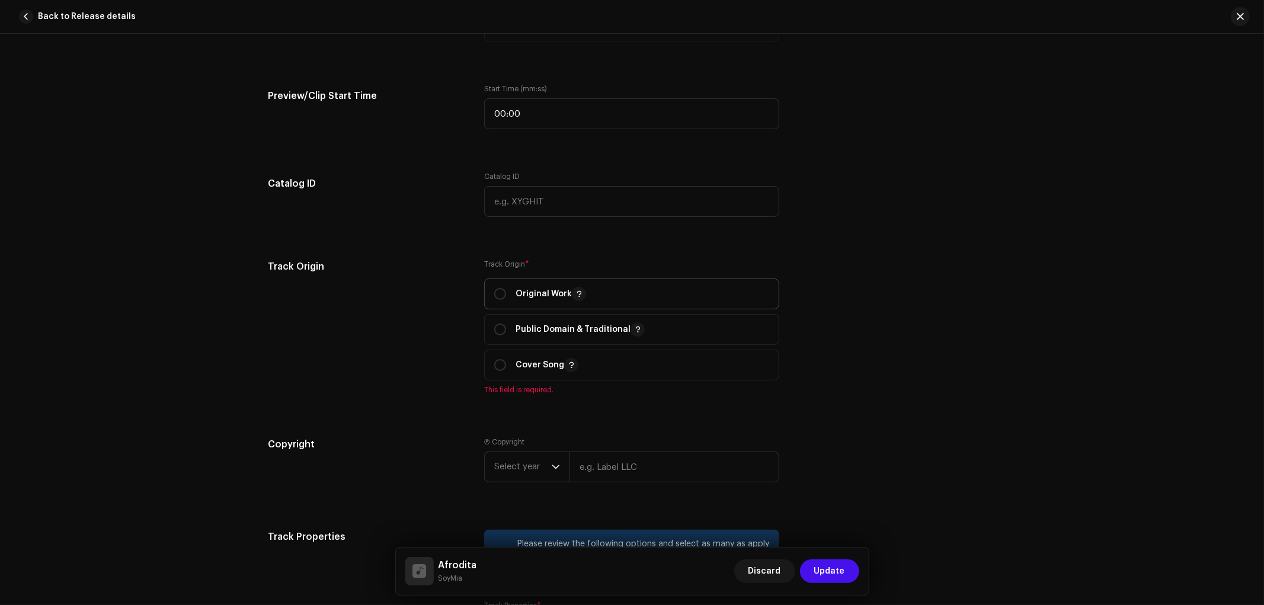
click at [521, 299] on p "Original Work" at bounding box center [550, 294] width 70 height 14
radio input "true"
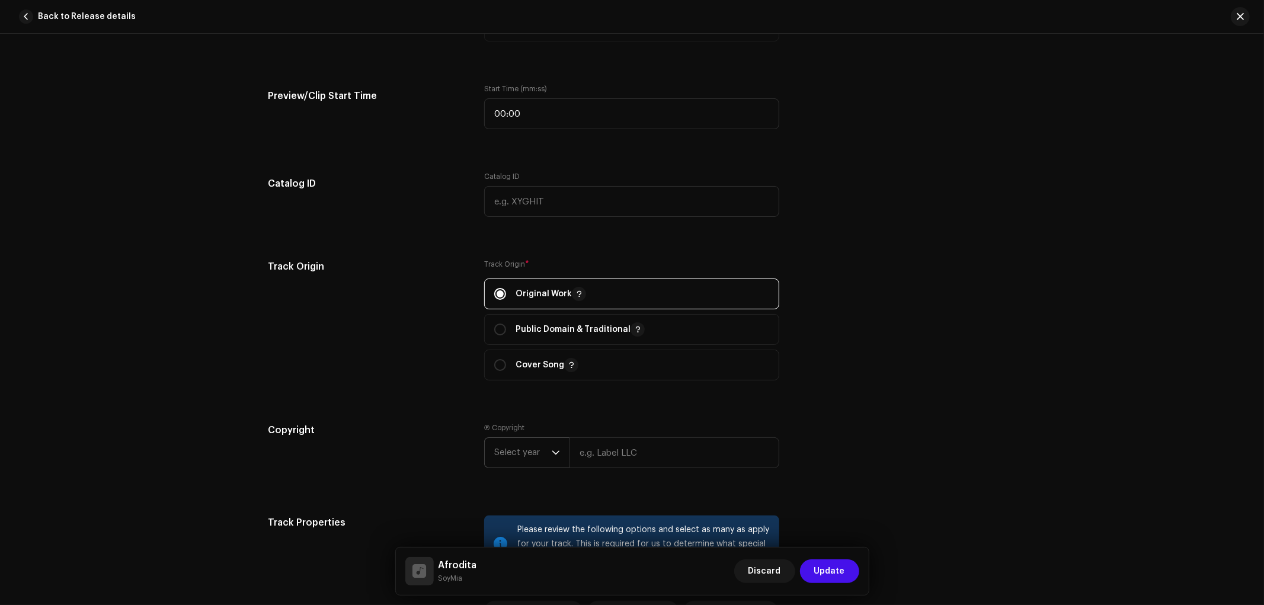
click at [545, 443] on p-select "Select year" at bounding box center [526, 452] width 85 height 31
click at [525, 352] on li "2025" at bounding box center [531, 348] width 84 height 24
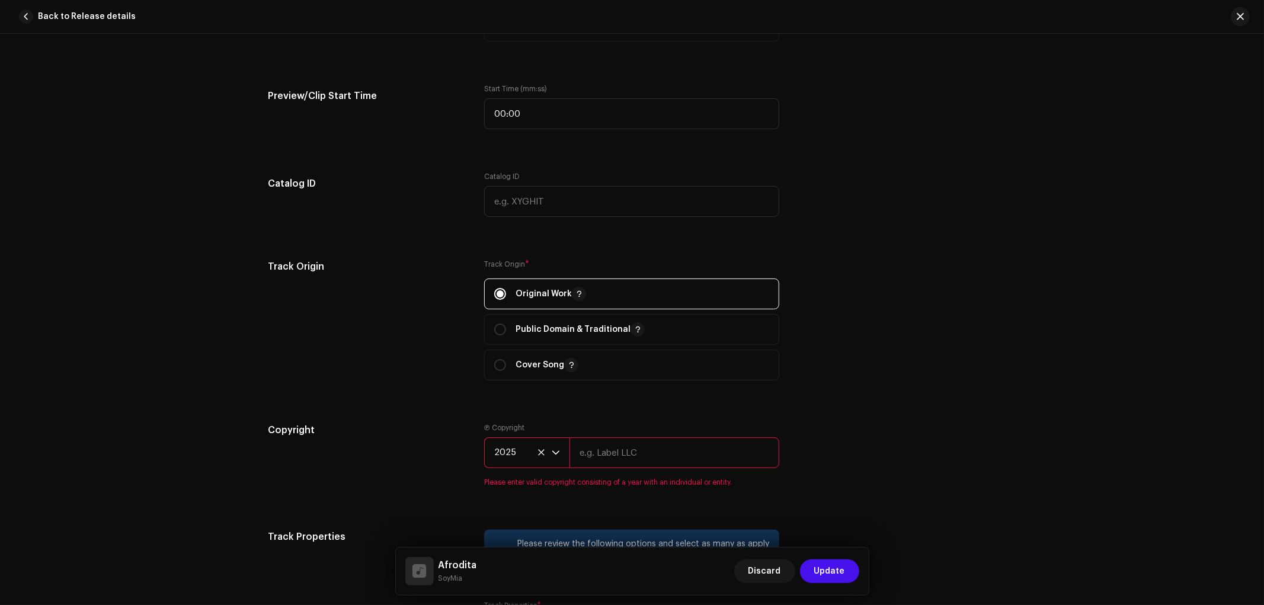
click at [631, 443] on div "Ⓟ Copyright 2025 Please enter valid copyright consisting of a year with an indi…" at bounding box center [631, 455] width 295 height 64
click at [642, 459] on input "text" at bounding box center [674, 452] width 210 height 31
type input "Plus Media"
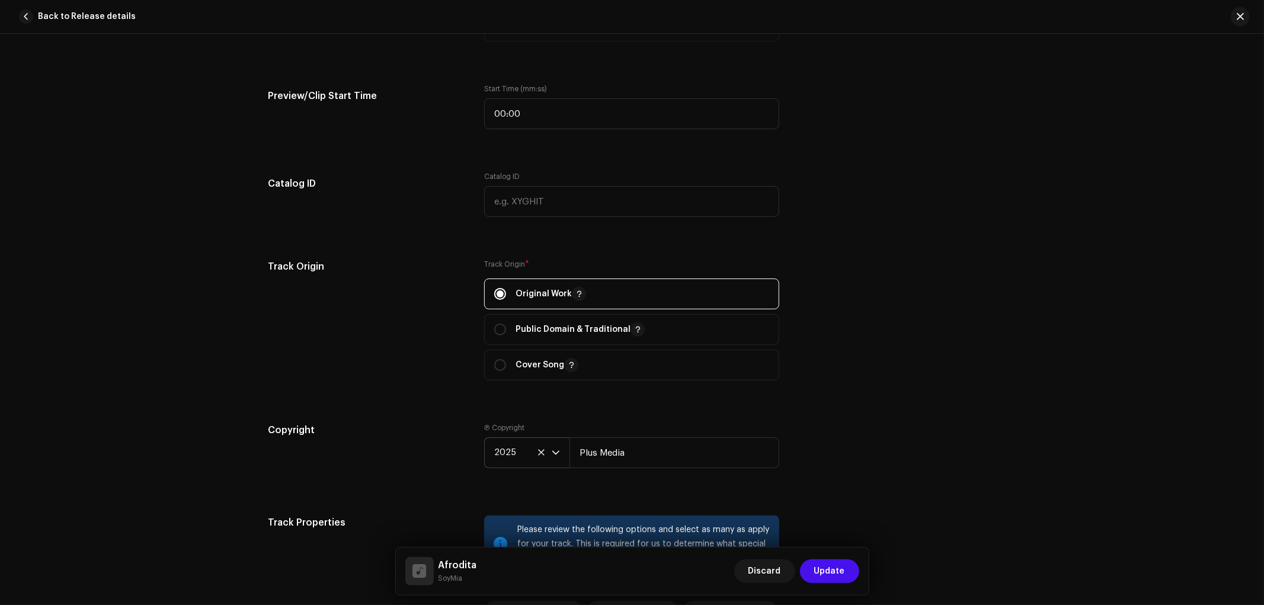
click at [872, 411] on div "Track details Complete the following to finalize your track. 1 of 3 Add Audio F…" at bounding box center [631, 62] width 765 height 2765
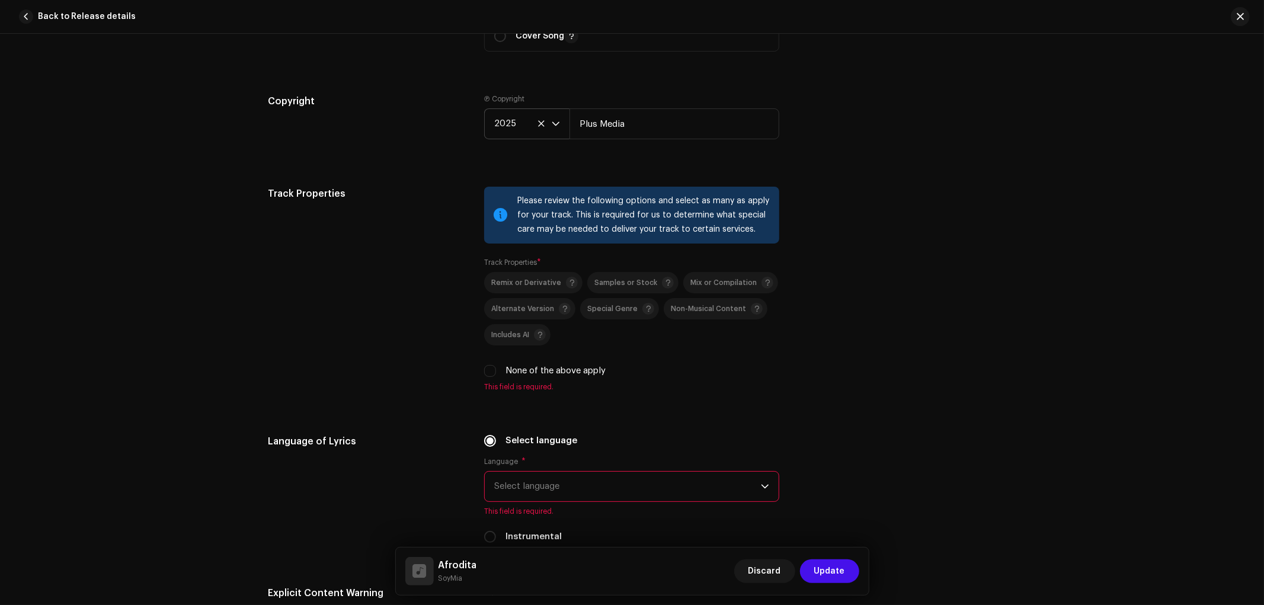
click at [557, 376] on label "None of the above apply" at bounding box center [555, 370] width 100 height 13
click at [496, 376] on input "None of the above apply" at bounding box center [490, 371] width 12 height 12
checkbox input "true"
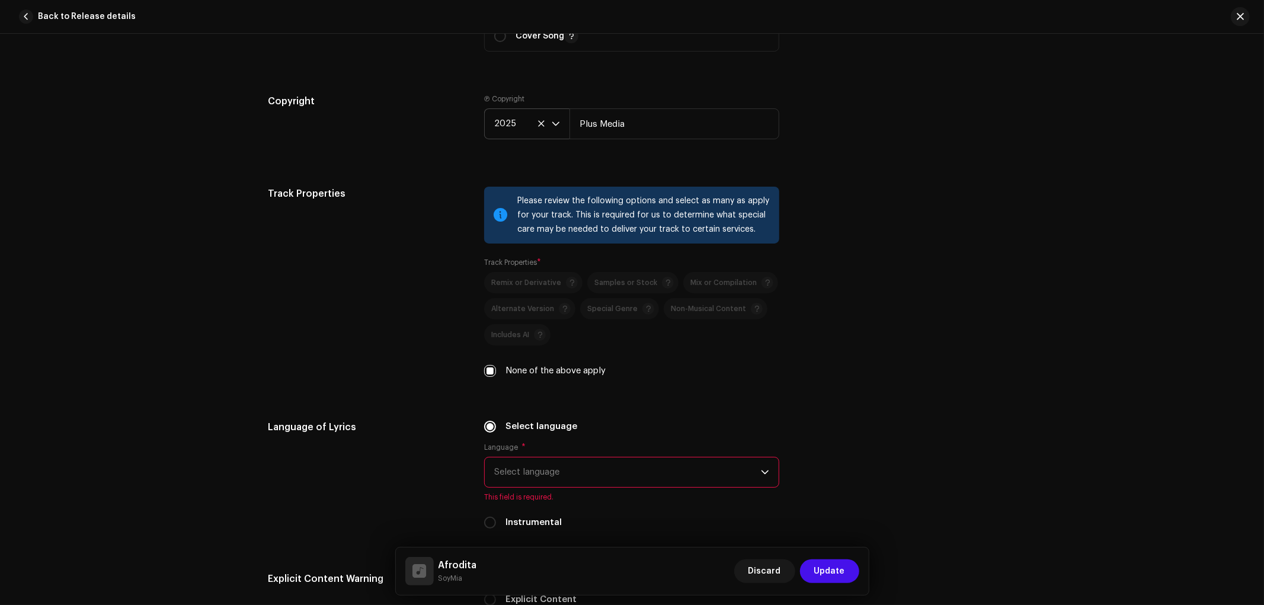
click at [591, 480] on span "Select language" at bounding box center [627, 472] width 267 height 30
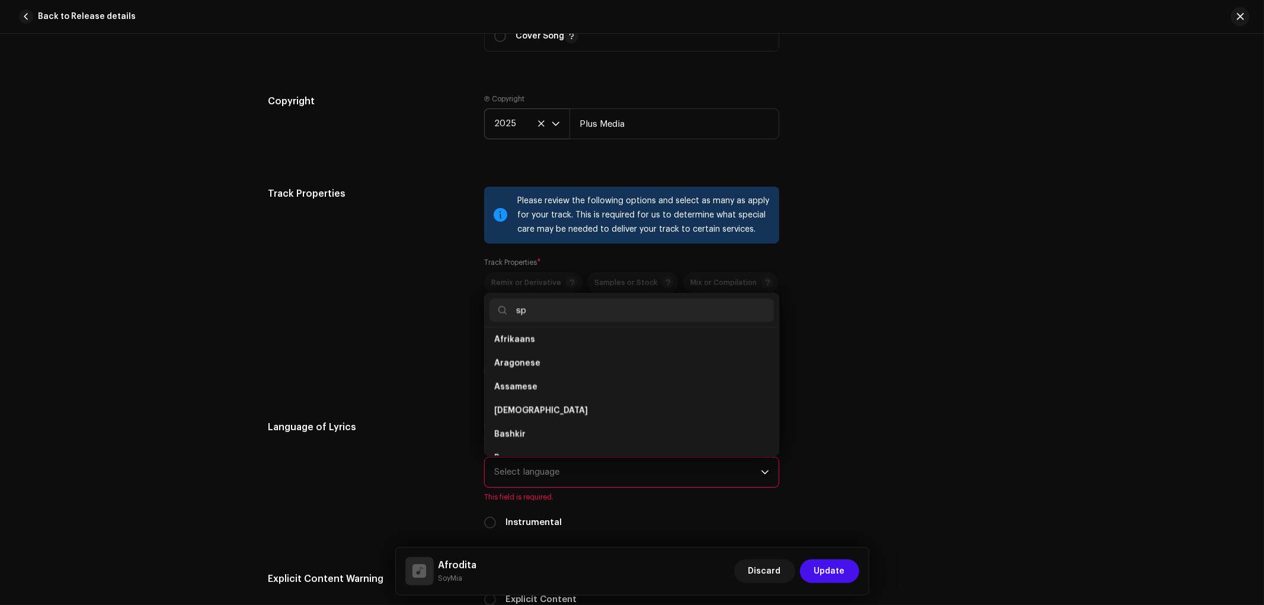
scroll to position [0, 0]
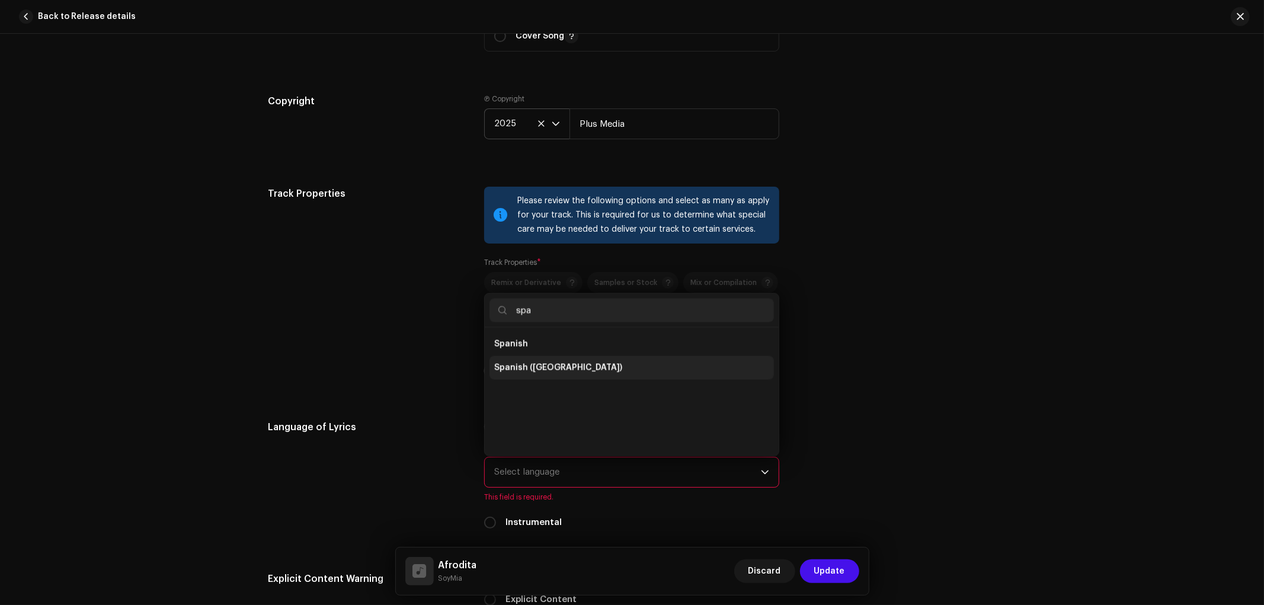
type input "spa"
click at [602, 376] on li "Spanish ([GEOGRAPHIC_DATA])" at bounding box center [631, 368] width 284 height 24
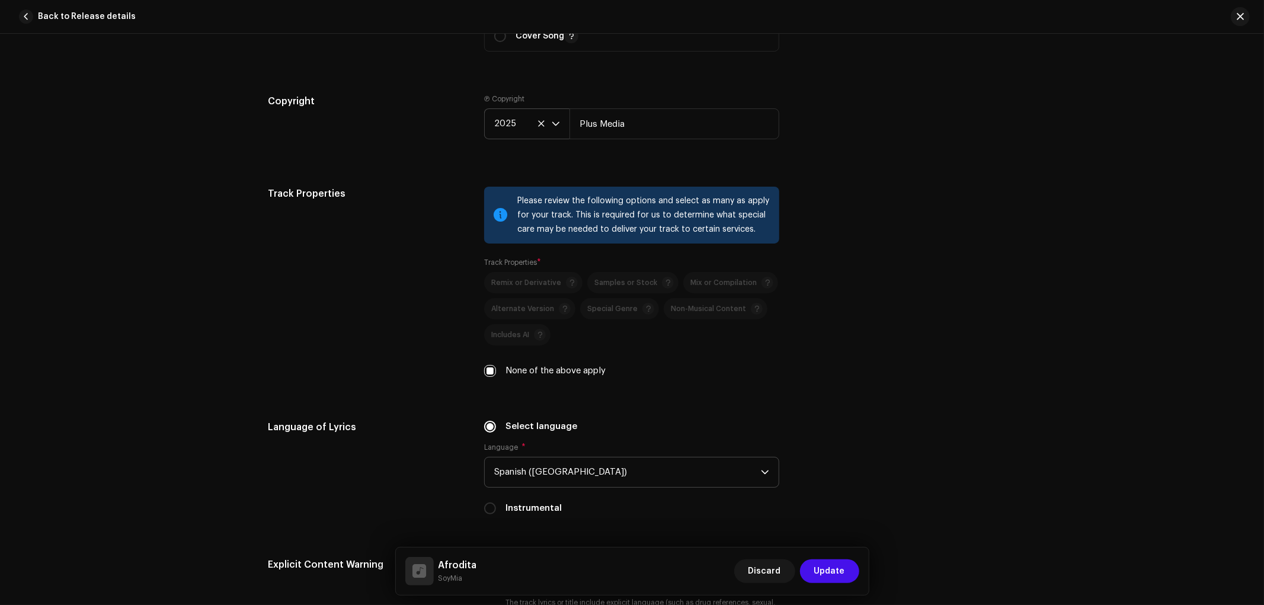
drag, startPoint x: 944, startPoint y: 413, endPoint x: 951, endPoint y: 412, distance: 7.8
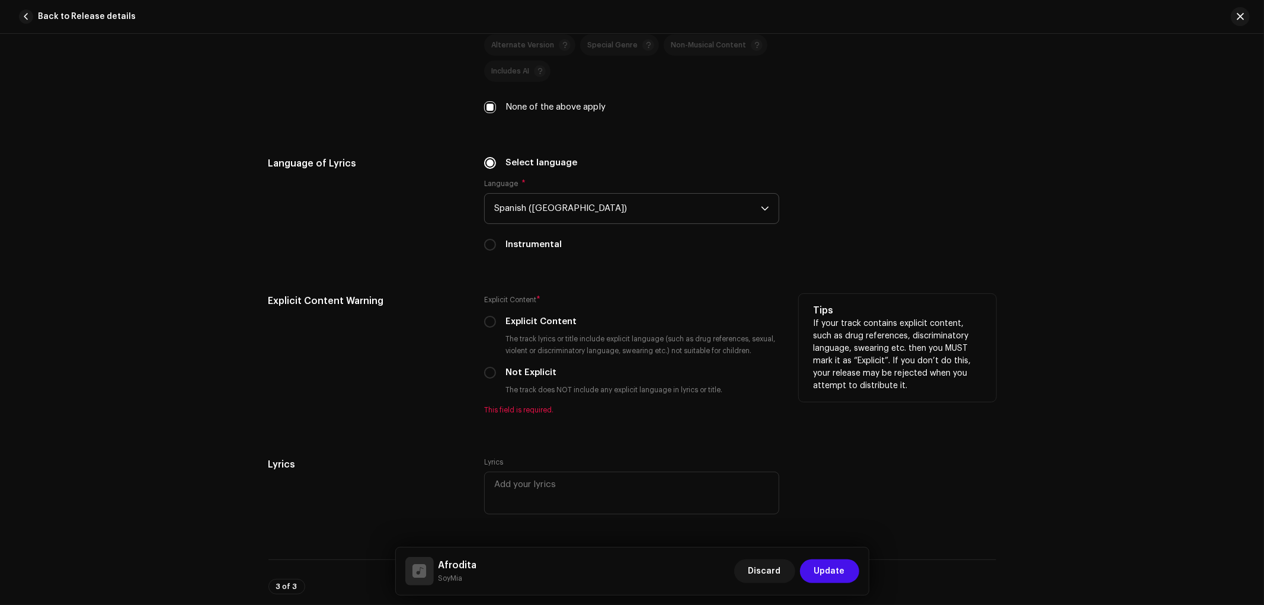
click at [515, 379] on label "Not Explicit" at bounding box center [530, 372] width 51 height 13
click at [496, 379] on input "Not Explicit" at bounding box center [490, 373] width 12 height 12
radio input "true"
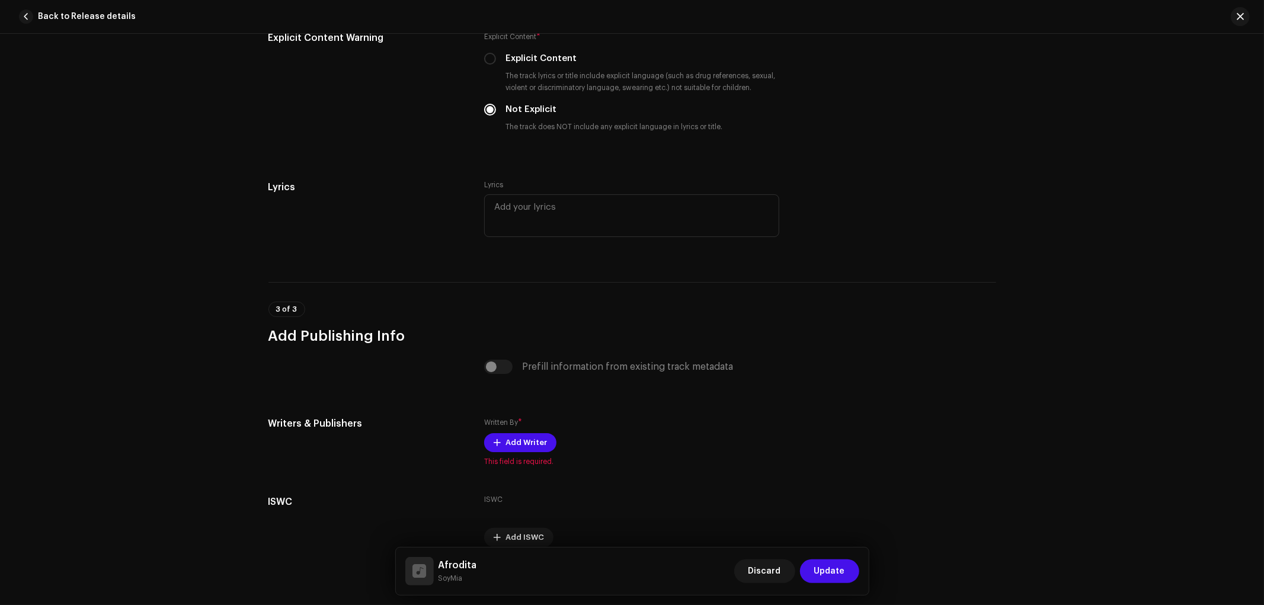
scroll to position [2312, 0]
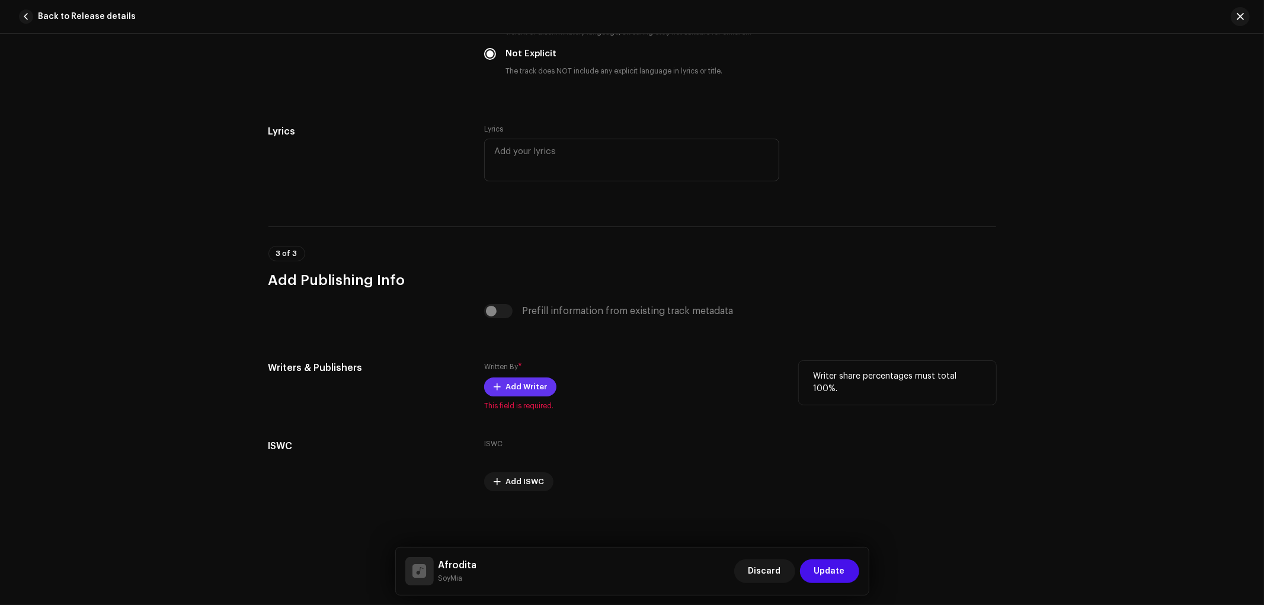
click at [509, 386] on span "Add Writer" at bounding box center [525, 387] width 41 height 24
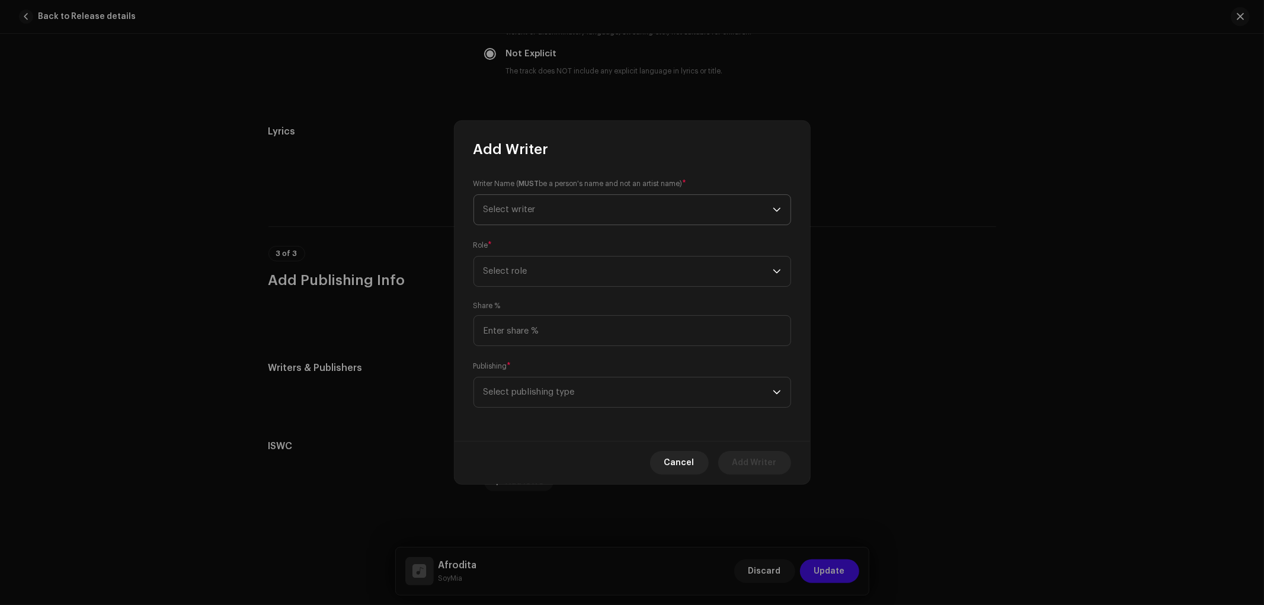
click at [567, 205] on span "Select writer" at bounding box center [627, 210] width 289 height 30
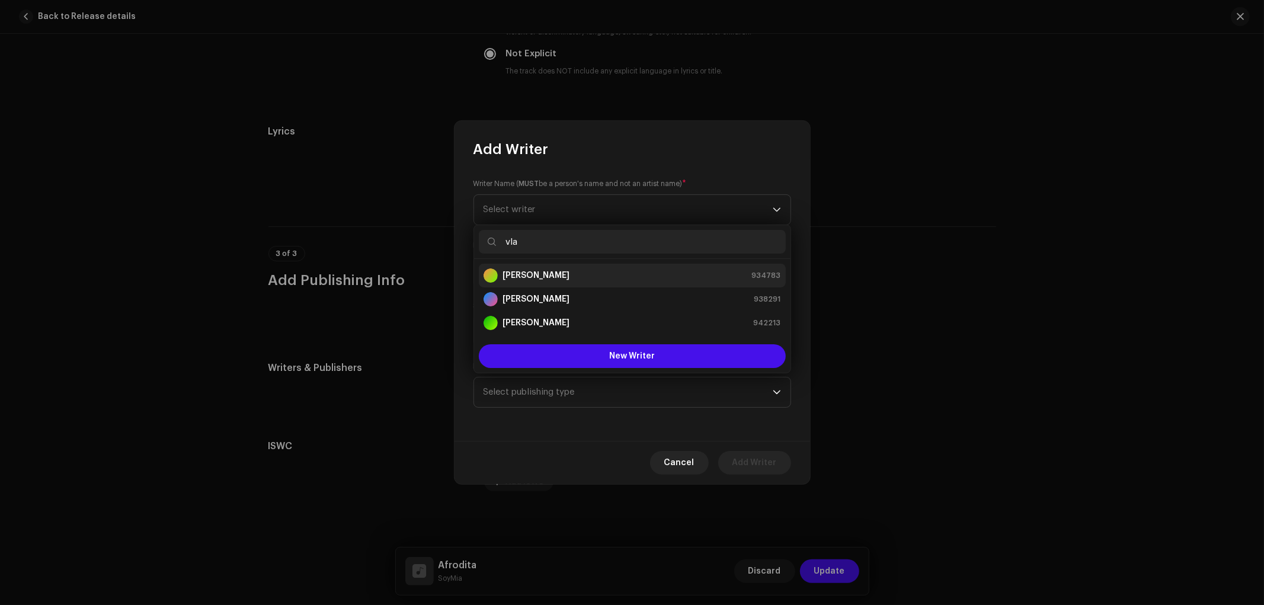
type input "vla"
click at [572, 273] on div "Vladimir Diaz 934783" at bounding box center [631, 275] width 297 height 14
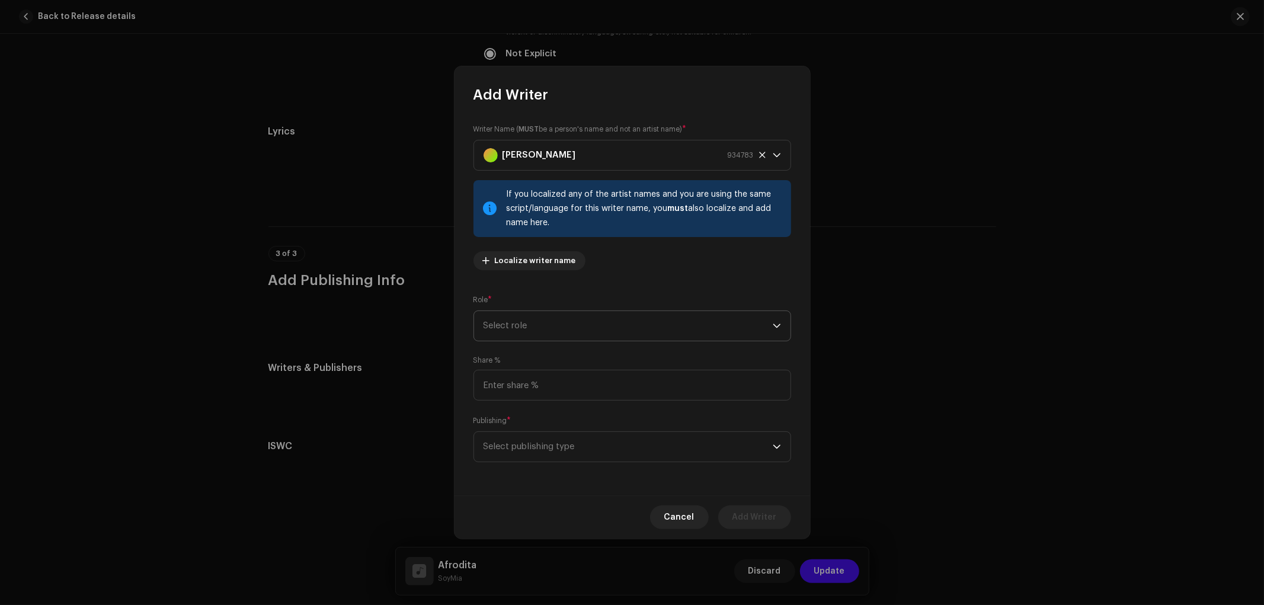
click at [585, 318] on span "Select role" at bounding box center [627, 326] width 289 height 30
click at [570, 428] on li "Composer & Lyricist" at bounding box center [632, 429] width 307 height 24
click at [590, 442] on span "Select publishing type" at bounding box center [627, 447] width 289 height 30
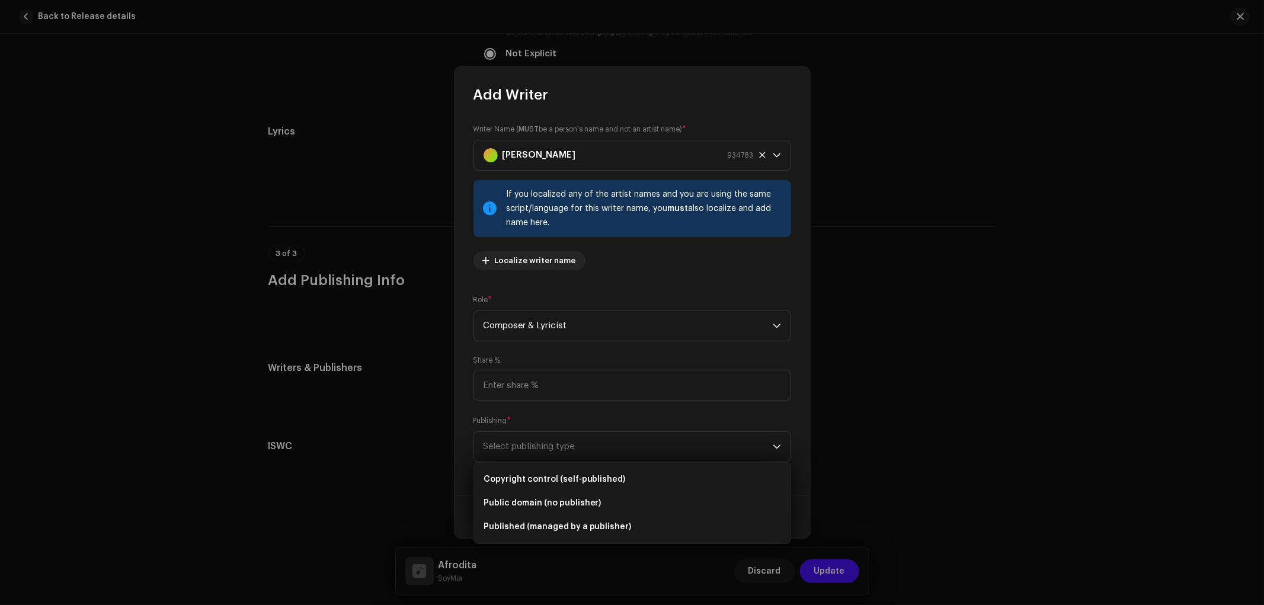
drag, startPoint x: 589, startPoint y: 472, endPoint x: 614, endPoint y: 474, distance: 25.6
click at [589, 474] on li "Copyright control (self-published)" at bounding box center [632, 479] width 307 height 24
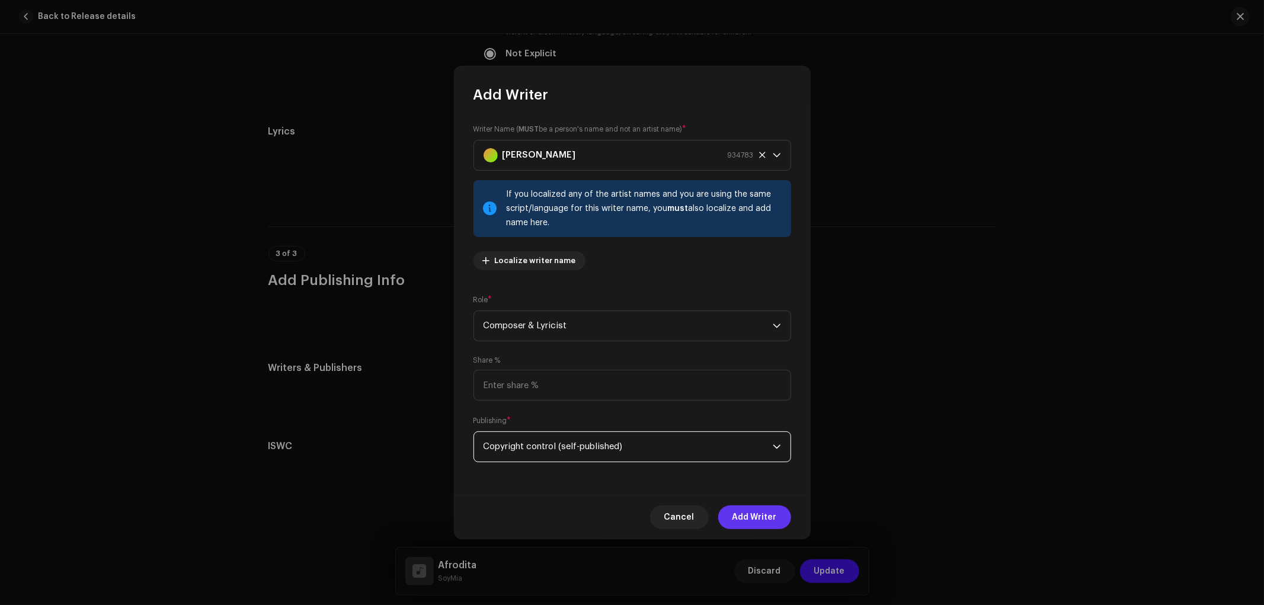
click at [746, 508] on span "Add Writer" at bounding box center [754, 517] width 44 height 24
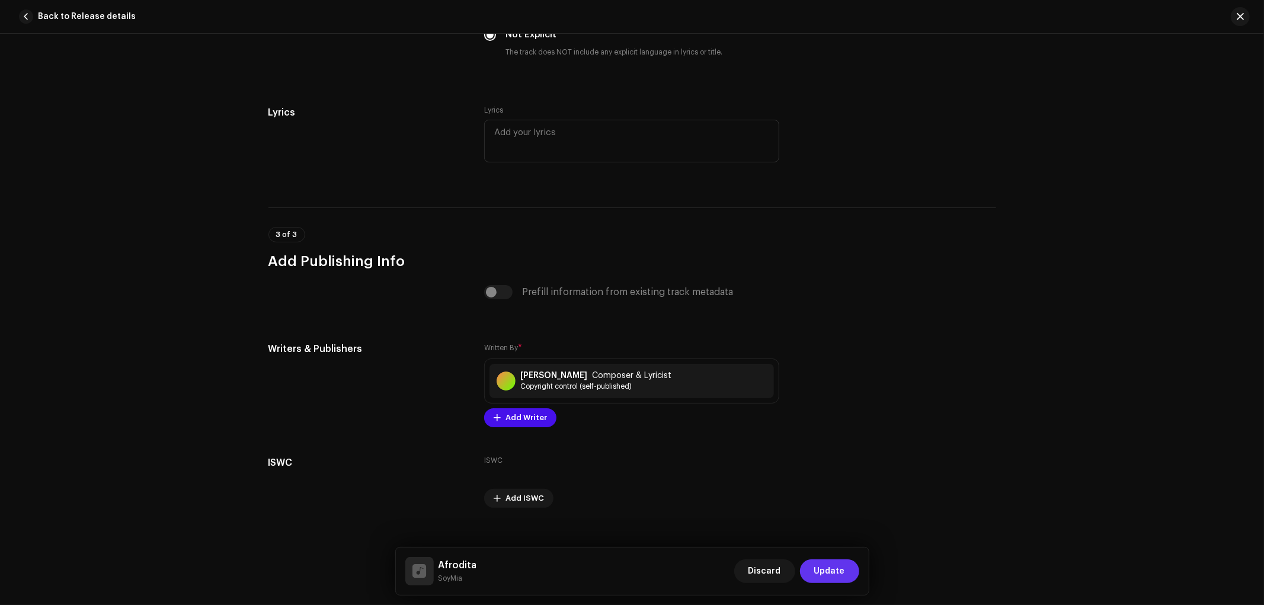
click at [823, 575] on span "Update" at bounding box center [829, 571] width 31 height 24
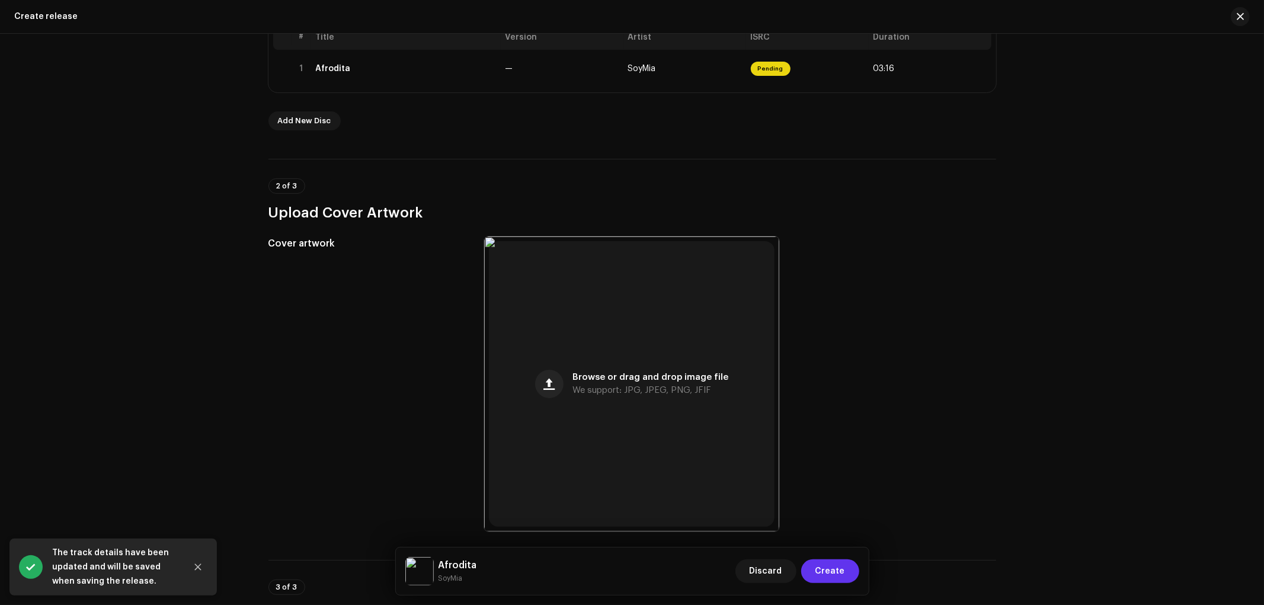
click at [836, 573] on span "Create" at bounding box center [830, 571] width 30 height 24
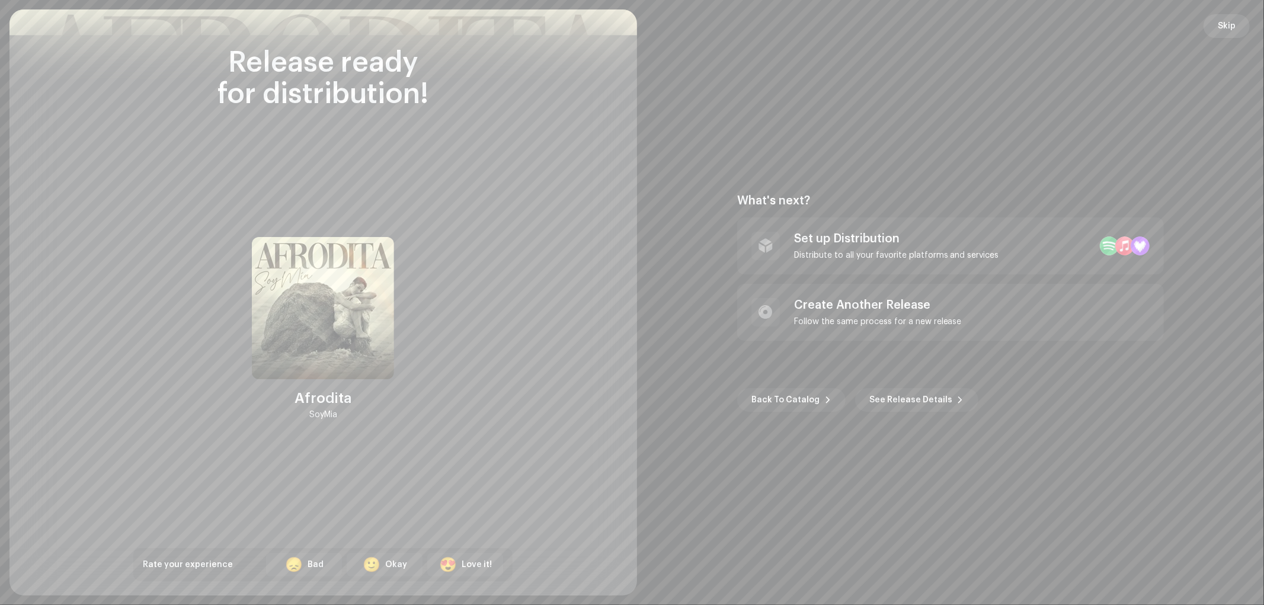
click at [1223, 22] on span "Skip" at bounding box center [1226, 26] width 18 height 24
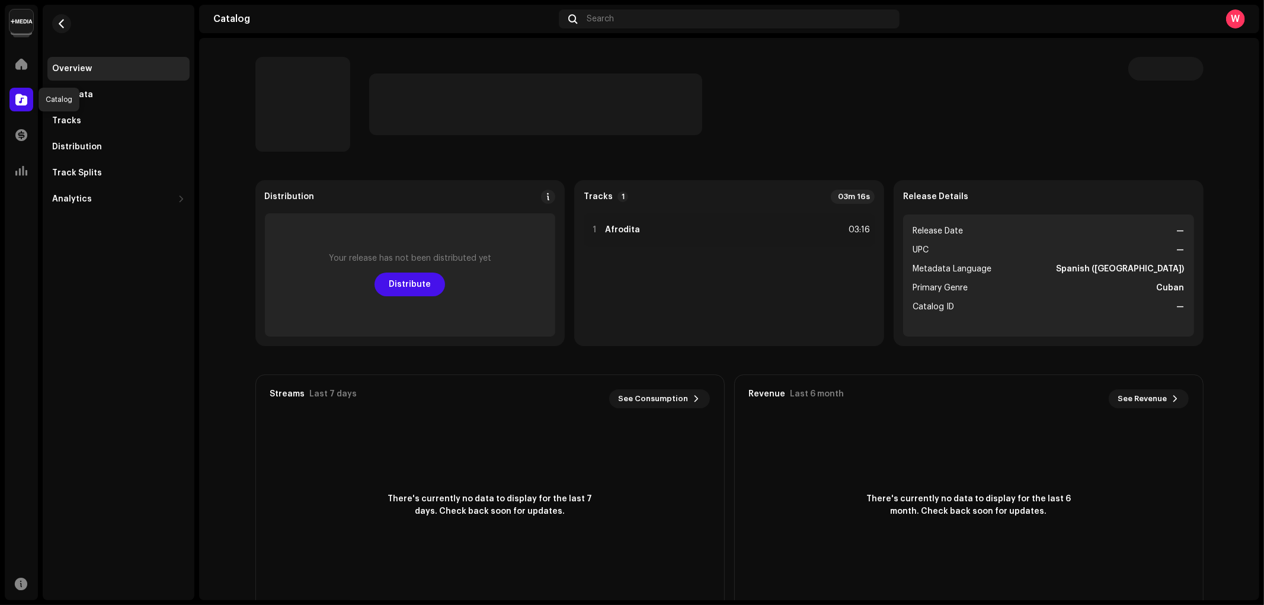
click at [20, 104] on span at bounding box center [21, 99] width 12 height 9
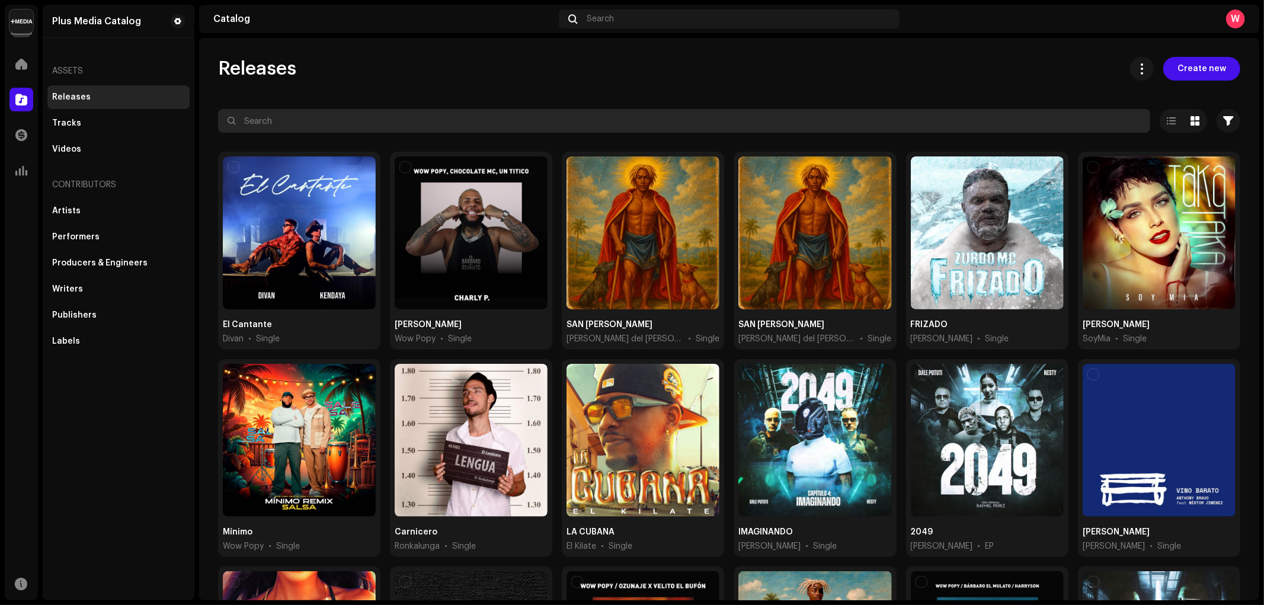
click at [320, 121] on input "text" at bounding box center [684, 121] width 932 height 24
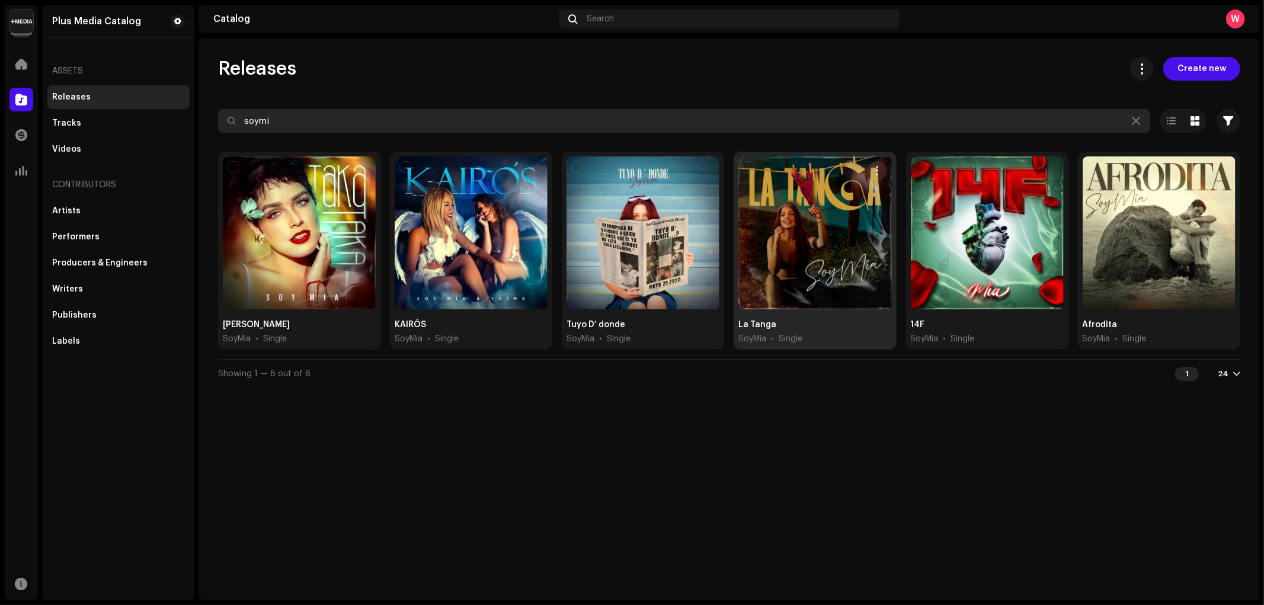
type input "soymi"
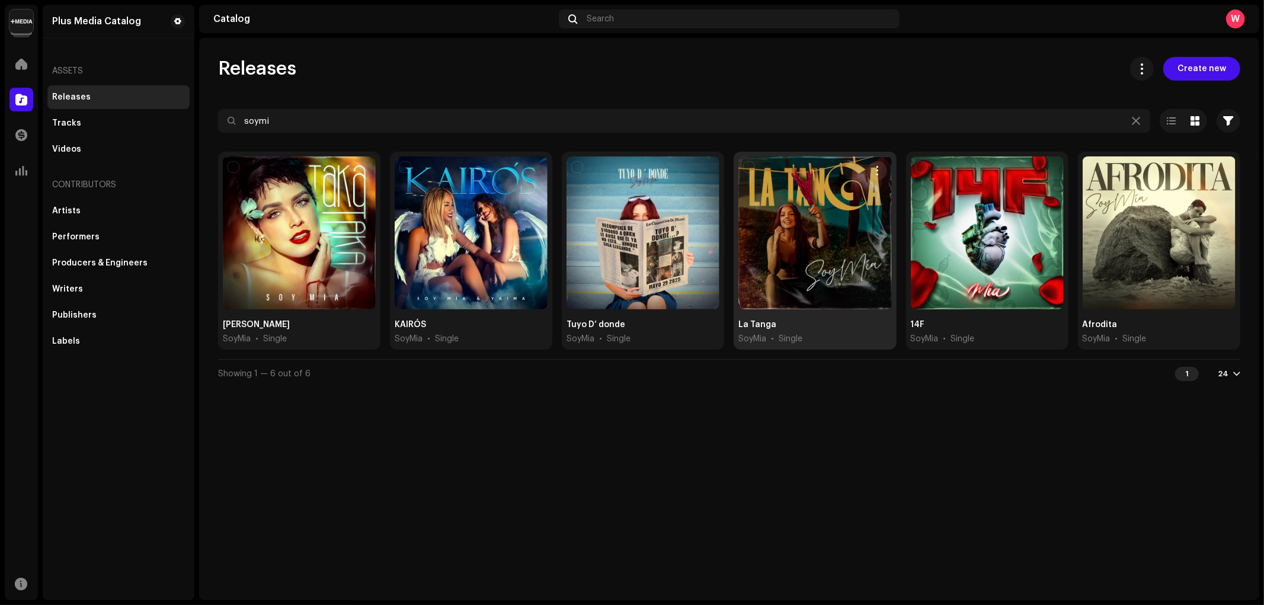
click at [837, 206] on div at bounding box center [814, 232] width 153 height 153
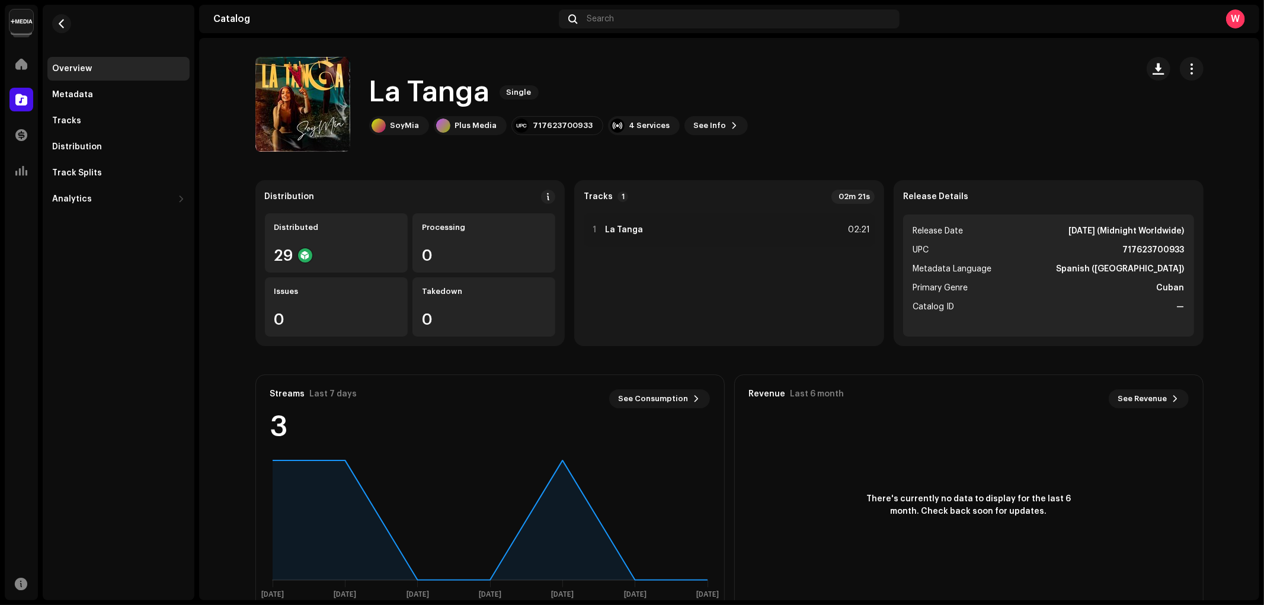
click at [1194, 72] on button "button" at bounding box center [1191, 69] width 24 height 24
click at [1145, 111] on div "Edit" at bounding box center [1135, 122] width 120 height 24
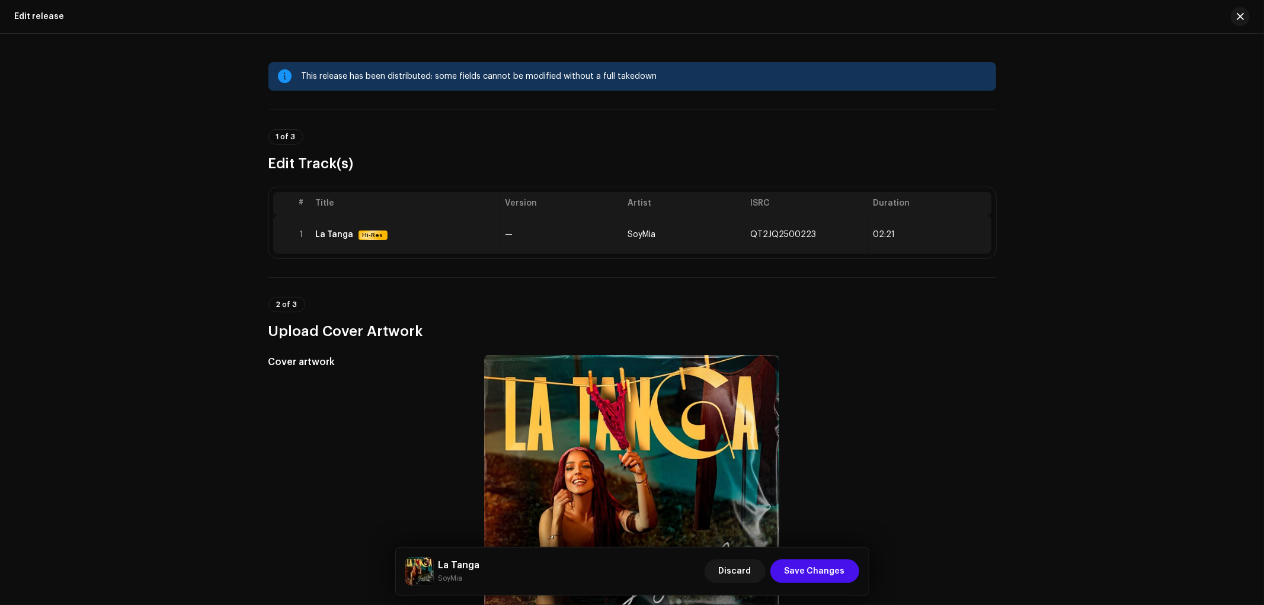
click at [441, 216] on td "La Tanga Hi-Res" at bounding box center [406, 235] width 190 height 38
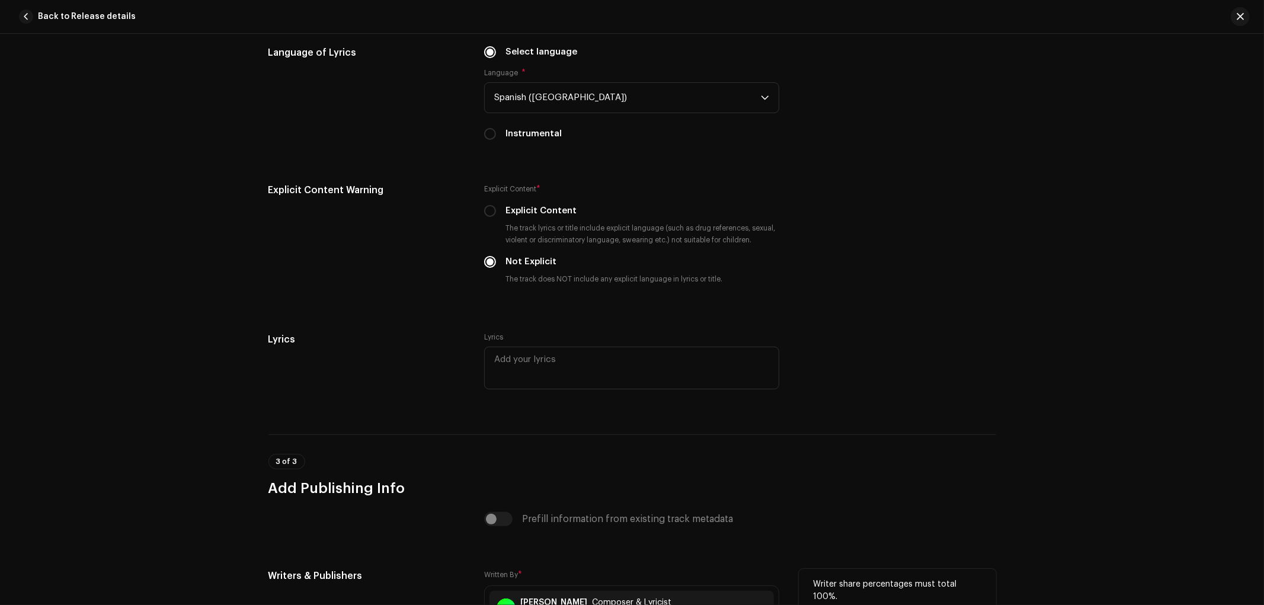
scroll to position [2408, 0]
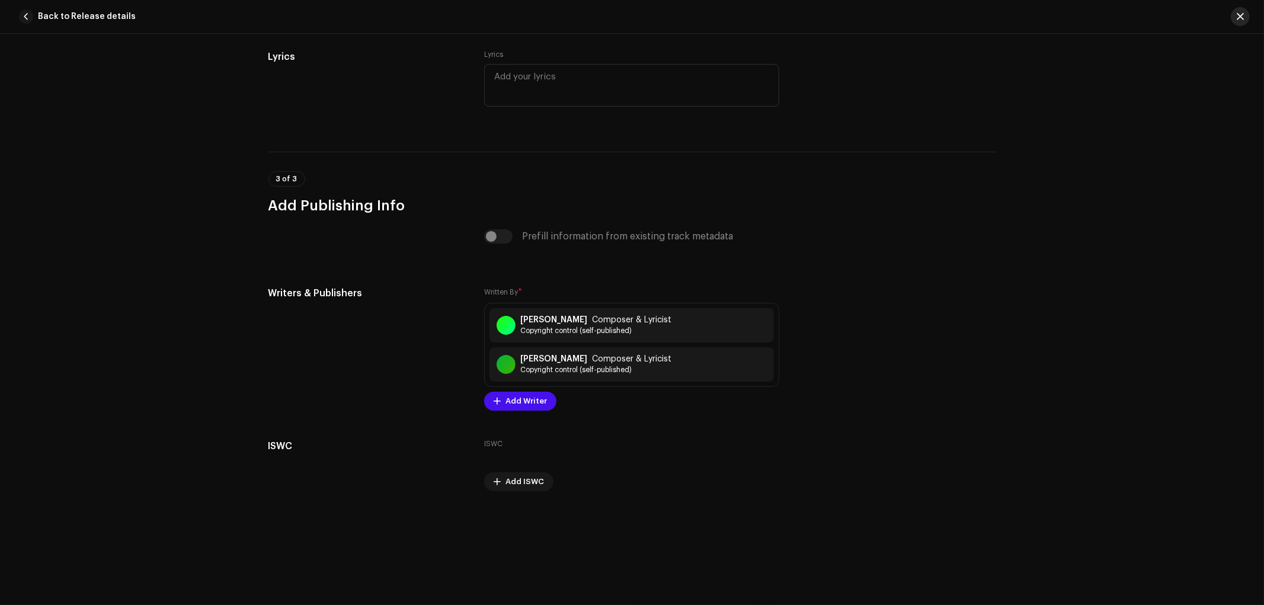
click at [1233, 14] on button "button" at bounding box center [1239, 16] width 19 height 19
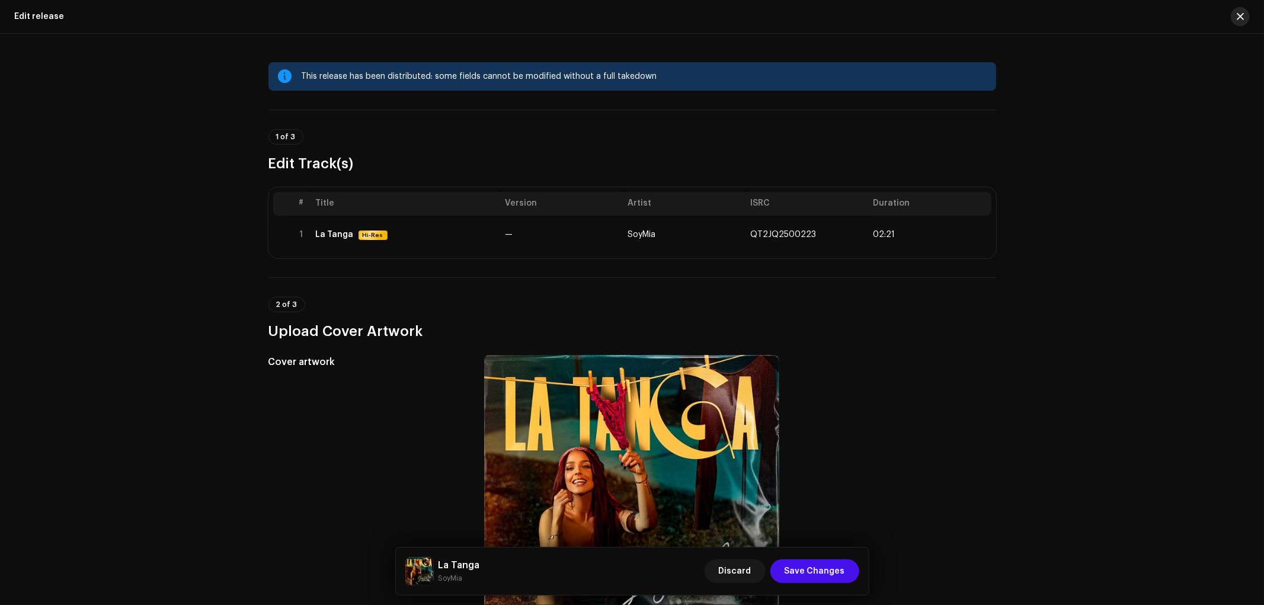
click at [1236, 20] on span "button" at bounding box center [1239, 16] width 7 height 9
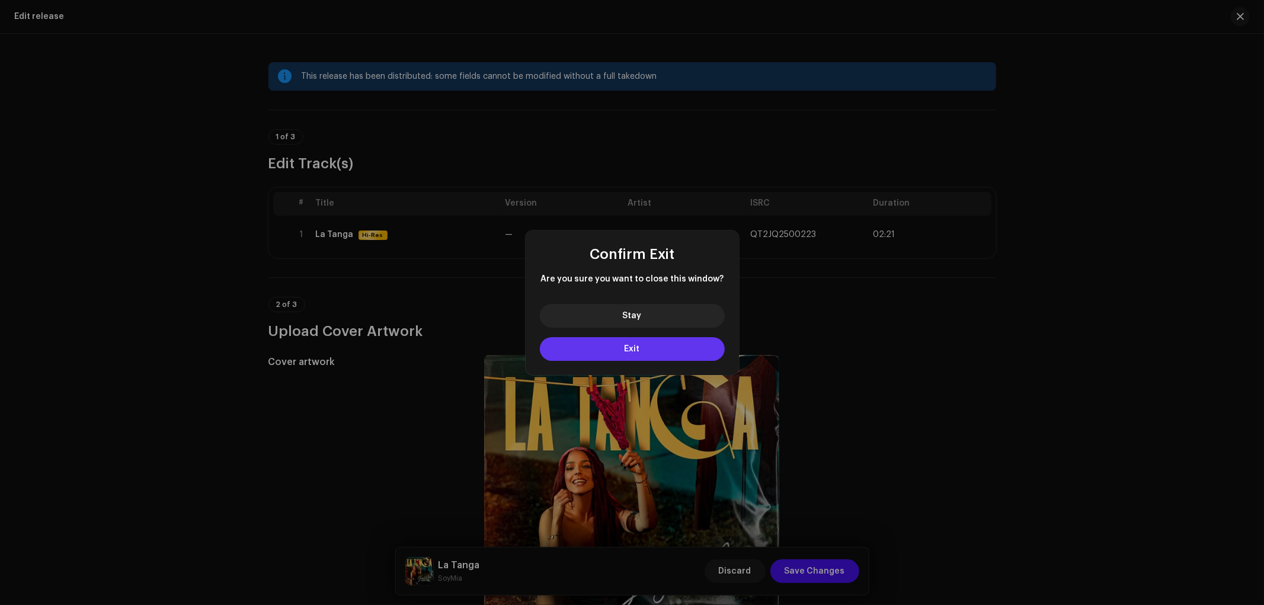
click at [642, 346] on button "Exit" at bounding box center [632, 349] width 185 height 24
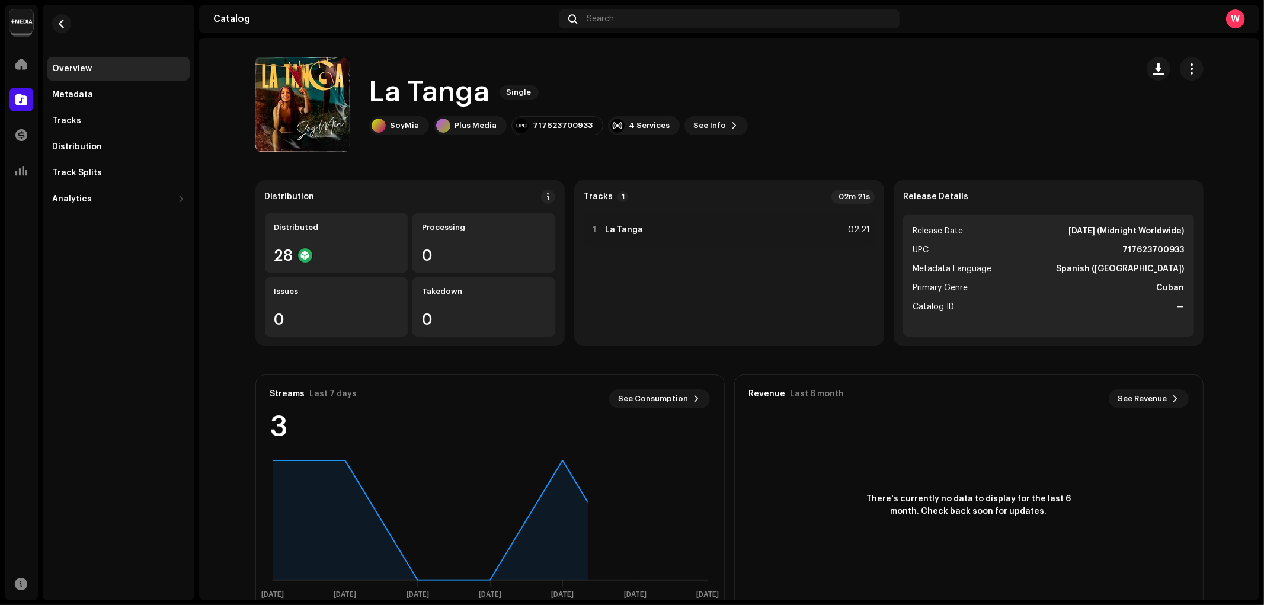
click at [18, 99] on span at bounding box center [21, 99] width 12 height 9
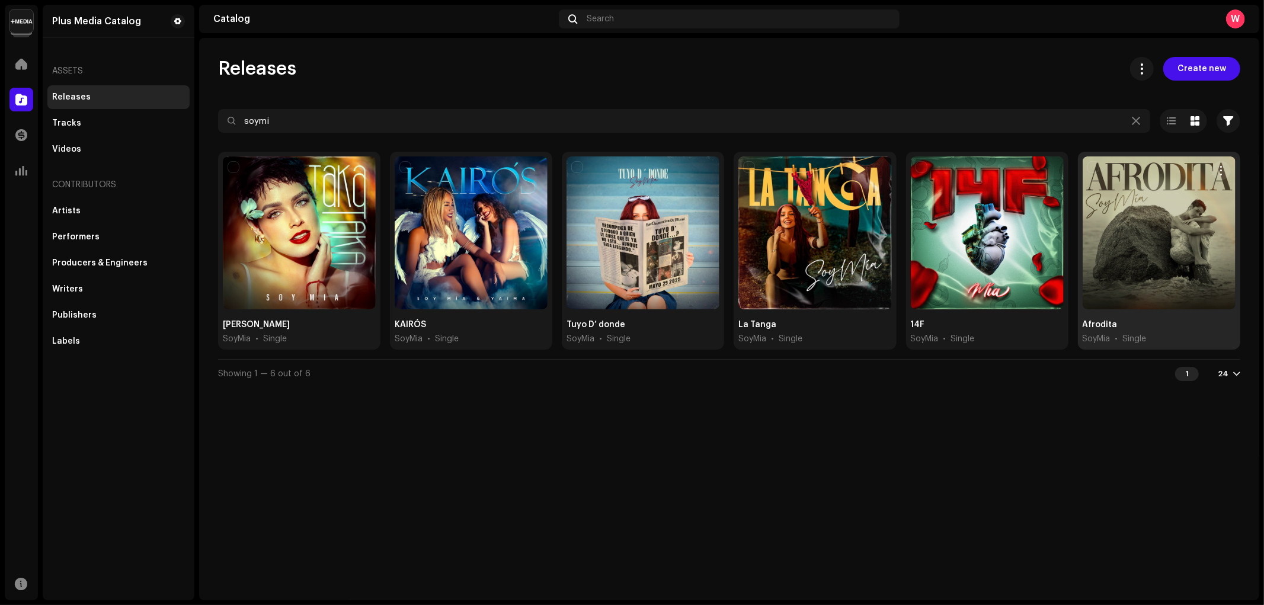
click at [1148, 200] on div at bounding box center [1158, 232] width 153 height 153
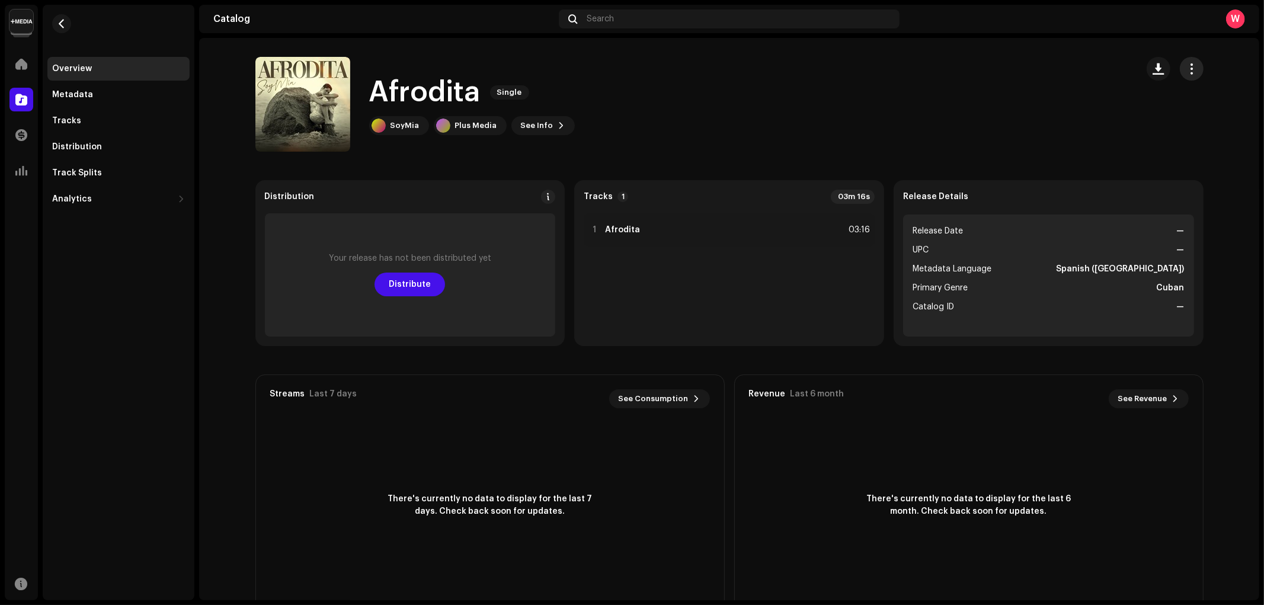
click at [1197, 73] on button "button" at bounding box center [1191, 69] width 24 height 24
click at [1156, 114] on div "Edit" at bounding box center [1135, 122] width 120 height 24
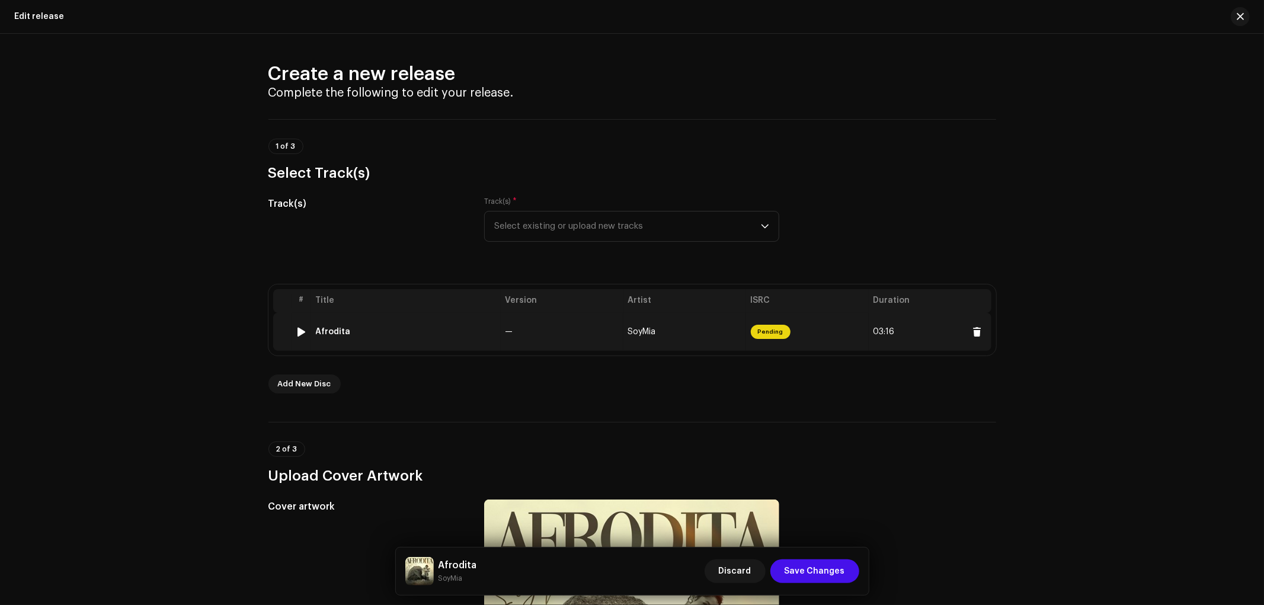
click at [562, 316] on td "—" at bounding box center [562, 332] width 123 height 38
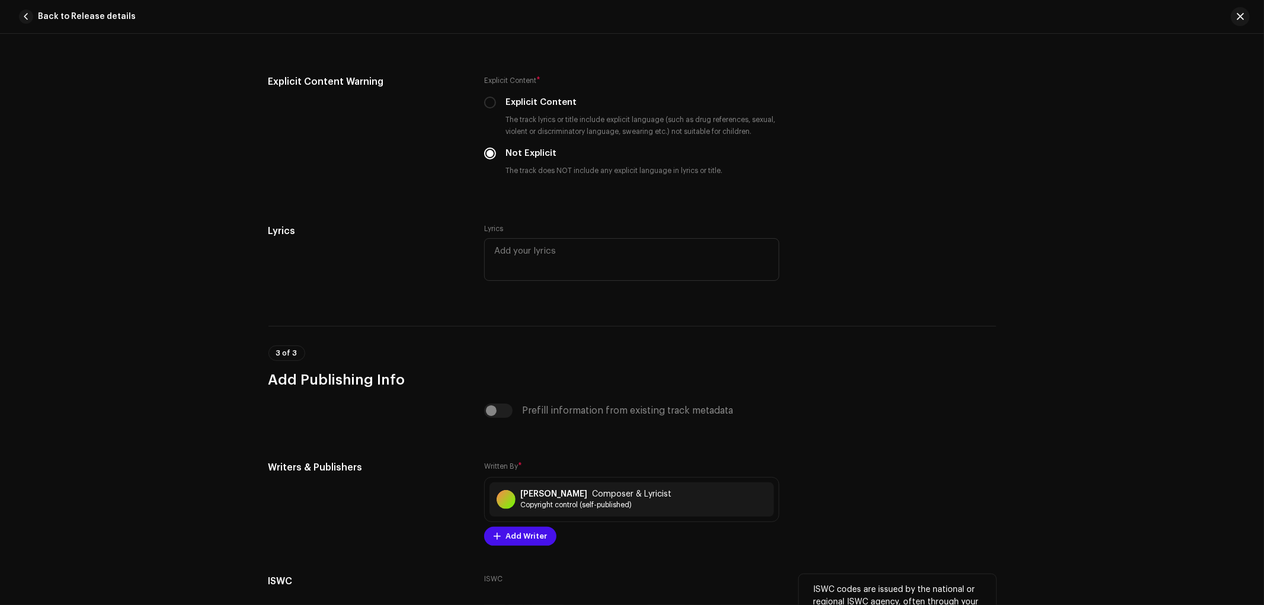
scroll to position [2325, 0]
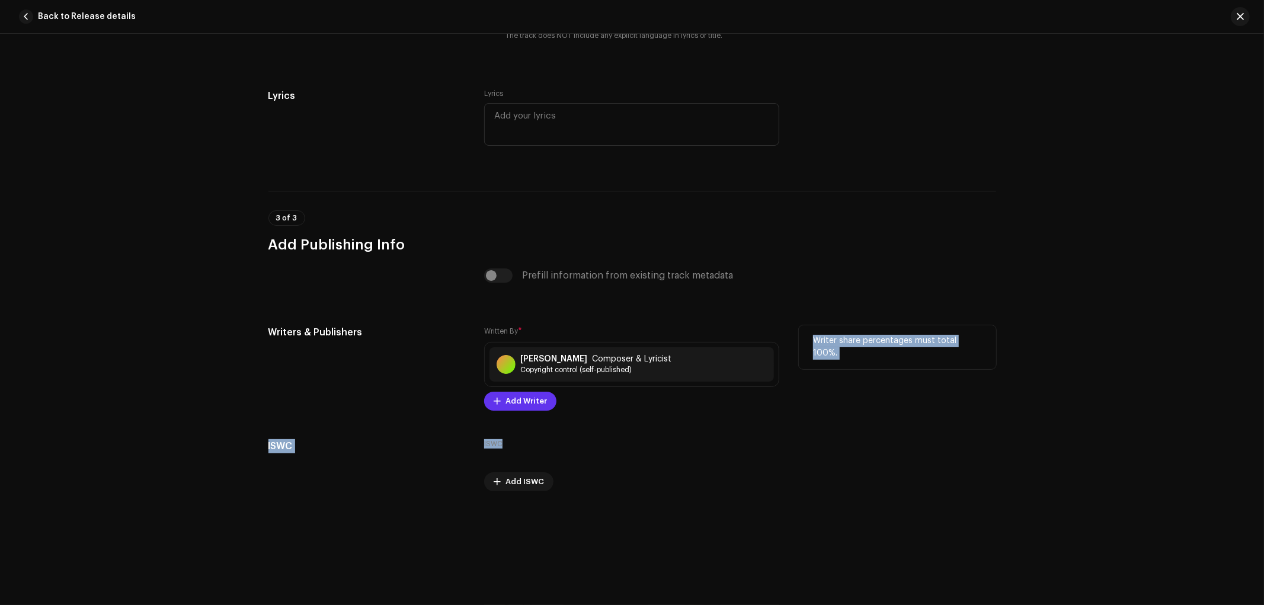
drag, startPoint x: 522, startPoint y: 411, endPoint x: 522, endPoint y: 400, distance: 10.7
click at [518, 410] on span "Add Writer" at bounding box center [525, 401] width 41 height 24
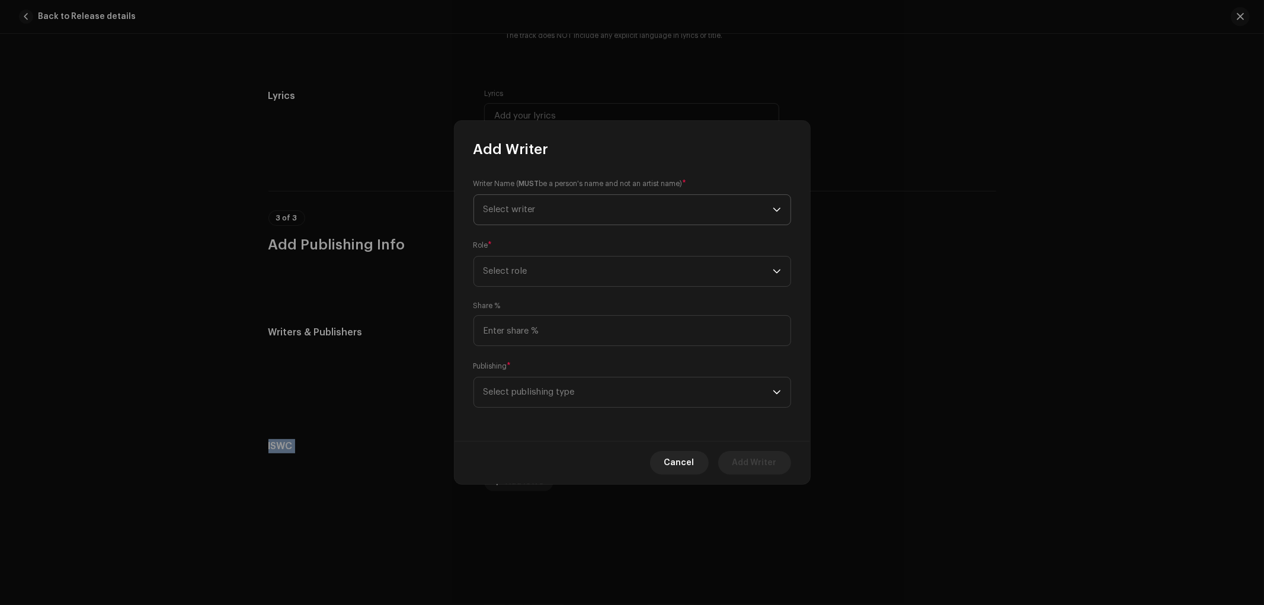
click at [556, 213] on span "Select writer" at bounding box center [627, 210] width 289 height 30
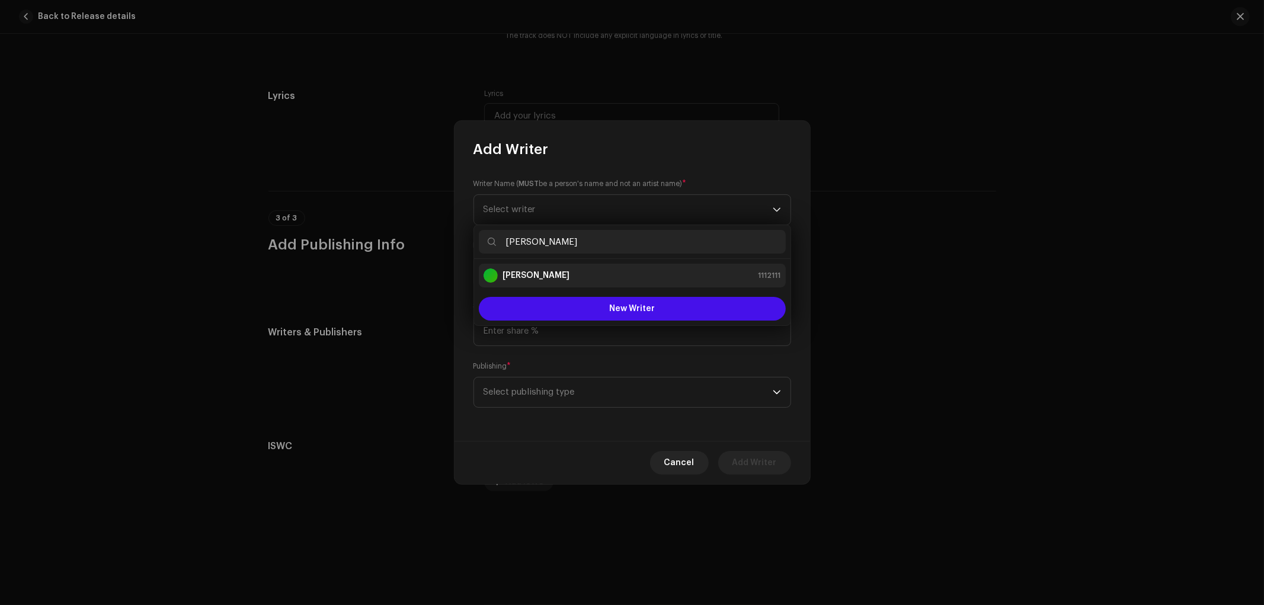
type input "alejandra"
click at [564, 277] on strong "Alejandra Cabezas" at bounding box center [535, 276] width 67 height 12
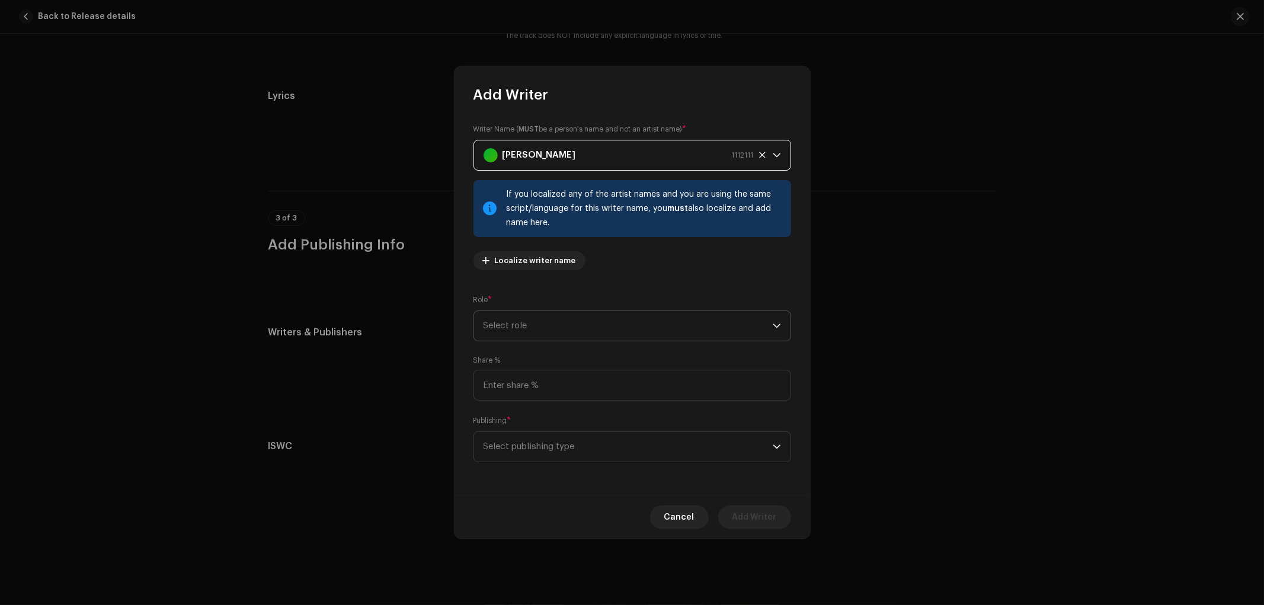
click at [603, 324] on span "Select role" at bounding box center [627, 326] width 289 height 30
click at [554, 433] on span "Composer & Lyricist" at bounding box center [525, 429] width 84 height 12
click at [570, 446] on span "Select publishing type" at bounding box center [627, 447] width 289 height 30
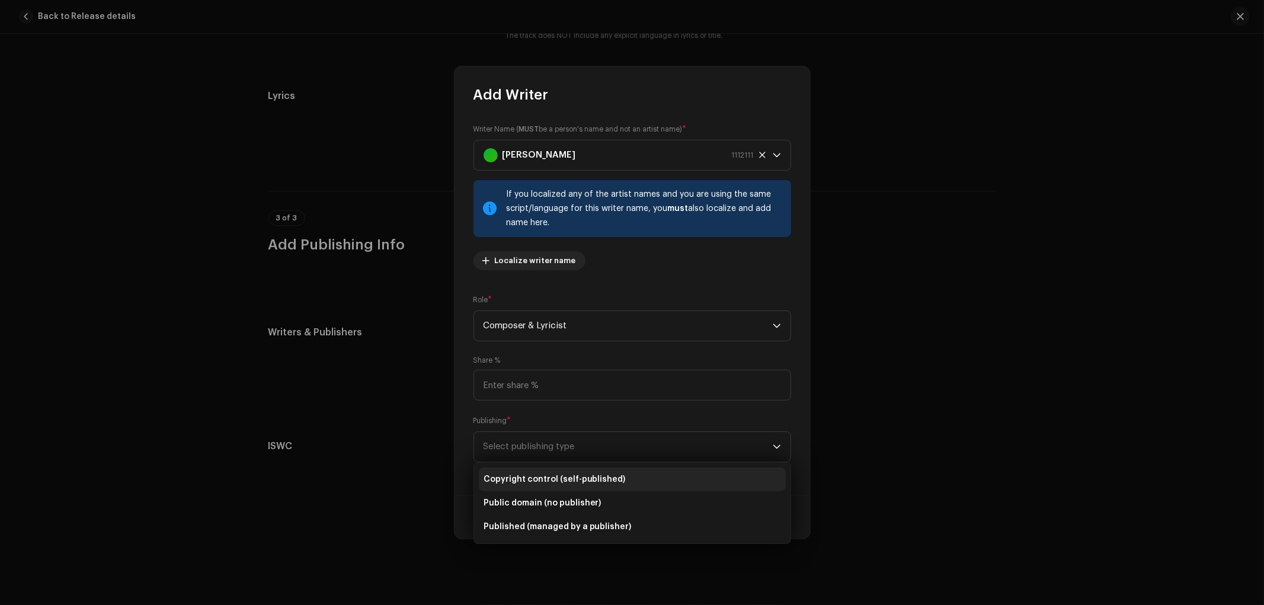
click at [581, 478] on span "Copyright control (self-published)" at bounding box center [554, 479] width 142 height 12
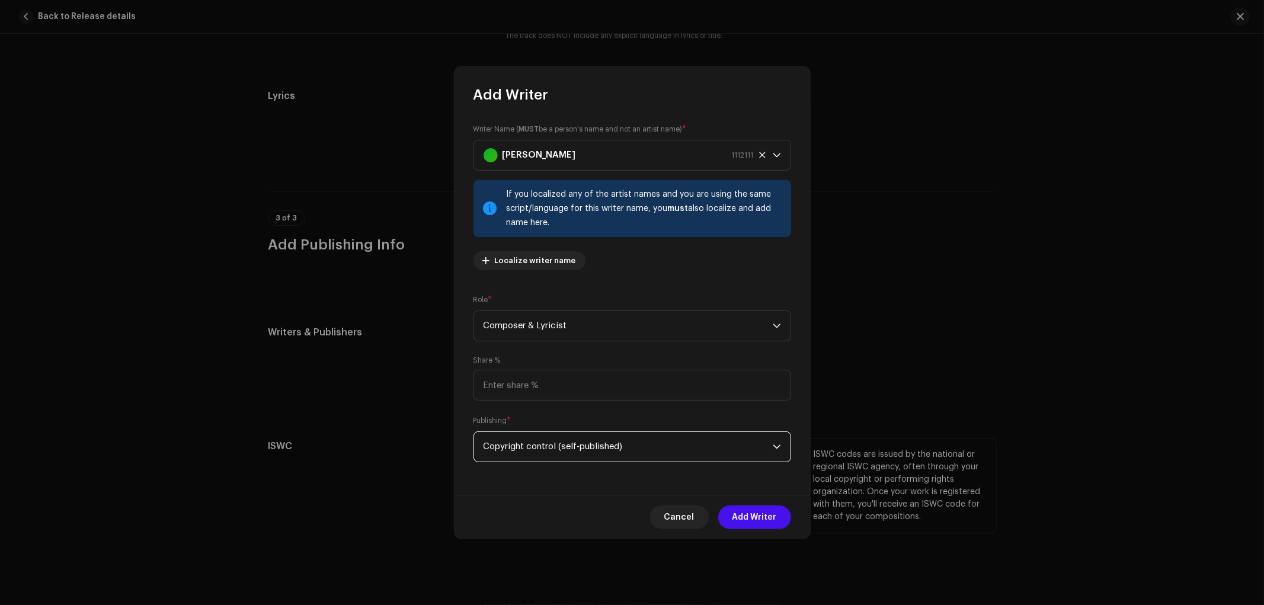
click at [739, 512] on span "Add Writer" at bounding box center [754, 517] width 44 height 24
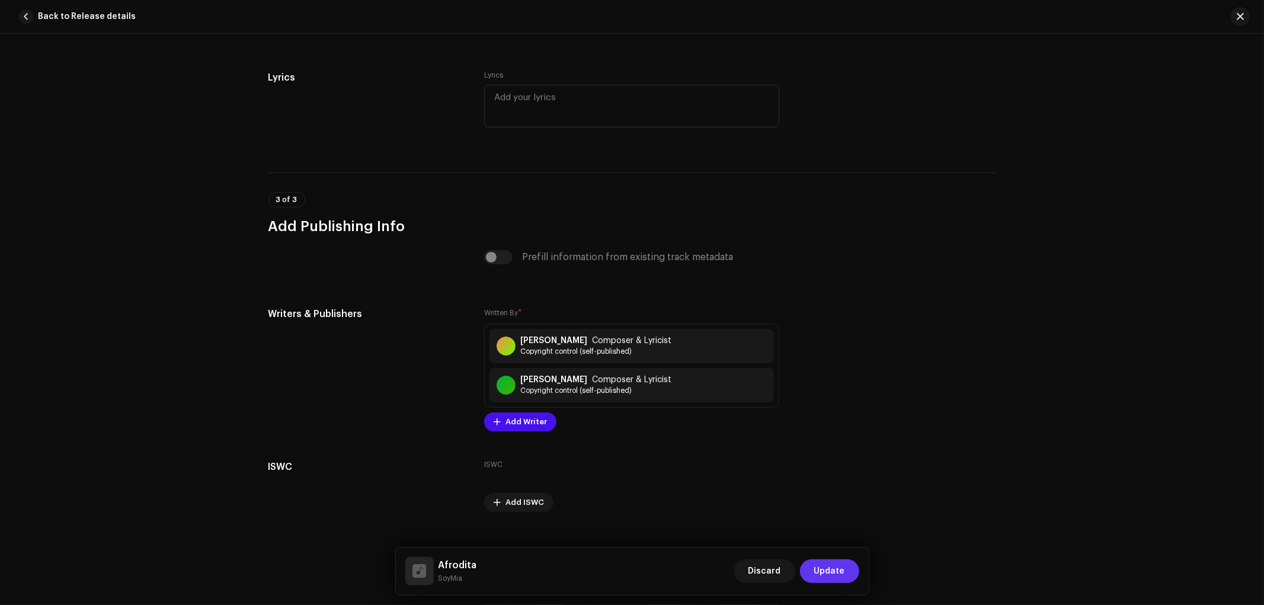
click at [840, 572] on span "Update" at bounding box center [829, 571] width 31 height 24
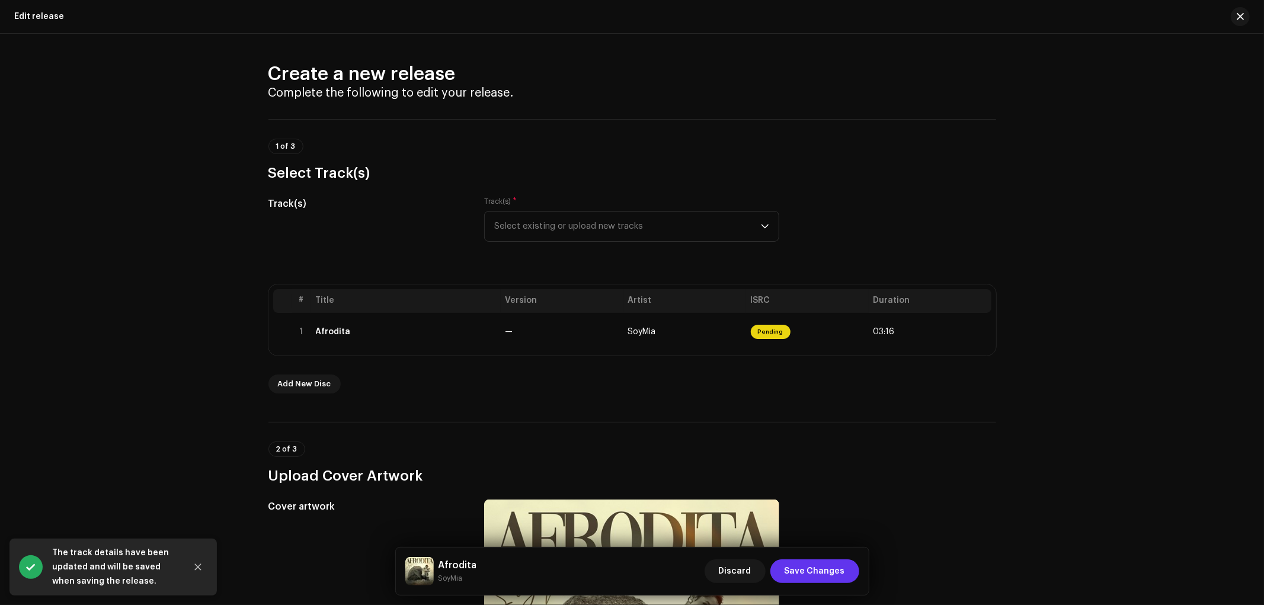
click at [815, 562] on span "Save Changes" at bounding box center [814, 571] width 60 height 24
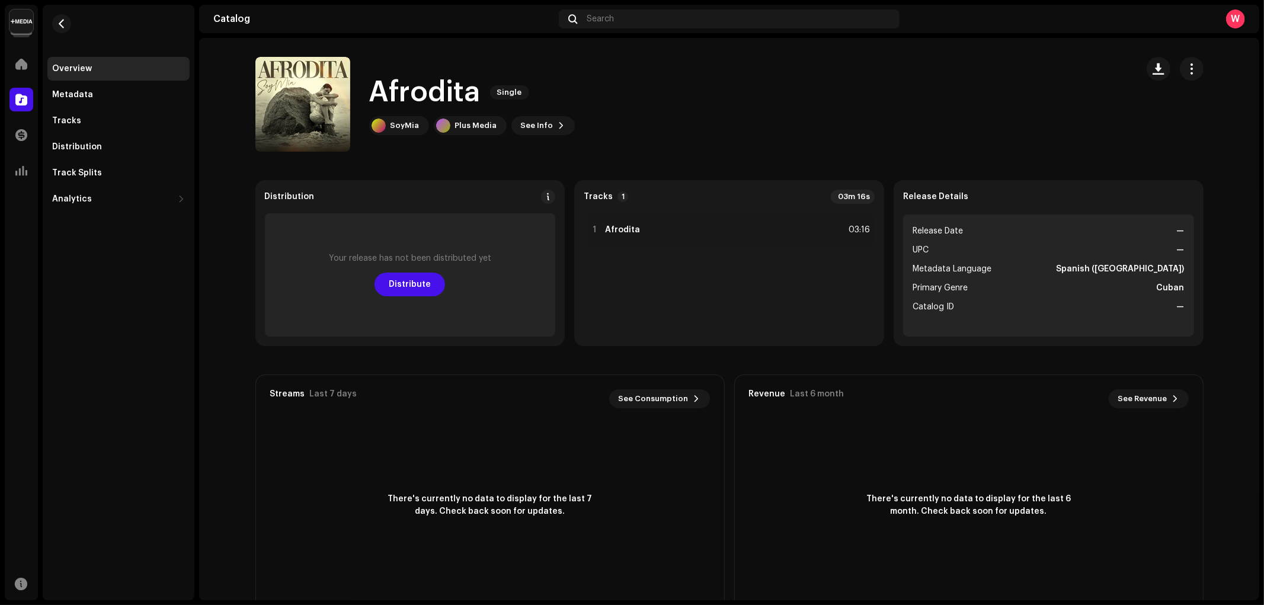
click at [406, 90] on h1 "Afrodita" at bounding box center [424, 92] width 111 height 38
copy h1 "Afrodita"
click at [1182, 62] on button "button" at bounding box center [1191, 69] width 24 height 24
click at [1120, 118] on div "Edit" at bounding box center [1134, 121] width 110 height 9
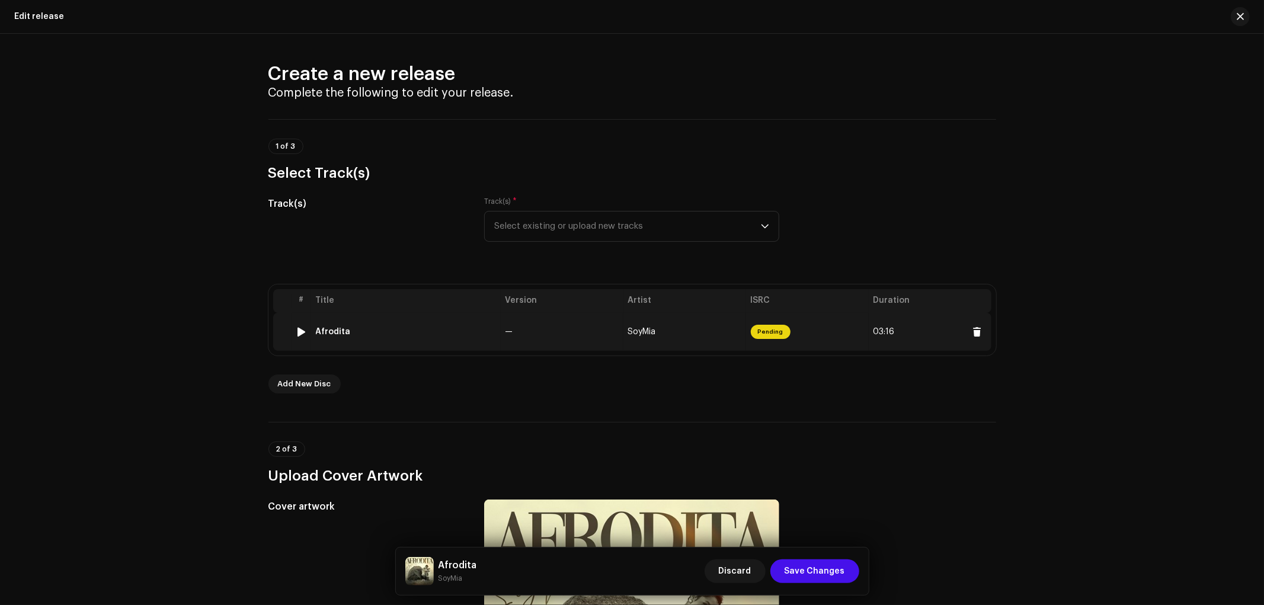
click at [476, 332] on div "Afrodita" at bounding box center [406, 331] width 180 height 9
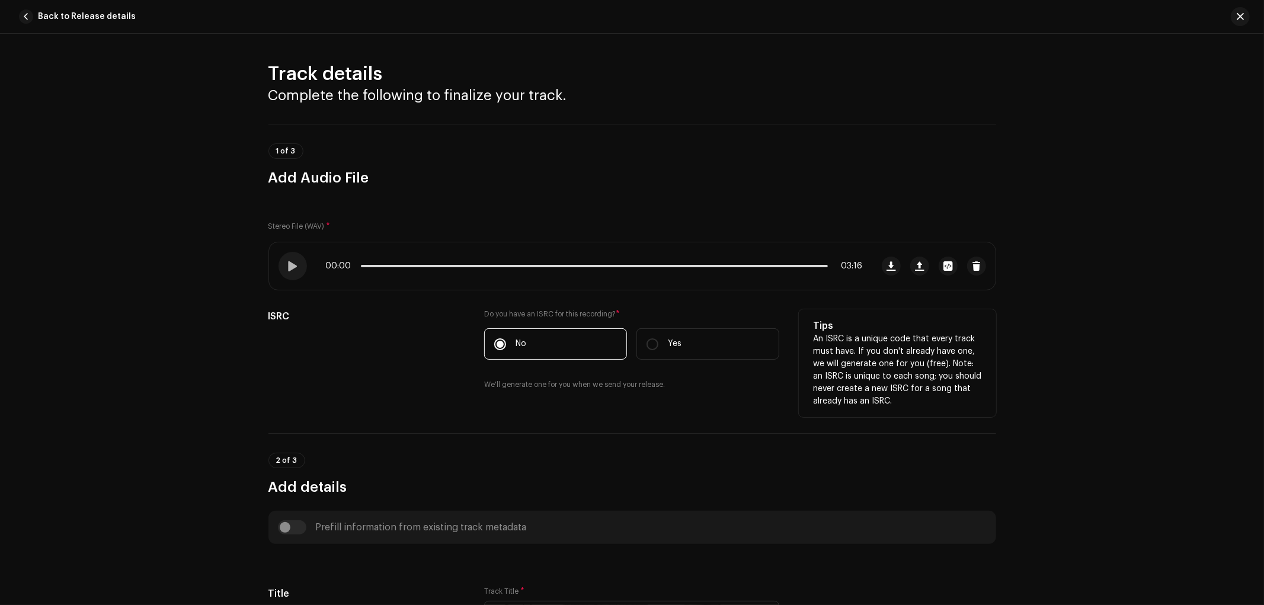
drag, startPoint x: 664, startPoint y: 347, endPoint x: 619, endPoint y: 372, distance: 51.7
click at [662, 347] on label "Yes" at bounding box center [707, 343] width 143 height 31
click at [658, 347] on input "Yes" at bounding box center [652, 344] width 12 height 12
radio input "true"
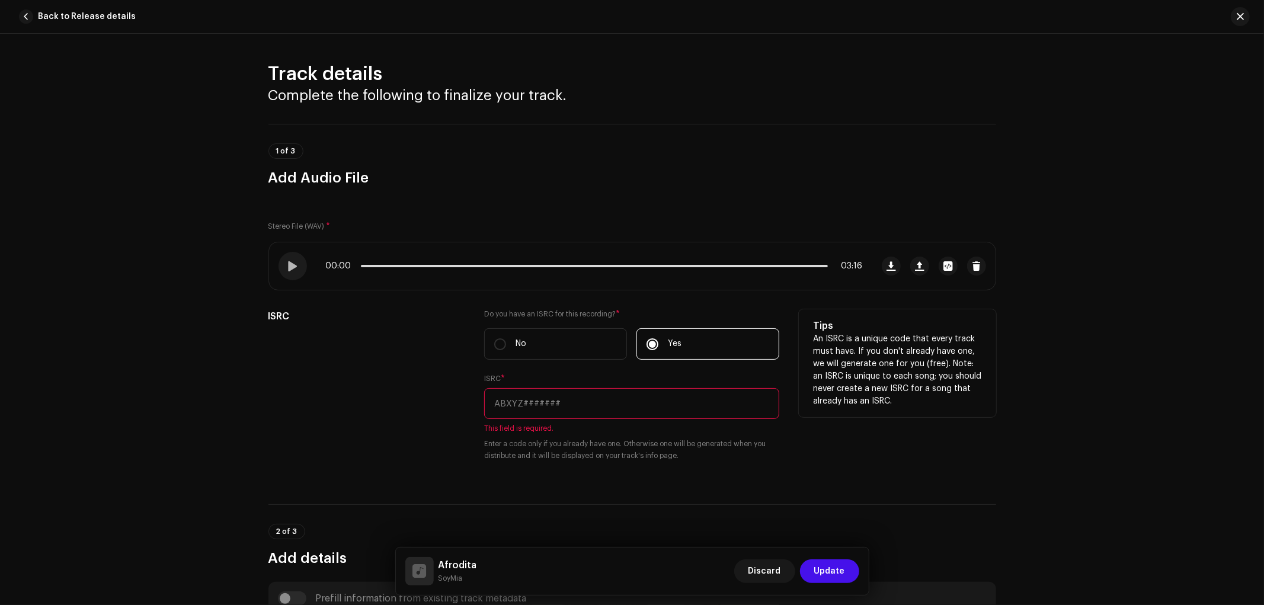
click at [576, 390] on input "text" at bounding box center [631, 403] width 295 height 31
click at [577, 403] on input "text" at bounding box center [631, 403] width 295 height 31
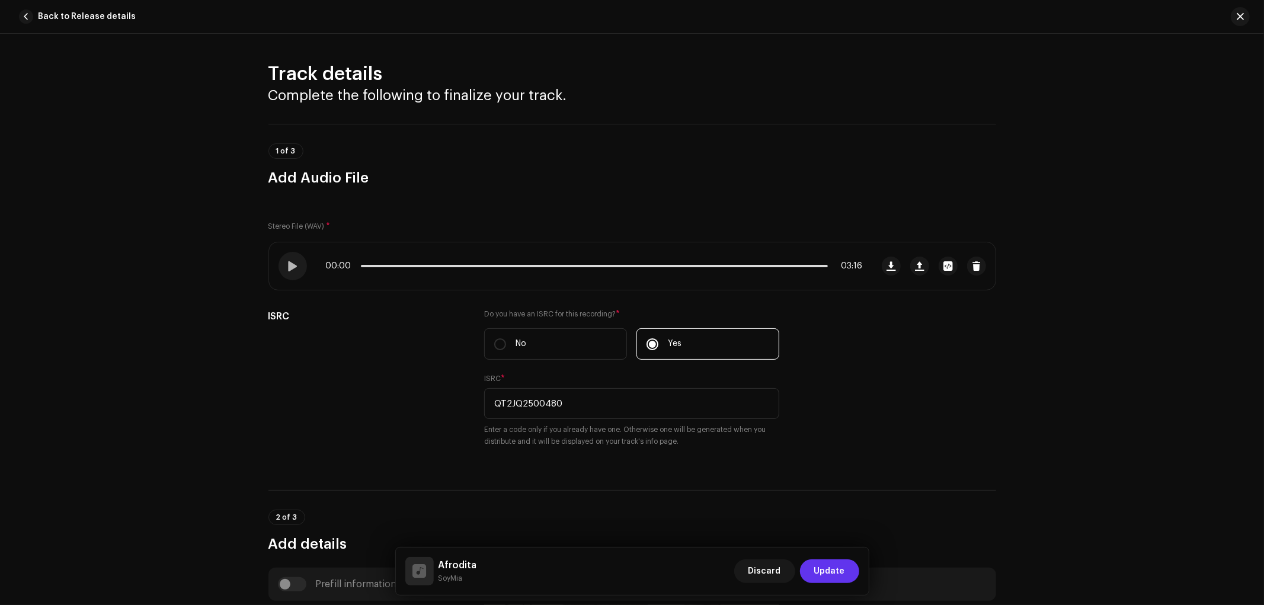
type input "QT2JQ2500480"
drag, startPoint x: 832, startPoint y: 567, endPoint x: 824, endPoint y: 531, distance: 36.4
click at [832, 568] on span "Update" at bounding box center [829, 571] width 31 height 24
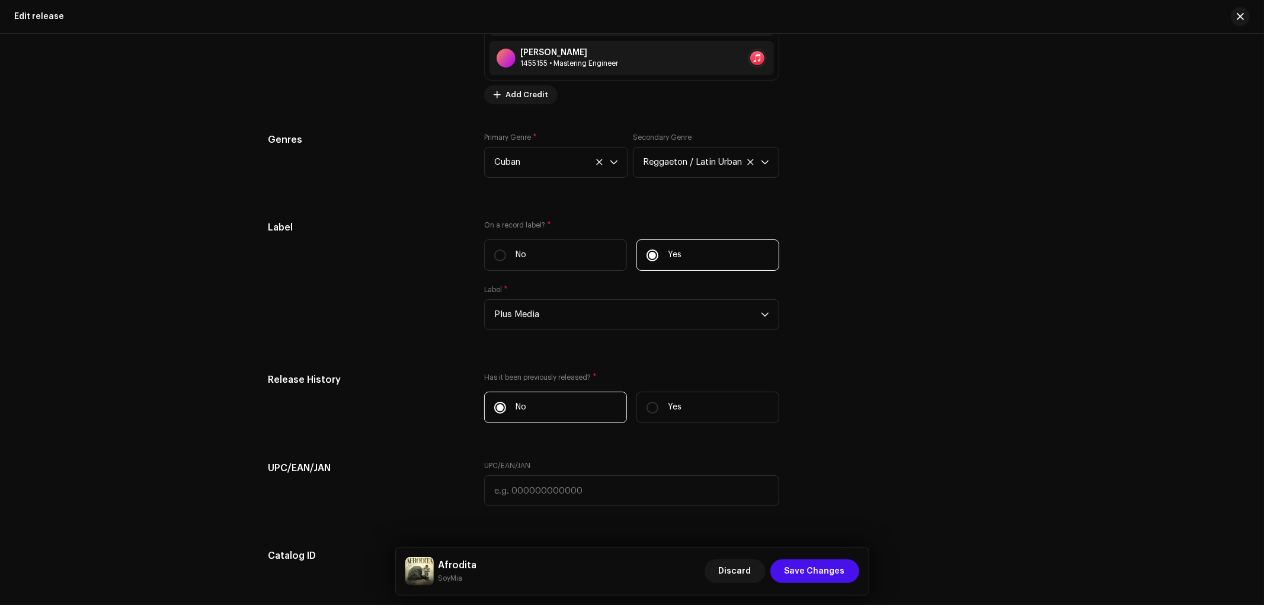
scroll to position [1645, 0]
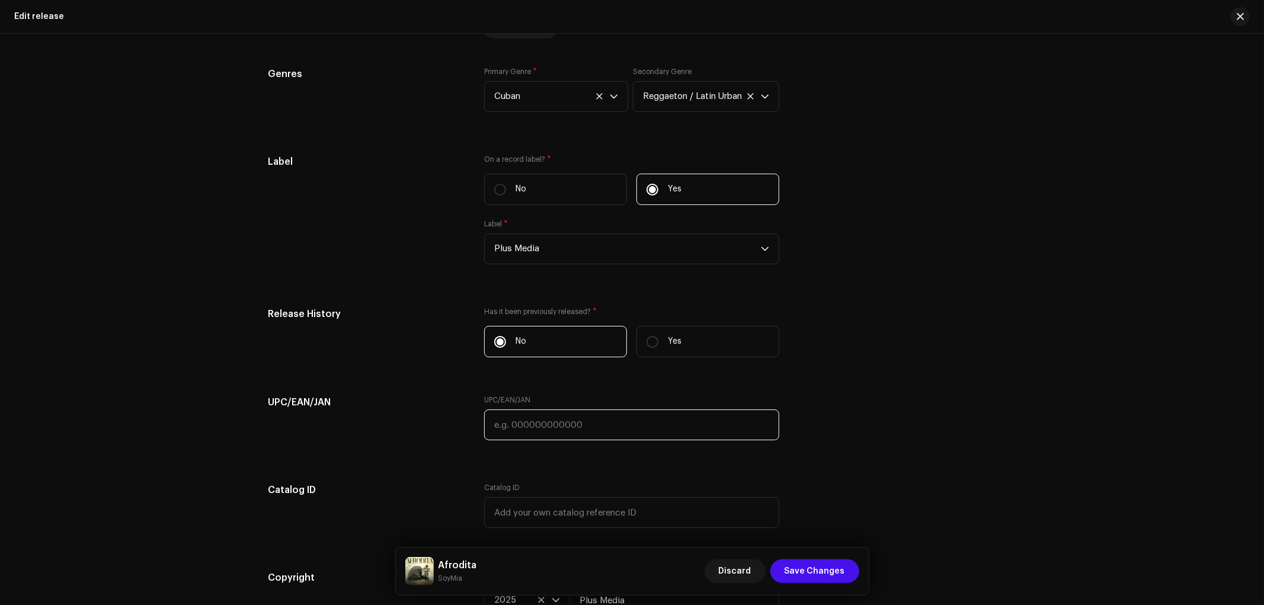
click at [577, 428] on input "text" at bounding box center [631, 424] width 295 height 31
paste input "728725073542"
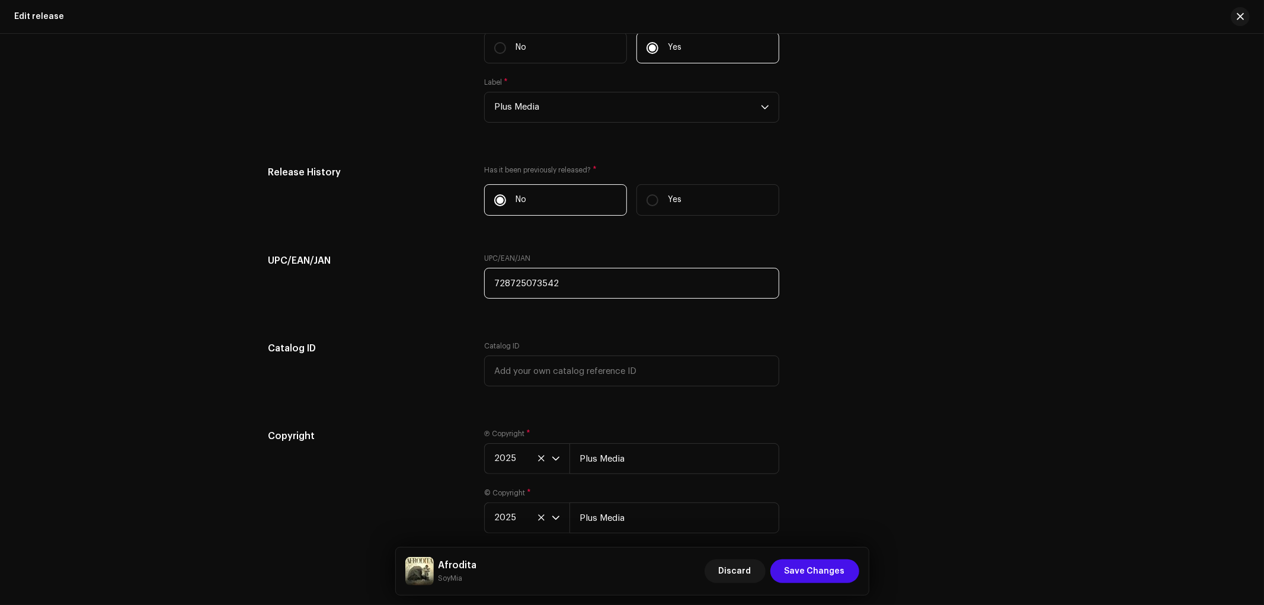
scroll to position [1852, 0]
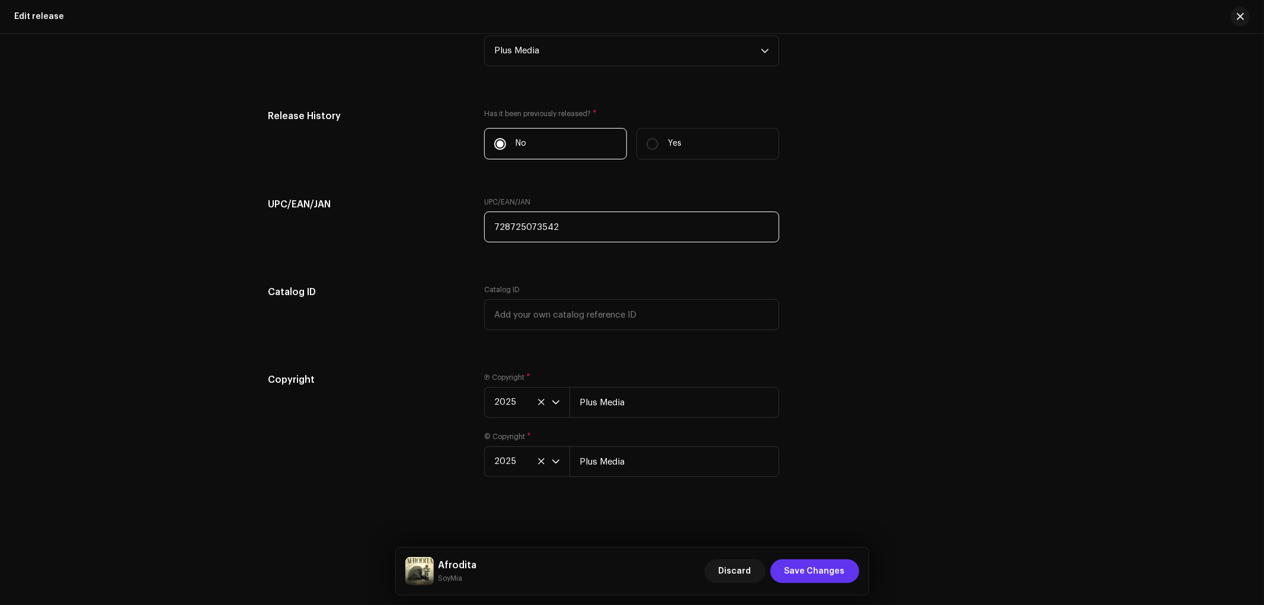
type input "728725073542"
click at [816, 565] on span "Save Changes" at bounding box center [814, 571] width 60 height 24
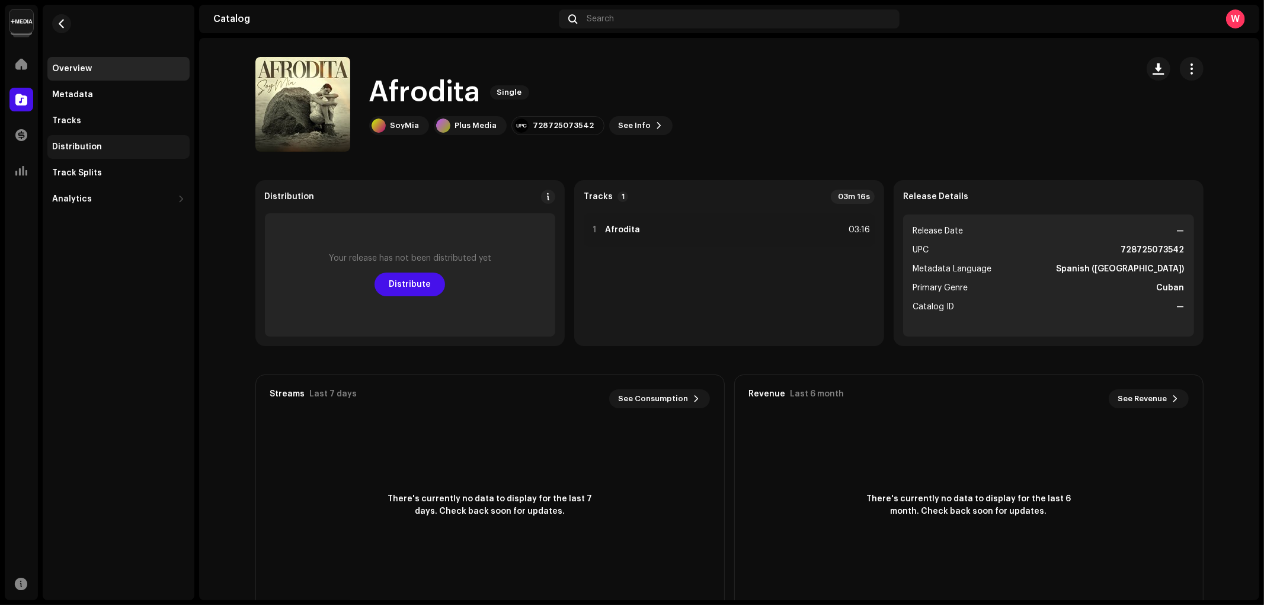
click at [105, 151] on div "Distribution" at bounding box center [118, 146] width 133 height 9
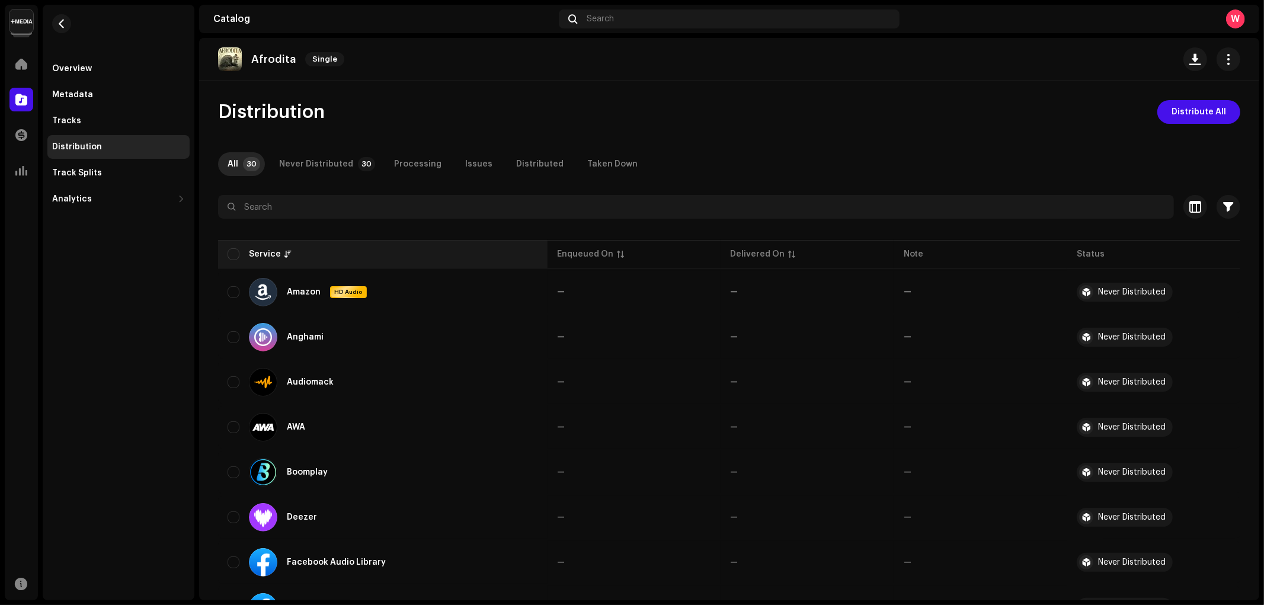
click at [226, 258] on th "Service" at bounding box center [382, 254] width 329 height 28
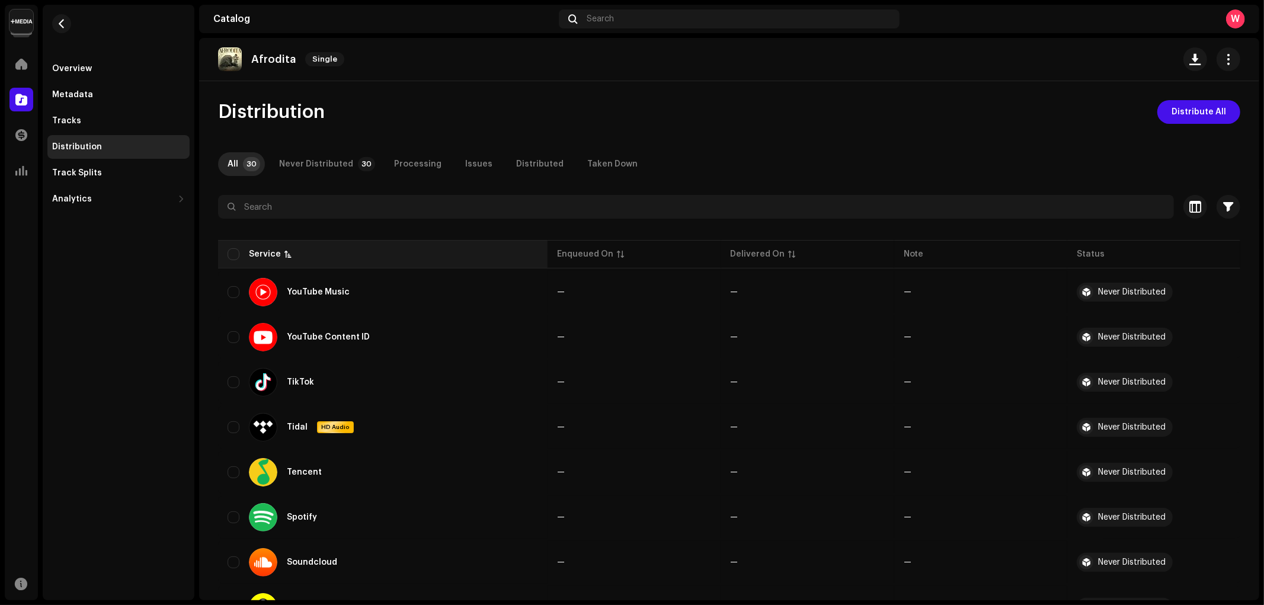
click at [240, 253] on div "Service" at bounding box center [382, 254] width 310 height 12
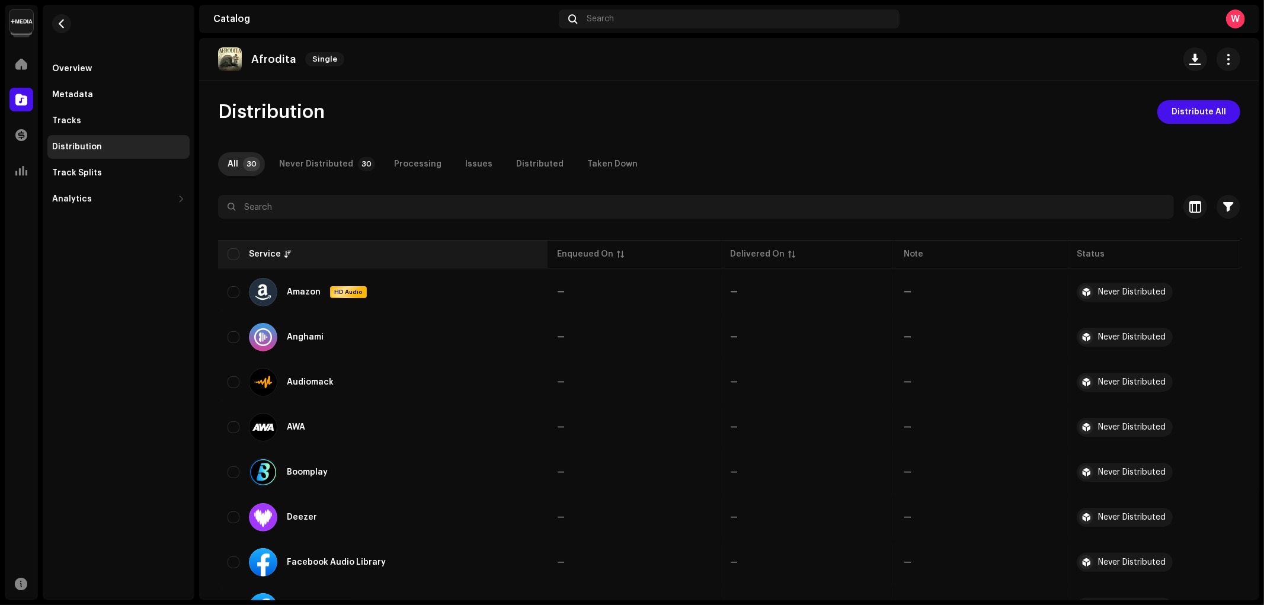
click at [239, 246] on th "Service" at bounding box center [382, 254] width 329 height 28
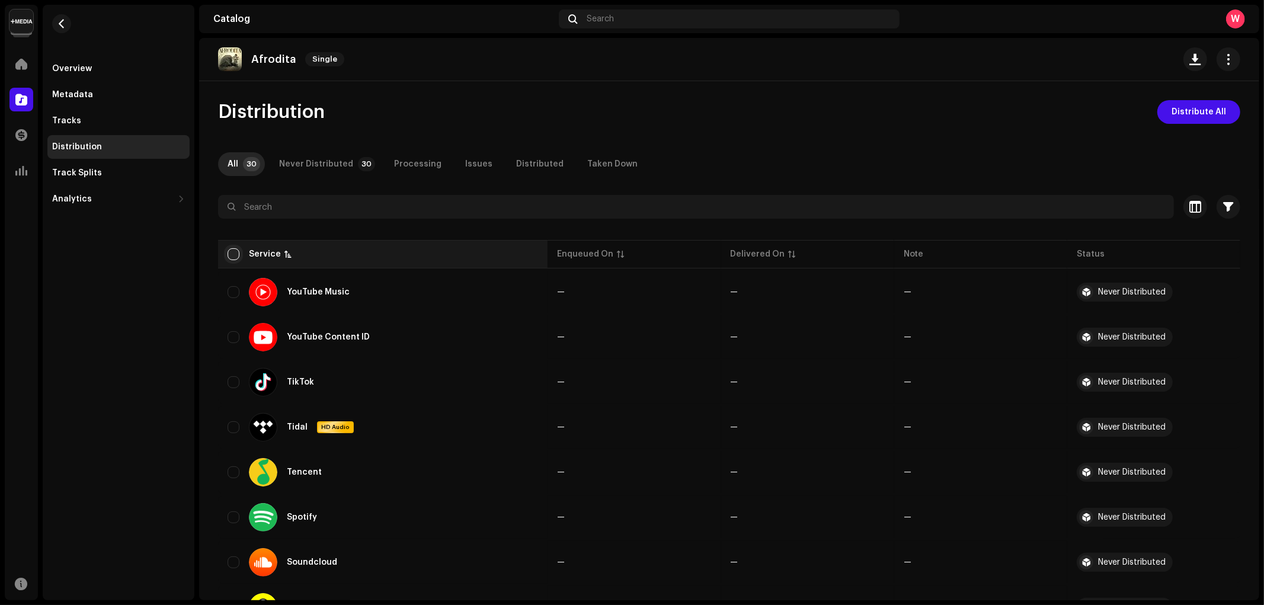
click at [234, 251] on input "checkbox" at bounding box center [233, 254] width 12 height 12
checkbox input "true"
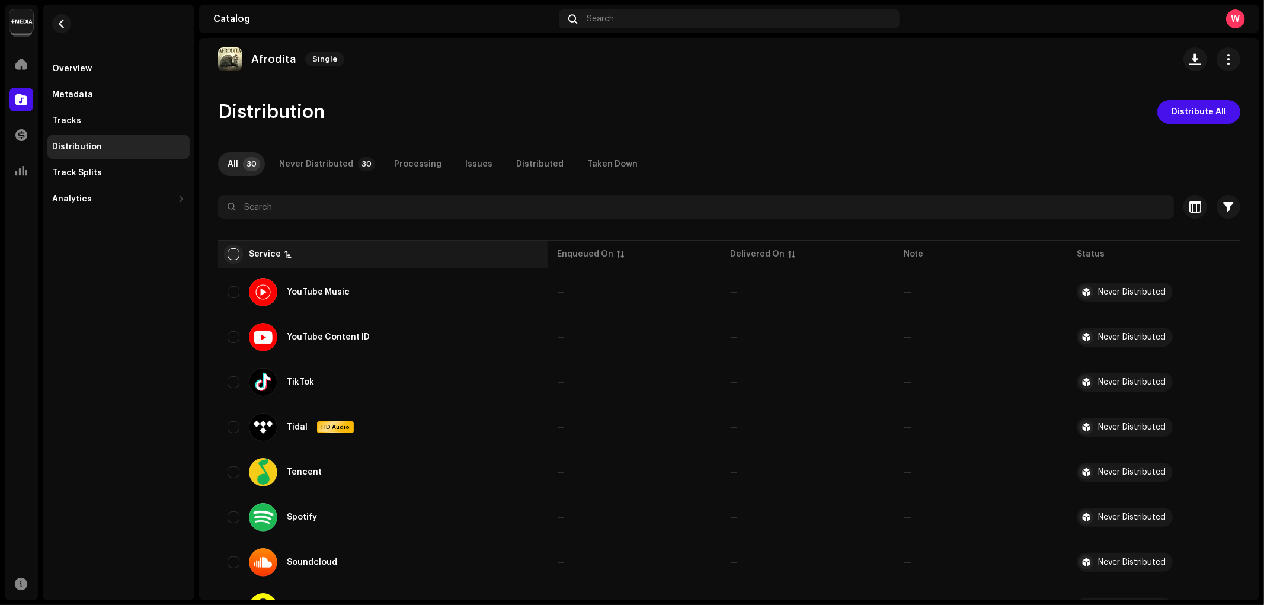
checkbox input "true"
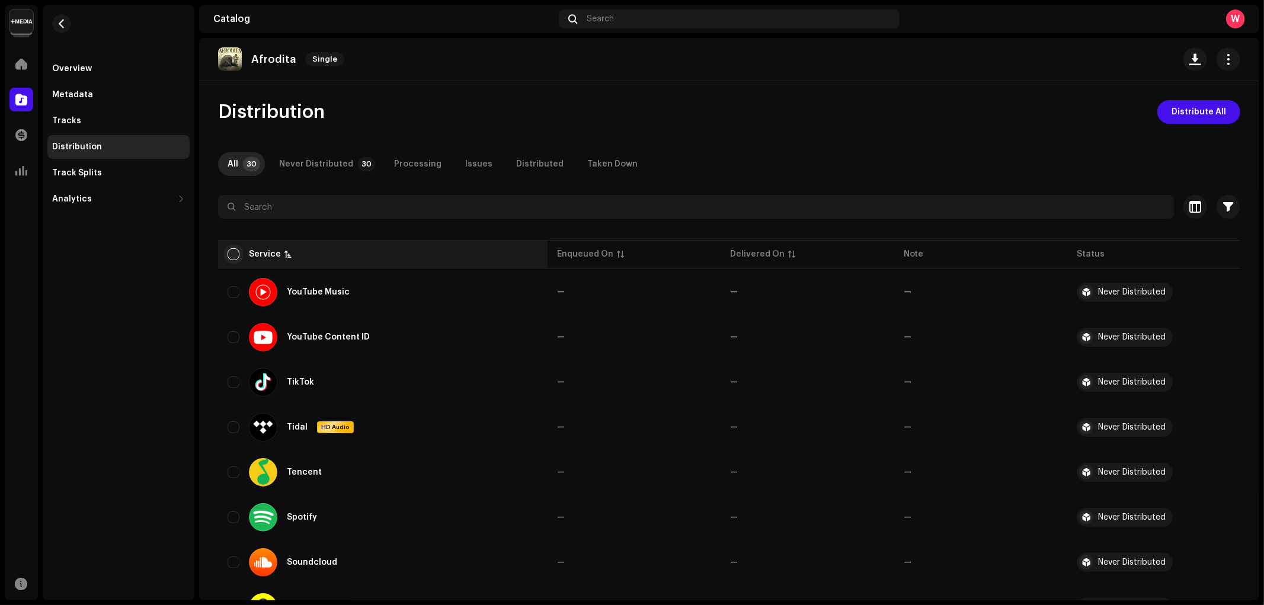
checkbox input "true"
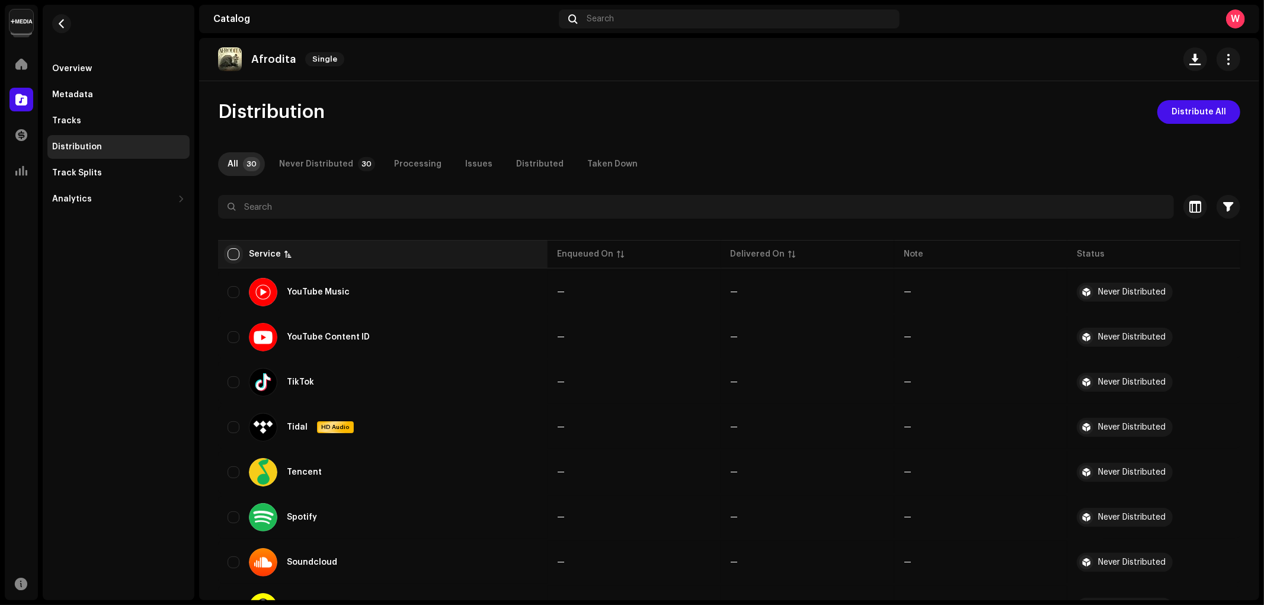
checkbox input "true"
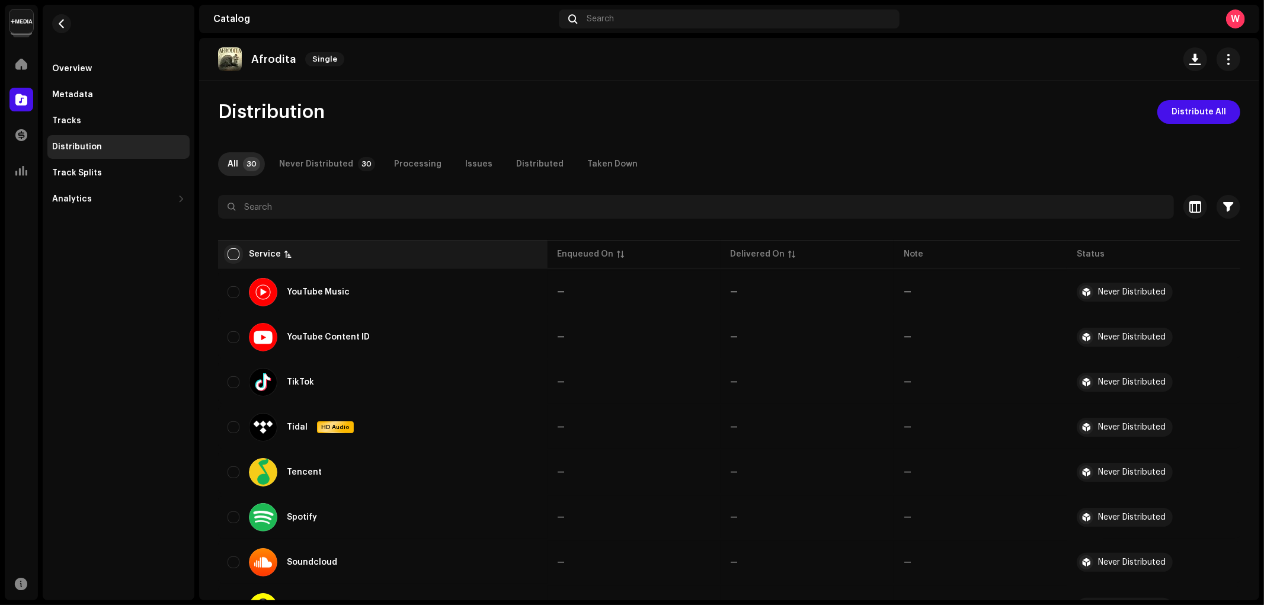
checkbox input "true"
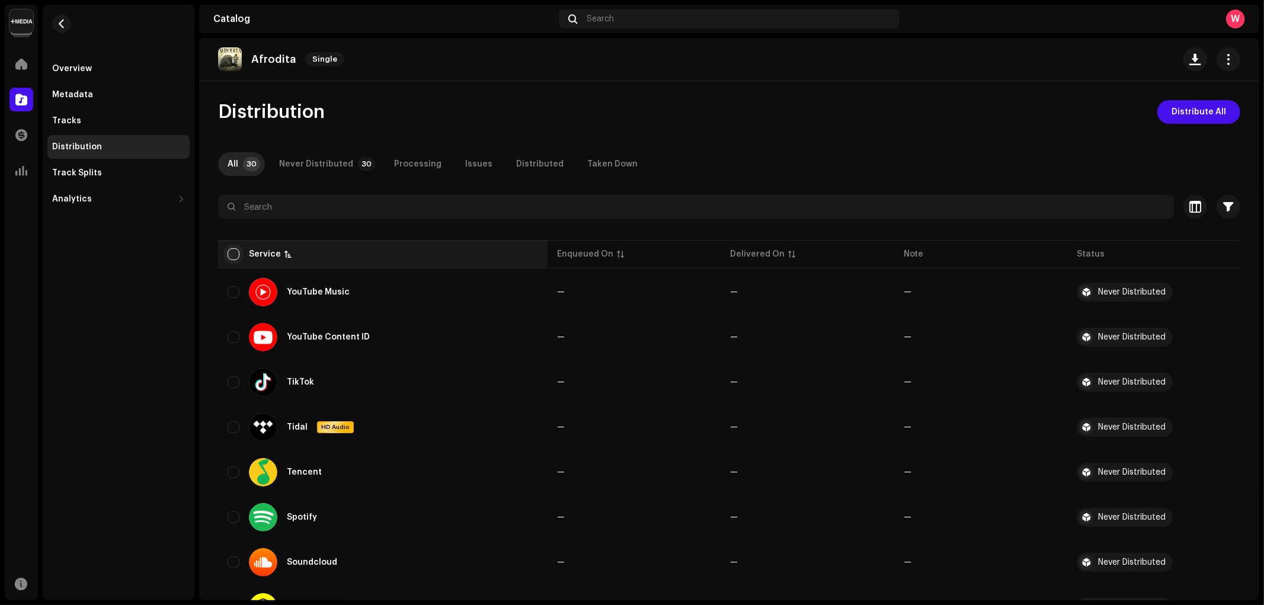
checkbox input "true"
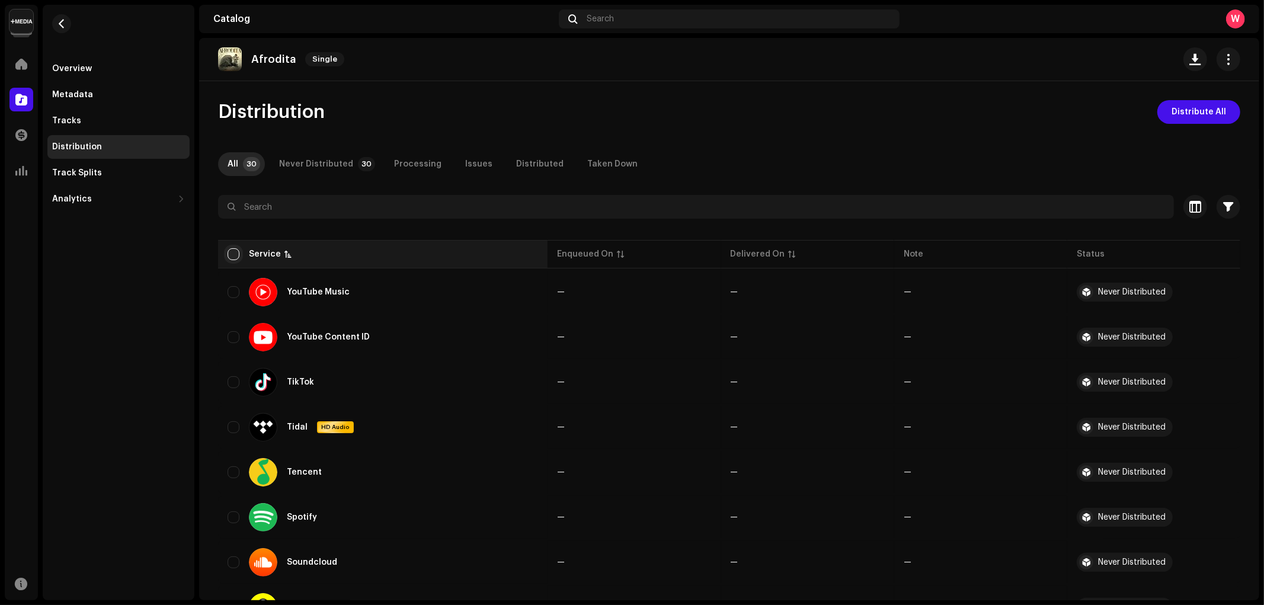
checkbox input "true"
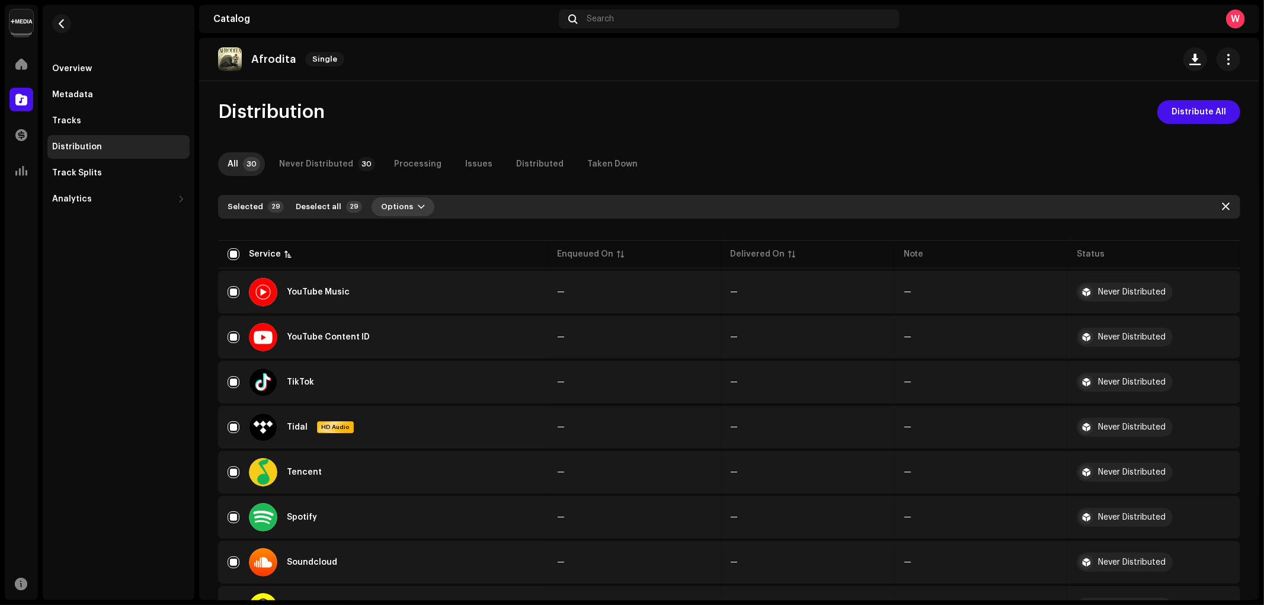
click at [406, 206] on button "Options" at bounding box center [402, 206] width 63 height 19
click at [409, 233] on span "Distribute" at bounding box center [396, 233] width 42 height 9
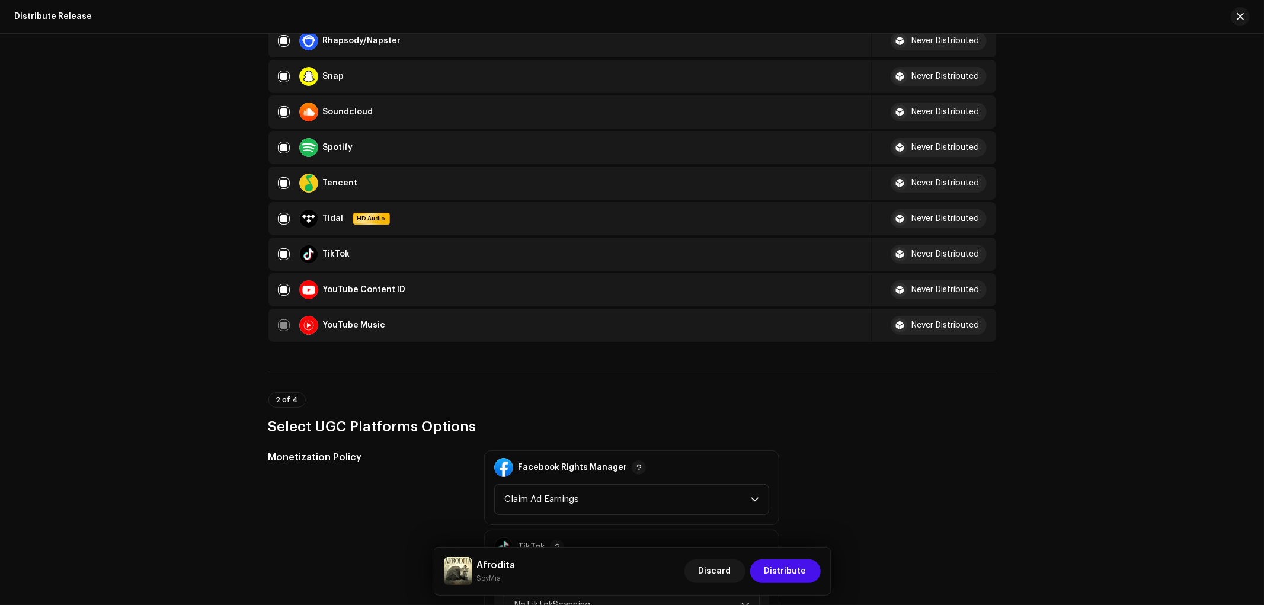
scroll to position [1382, 0]
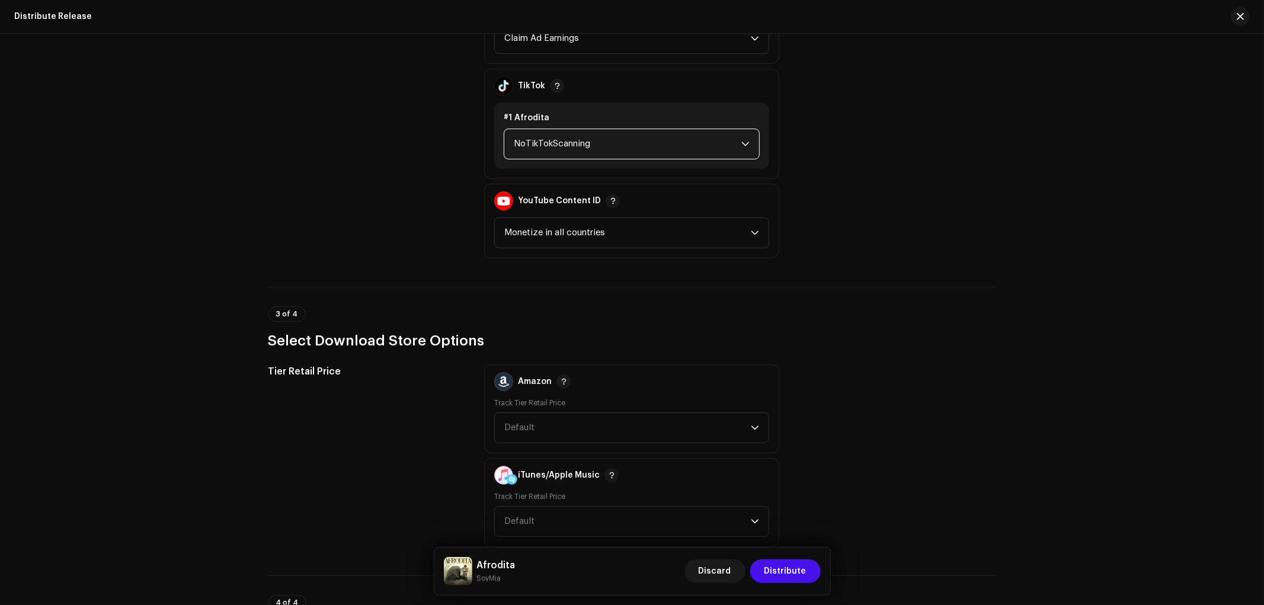
click at [594, 129] on span "NoTikTokScanning" at bounding box center [627, 144] width 227 height 30
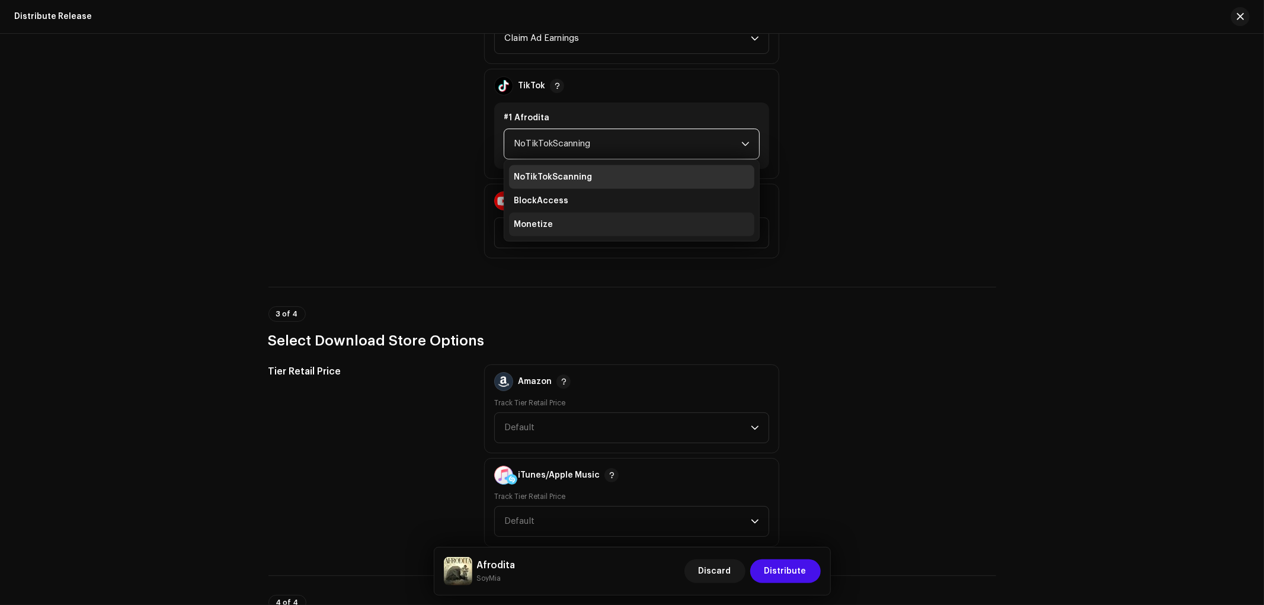
click at [576, 213] on li "Monetize" at bounding box center [631, 225] width 245 height 24
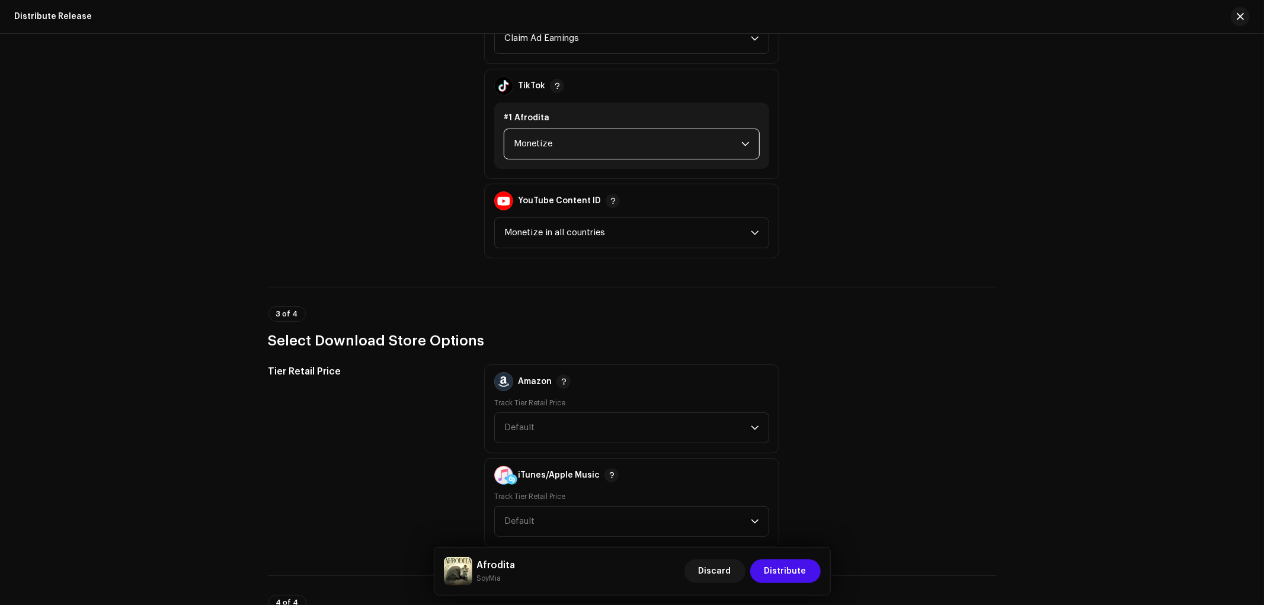
click at [322, 234] on div "Monetization Policy" at bounding box center [366, 123] width 197 height 269
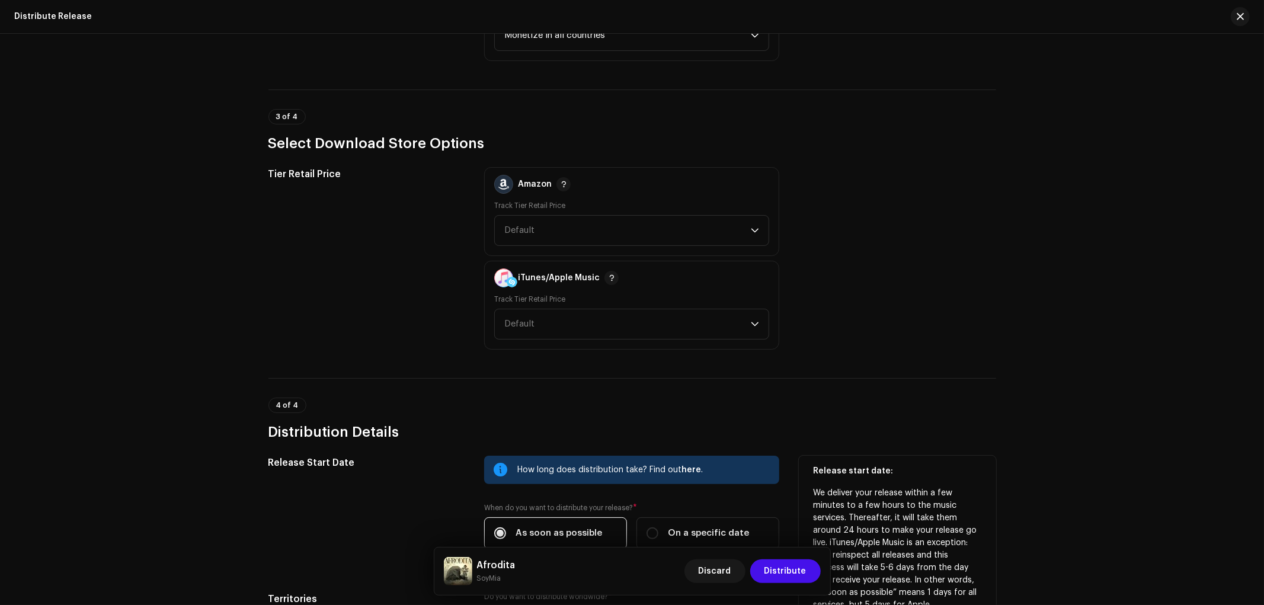
scroll to position [1711, 0]
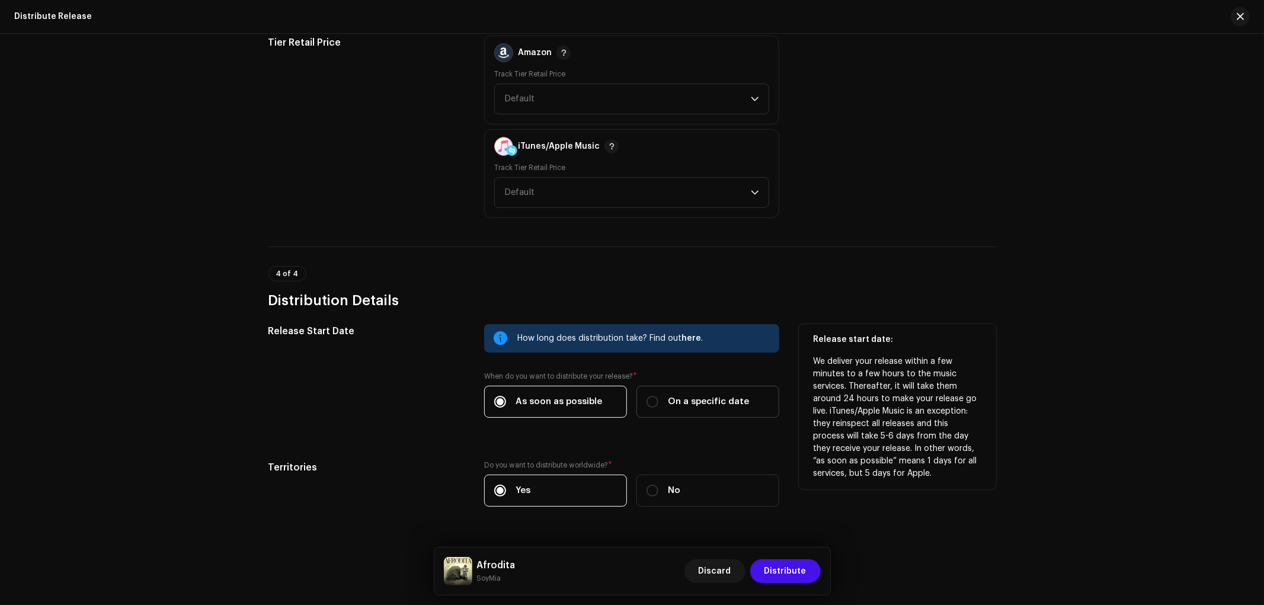
click at [658, 395] on div "On a specific date" at bounding box center [697, 401] width 102 height 13
click at [658, 396] on input "On a specific date" at bounding box center [652, 402] width 12 height 12
radio input "true"
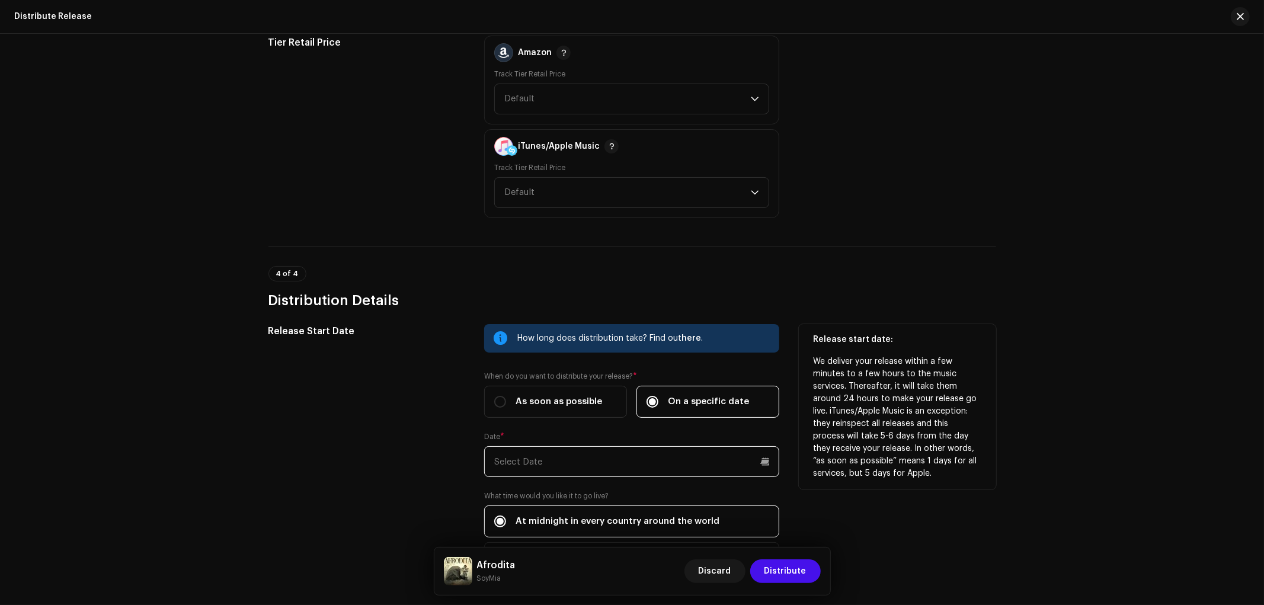
click at [652, 450] on input "text" at bounding box center [631, 461] width 295 height 31
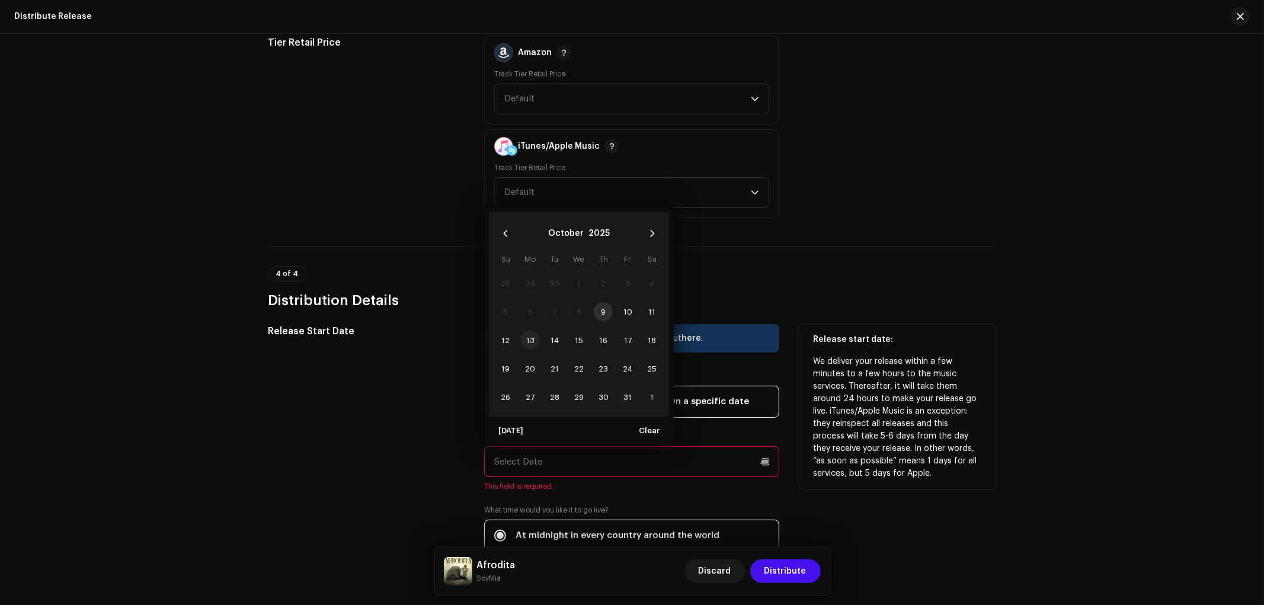
click at [525, 331] on span "13" at bounding box center [530, 340] width 19 height 19
type input "[DATE]"
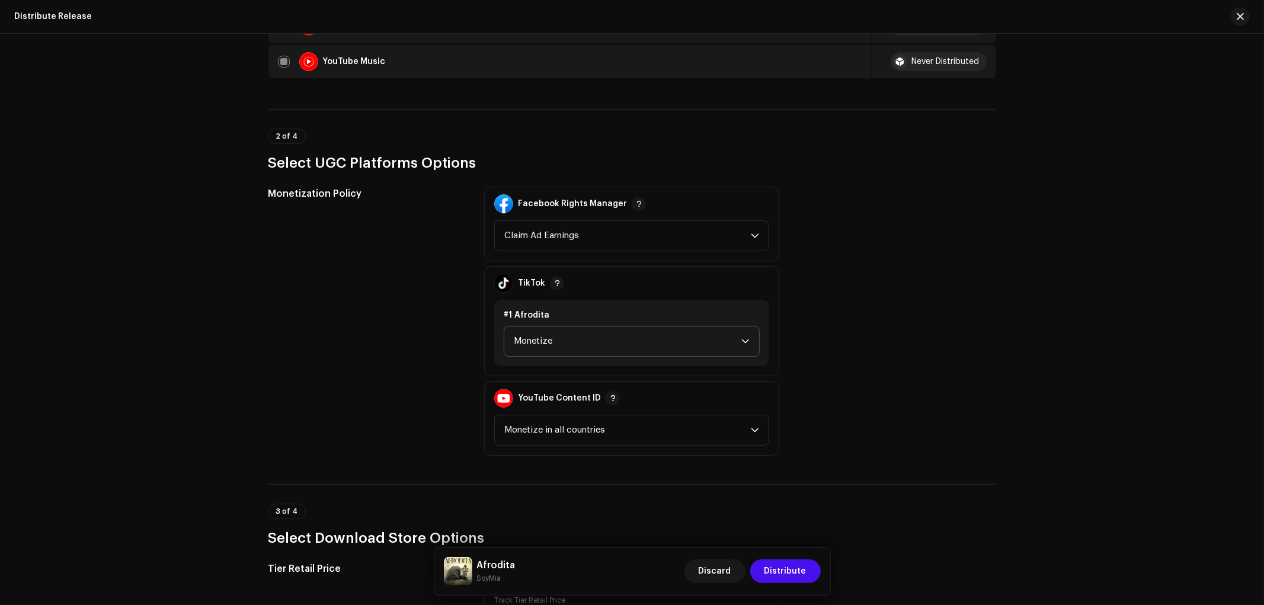
scroll to position [1118, 0]
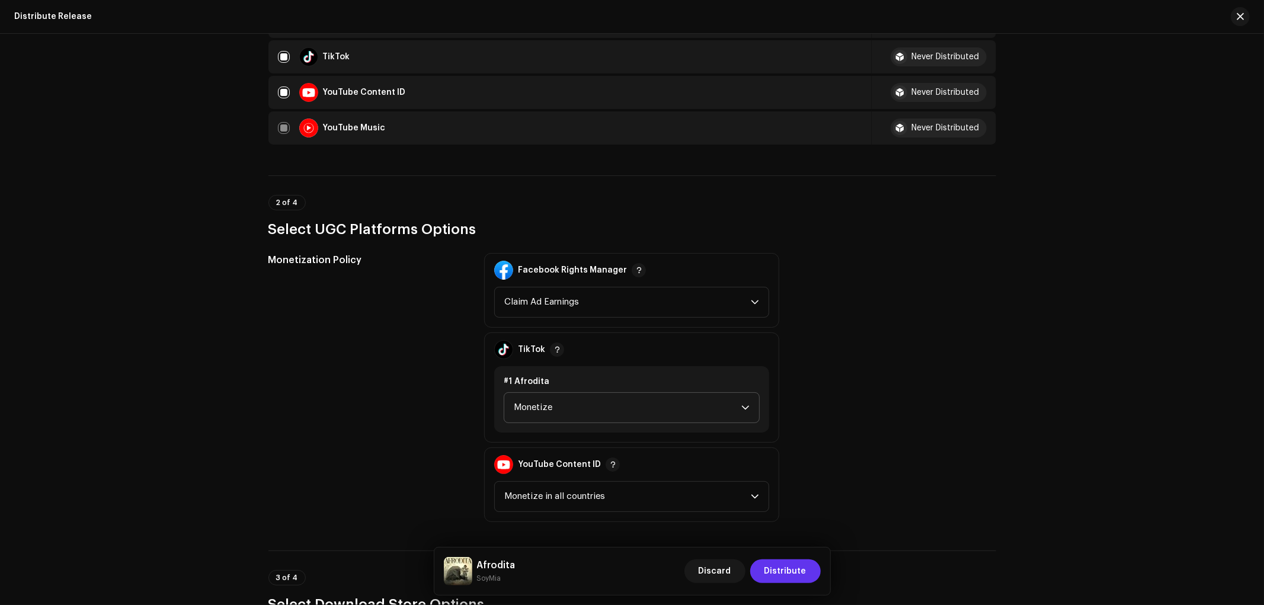
click at [788, 570] on span "Distribute" at bounding box center [785, 571] width 42 height 24
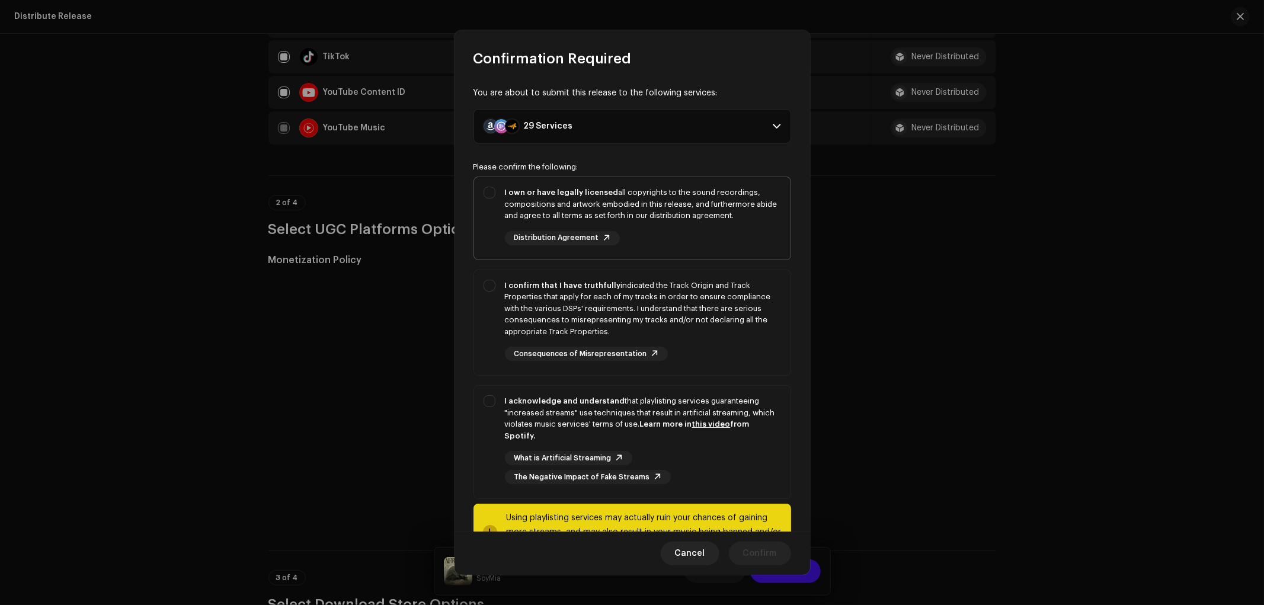
click at [493, 201] on div "I own or have legally licensed all copyrights to the sound recordings, composit…" at bounding box center [632, 216] width 316 height 78
checkbox input "true"
click at [493, 295] on div "I confirm that I have truthfully indicated the Track Origin and Track Propertie…" at bounding box center [632, 320] width 316 height 101
checkbox input "true"
drag, startPoint x: 488, startPoint y: 392, endPoint x: 499, endPoint y: 401, distance: 14.7
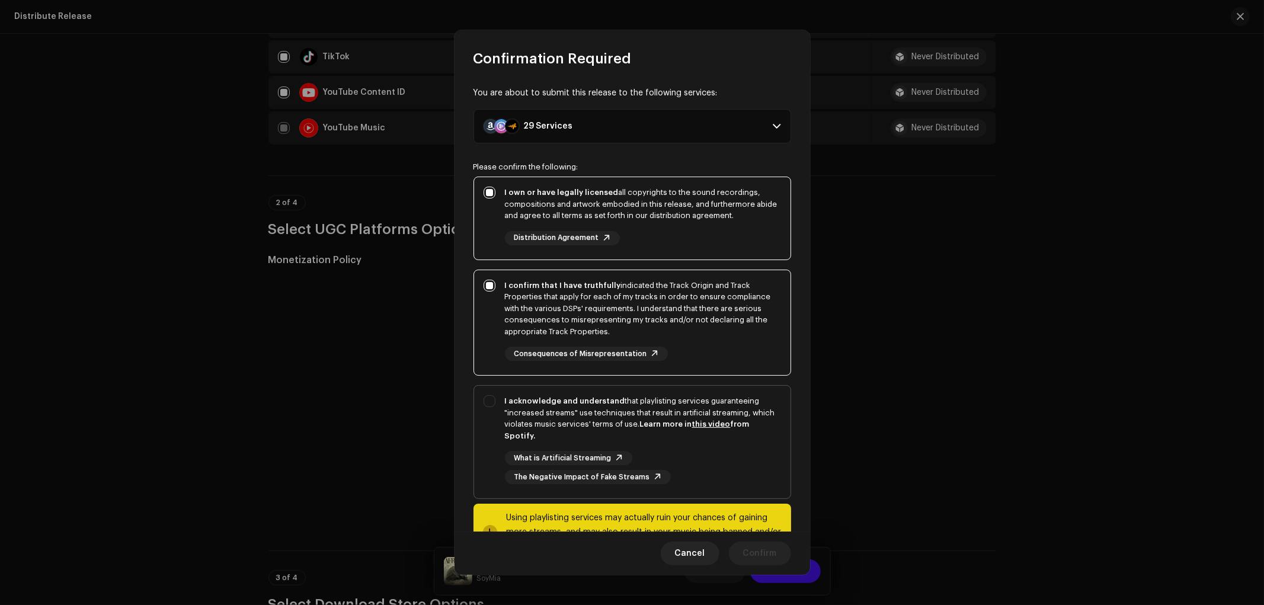
click at [488, 395] on div "I acknowledge and understand that playlisting services guaranteeing "increased …" at bounding box center [632, 440] width 316 height 108
checkbox input "true"
click at [759, 553] on span "Confirm" at bounding box center [760, 553] width 34 height 24
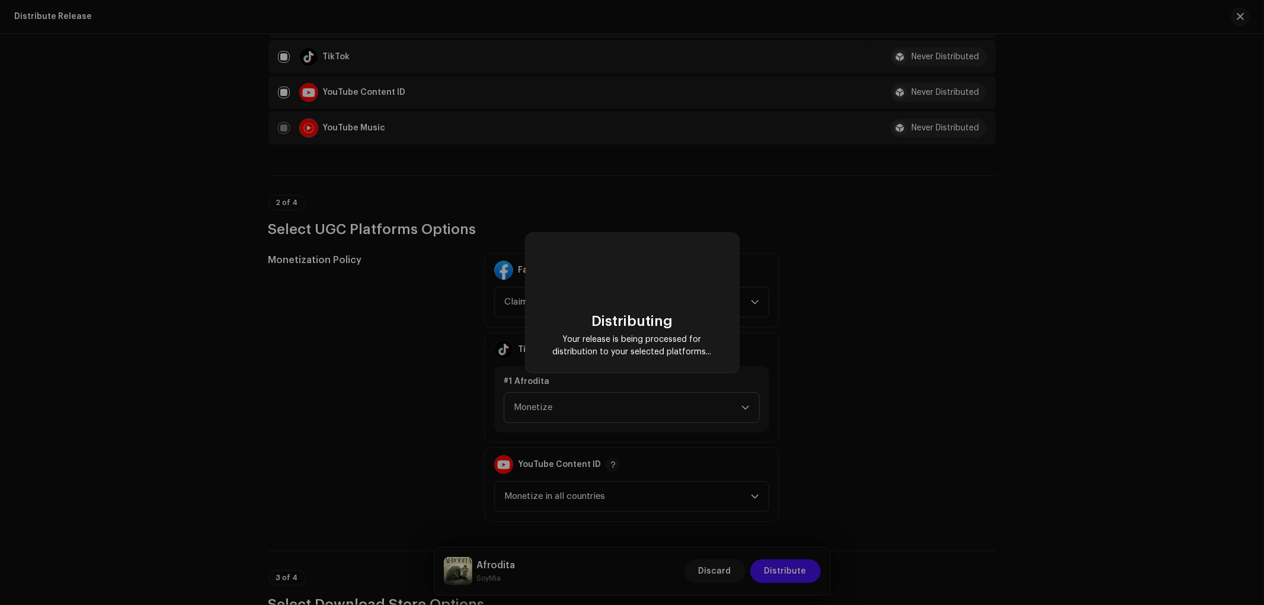
checkbox input "false"
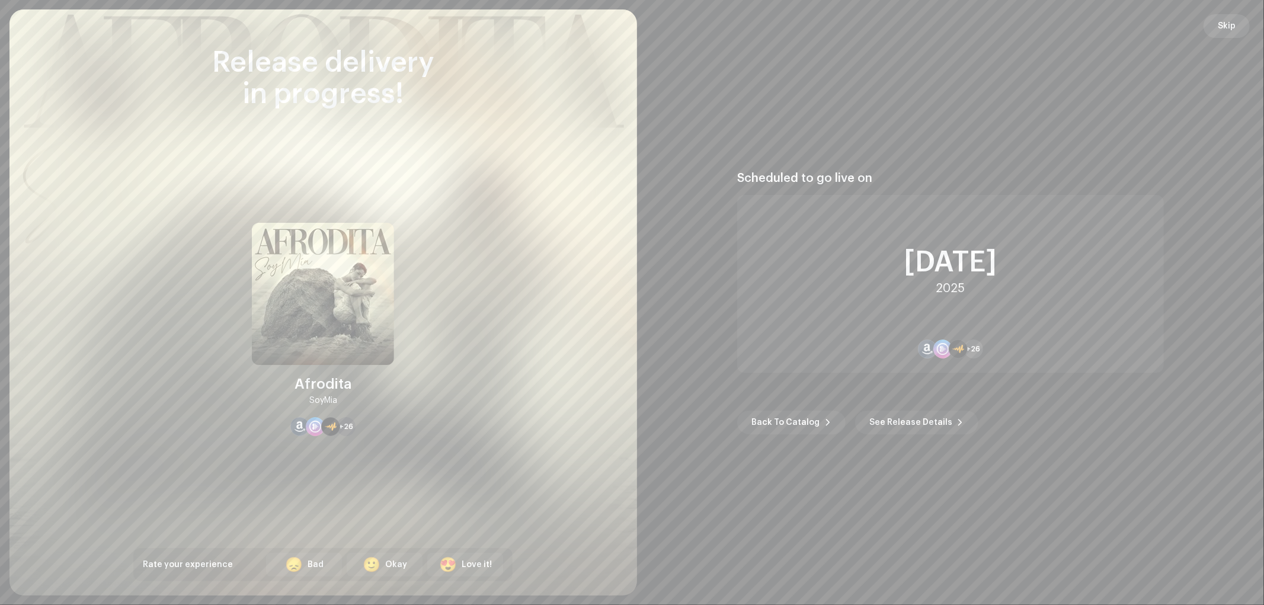
click at [1227, 30] on span "Skip" at bounding box center [1226, 26] width 18 height 24
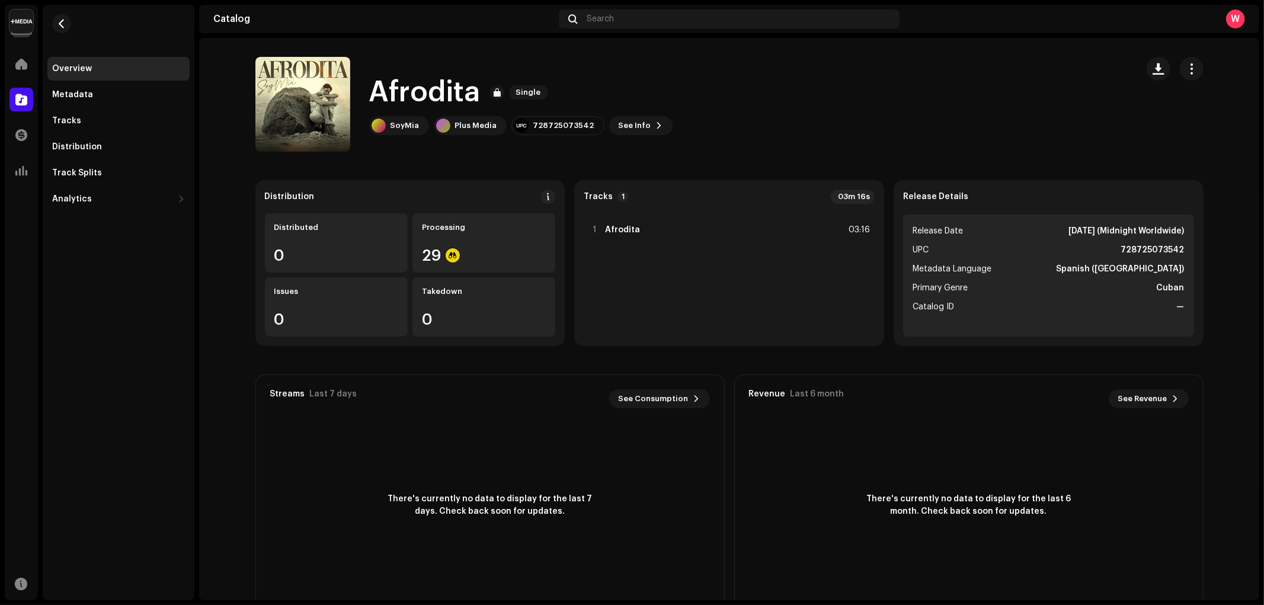
click at [24, 31] on img at bounding box center [21, 21] width 24 height 24
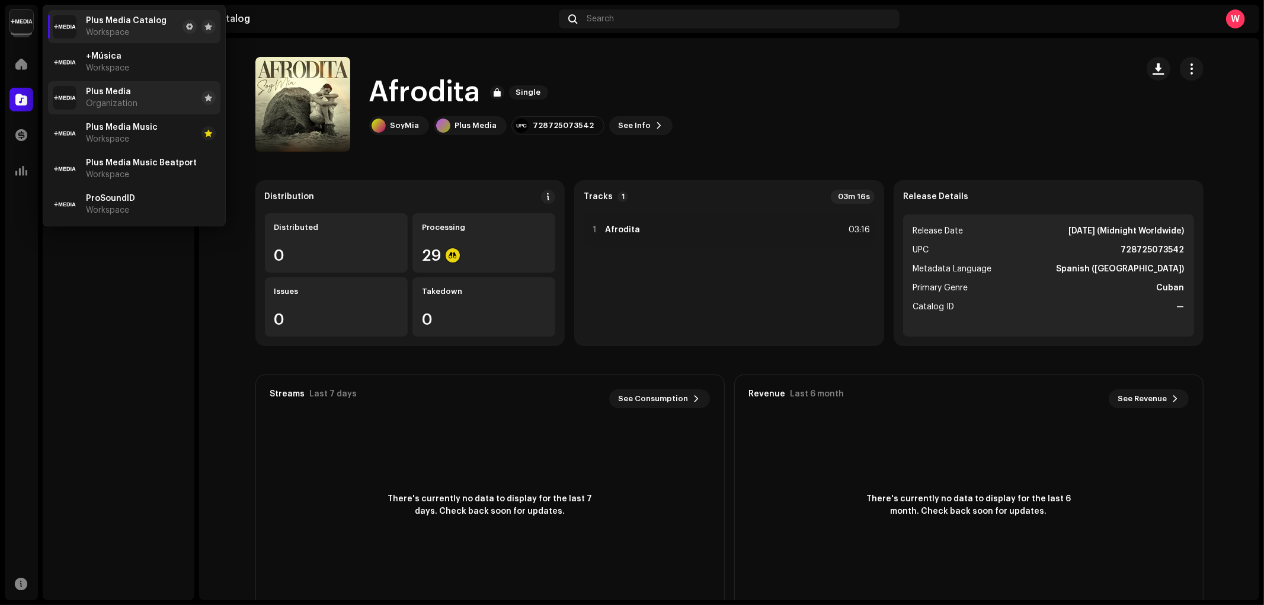
click at [140, 95] on li "Plus Media Organization" at bounding box center [134, 97] width 172 height 33
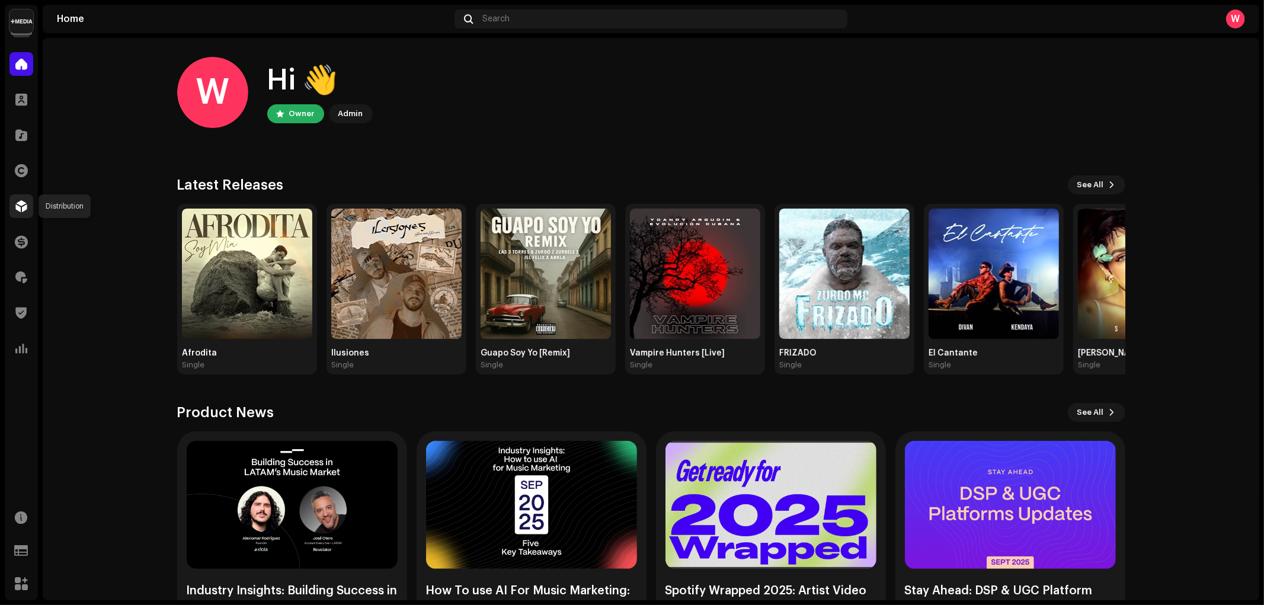
click at [24, 212] on div at bounding box center [21, 206] width 24 height 24
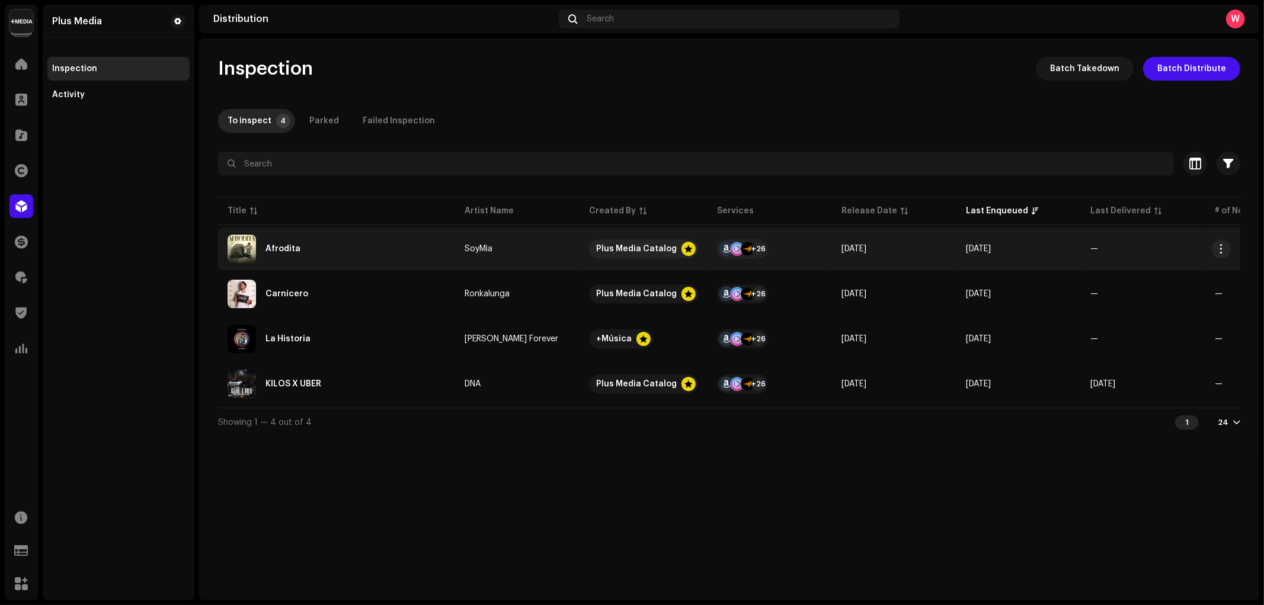
click at [350, 245] on div "Afrodita" at bounding box center [336, 249] width 218 height 28
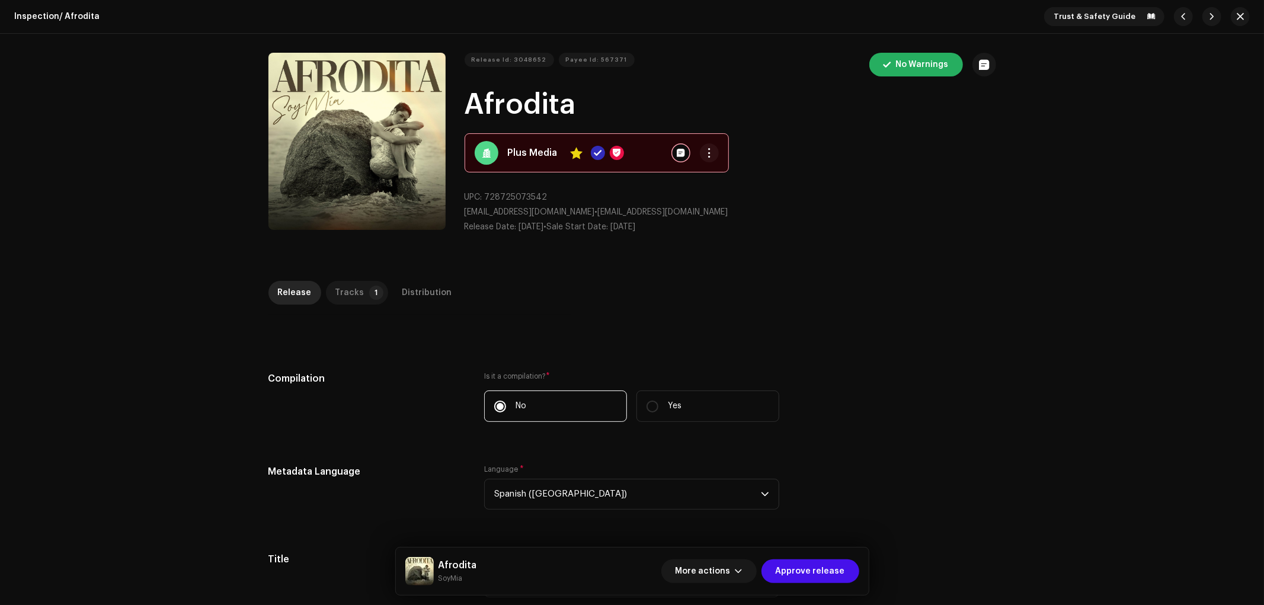
click at [345, 297] on div "Tracks" at bounding box center [349, 293] width 29 height 24
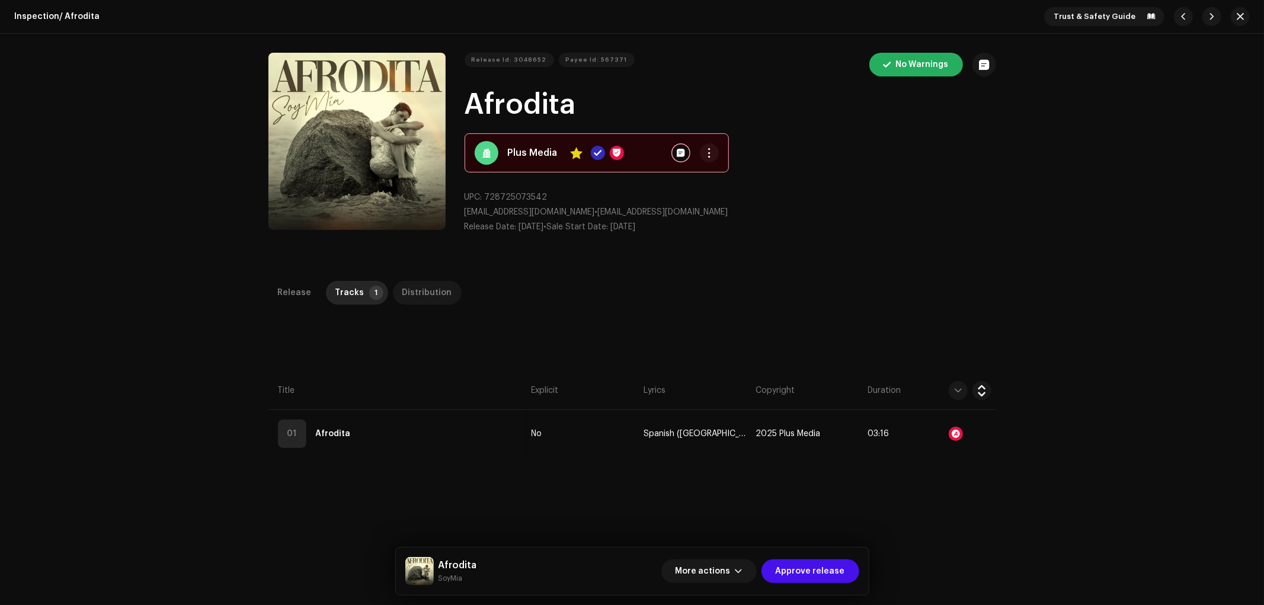
click at [411, 297] on div "Distribution" at bounding box center [427, 293] width 50 height 24
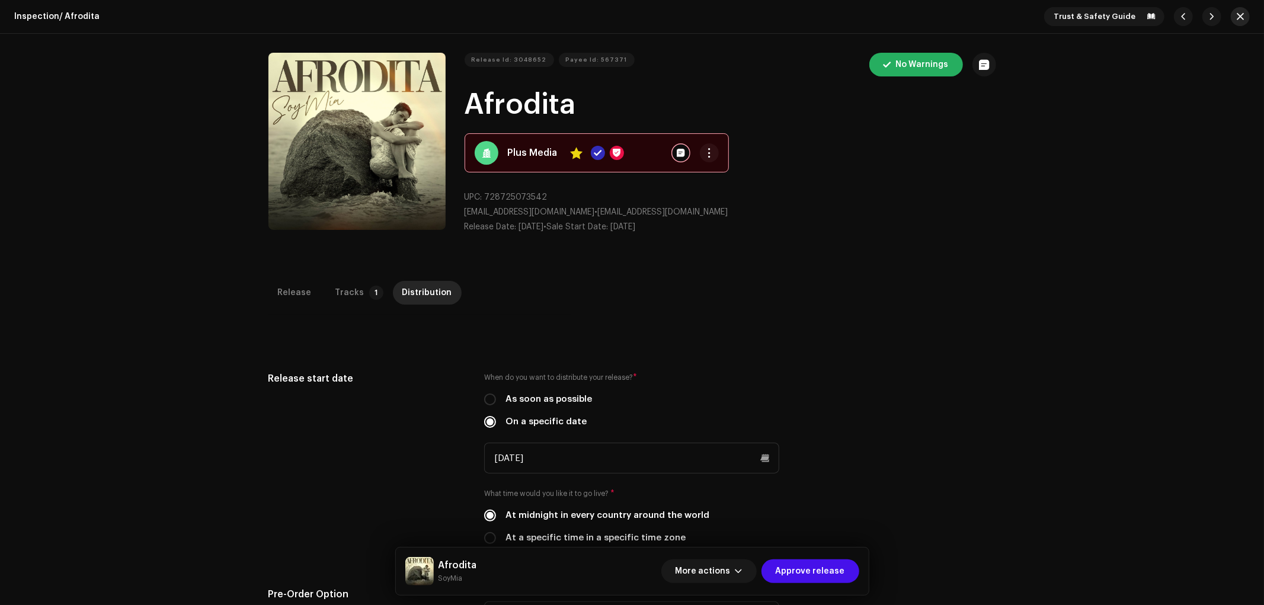
click at [1236, 12] on span "button" at bounding box center [1239, 16] width 7 height 9
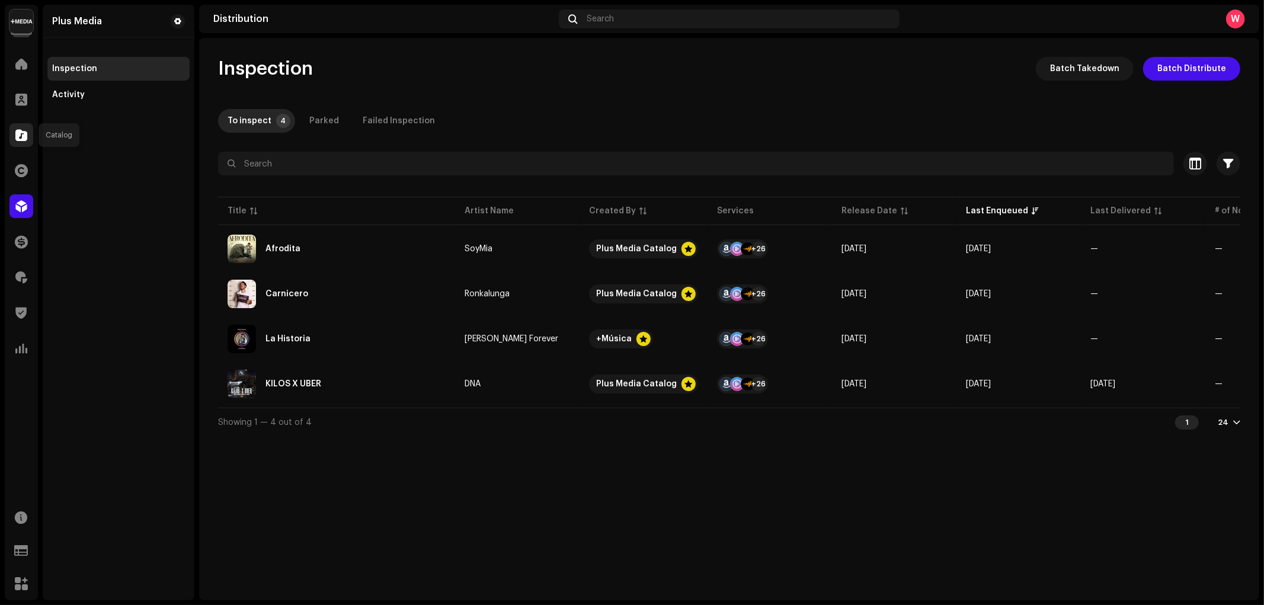
click at [21, 139] on span at bounding box center [21, 134] width 12 height 9
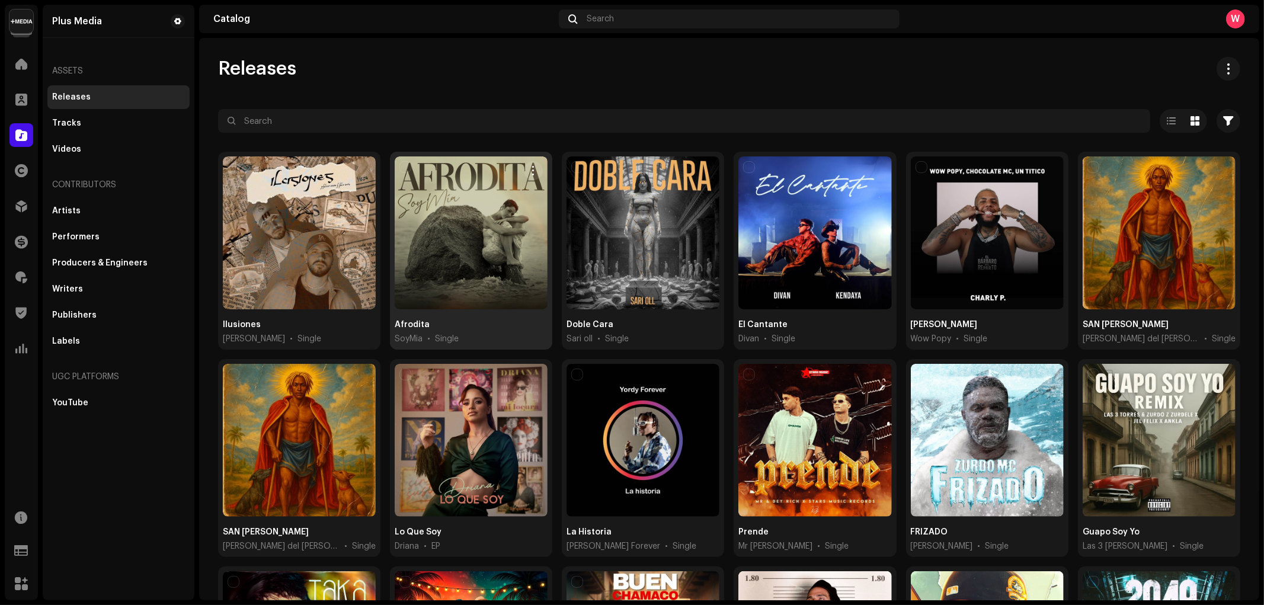
click at [449, 235] on div at bounding box center [471, 232] width 153 height 153
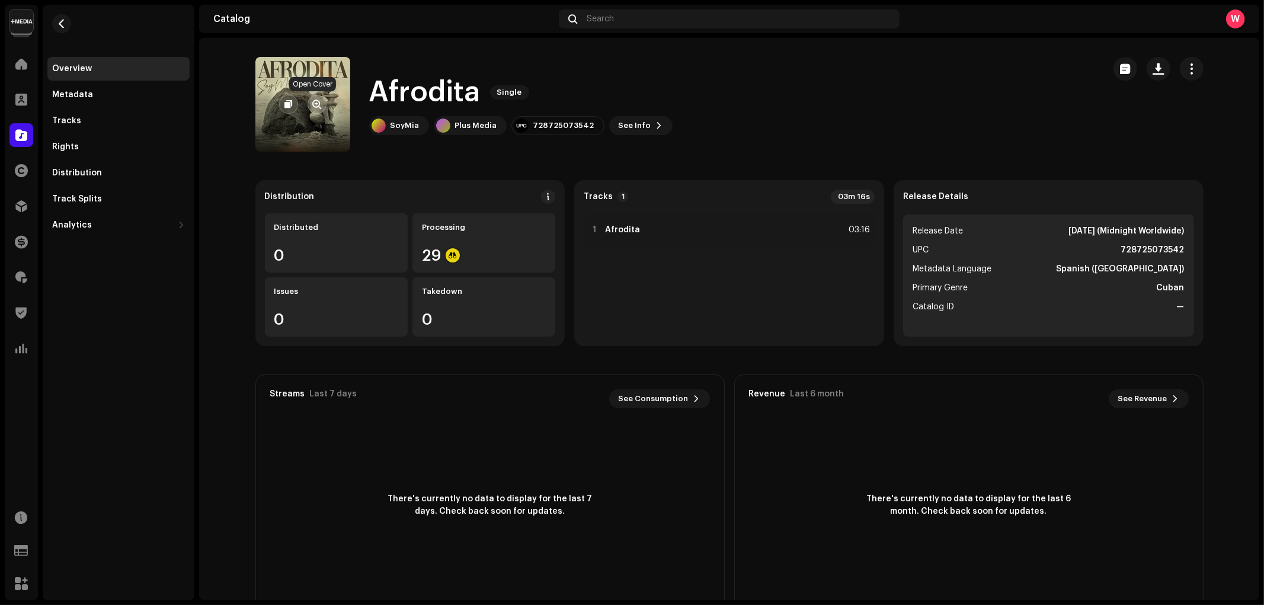
click at [315, 104] on span "button" at bounding box center [316, 104] width 9 height 9
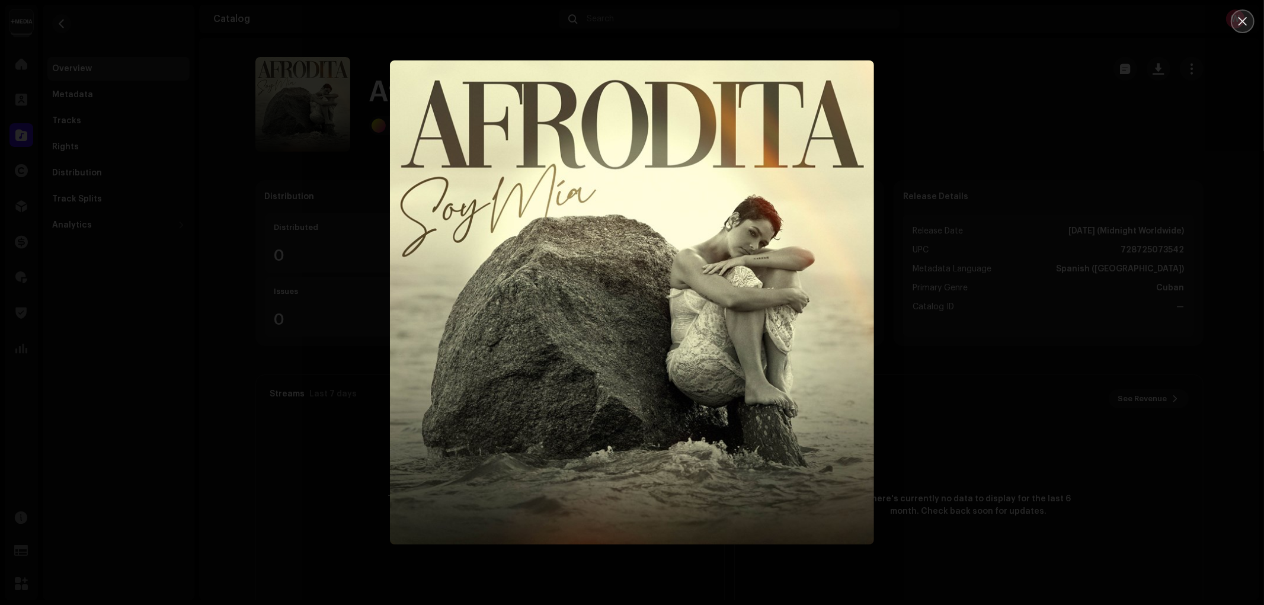
click at [1240, 22] on icon "Close" at bounding box center [1242, 21] width 11 height 11
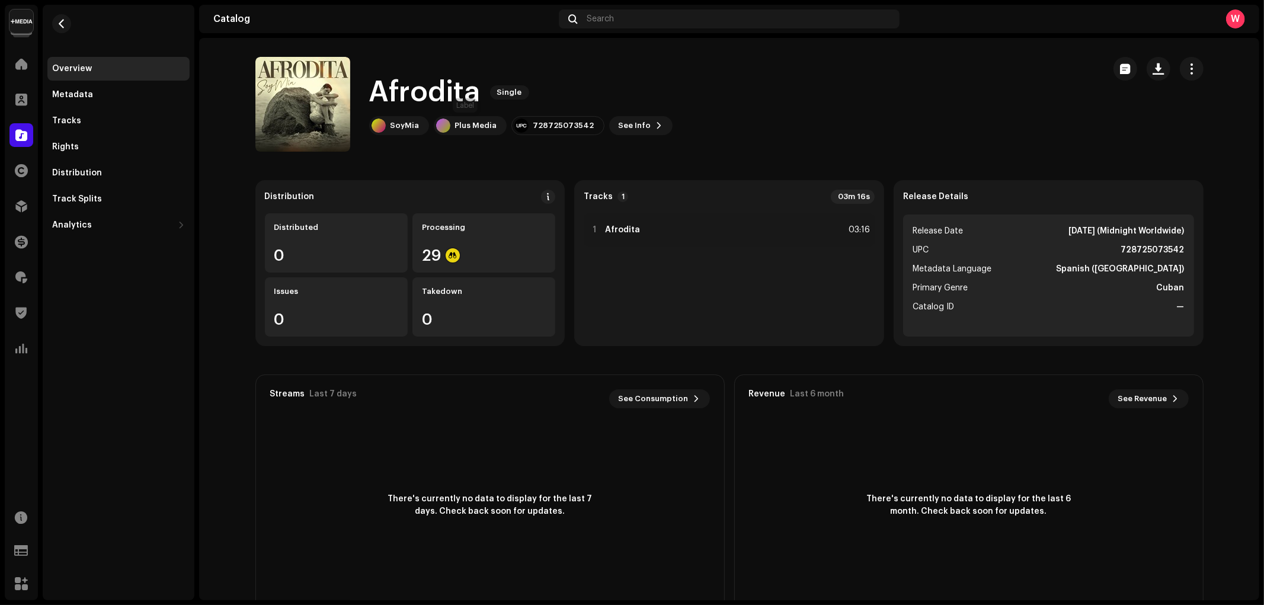
click at [541, 127] on div "728725073542" at bounding box center [563, 125] width 61 height 9
copy div "728725073542"
click at [398, 94] on h1 "Afrodita" at bounding box center [424, 92] width 111 height 38
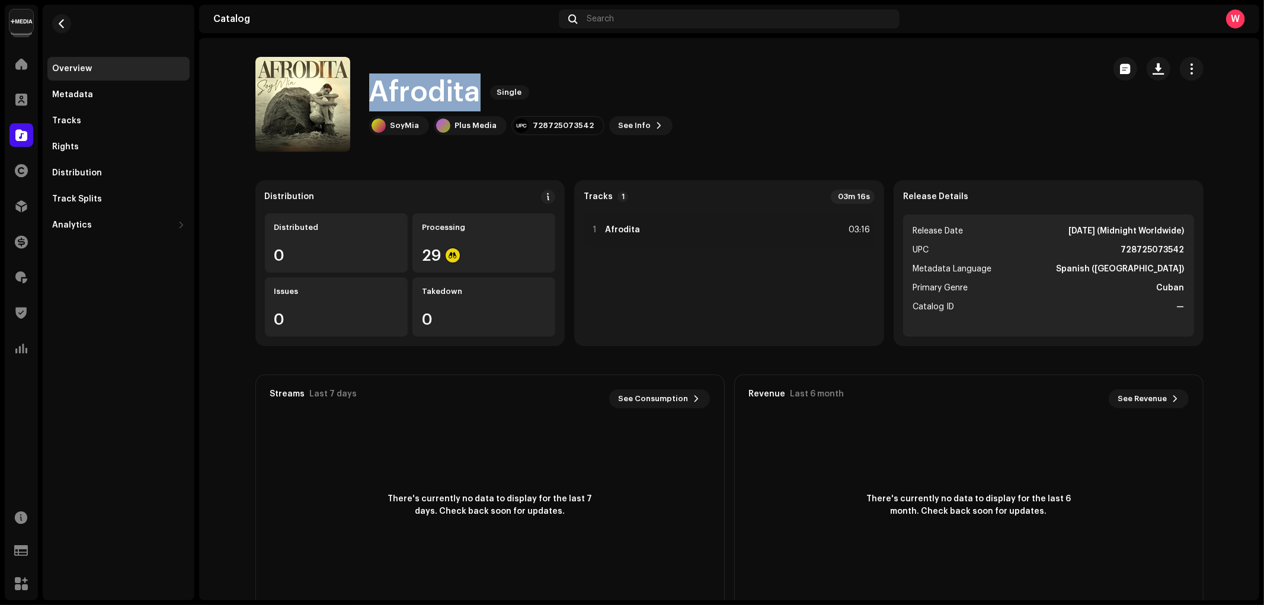
copy h1 "Afrodita"
click at [556, 121] on div "728725073542" at bounding box center [563, 125] width 61 height 9
copy div "728725073542"
click at [94, 119] on div "Tracks" at bounding box center [118, 120] width 133 height 9
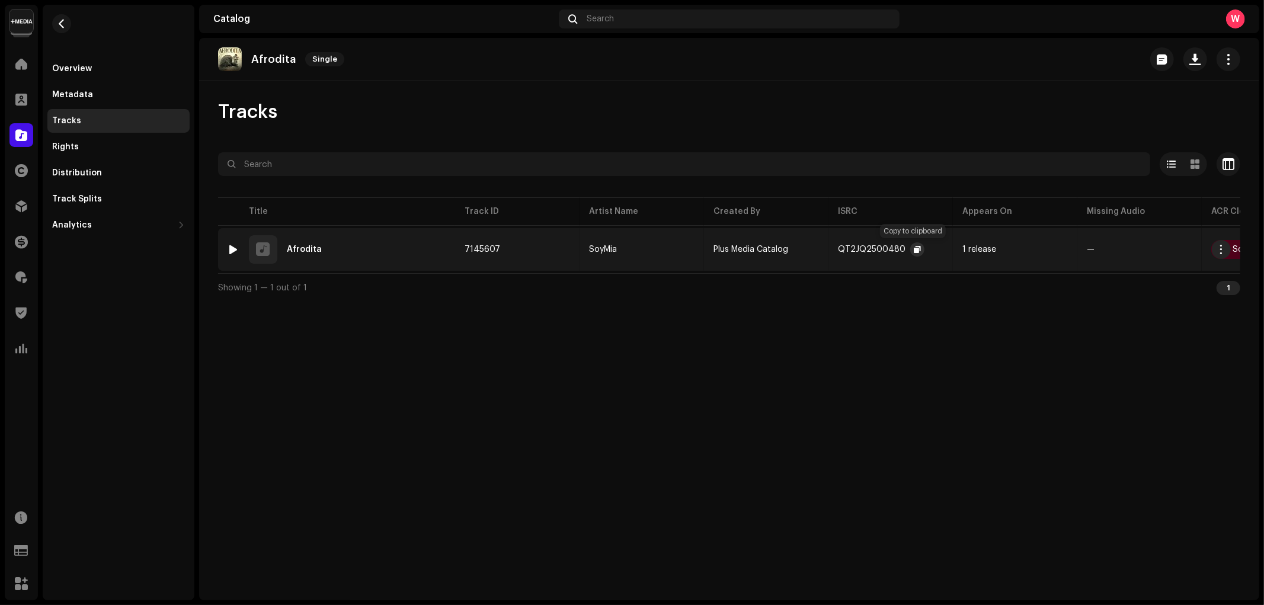
click at [919, 251] on button "button" at bounding box center [917, 249] width 14 height 14
